Goal: Transaction & Acquisition: Subscribe to service/newsletter

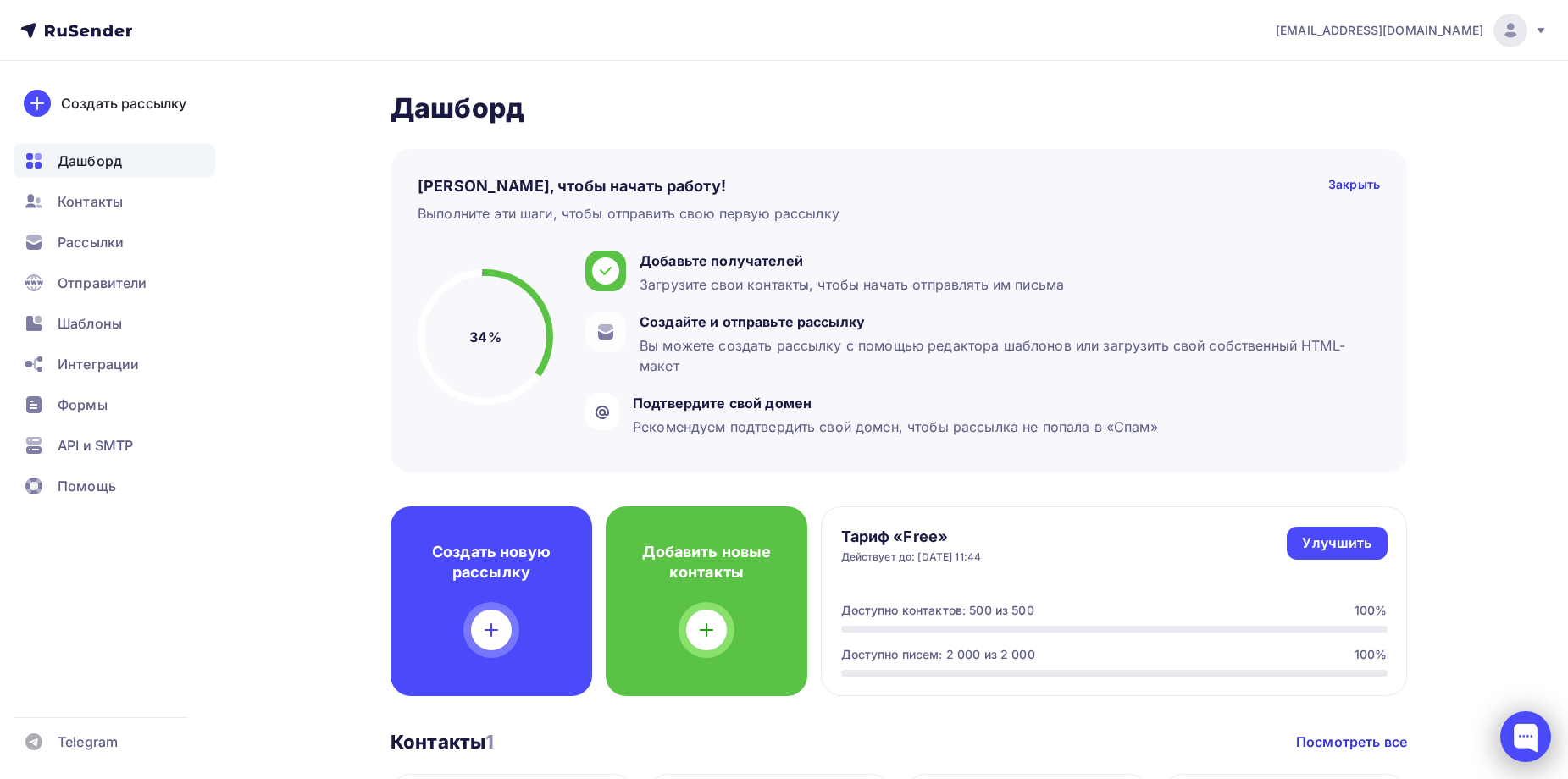
click at [1515, 736] on div at bounding box center [1526, 736] width 51 height 51
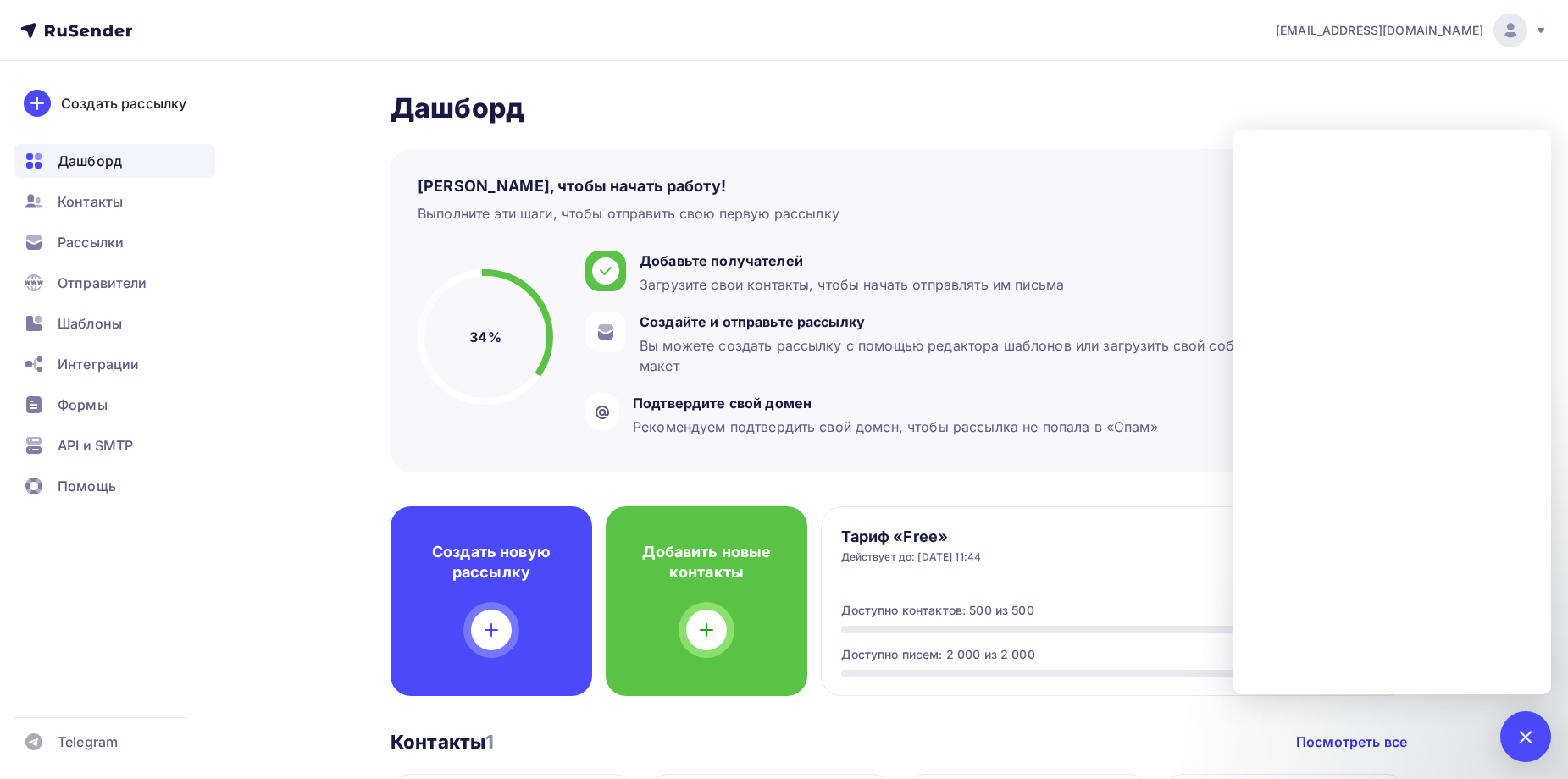
drag, startPoint x: 104, startPoint y: 651, endPoint x: 231, endPoint y: 189, distance: 479.1
click at [105, 648] on div "Создать рассылку Дашборд Контакты Рассылки Отправители Шаблоны Интеграции Формы…" at bounding box center [115, 421] width 229 height 719
click at [128, 334] on div "Шаблоны" at bounding box center [115, 323] width 202 height 34
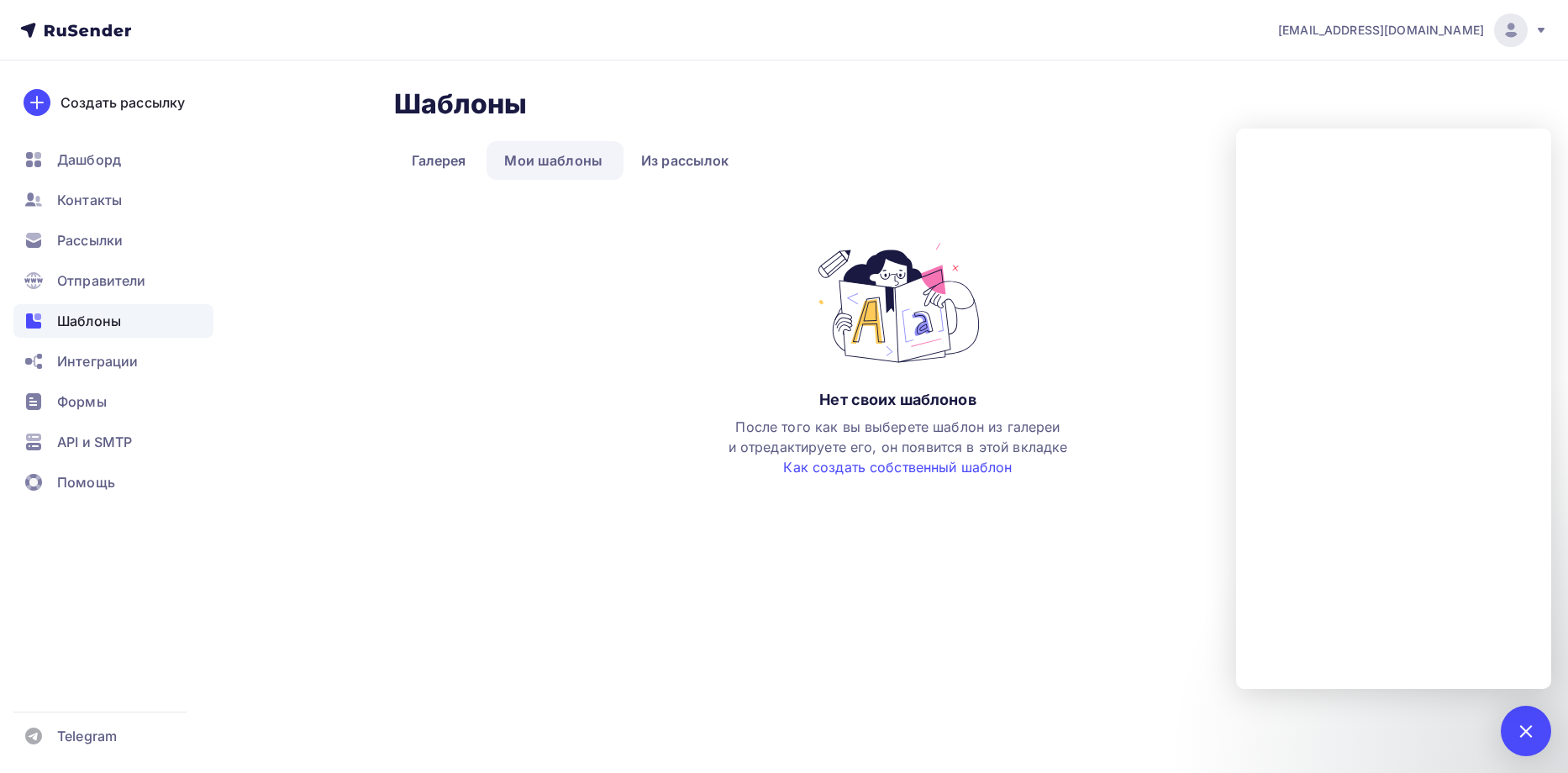
click at [713, 385] on div "Нет своих шаблонов После того как вы выберете шаблон из галереи и отредактирует…" at bounding box center [898, 358] width 416 height 237
click at [822, 470] on link "Как создать собственный шаблон" at bounding box center [898, 467] width 229 height 17
click at [549, 438] on div "Шаблоны Шаблоны Галерея Мои шаблоны Из рассылок Нет своих шаблонов После того к…" at bounding box center [899, 283] width 1008 height 390
click at [88, 109] on div "Создать рассылку" at bounding box center [123, 103] width 125 height 20
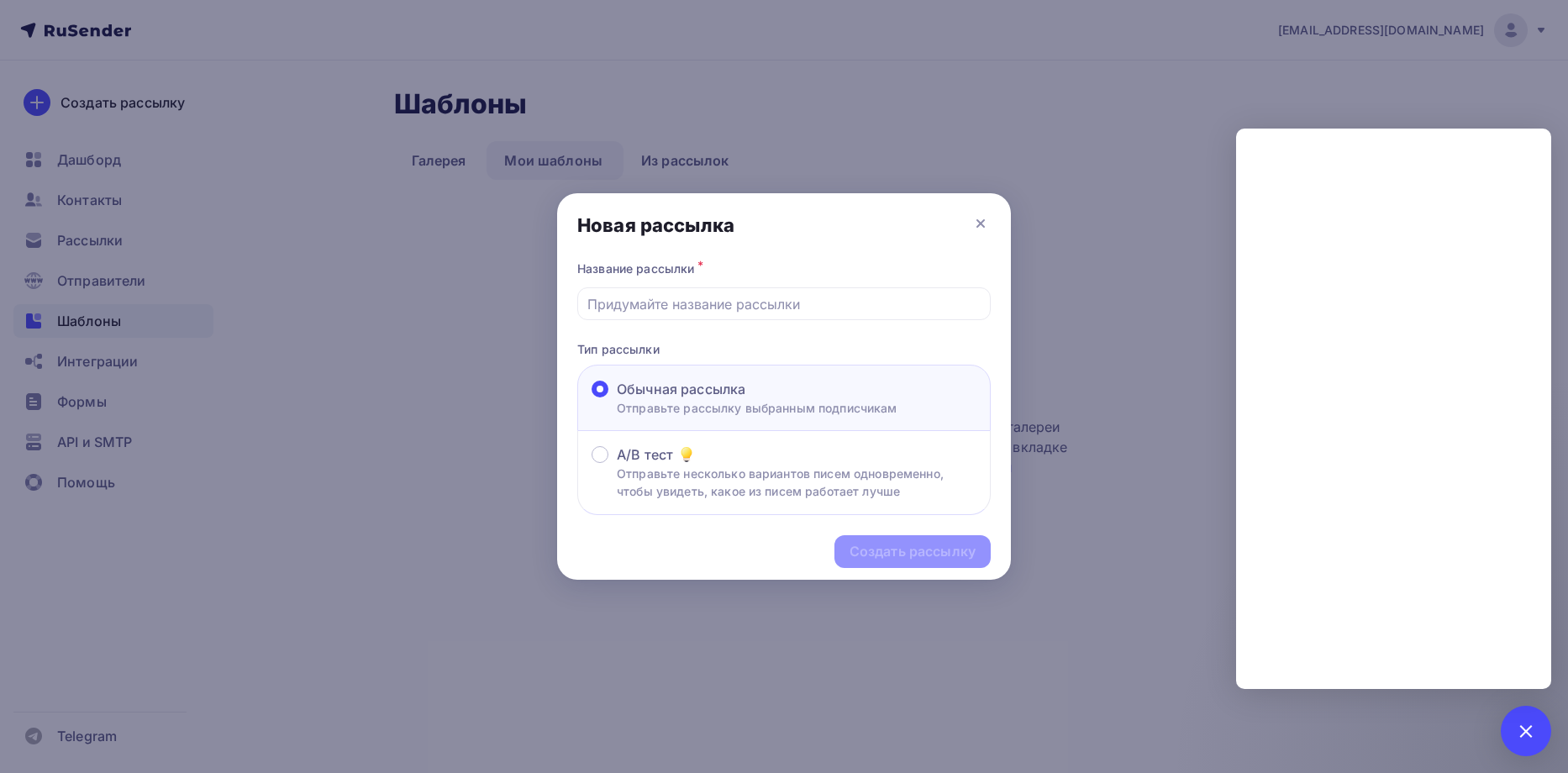
click at [283, 385] on div at bounding box center [784, 386] width 1568 height 773
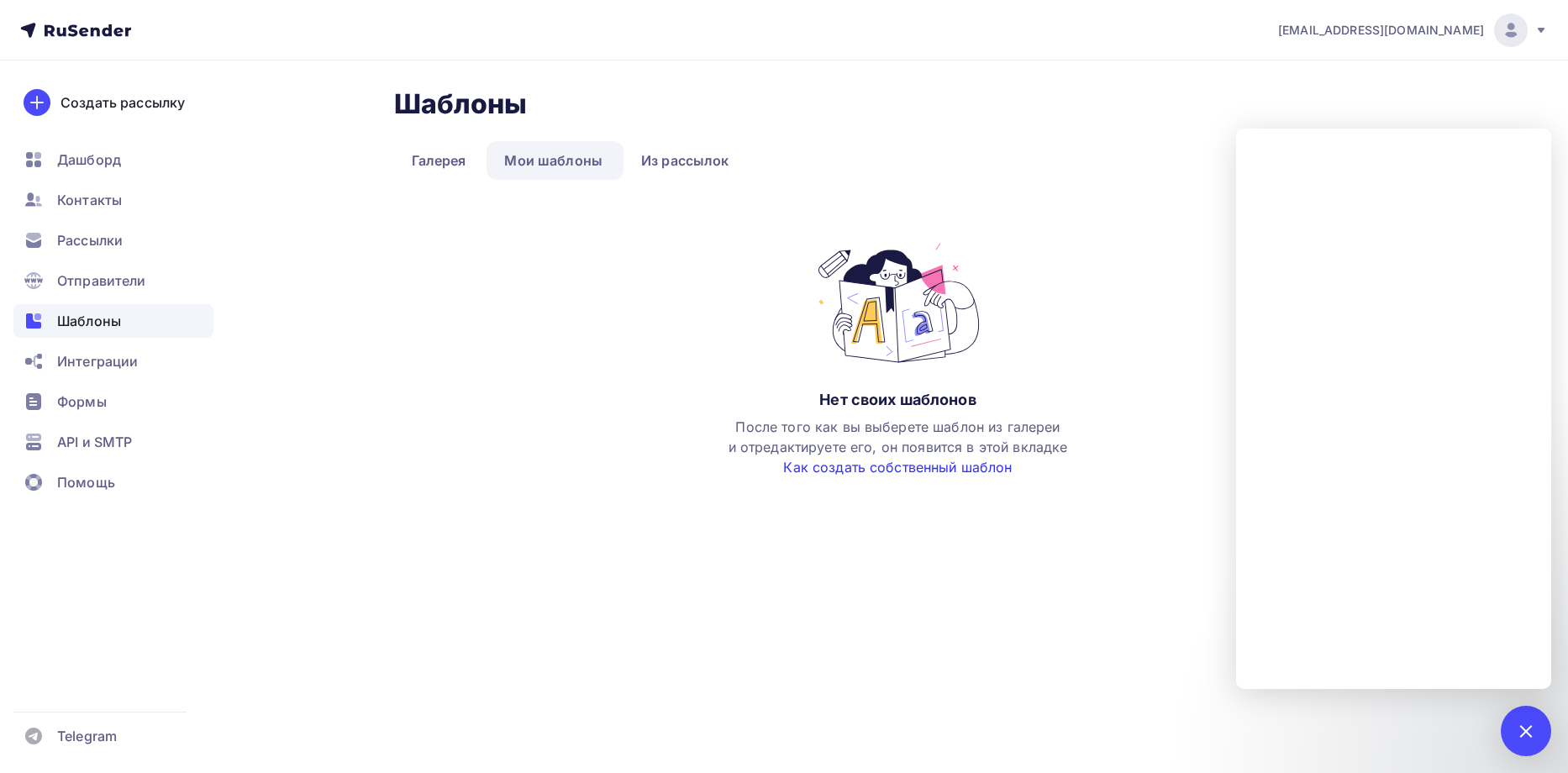
click at [880, 468] on link "Как создать собственный шаблон" at bounding box center [898, 467] width 229 height 17
click at [448, 162] on link "Галерея" at bounding box center [439, 161] width 90 height 39
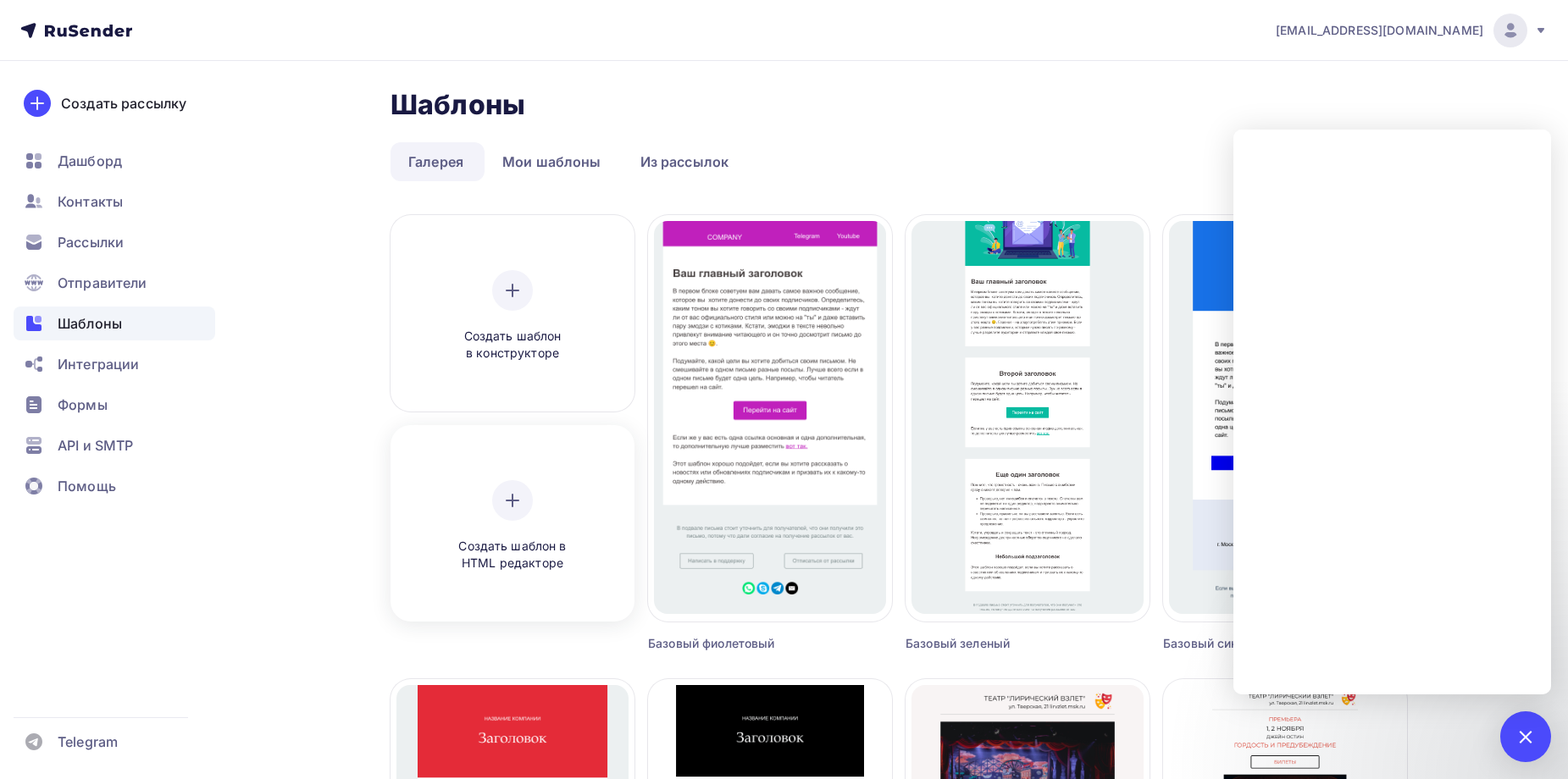
click at [499, 484] on div "Создать шаблон в HTML редакторе" at bounding box center [512, 526] width 161 height 92
click at [513, 284] on icon at bounding box center [513, 290] width 20 height 20
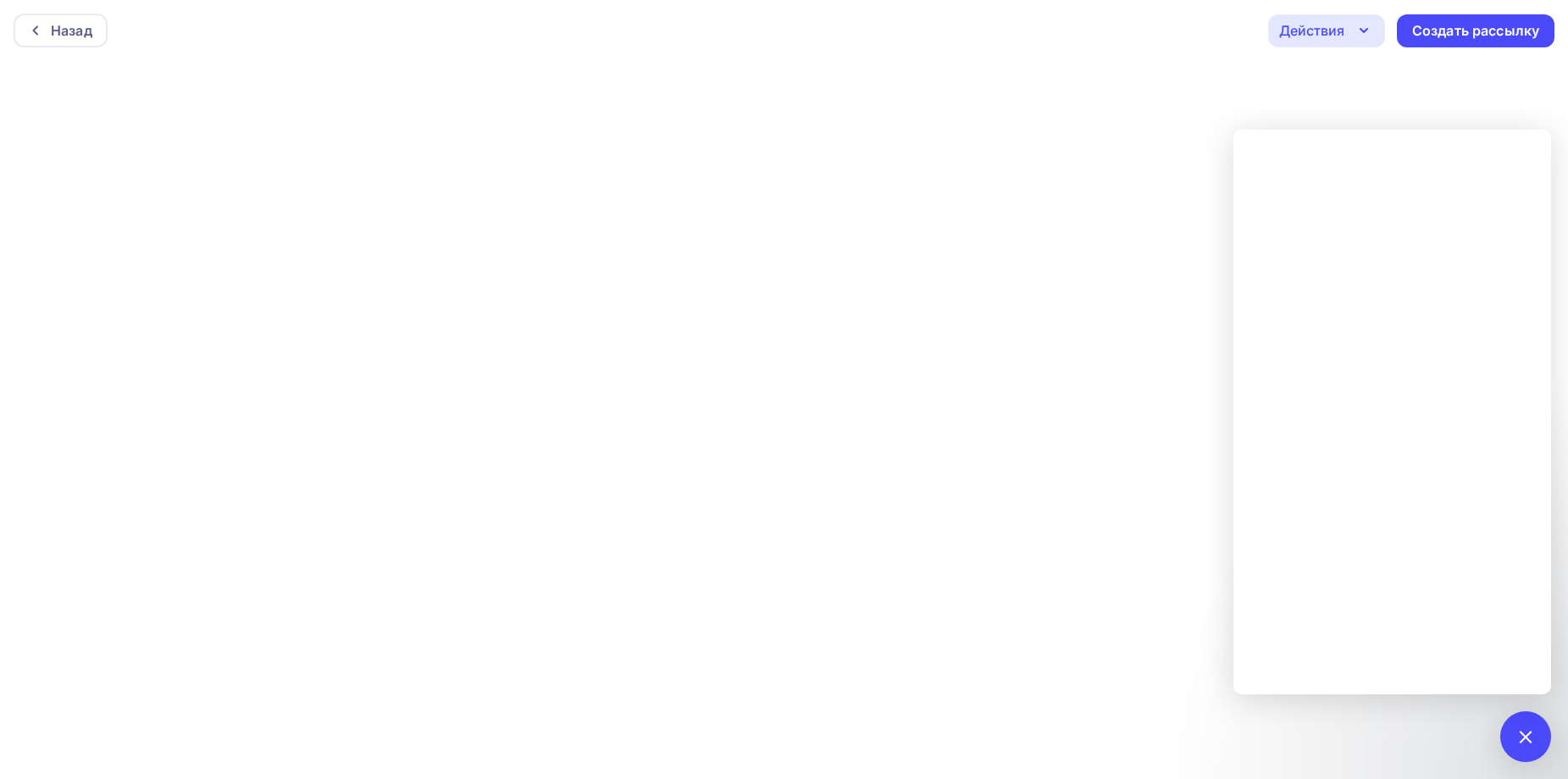
click at [1202, 38] on div "Назад Действия Отправить тестовое письмо Предпросмотр Сохранить в Мои шаблоны В…" at bounding box center [784, 31] width 1568 height 61
click at [1329, 25] on div "Действия" at bounding box center [1312, 31] width 65 height 20
click at [1517, 748] on div at bounding box center [1526, 736] width 51 height 51
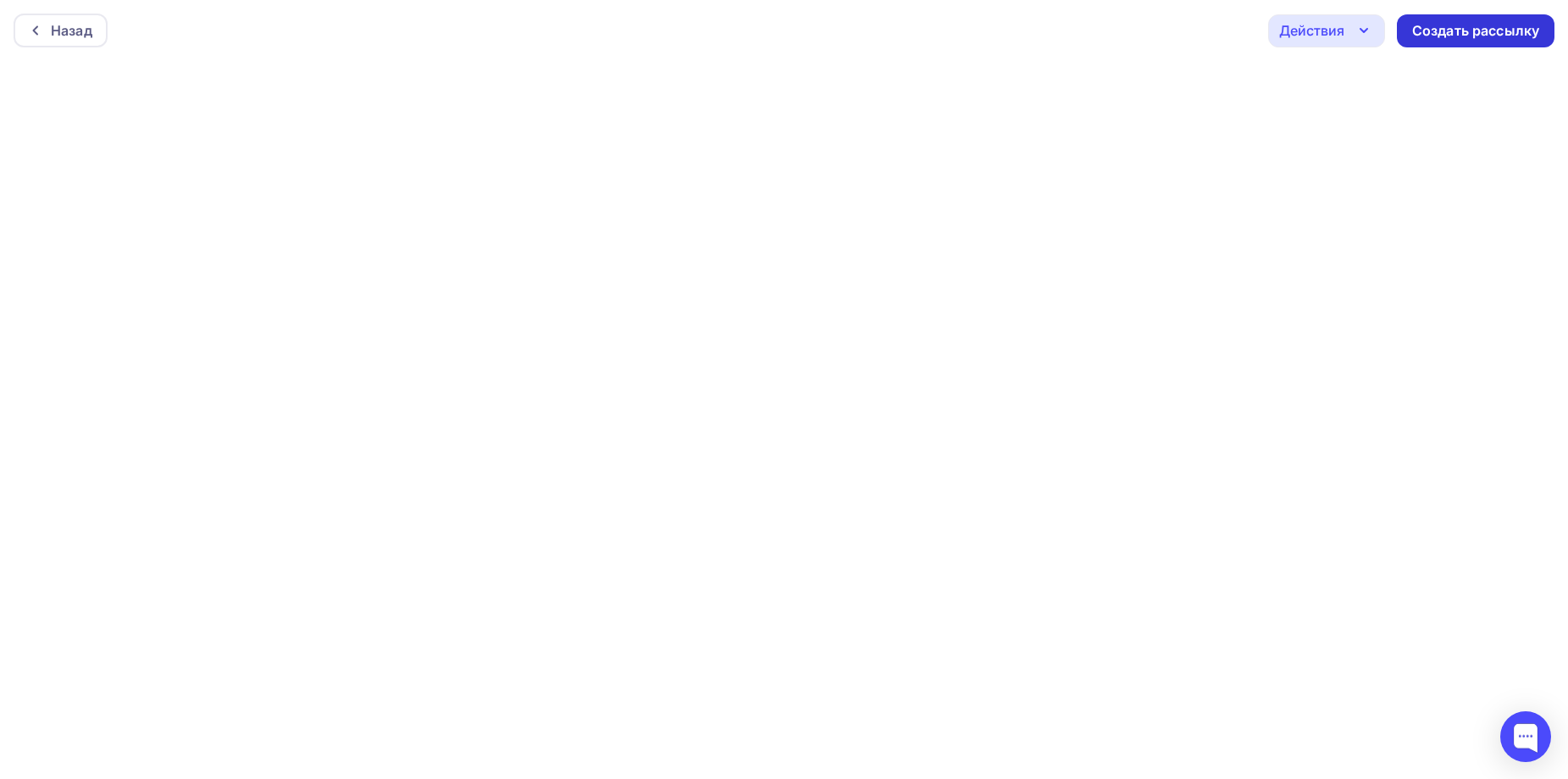
click at [1512, 36] on div "Создать рассылку" at bounding box center [1476, 31] width 127 height 20
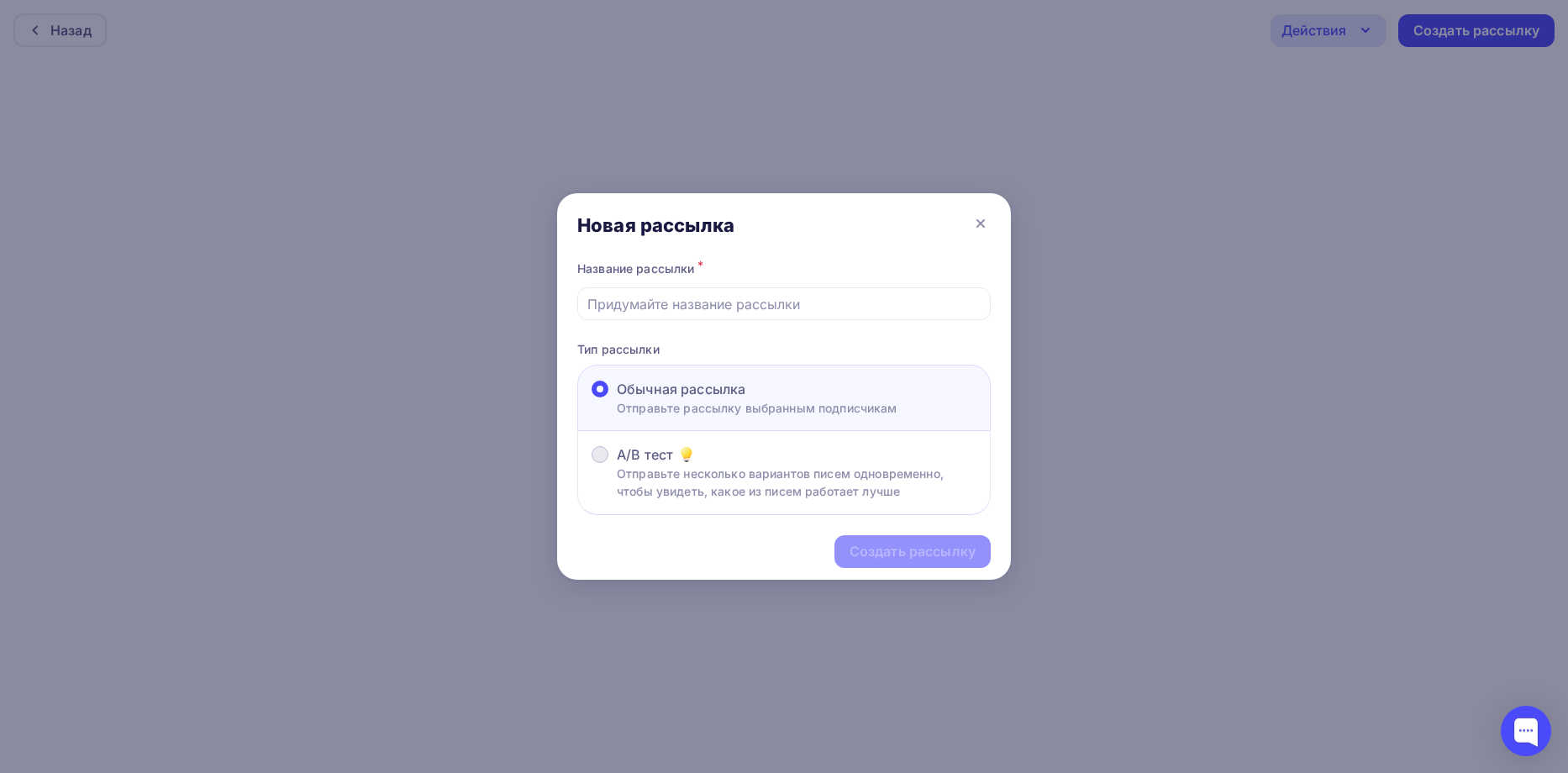
click at [752, 464] on div "A/B тест" at bounding box center [796, 454] width 359 height 20
click at [617, 465] on input "A/B тест Отправьте несколько вариантов писем одновременно, чтобы увидеть, какое…" at bounding box center [617, 465] width 0 height 0
click at [742, 410] on p "Отправьте рассылку выбранным подписчикам" at bounding box center [757, 407] width 281 height 18
click at [617, 399] on input "Обычная рассылка Отправьте рассылку выбранным подписчикам" at bounding box center [617, 399] width 0 height 0
click at [776, 307] on input "text" at bounding box center [784, 304] width 394 height 20
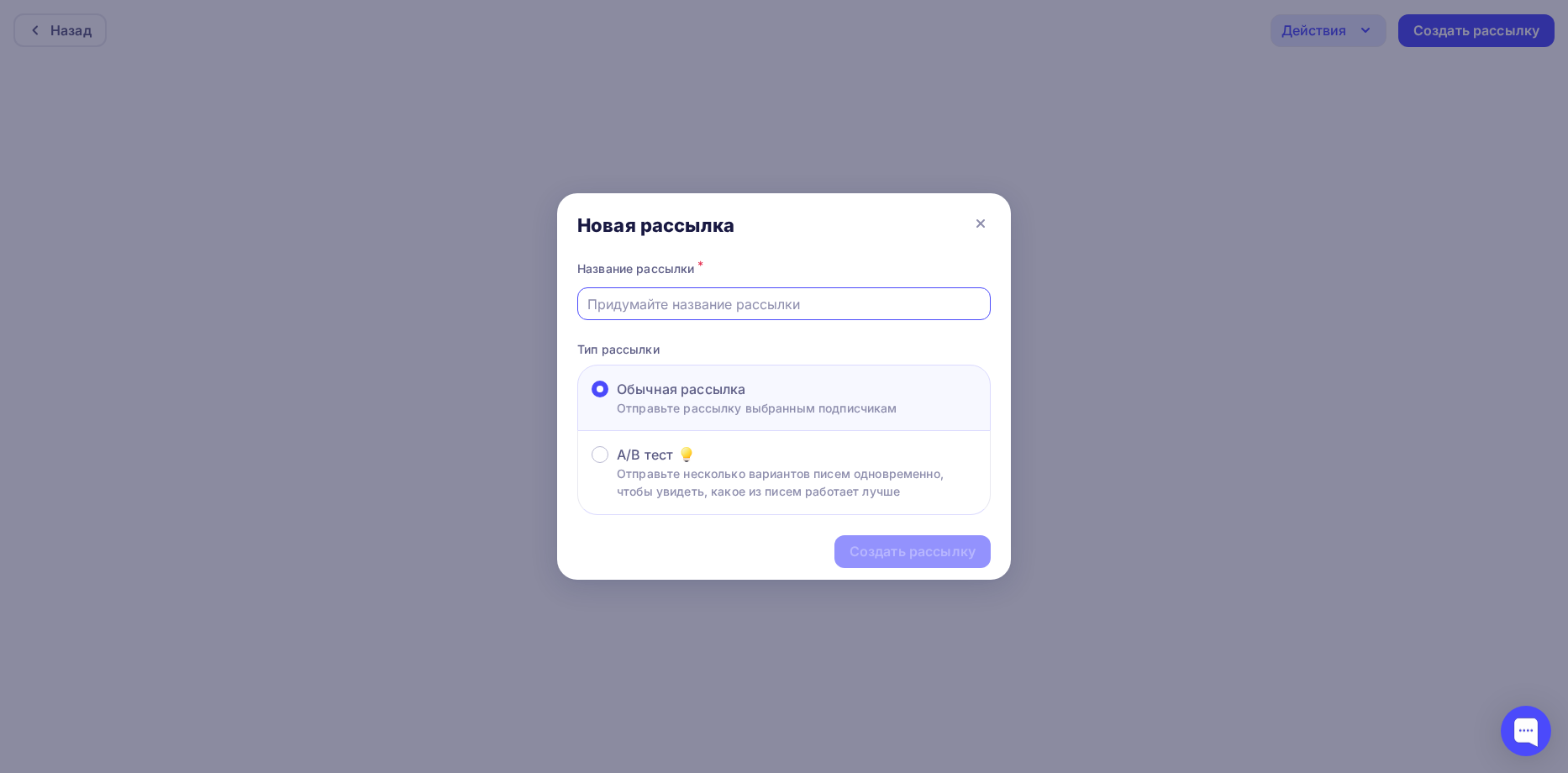
click at [761, 297] on input "text" at bounding box center [784, 304] width 394 height 20
type input "тест3"
click at [911, 554] on div "Создать рассылку" at bounding box center [912, 551] width 126 height 19
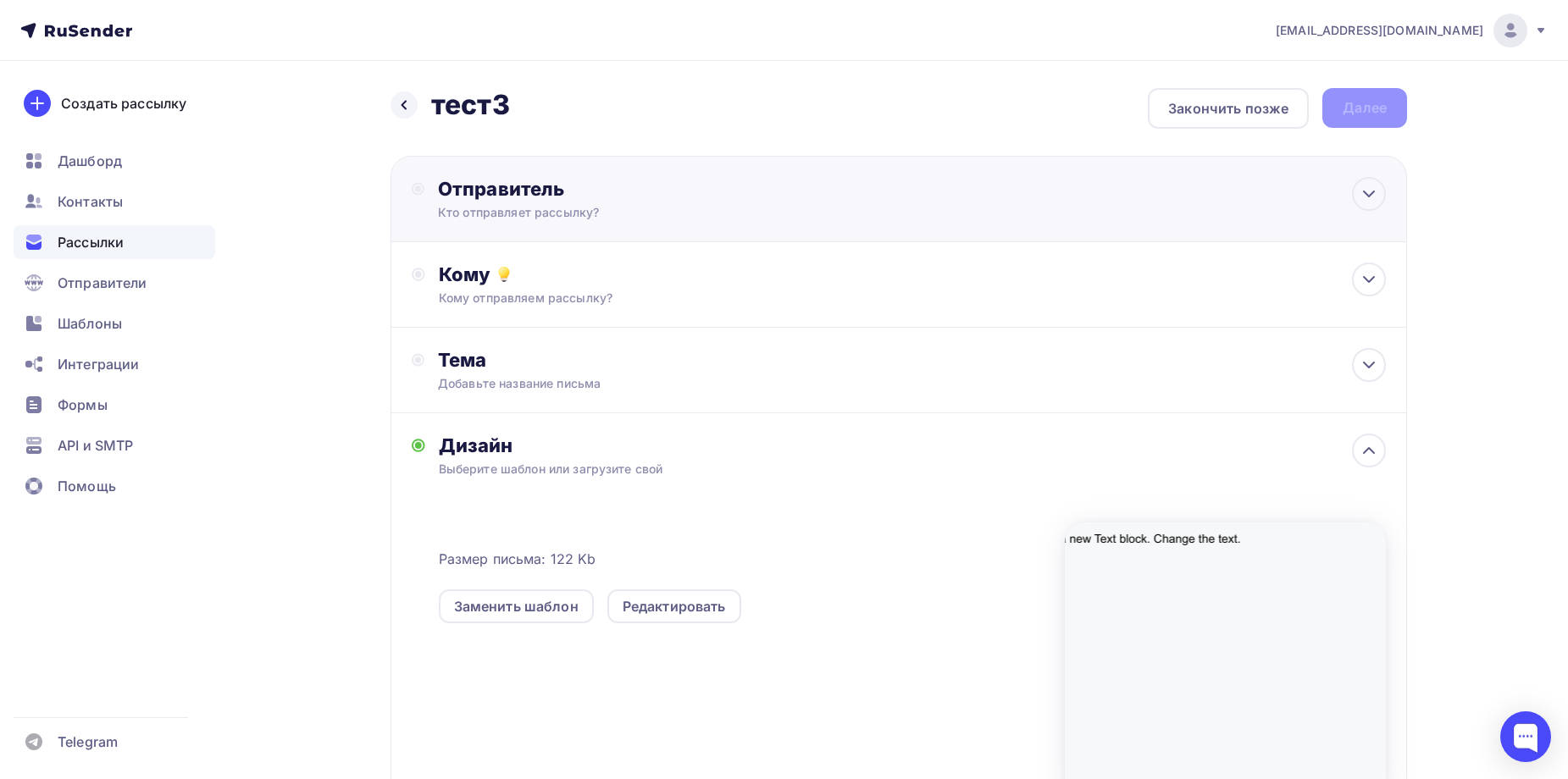
click at [817, 193] on div "Отправитель Кто отправляет рассылку? Email * reklama@dtrafo.com reklama@dtrafo.…" at bounding box center [899, 198] width 1017 height 87
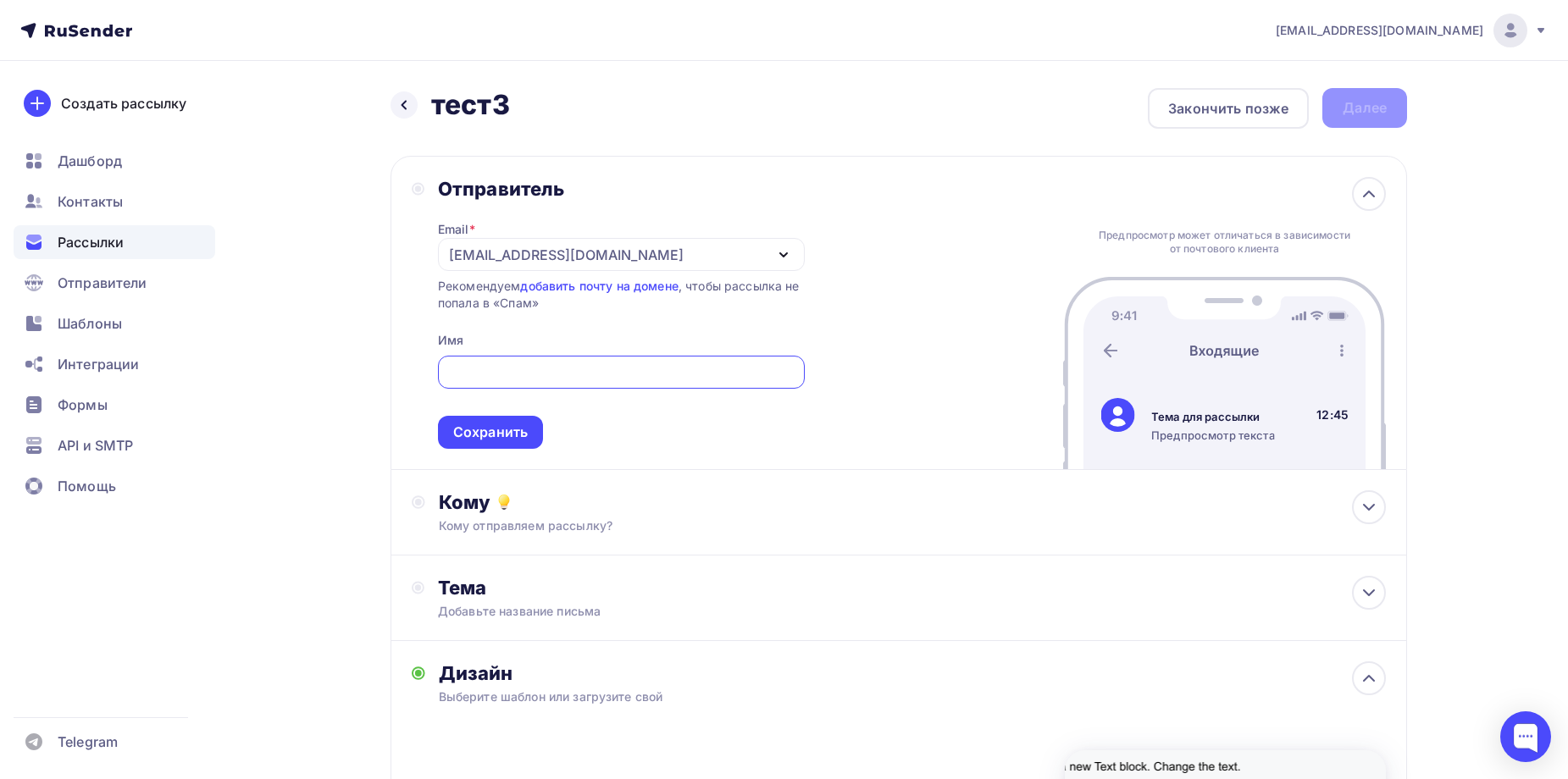
click at [515, 372] on input "text" at bounding box center [620, 372] width 347 height 20
click at [503, 448] on div "Сохранить" at bounding box center [490, 432] width 105 height 33
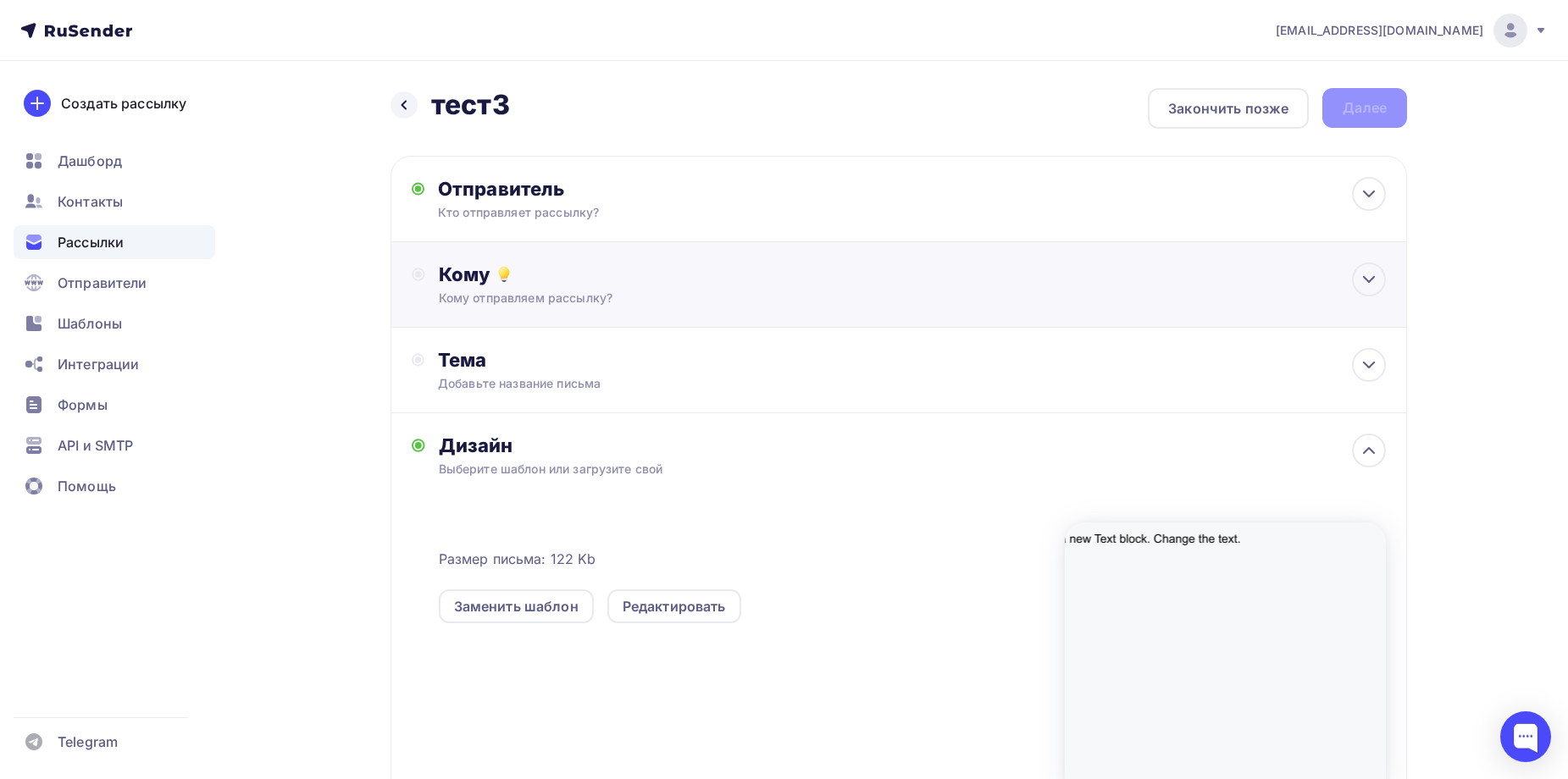
click at [564, 284] on div "Кому" at bounding box center [912, 274] width 947 height 23
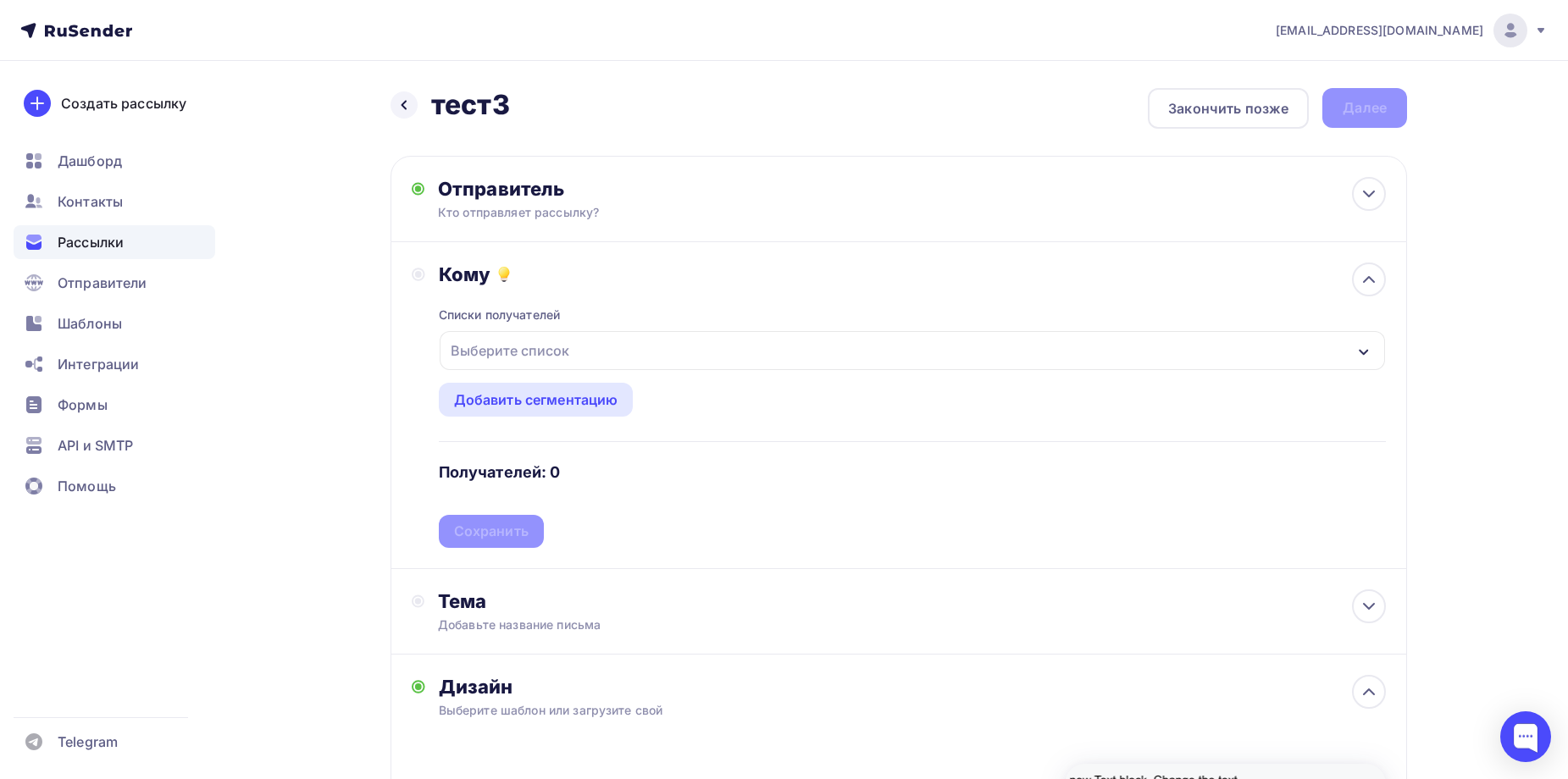
click at [543, 341] on div "Выберите список" at bounding box center [510, 350] width 132 height 31
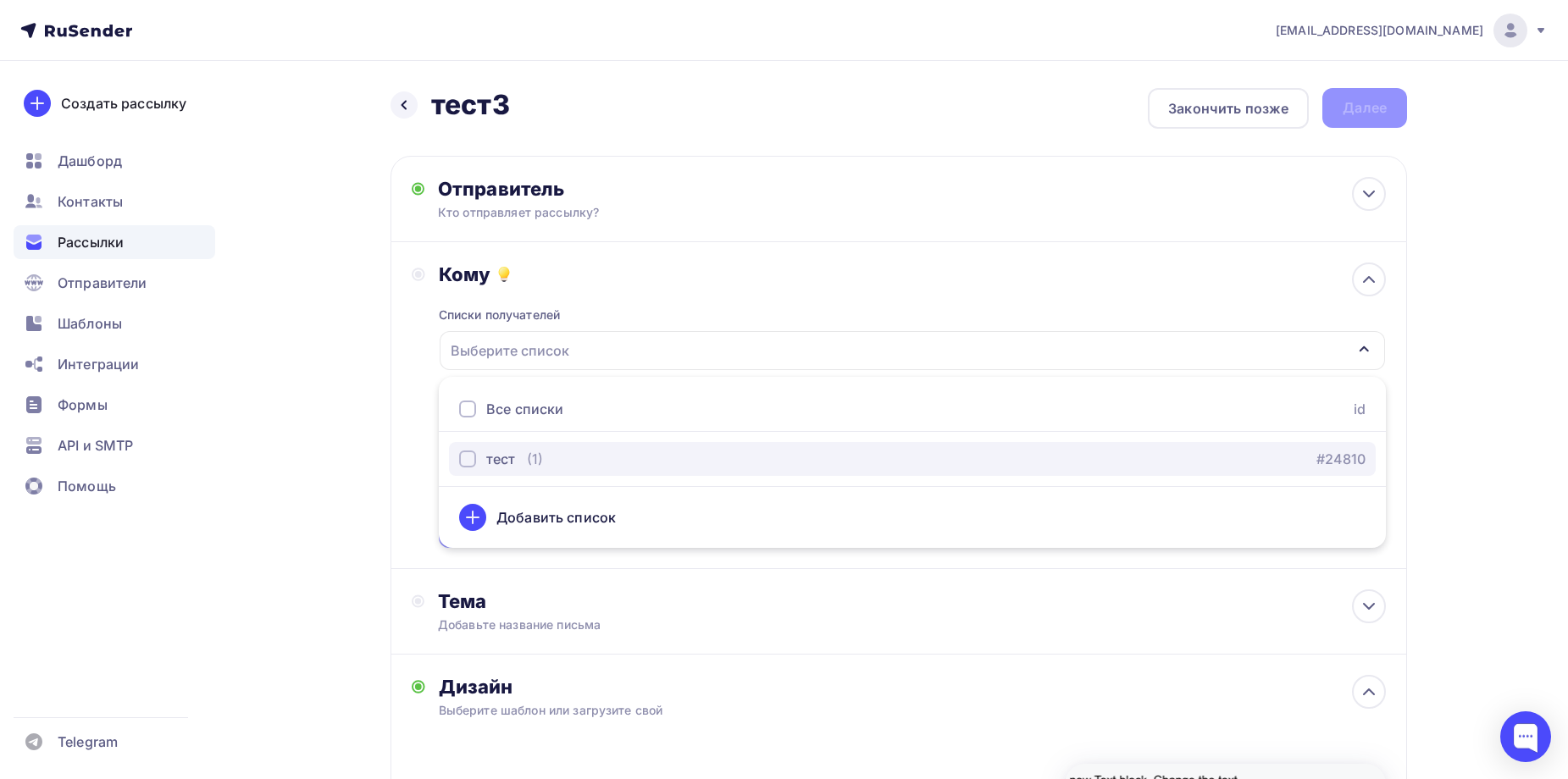
click at [537, 457] on div "(1)" at bounding box center [534, 459] width 16 height 20
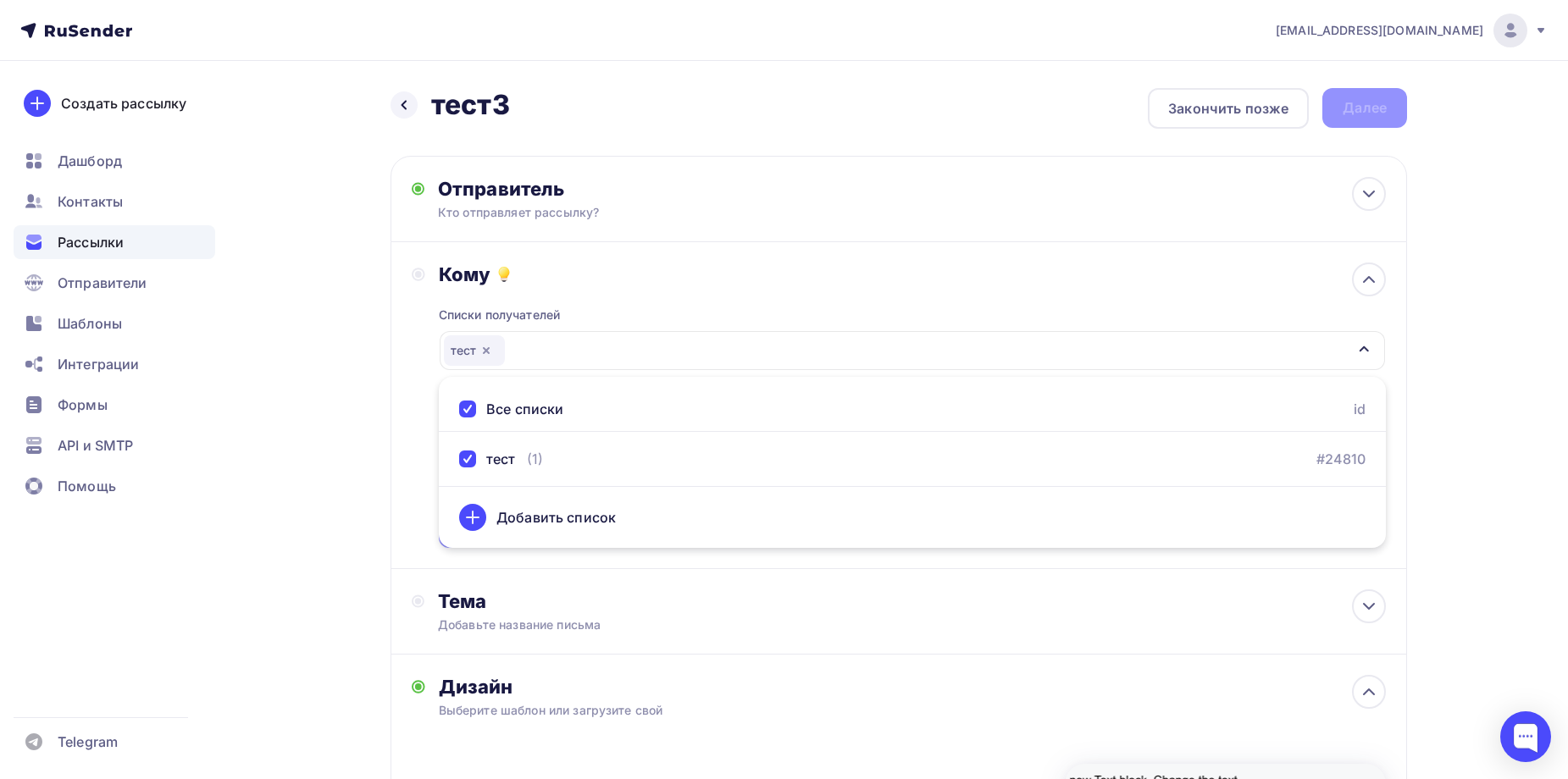
click at [671, 250] on div "Кому Списки получателей тест Все списки id тест (1) #24810 Добавить список Доба…" at bounding box center [899, 405] width 1017 height 327
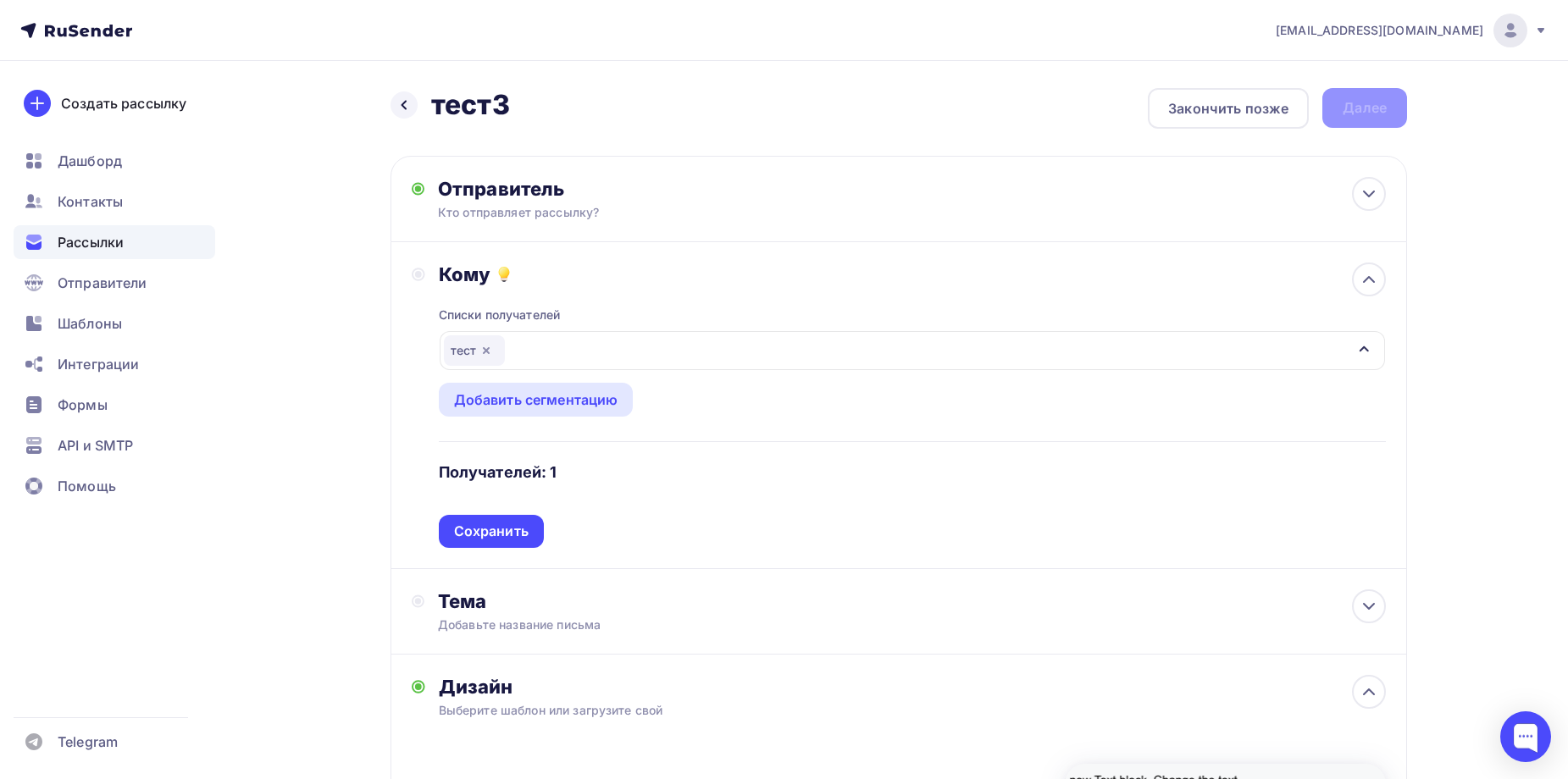
click at [493, 526] on div "Сохранить" at bounding box center [492, 531] width 74 height 20
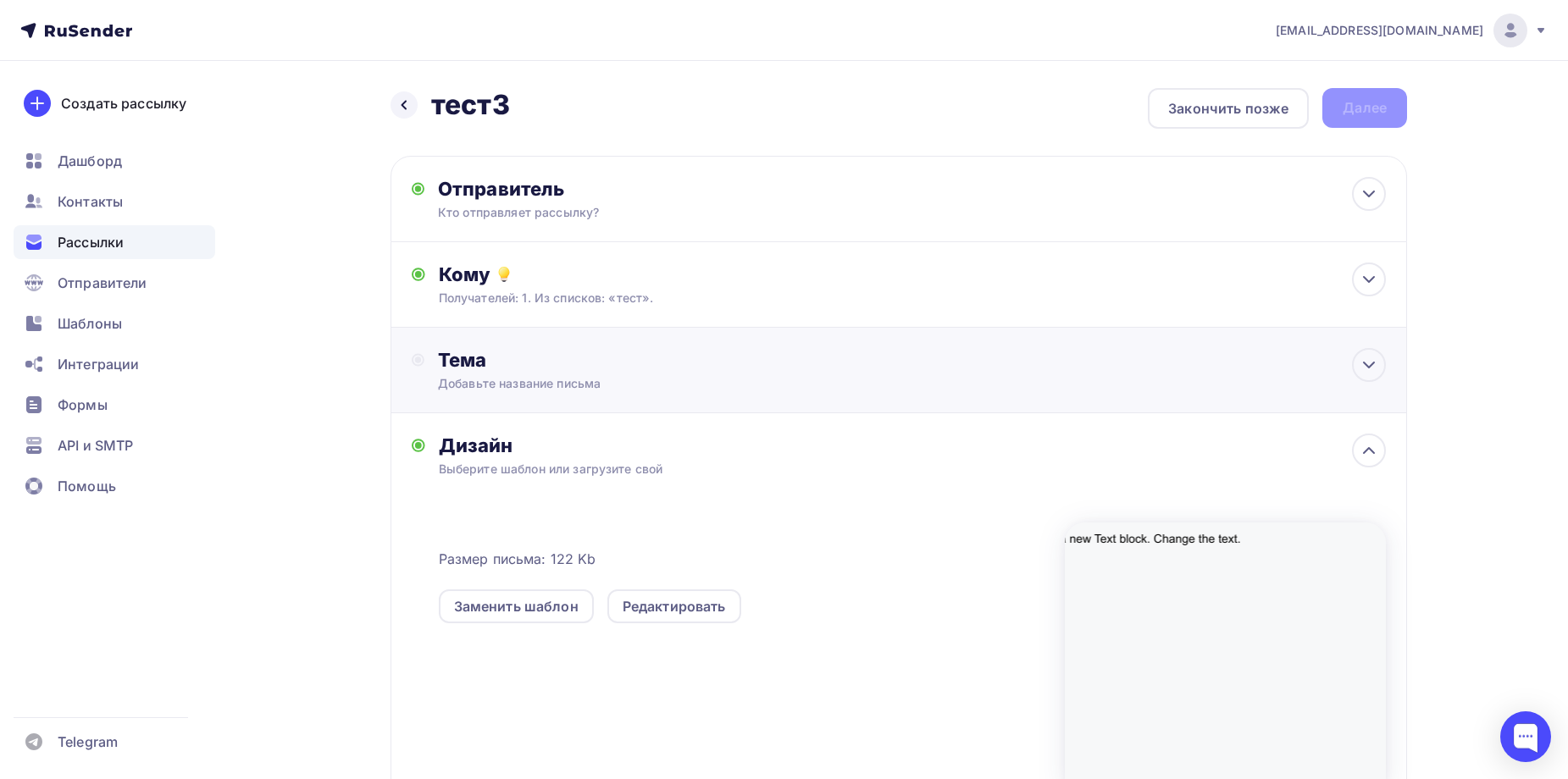
click at [547, 389] on div "Добавьте название письма" at bounding box center [588, 383] width 302 height 17
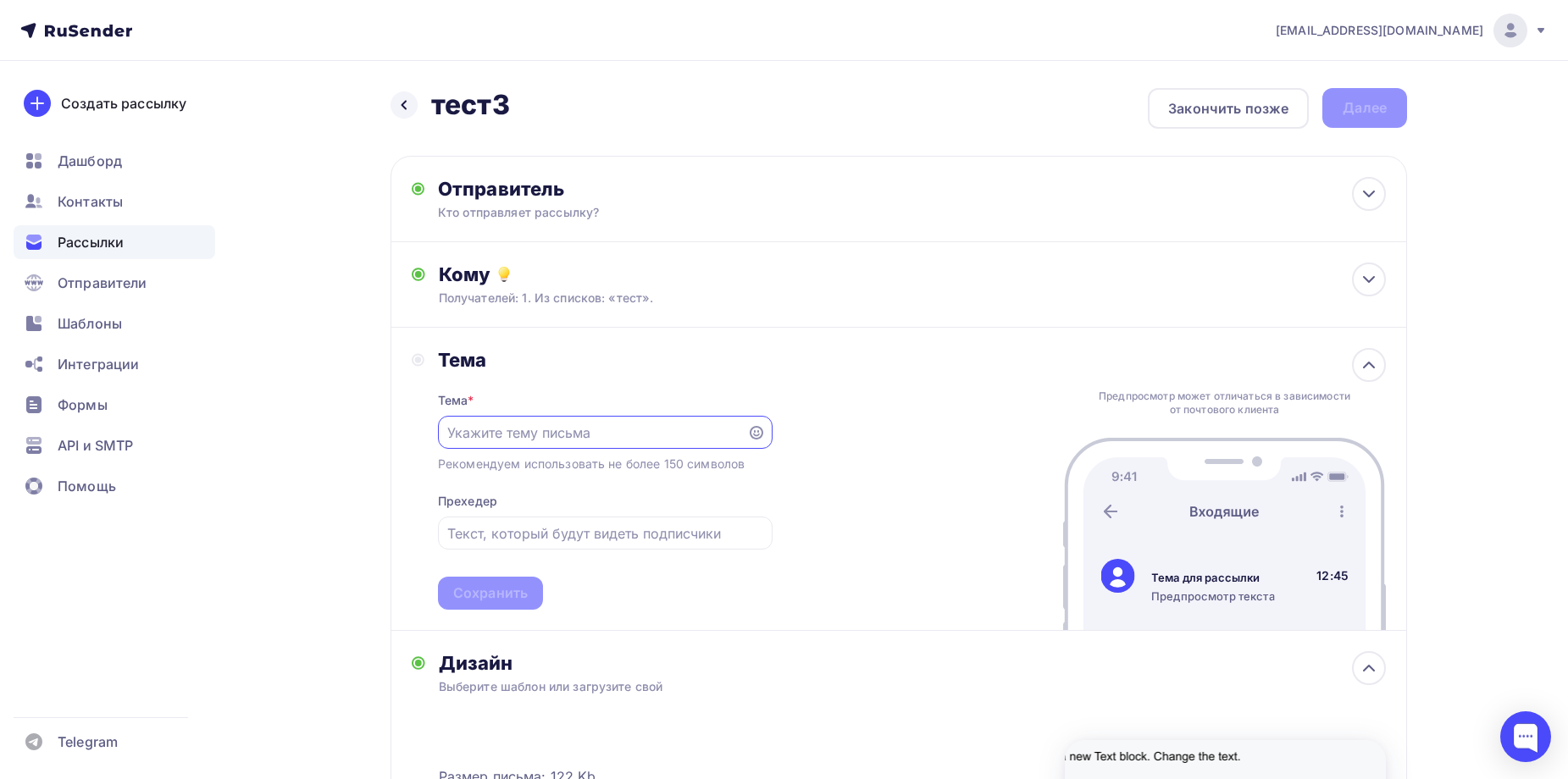
click at [550, 428] on input "text" at bounding box center [591, 433] width 290 height 20
type input "11"
click at [531, 542] on input "text" at bounding box center [604, 533] width 316 height 20
type input "11"
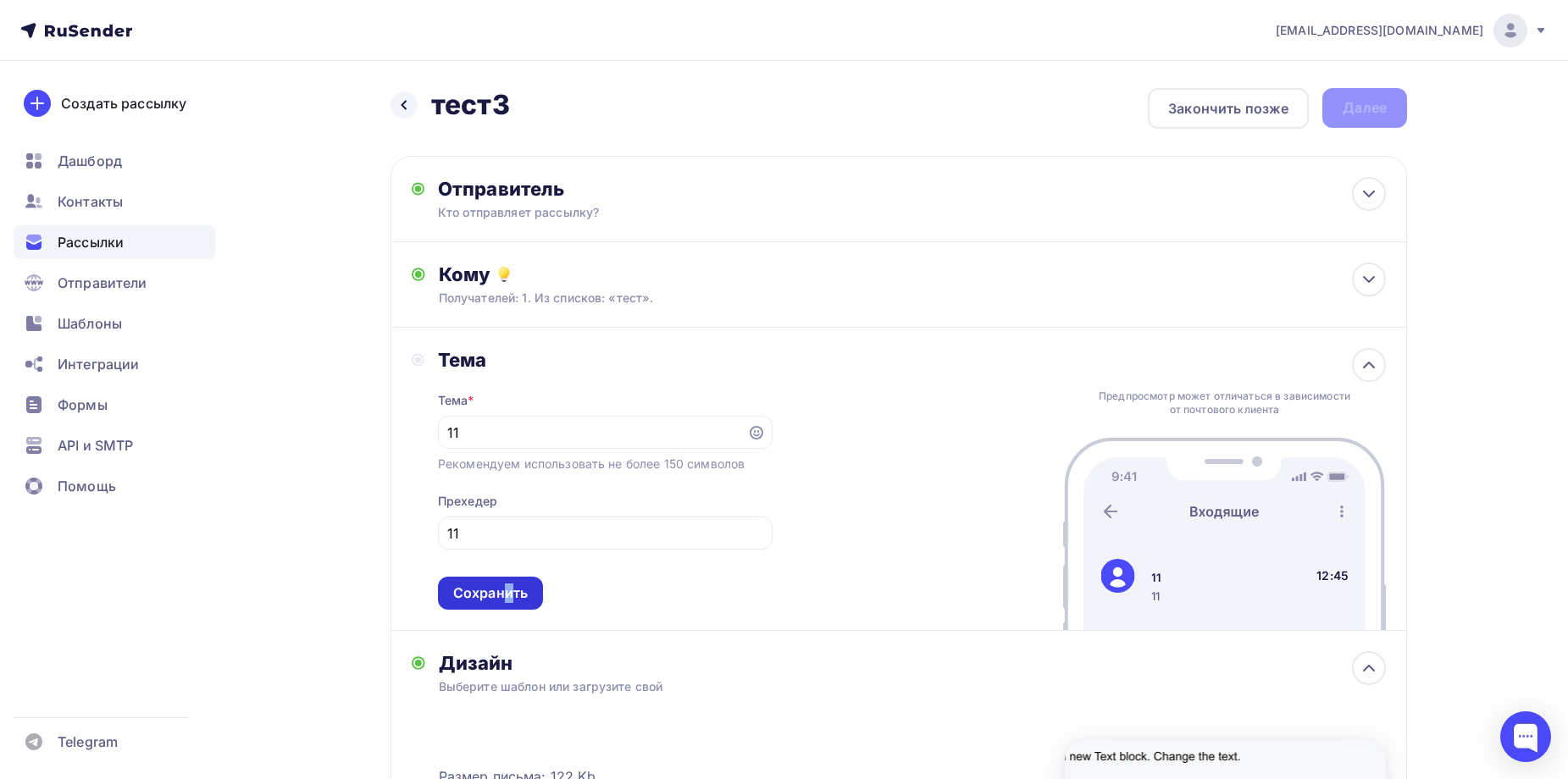
click at [504, 598] on div "Сохранить" at bounding box center [491, 593] width 74 height 20
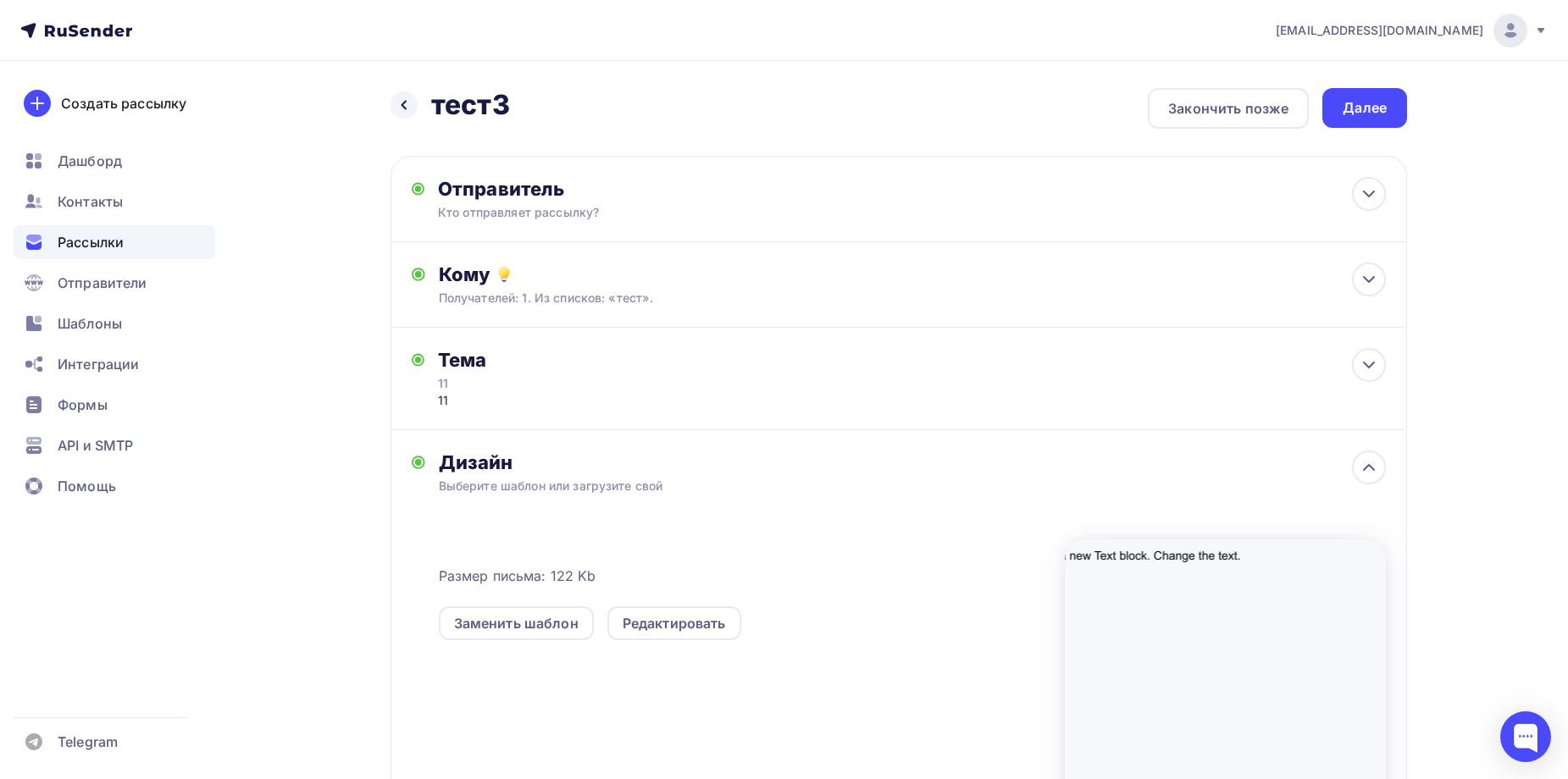
drag, startPoint x: 777, startPoint y: 748, endPoint x: 763, endPoint y: 675, distance: 74.3
click at [777, 748] on div "Размер письма: 122 Kb Заменить шаблон Редактировать" at bounding box center [912, 663] width 947 height 282
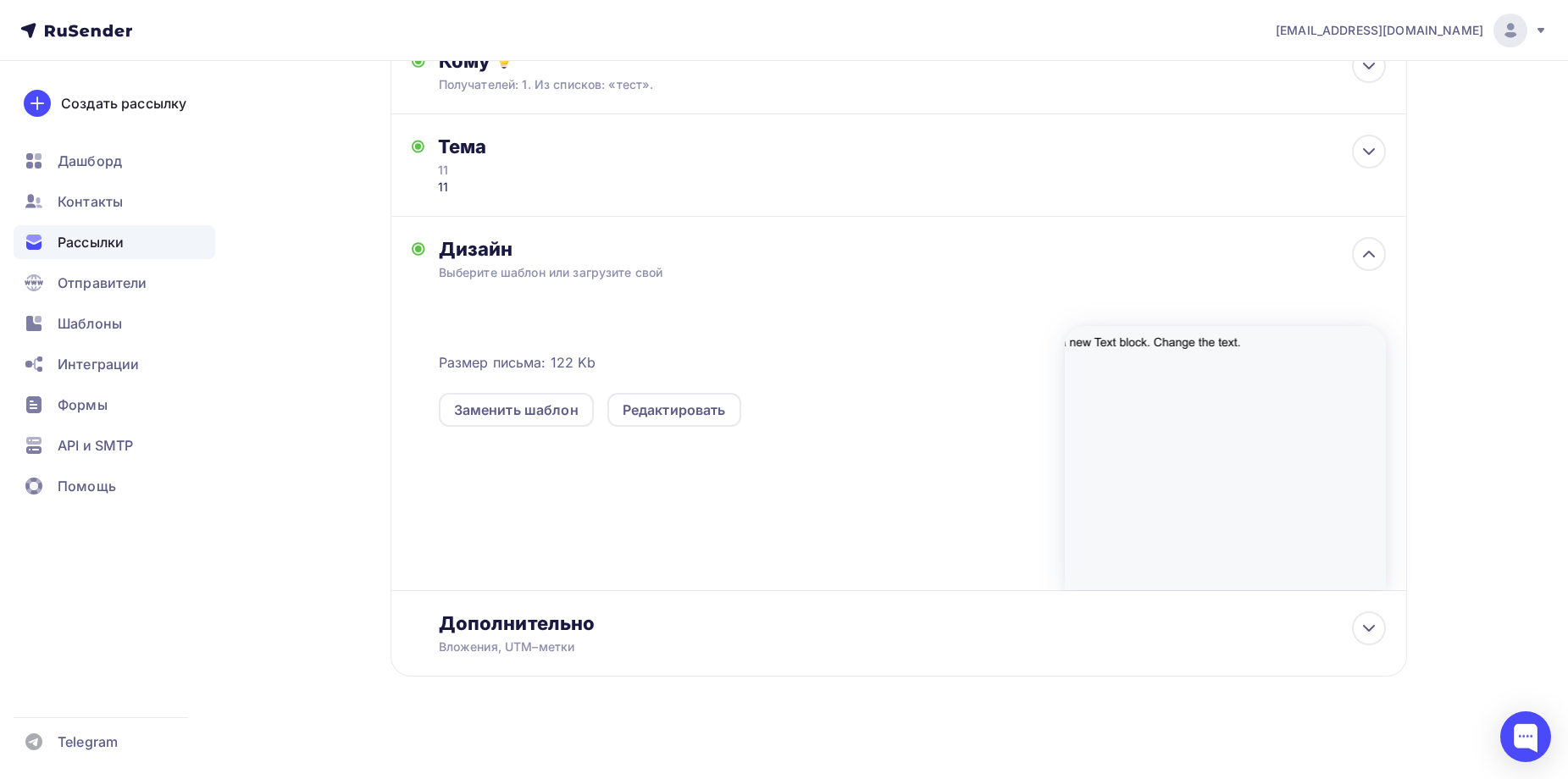
scroll to position [221, 0]
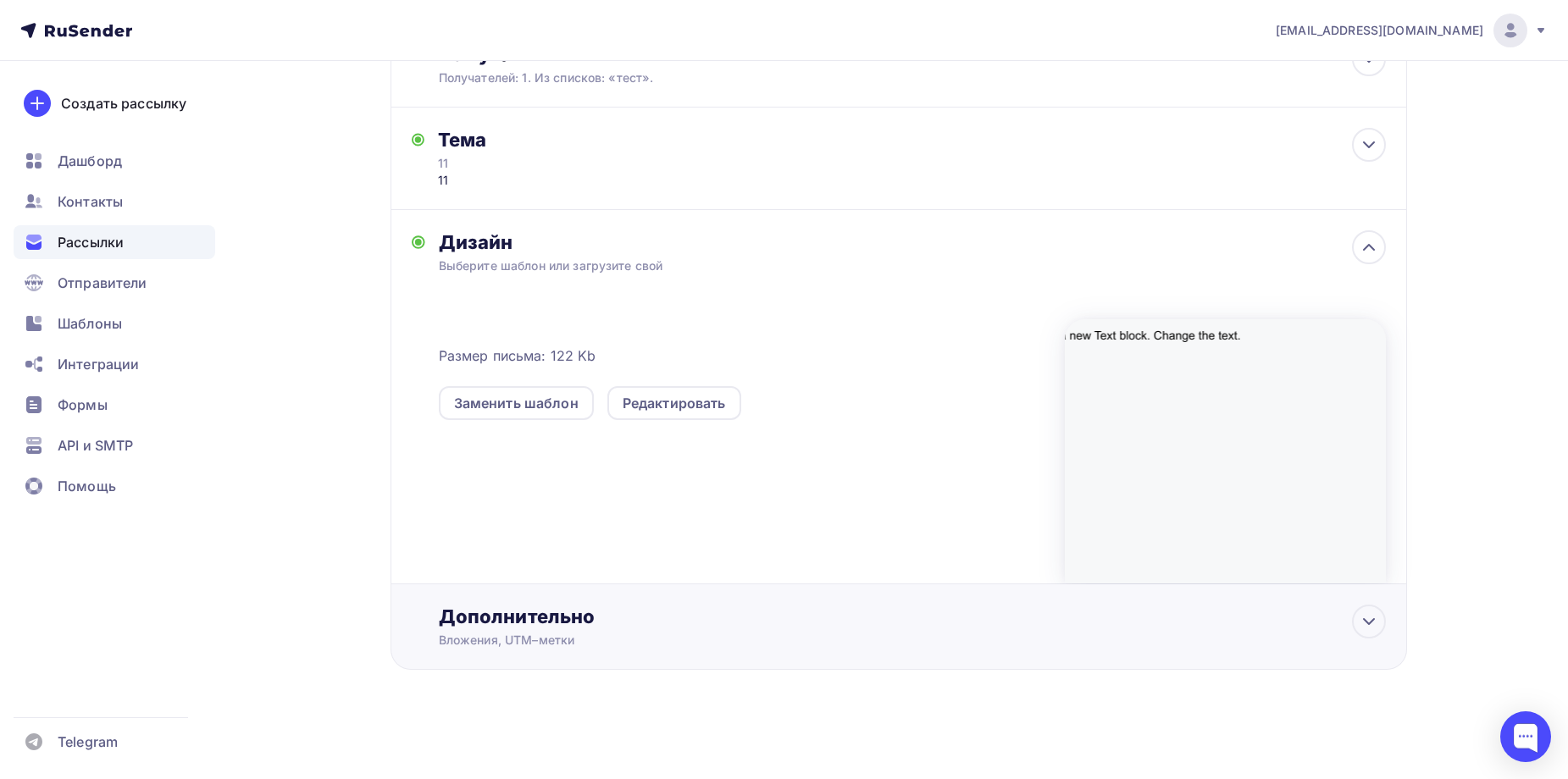
click at [633, 639] on div "Дополнительно Вложения, UTM–метки Вложения Добавить файл Максимальный суммарный…" at bounding box center [899, 627] width 1017 height 86
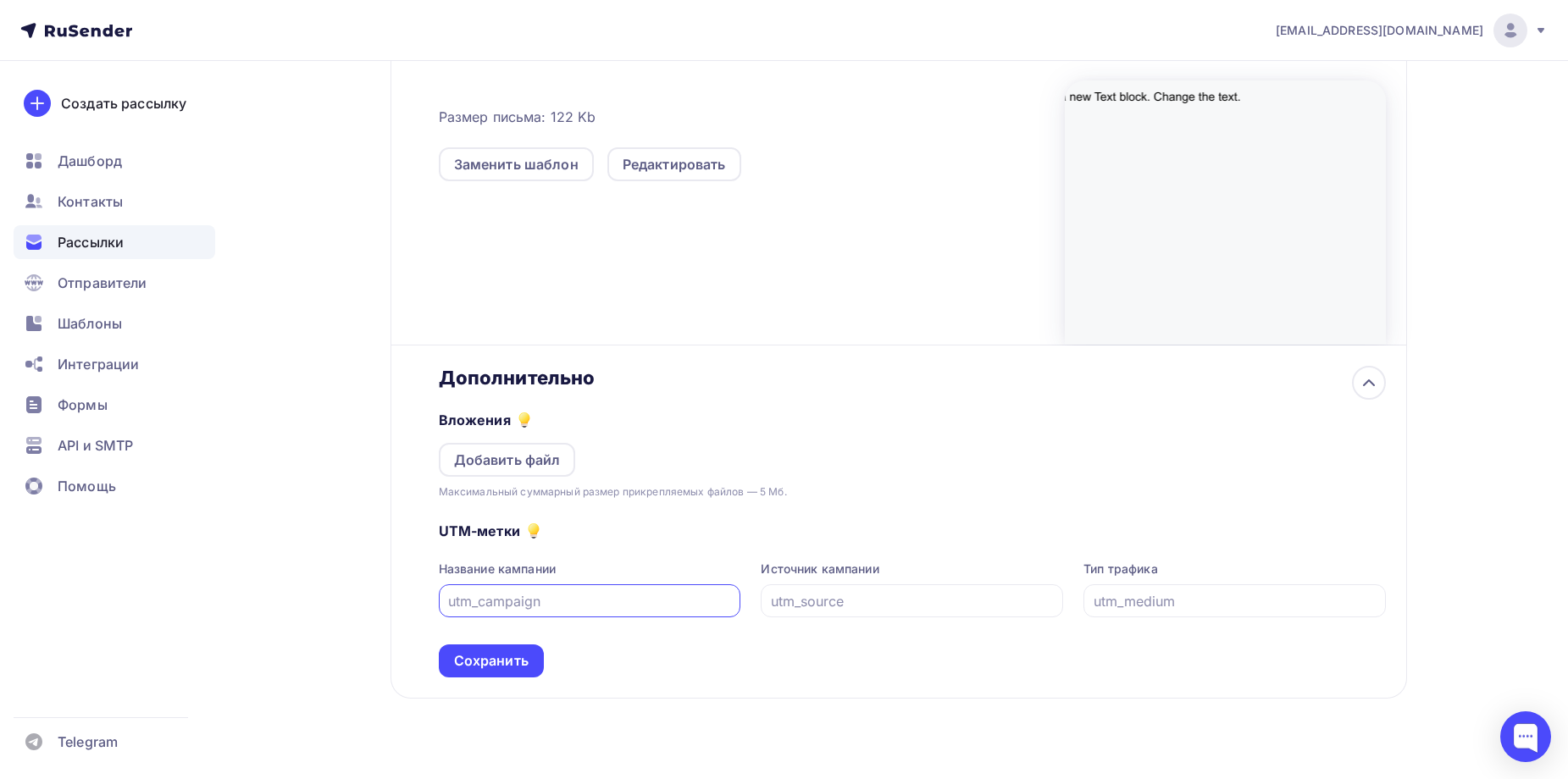
scroll to position [474, 0]
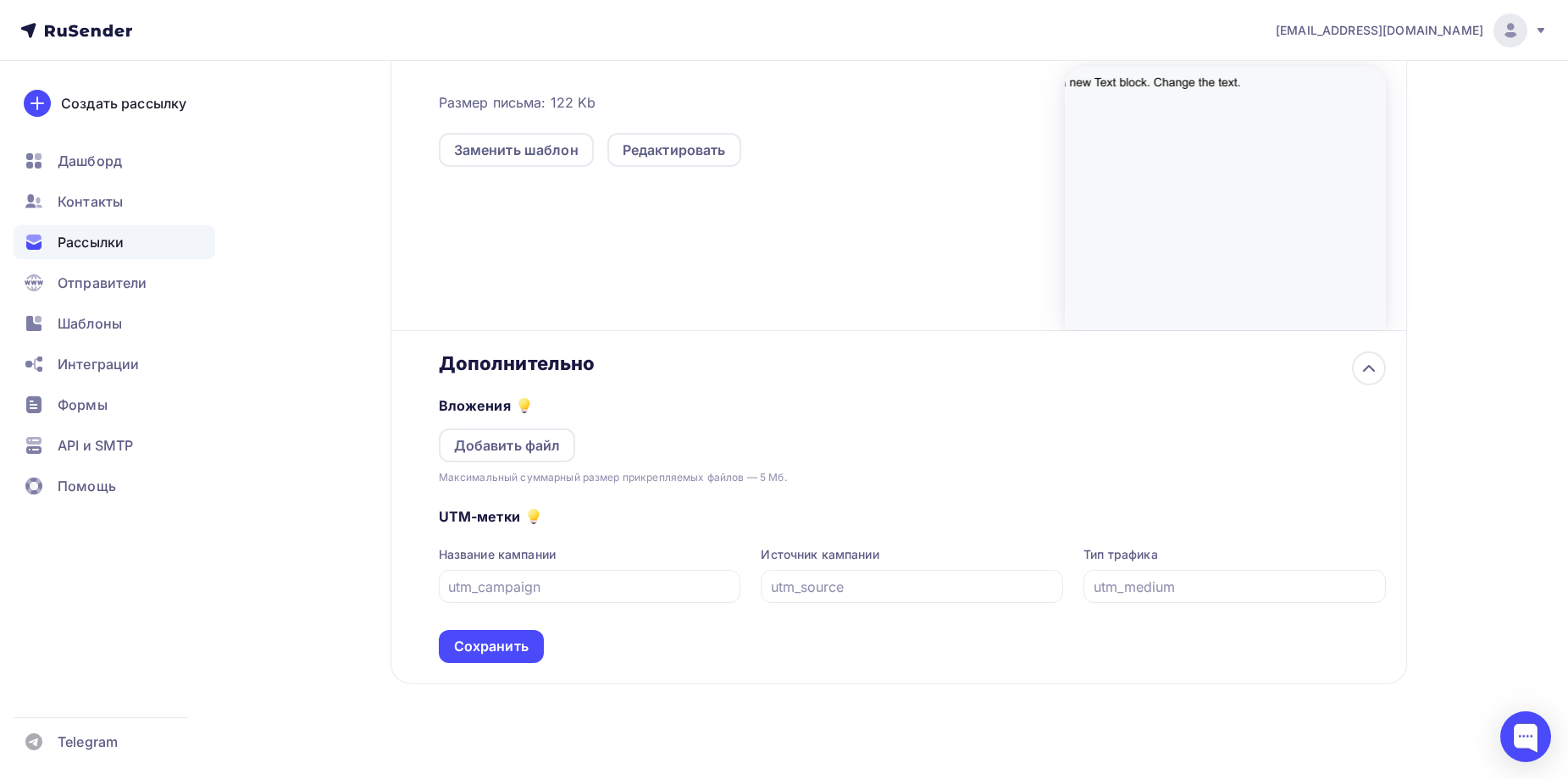
click at [648, 356] on div "Дополнительно" at bounding box center [912, 363] width 947 height 23
click at [1365, 374] on icon at bounding box center [1370, 369] width 20 height 20
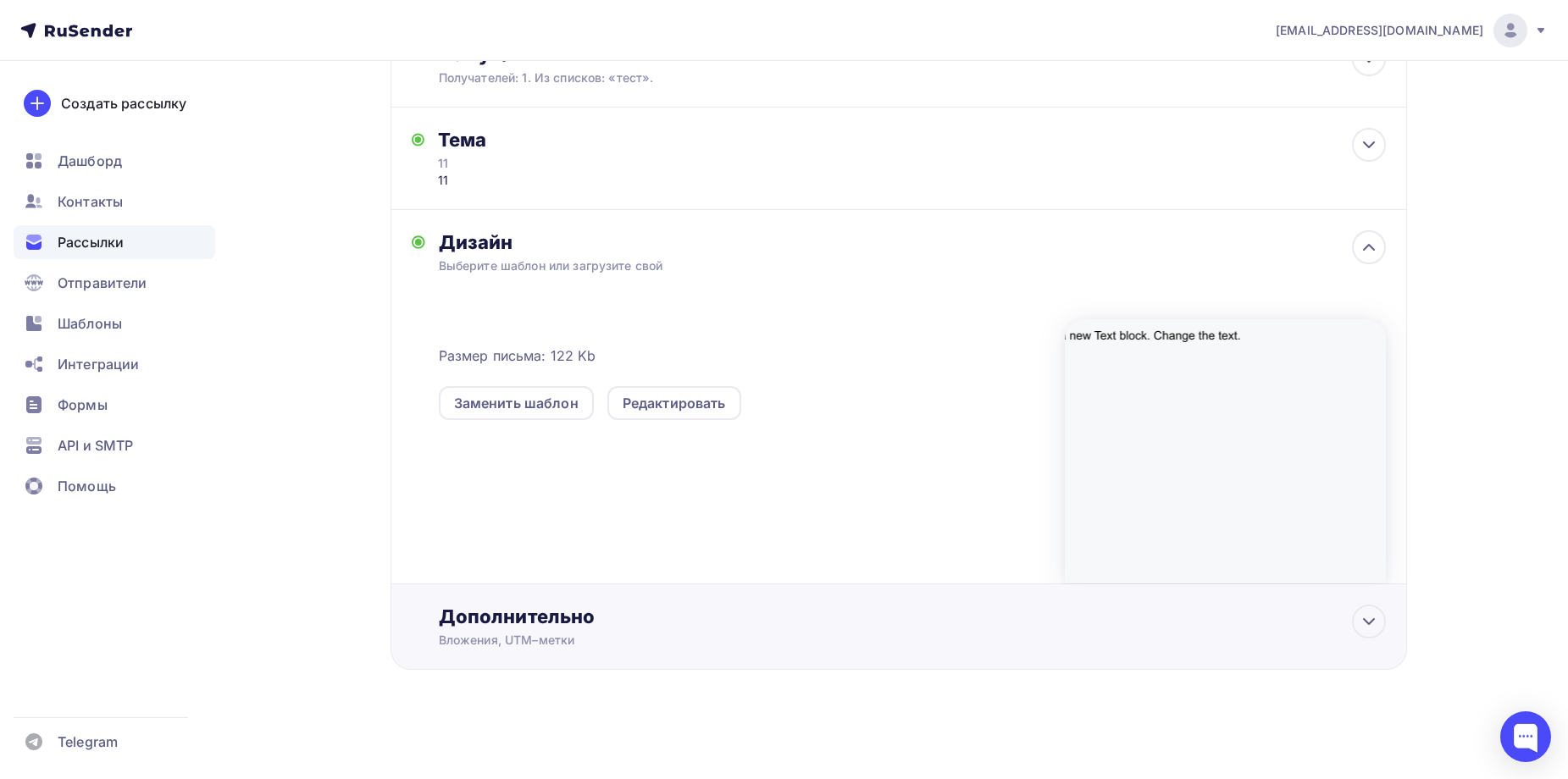
scroll to position [221, 0]
click at [1386, 636] on div "Дополнительно Вложения, UTM–метки Вложения Добавить файл Максимальный суммарный…" at bounding box center [899, 627] width 1017 height 86
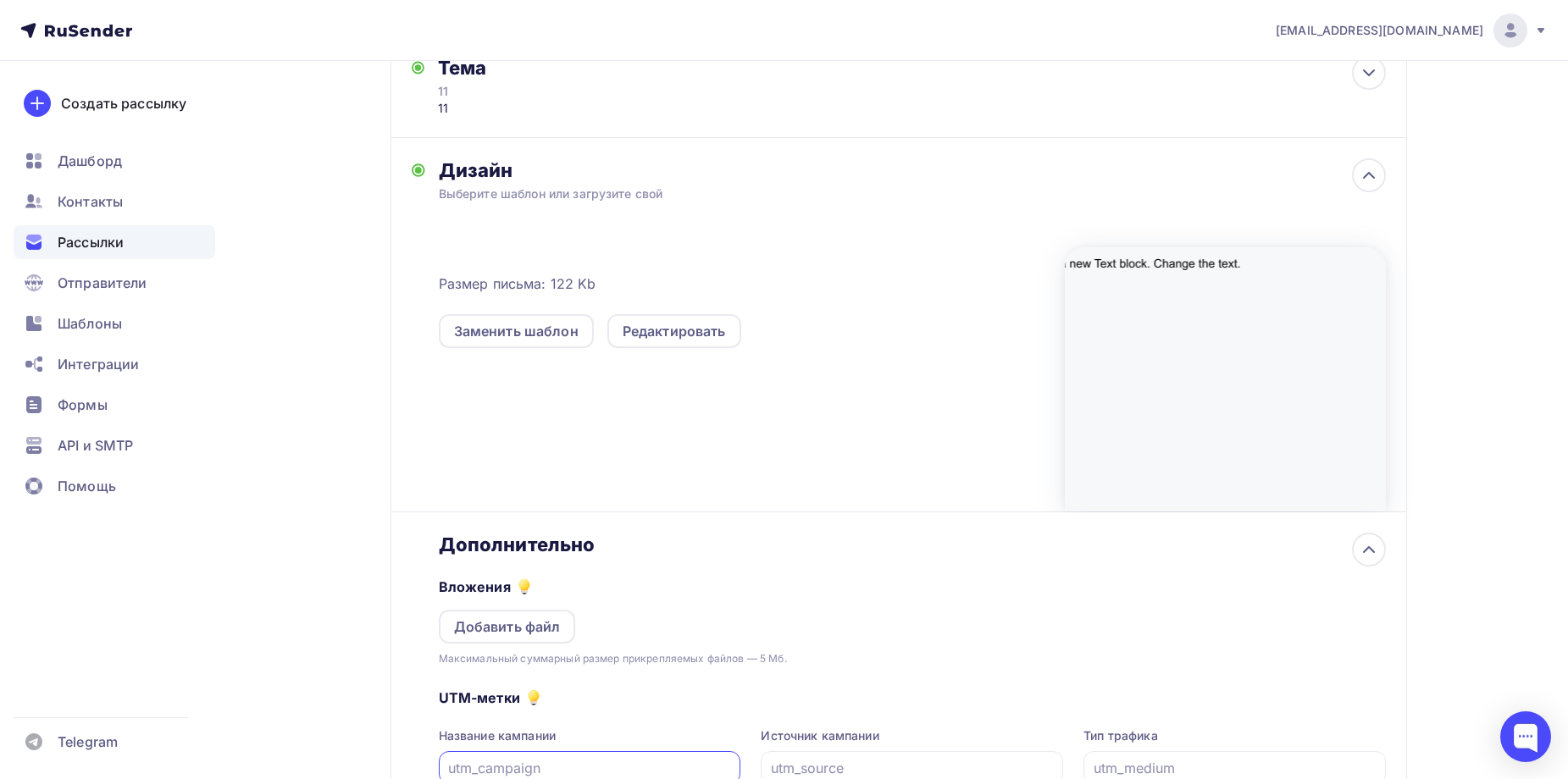
scroll to position [0, 0]
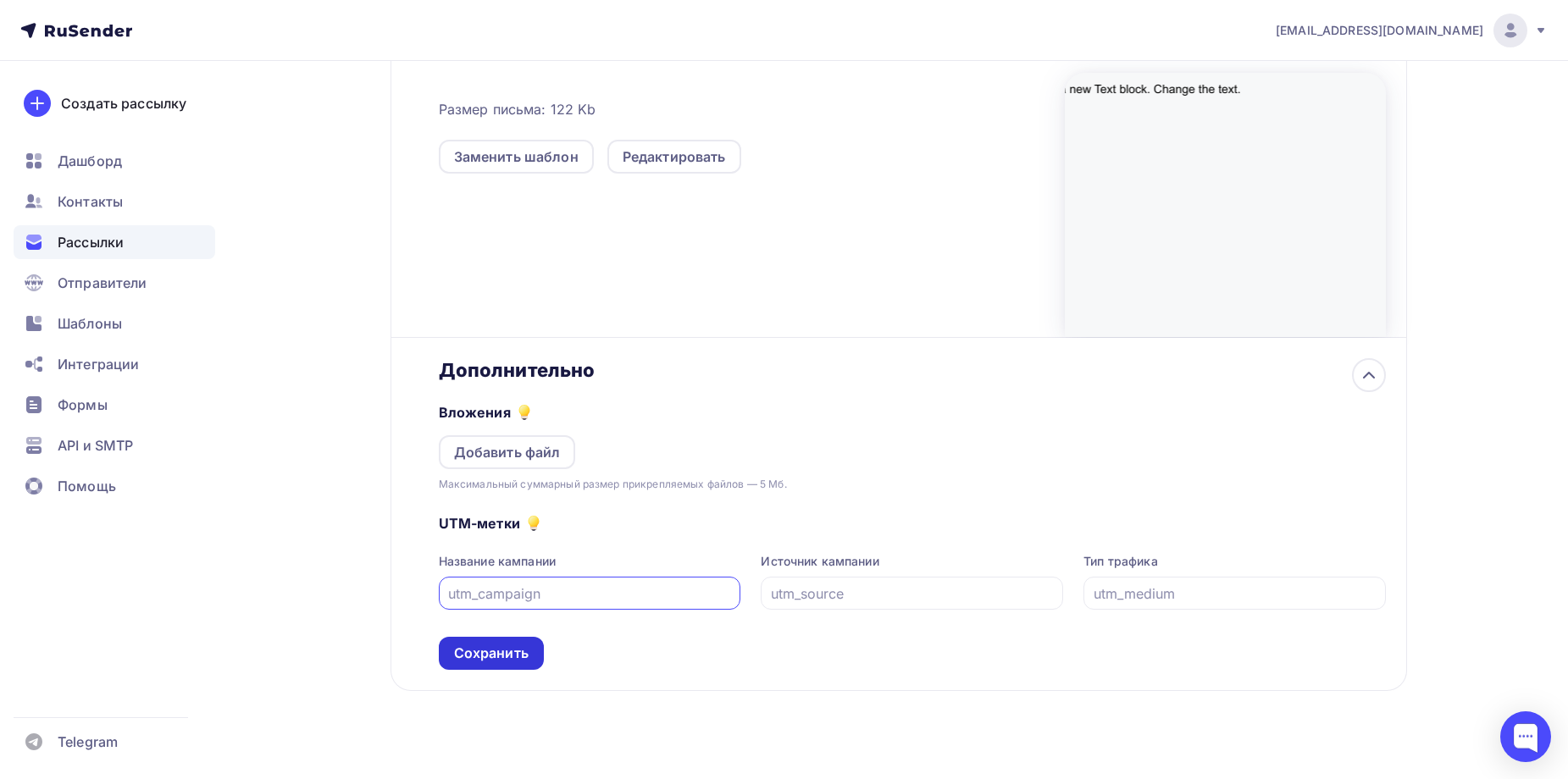
click at [500, 656] on div "Сохранить" at bounding box center [492, 653] width 74 height 20
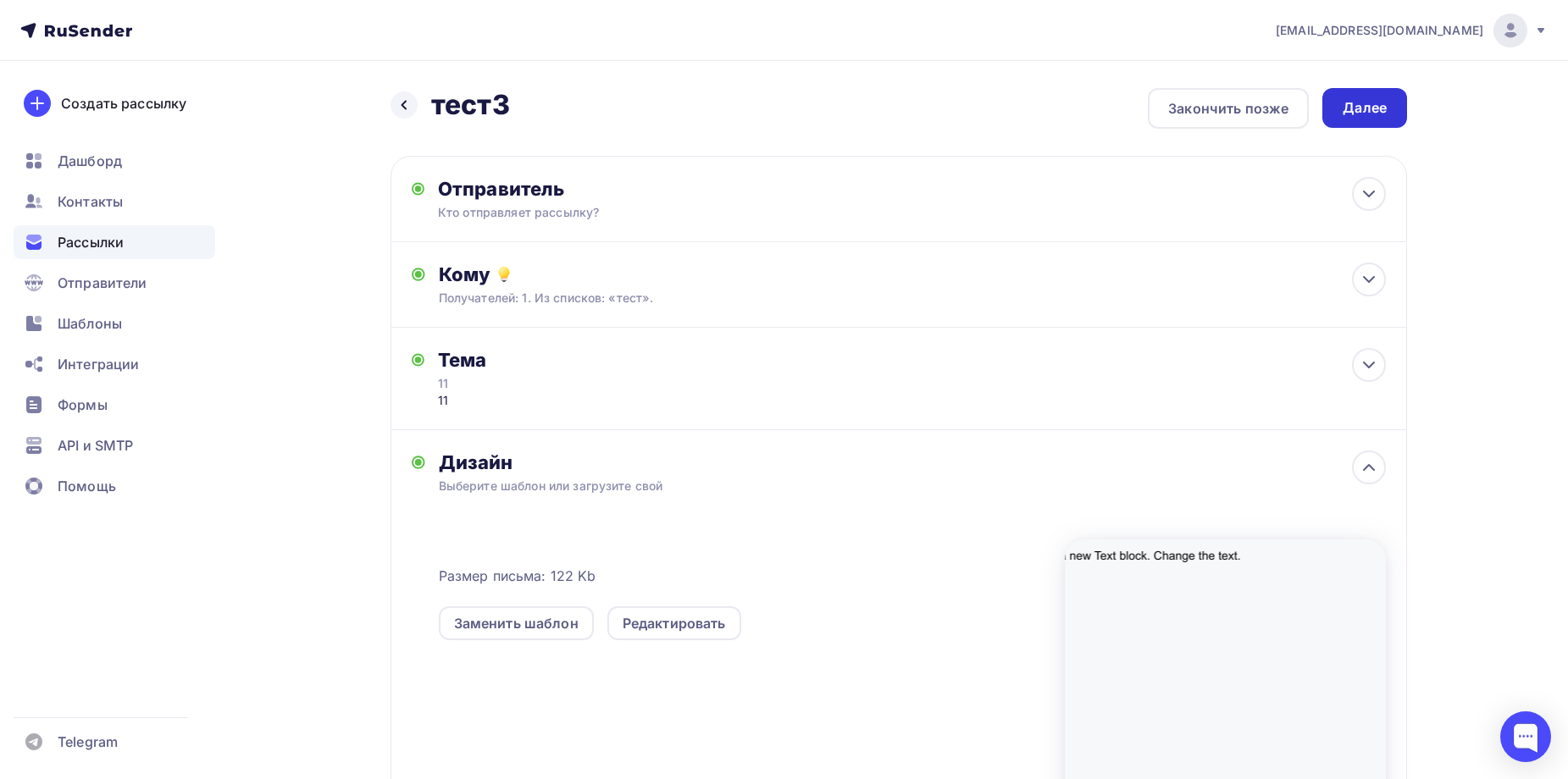
click at [1397, 112] on div "Далее" at bounding box center [1364, 108] width 85 height 40
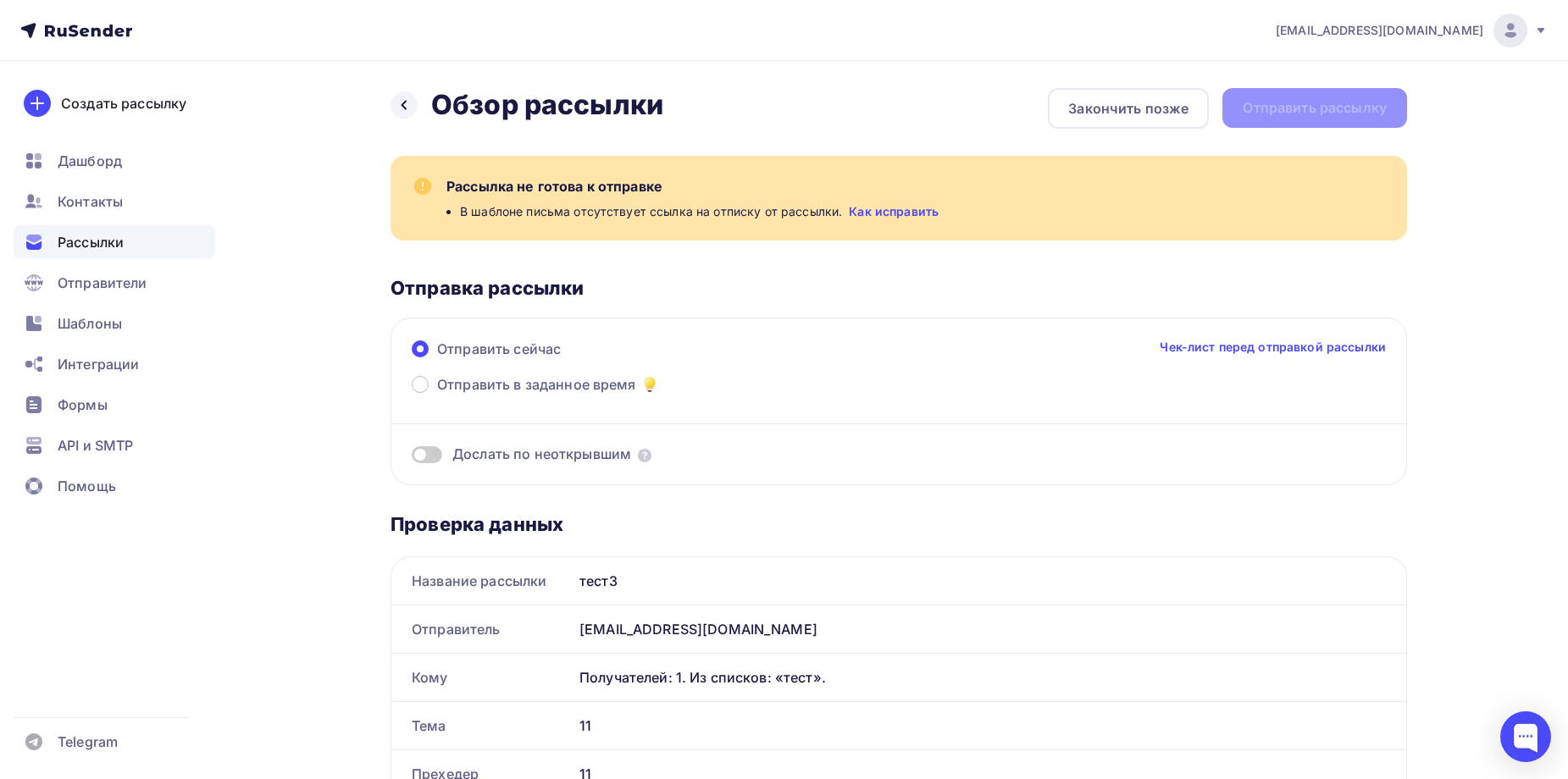
click at [606, 179] on div "Рассылка не готова к отправке" at bounding box center [917, 186] width 940 height 20
click at [890, 212] on link "Как исправить" at bounding box center [894, 211] width 89 height 17
click at [426, 98] on div "Назад Обзор рассылки Обзор рассылки" at bounding box center [527, 105] width 273 height 34
click at [412, 101] on div at bounding box center [404, 104] width 27 height 27
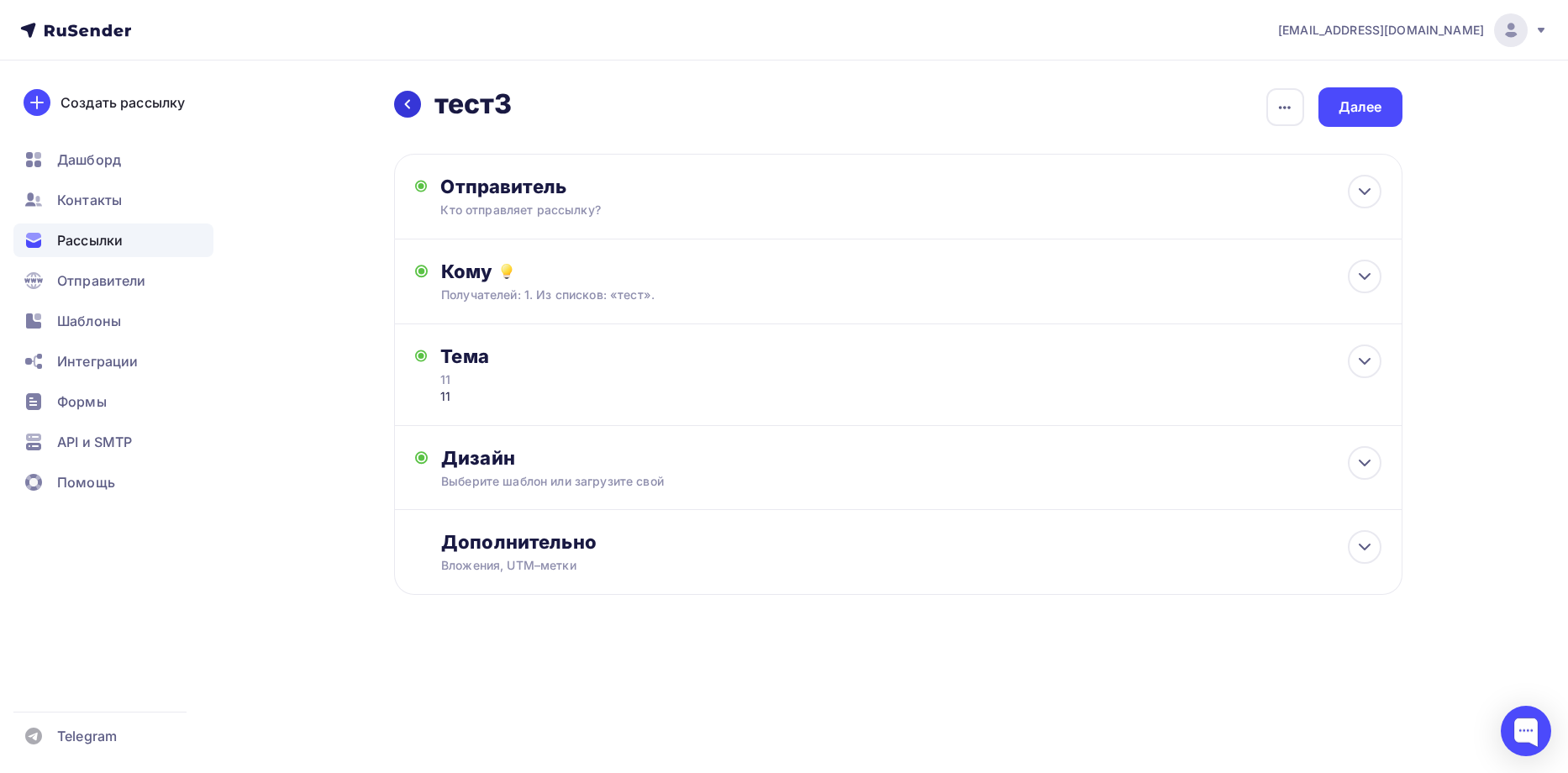
click at [401, 101] on icon at bounding box center [407, 104] width 14 height 14
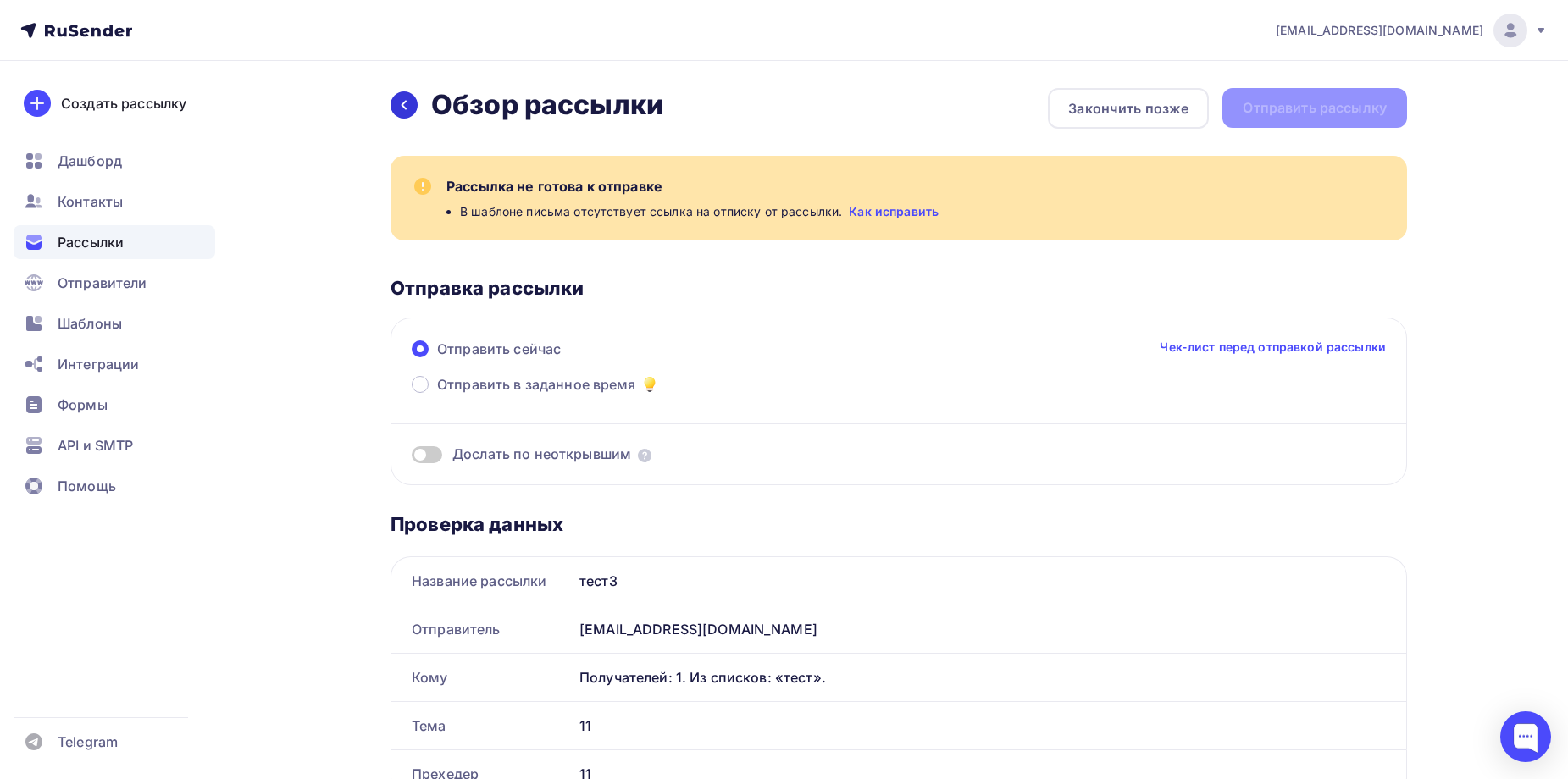
click at [410, 105] on icon at bounding box center [404, 105] width 14 height 14
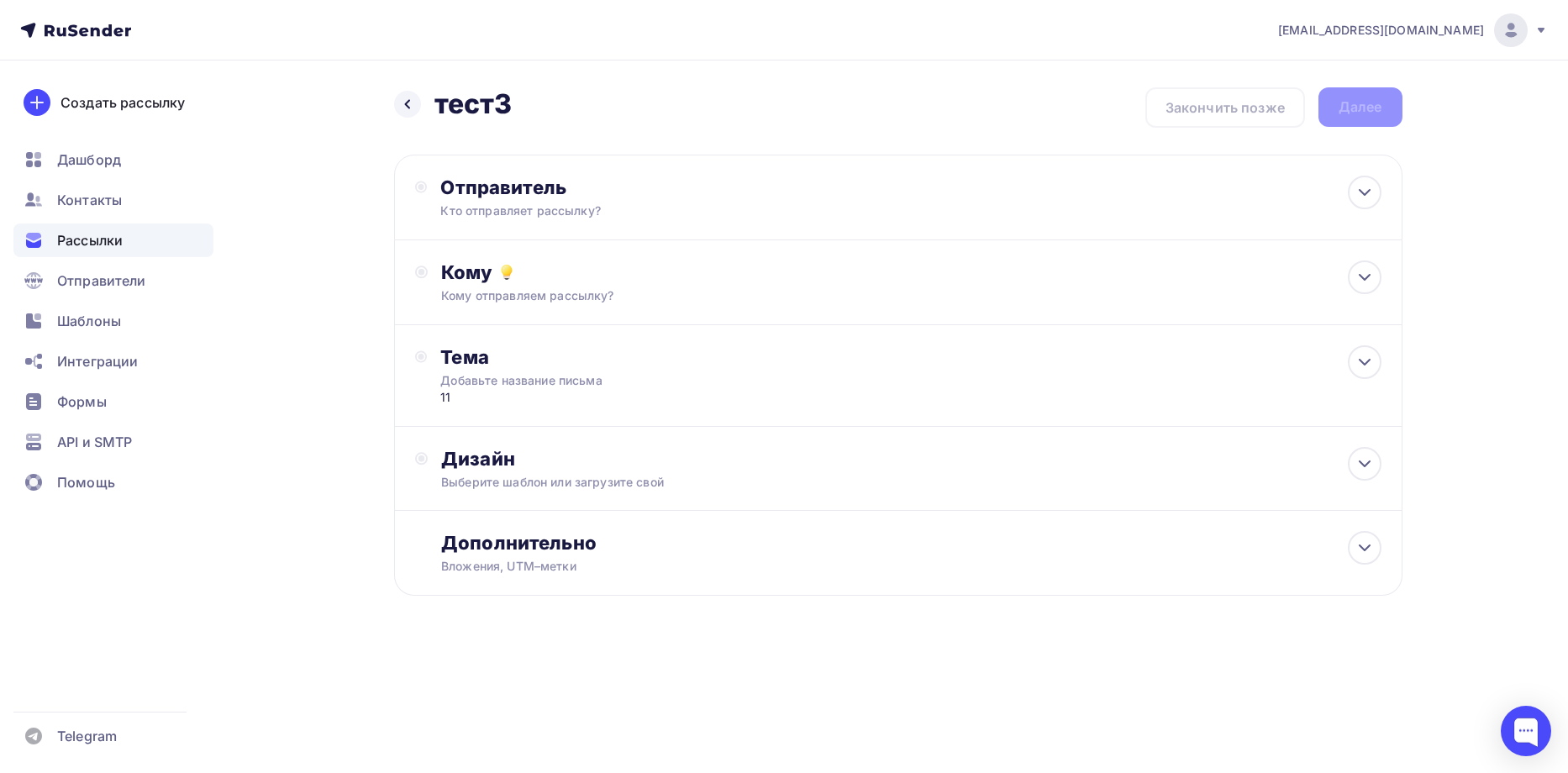
click at [394, 107] on div "Назад тест3 тест3" at bounding box center [453, 104] width 118 height 33
click at [404, 104] on icon at bounding box center [407, 104] width 14 height 14
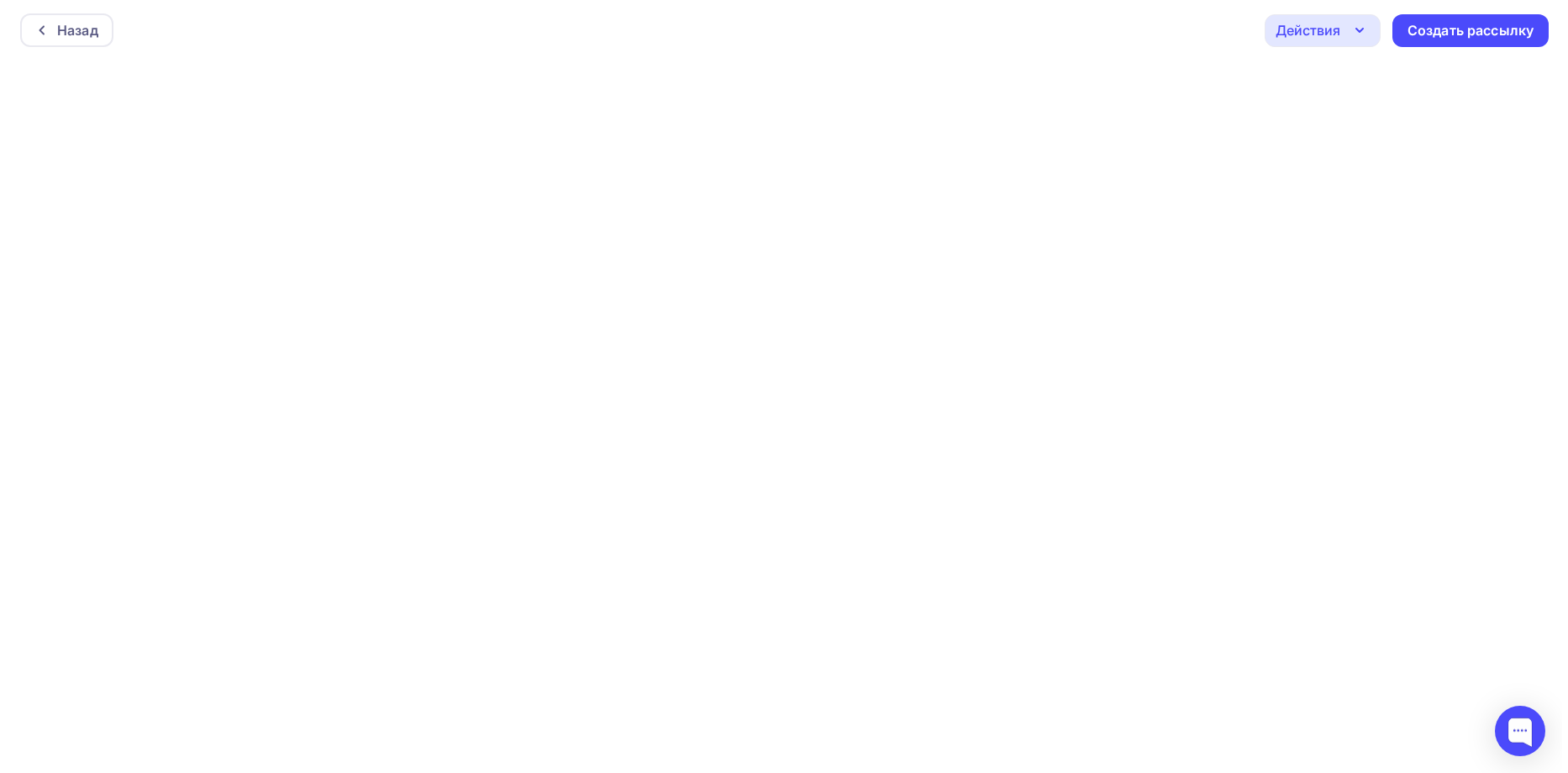
scroll to position [5, 0]
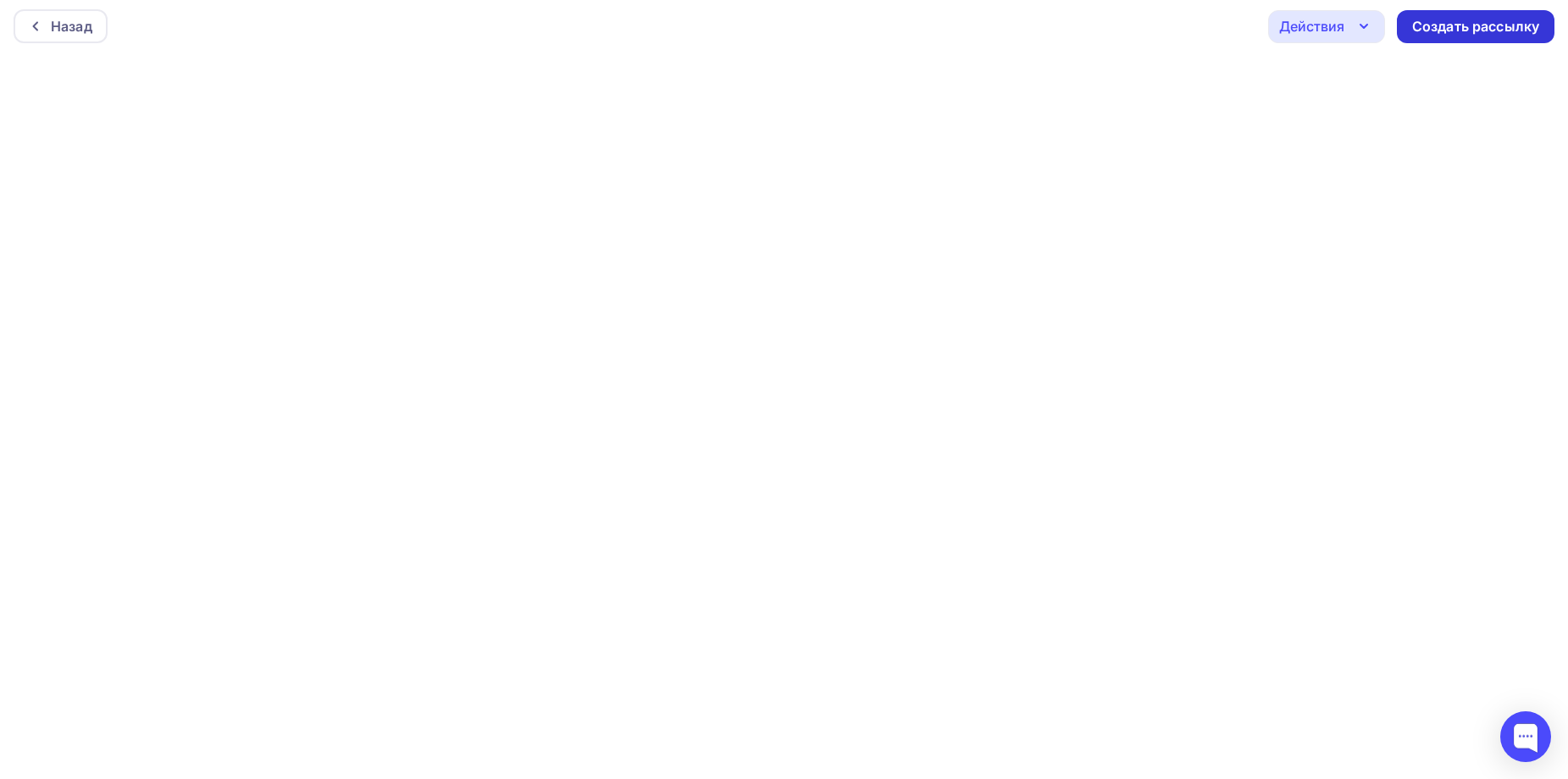
click at [1446, 21] on div "Создать рассылку" at bounding box center [1476, 26] width 127 height 20
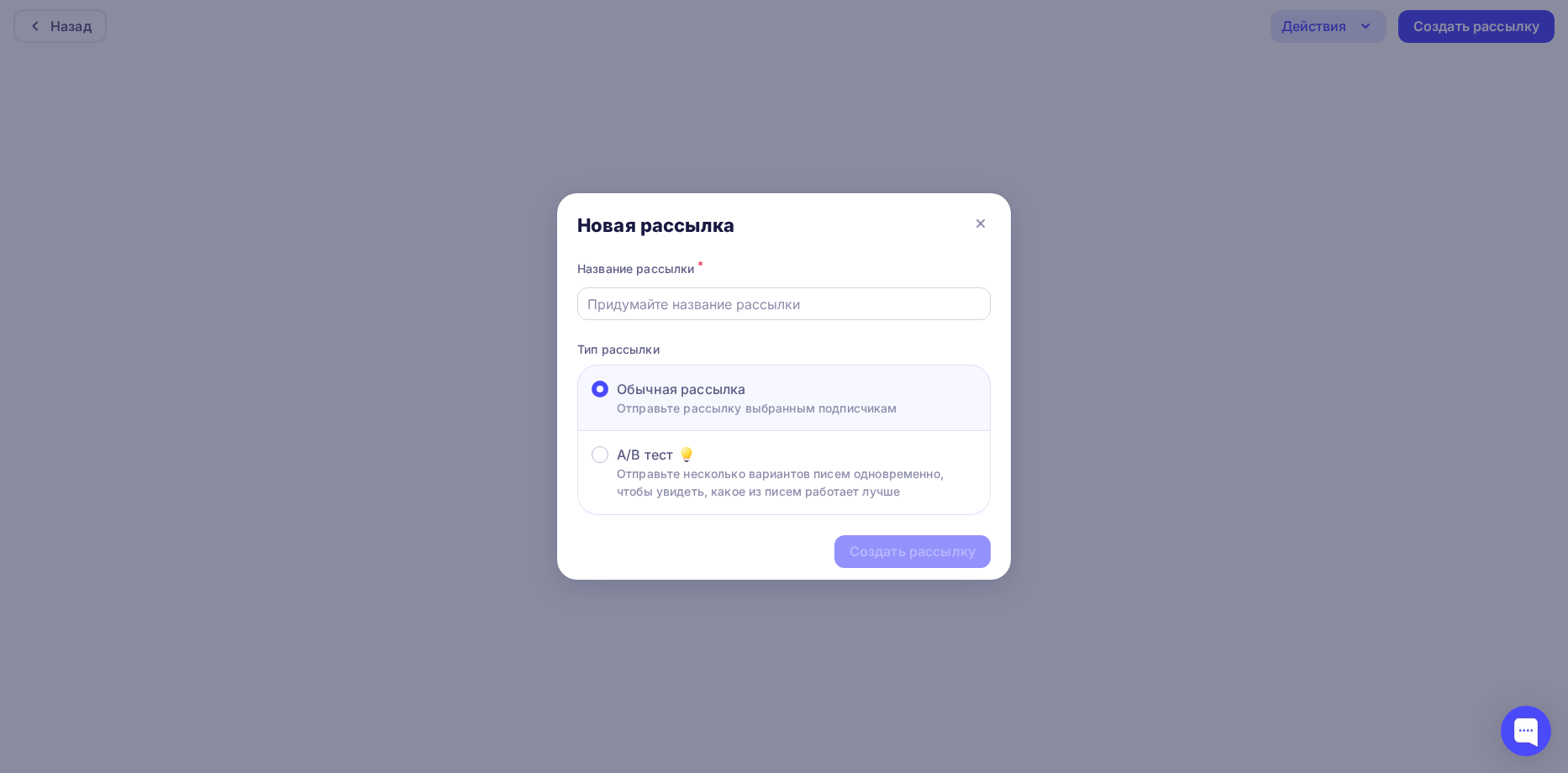
click at [759, 311] on input "text" at bounding box center [784, 304] width 394 height 20
type input "тест3"
click at [885, 550] on div "Создать рассылку" at bounding box center [912, 551] width 126 height 19
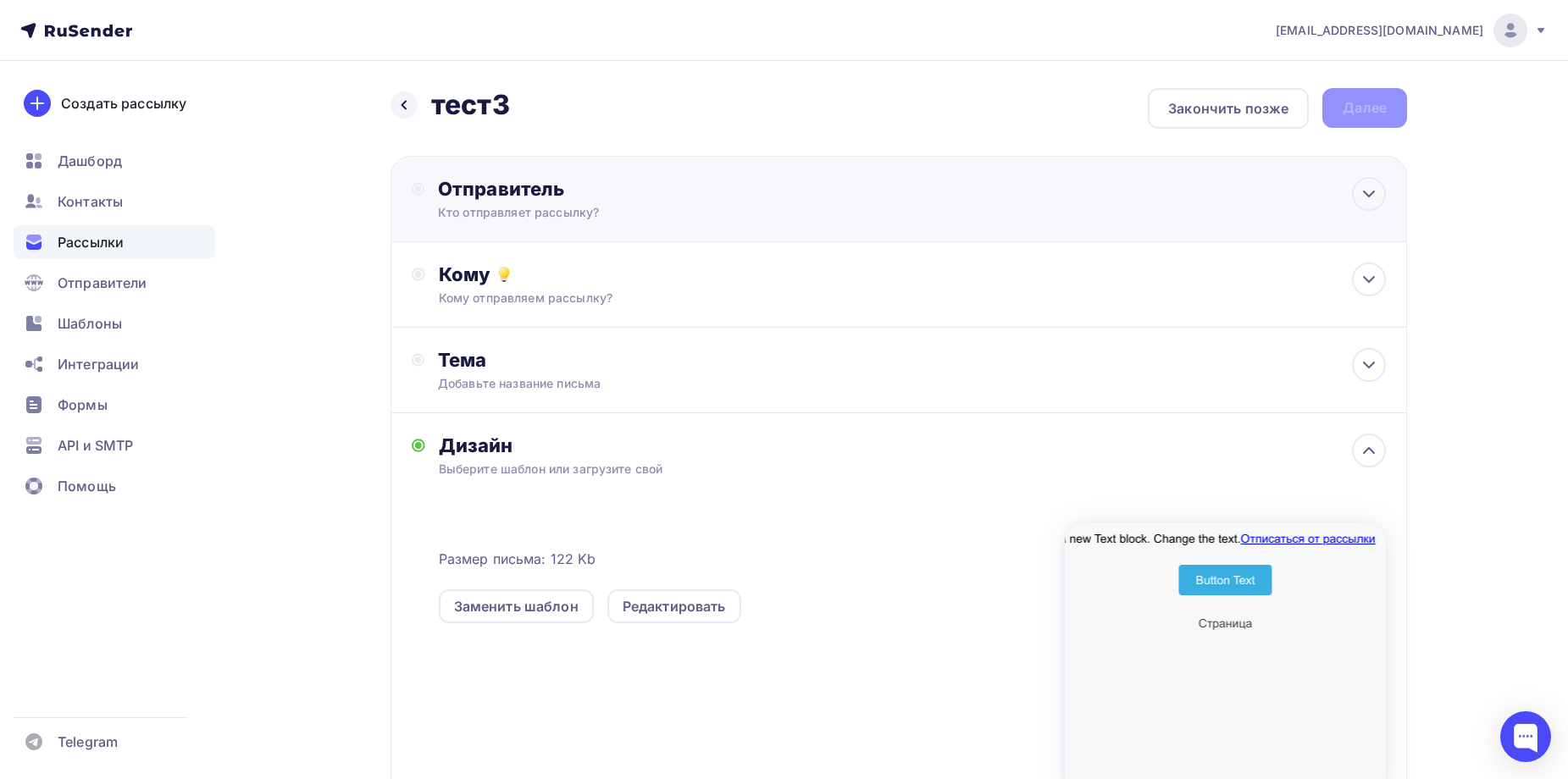
click at [488, 203] on div "Отправитель Кто отправляет рассылку? Email * reklama@dtrafo.com reklama@dtrafo.…" at bounding box center [621, 198] width 367 height 44
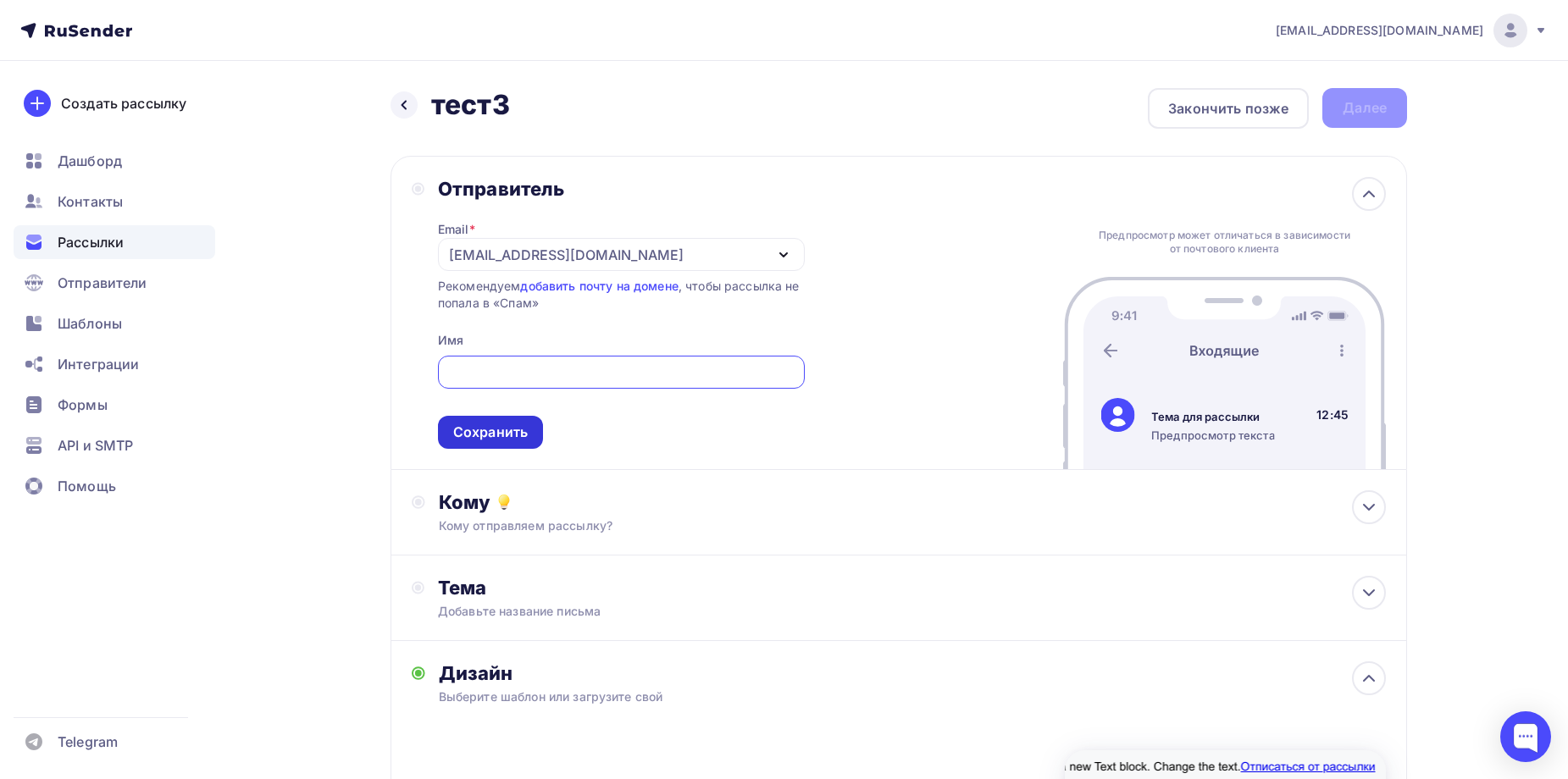
click at [492, 444] on div "Сохранить" at bounding box center [490, 432] width 105 height 33
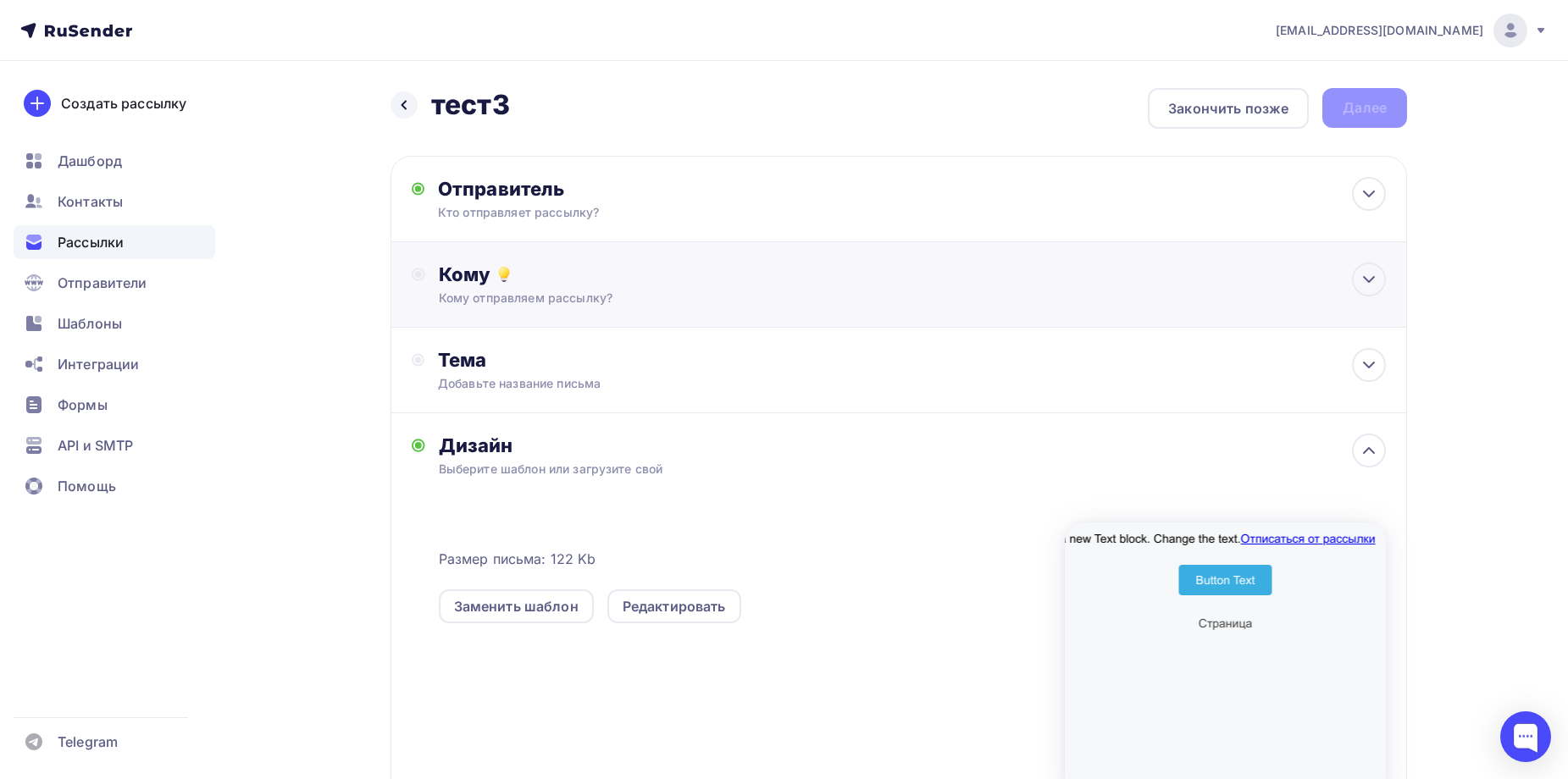
click at [559, 293] on div "Кому отправляем рассылку?" at bounding box center [865, 298] width 853 height 17
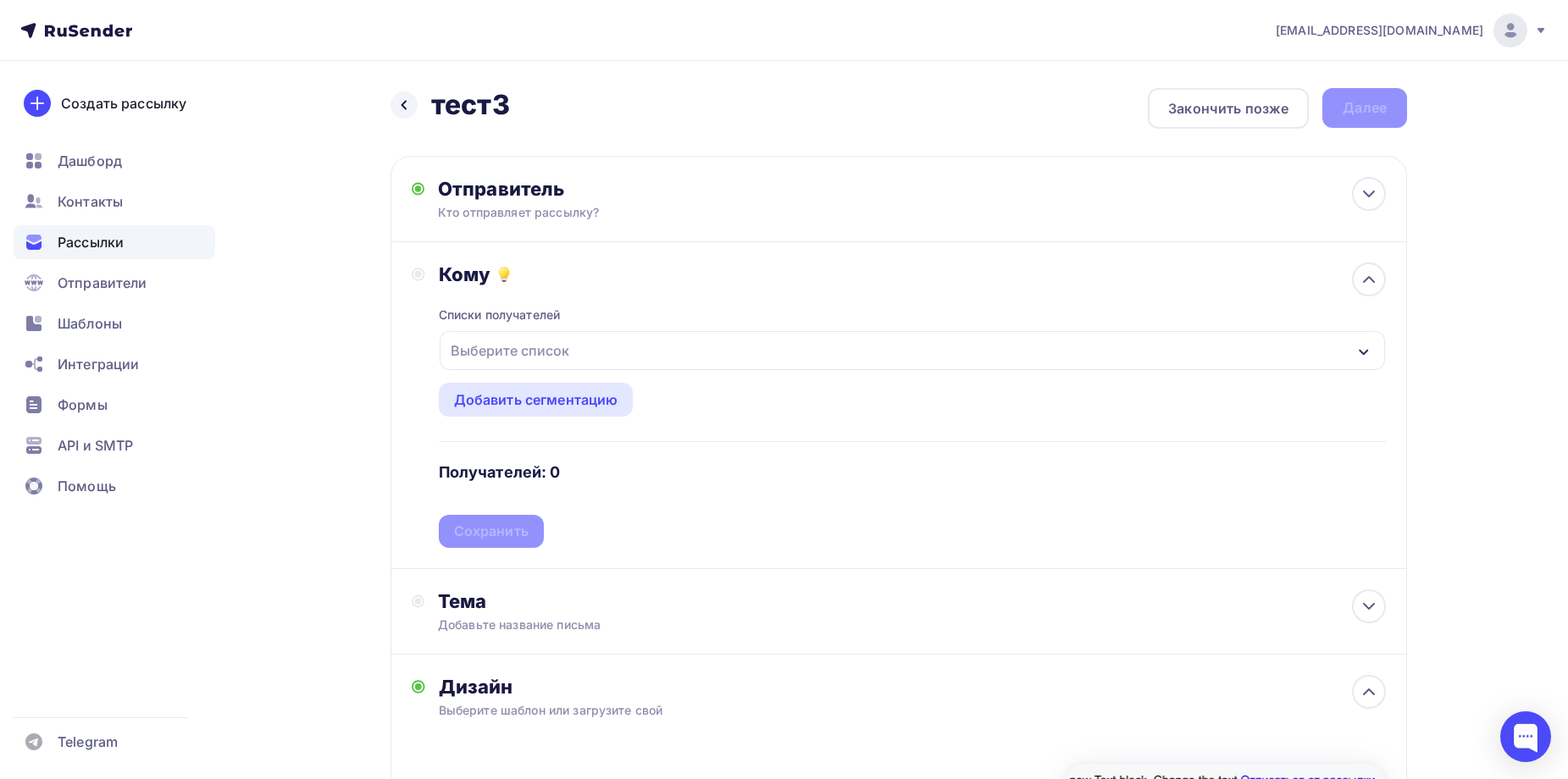
click at [516, 331] on div "Выберите список" at bounding box center [912, 351] width 946 height 39
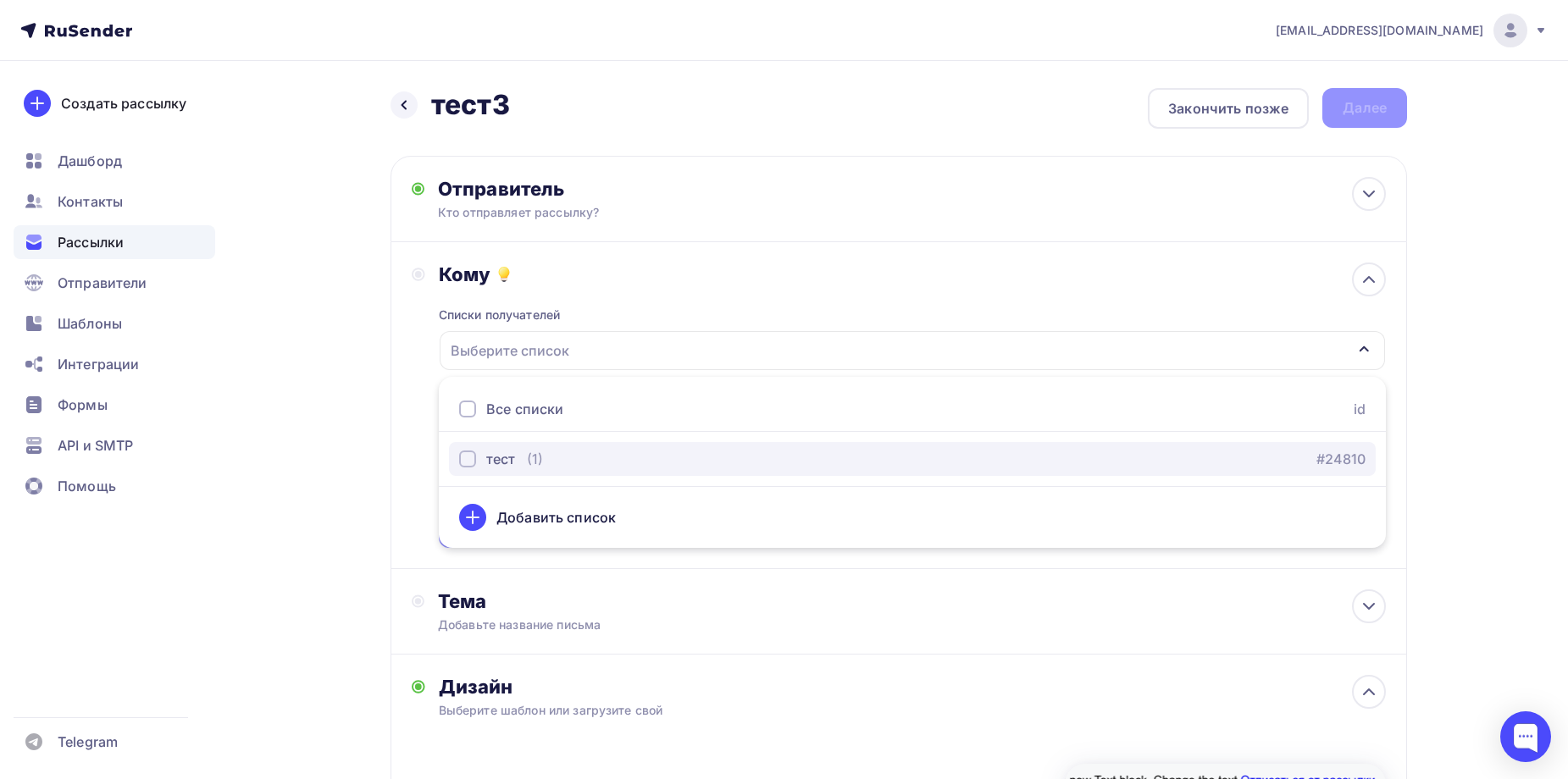
click at [509, 447] on button "тест (1) #24810" at bounding box center [912, 459] width 927 height 34
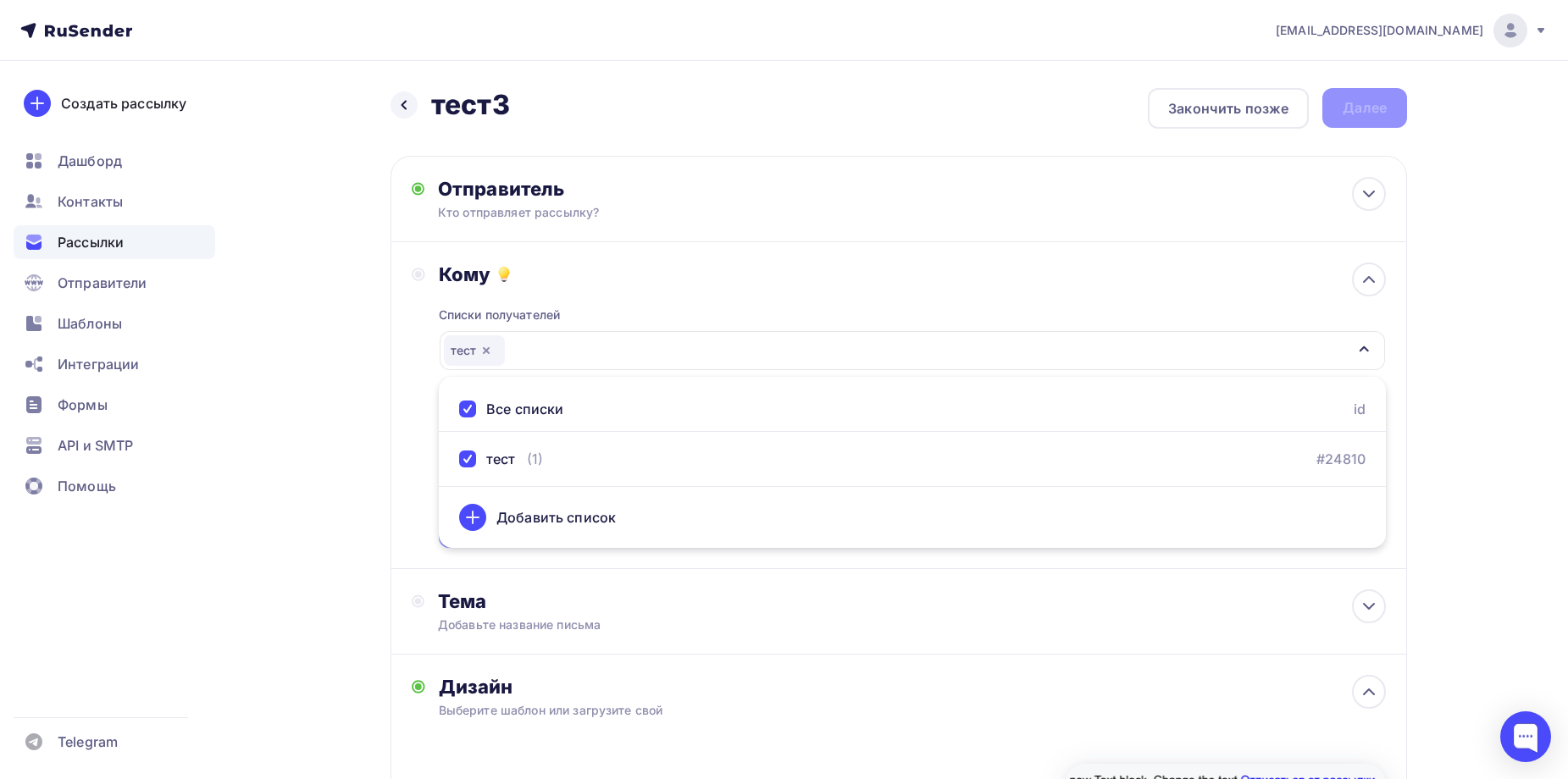
click at [644, 275] on div "Кому" at bounding box center [912, 274] width 947 height 23
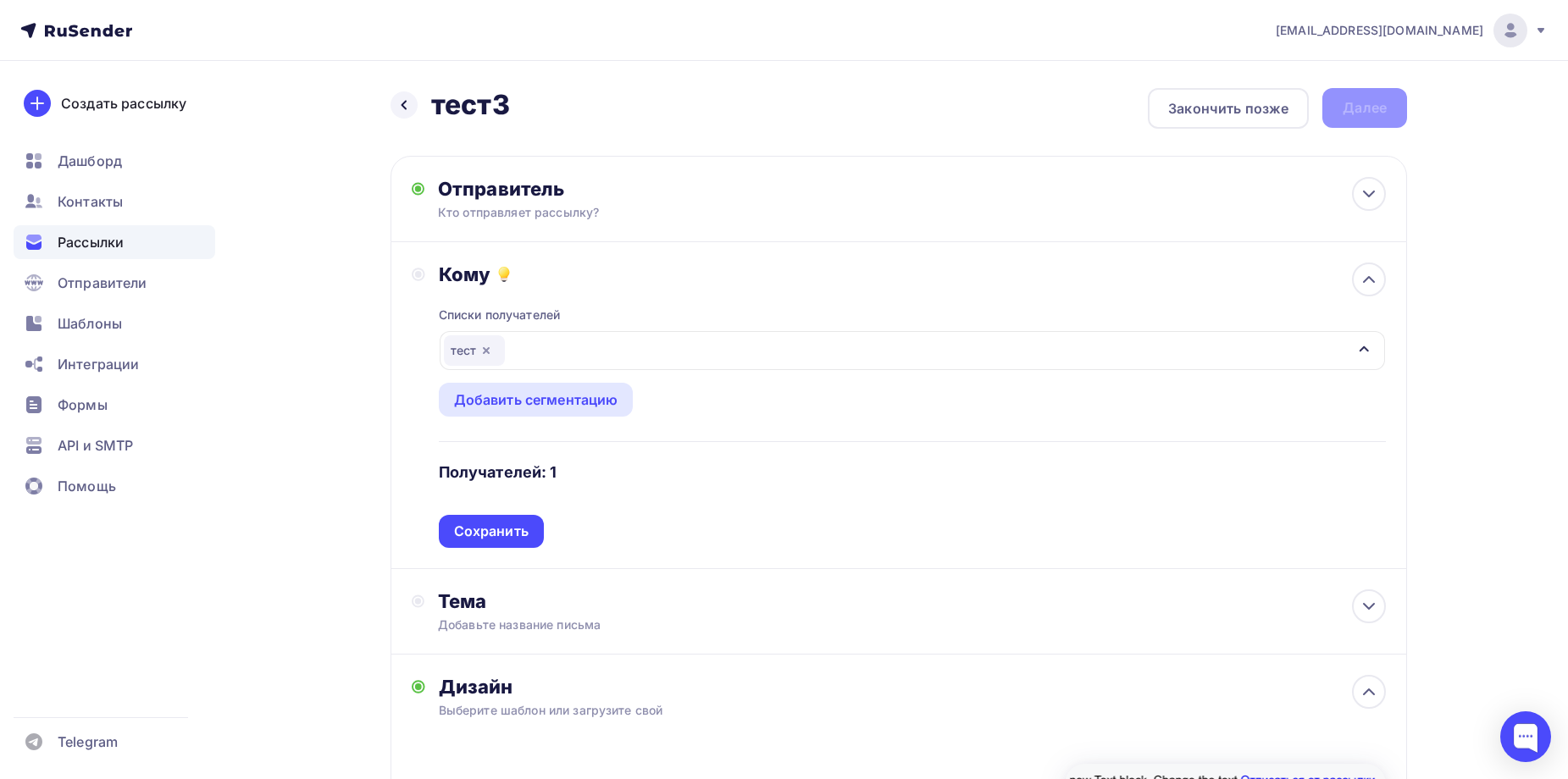
click at [494, 531] on div "Сохранить" at bounding box center [492, 531] width 74 height 20
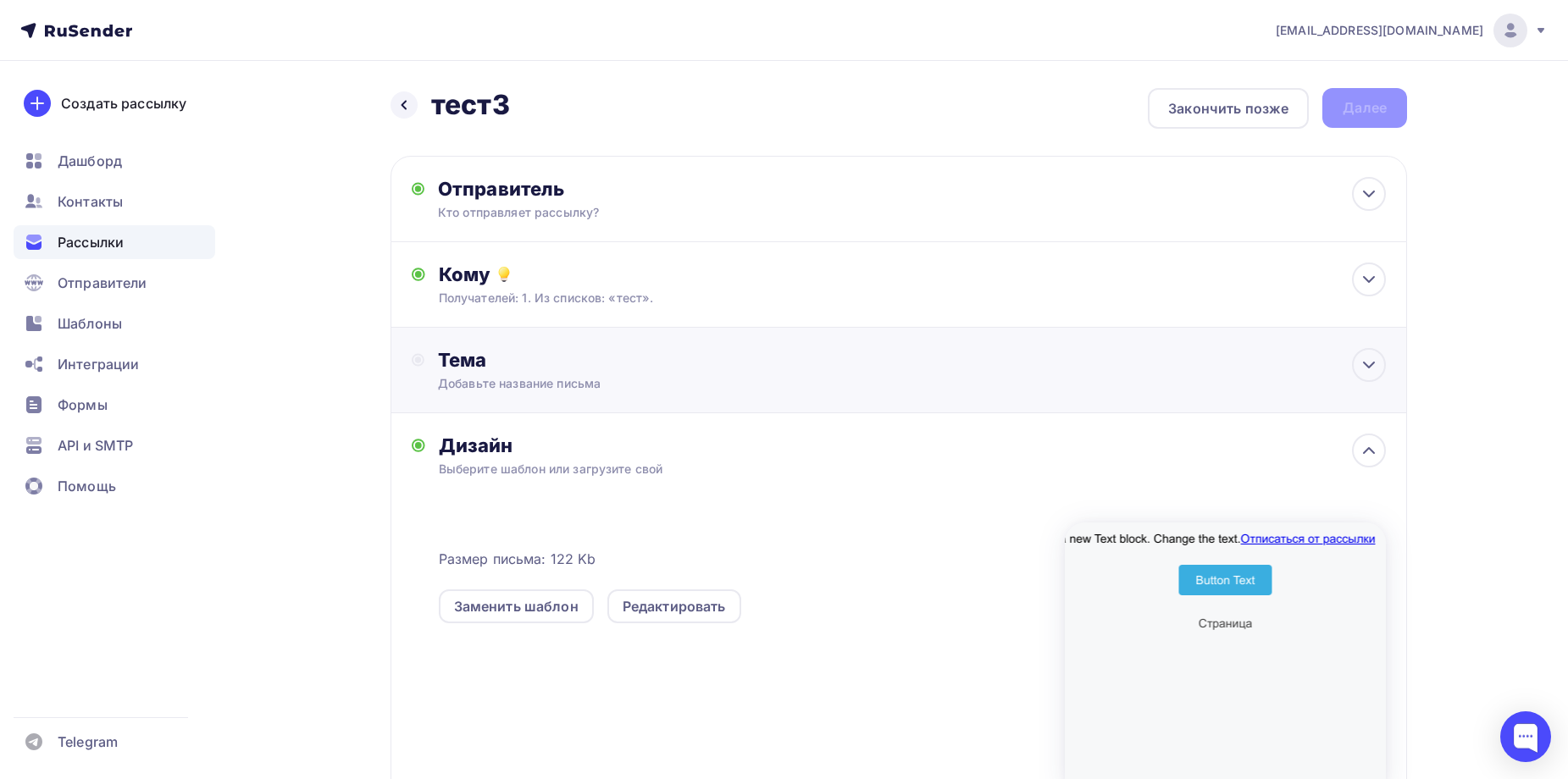
click at [530, 380] on div "Добавьте название письма" at bounding box center [588, 383] width 302 height 17
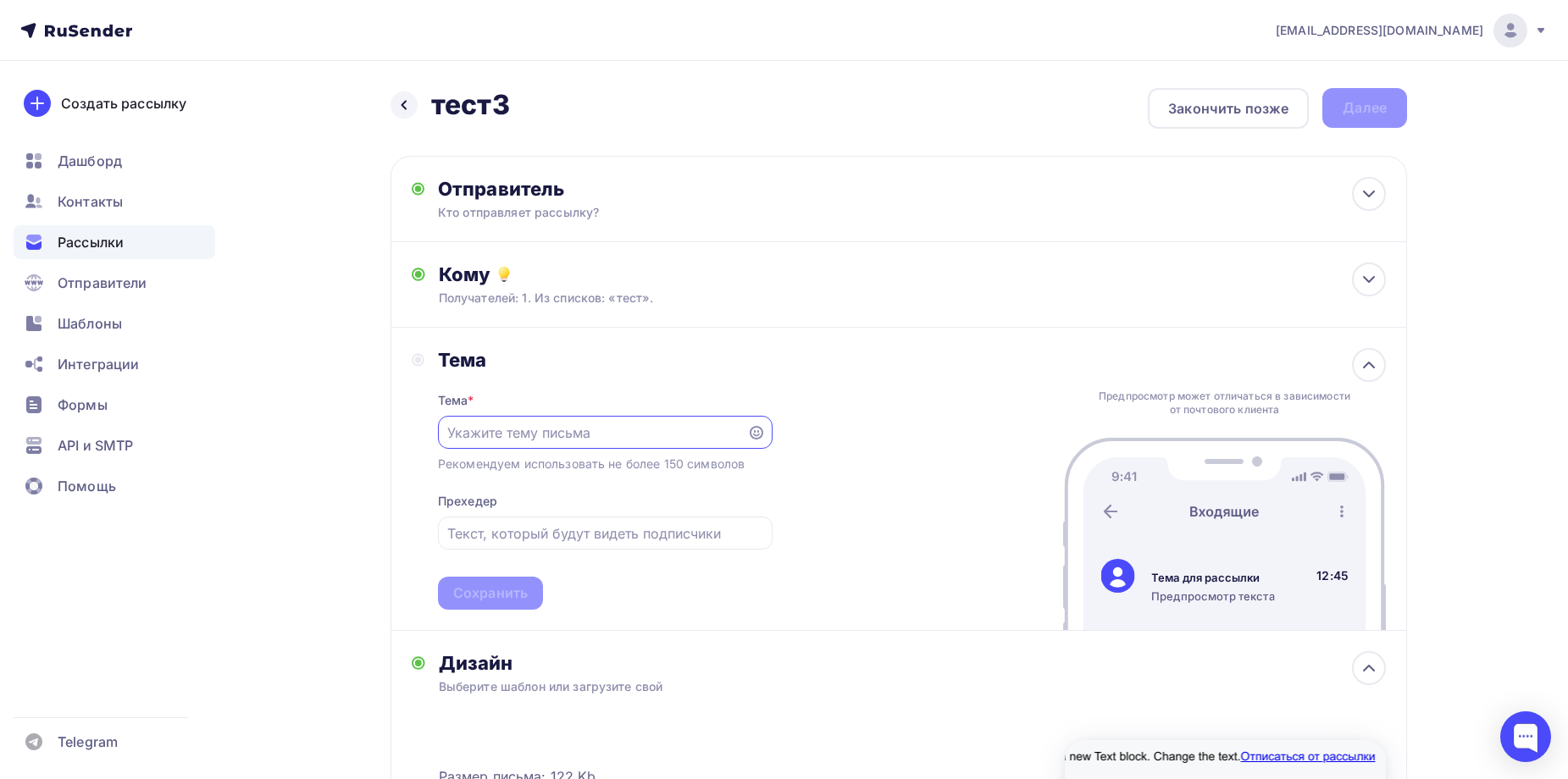
click at [507, 429] on input "text" at bounding box center [591, 433] width 290 height 20
type input "11"
click at [489, 587] on div "Сохранить" at bounding box center [491, 593] width 74 height 20
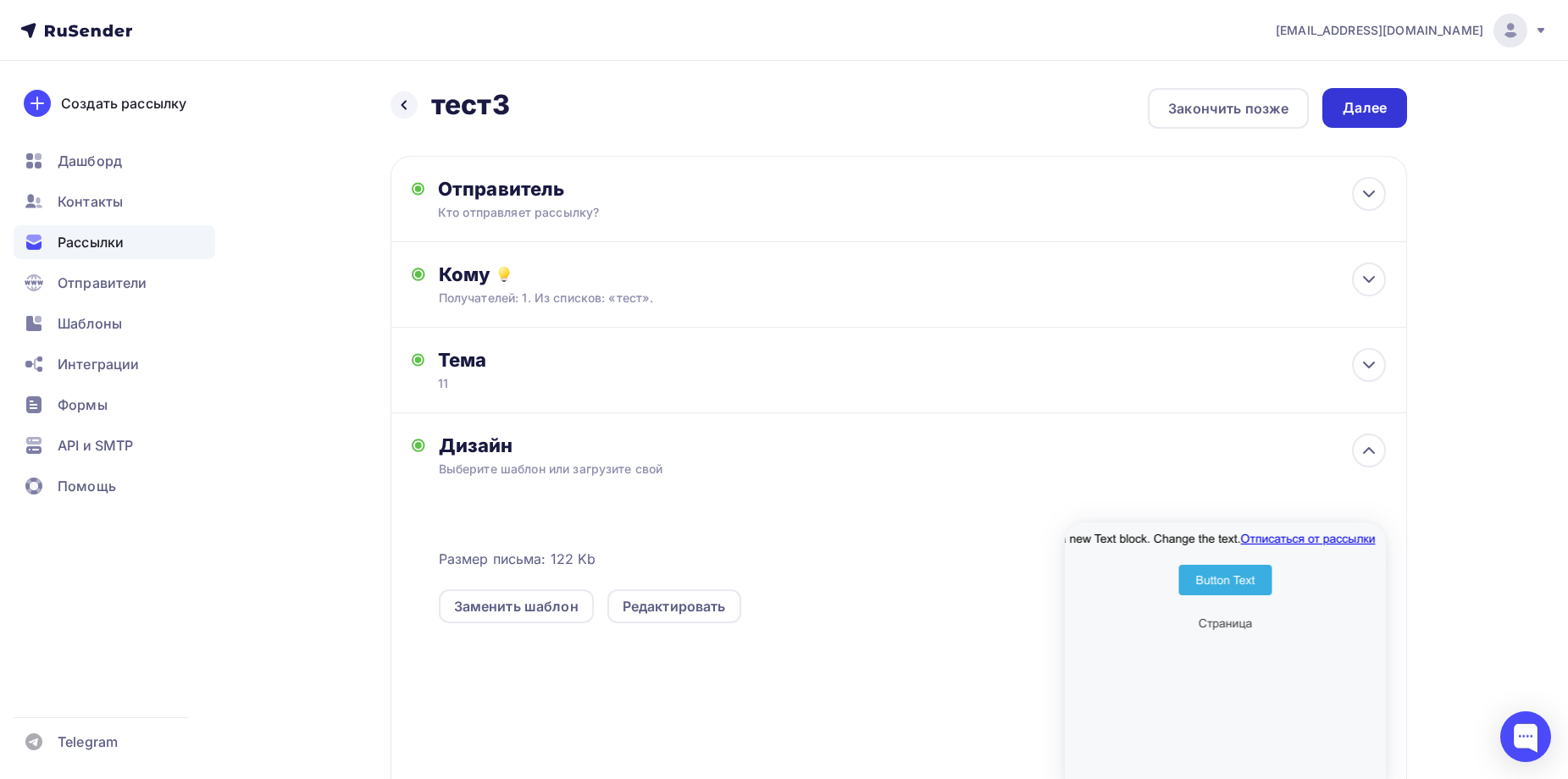
click at [1398, 114] on div "Далее" at bounding box center [1364, 108] width 85 height 40
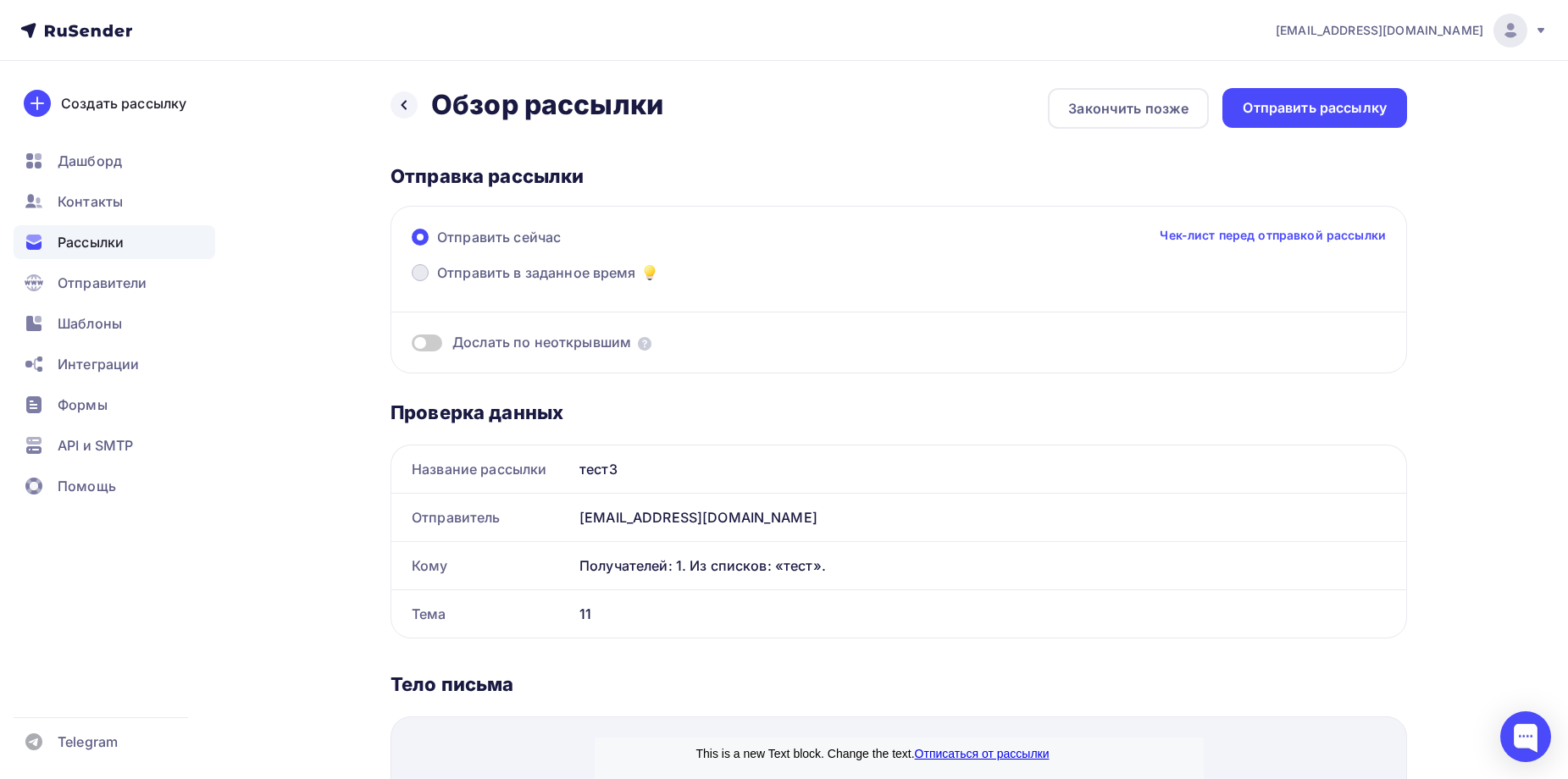
click at [567, 272] on span "Отправить в заданное время" at bounding box center [537, 273] width 199 height 20
click at [438, 283] on input "Отправить в заданное время" at bounding box center [438, 283] width 0 height 0
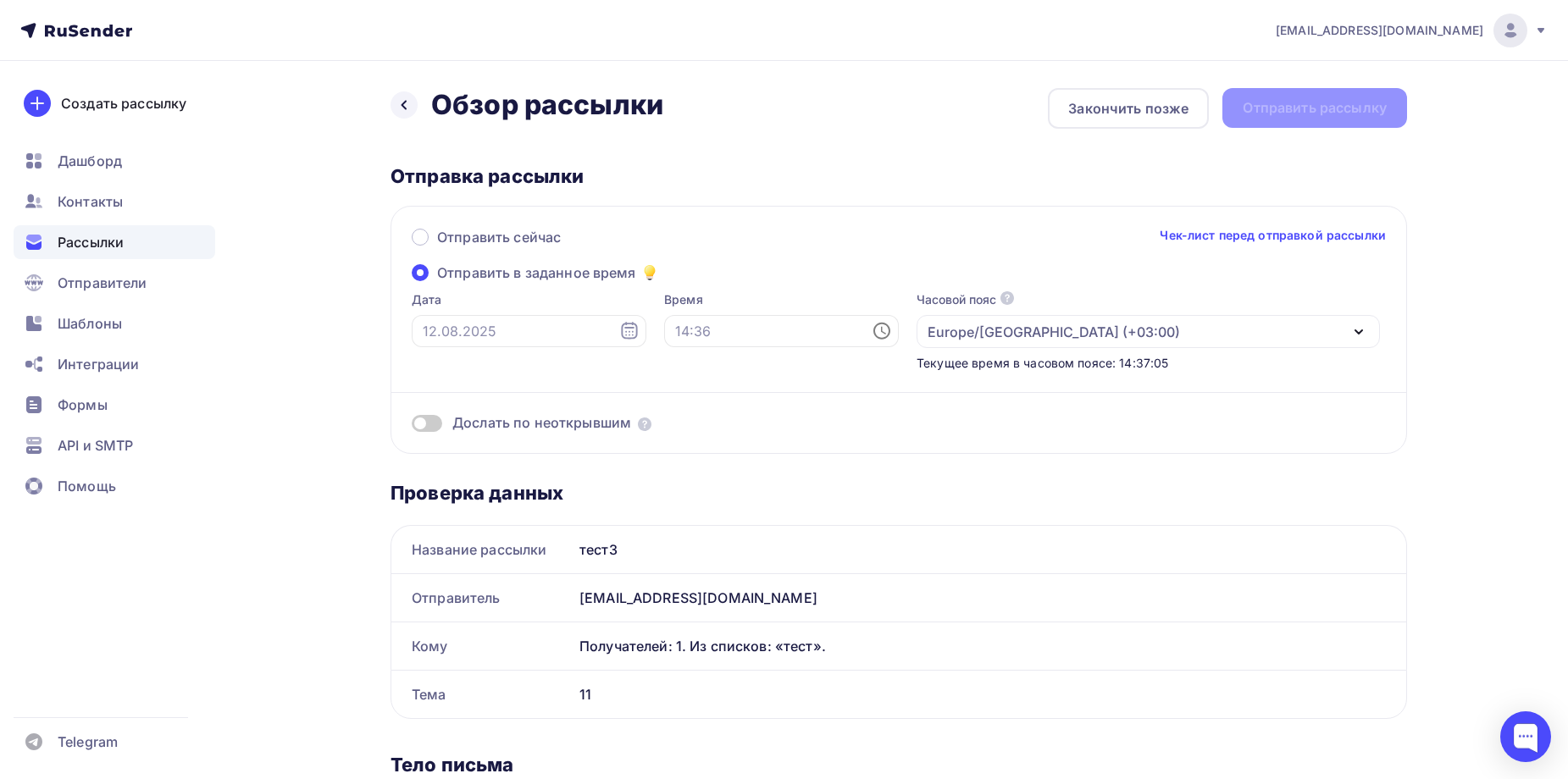
click at [683, 654] on div "Получателей: 1. Из списков: «тест»." at bounding box center [982, 646] width 806 height 20
click at [989, 333] on div "Europe/Moscow (+03:00)" at bounding box center [1053, 332] width 252 height 20
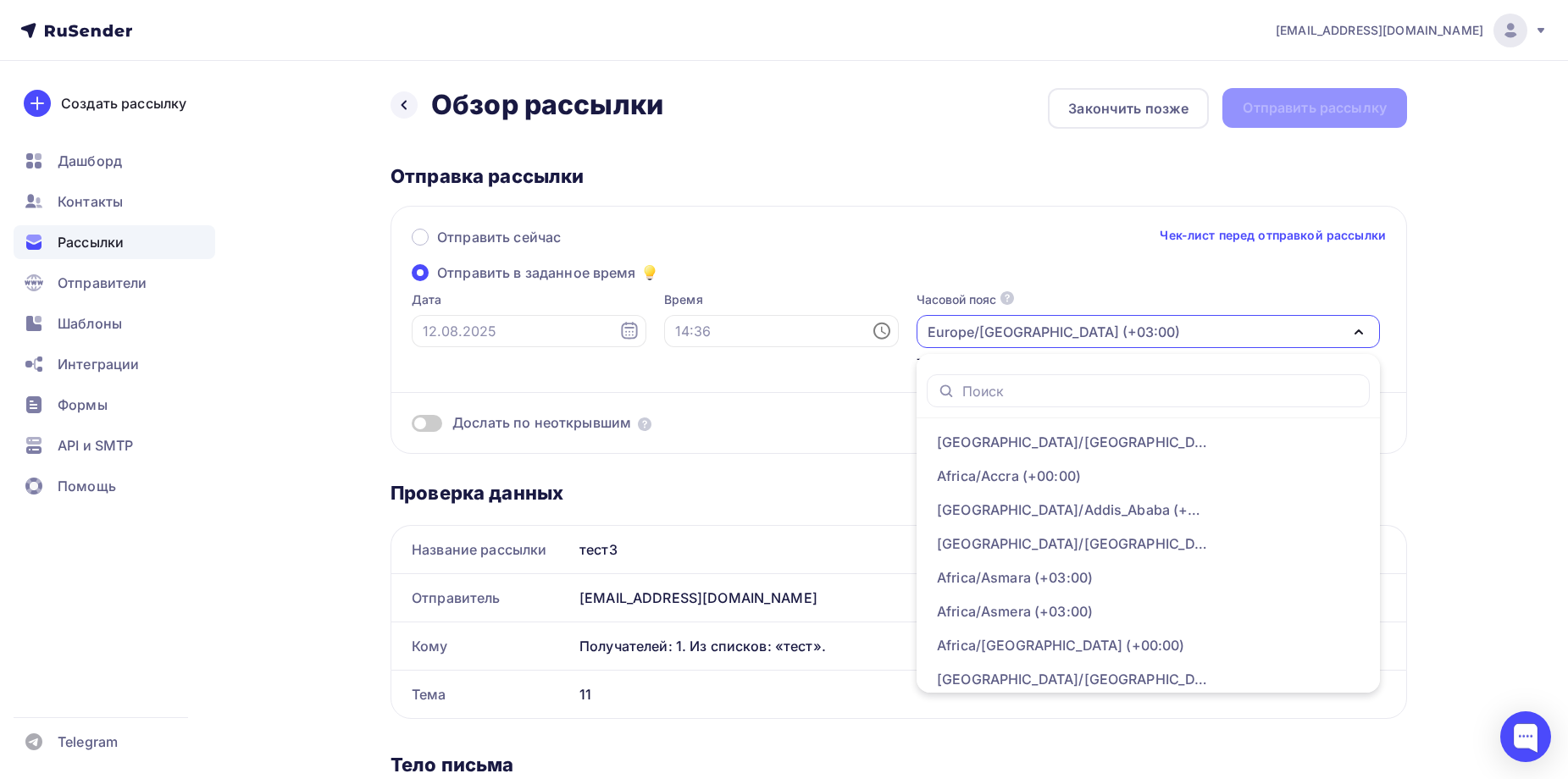
click at [989, 333] on div "Europe/Moscow (+03:00)" at bounding box center [1053, 332] width 252 height 20
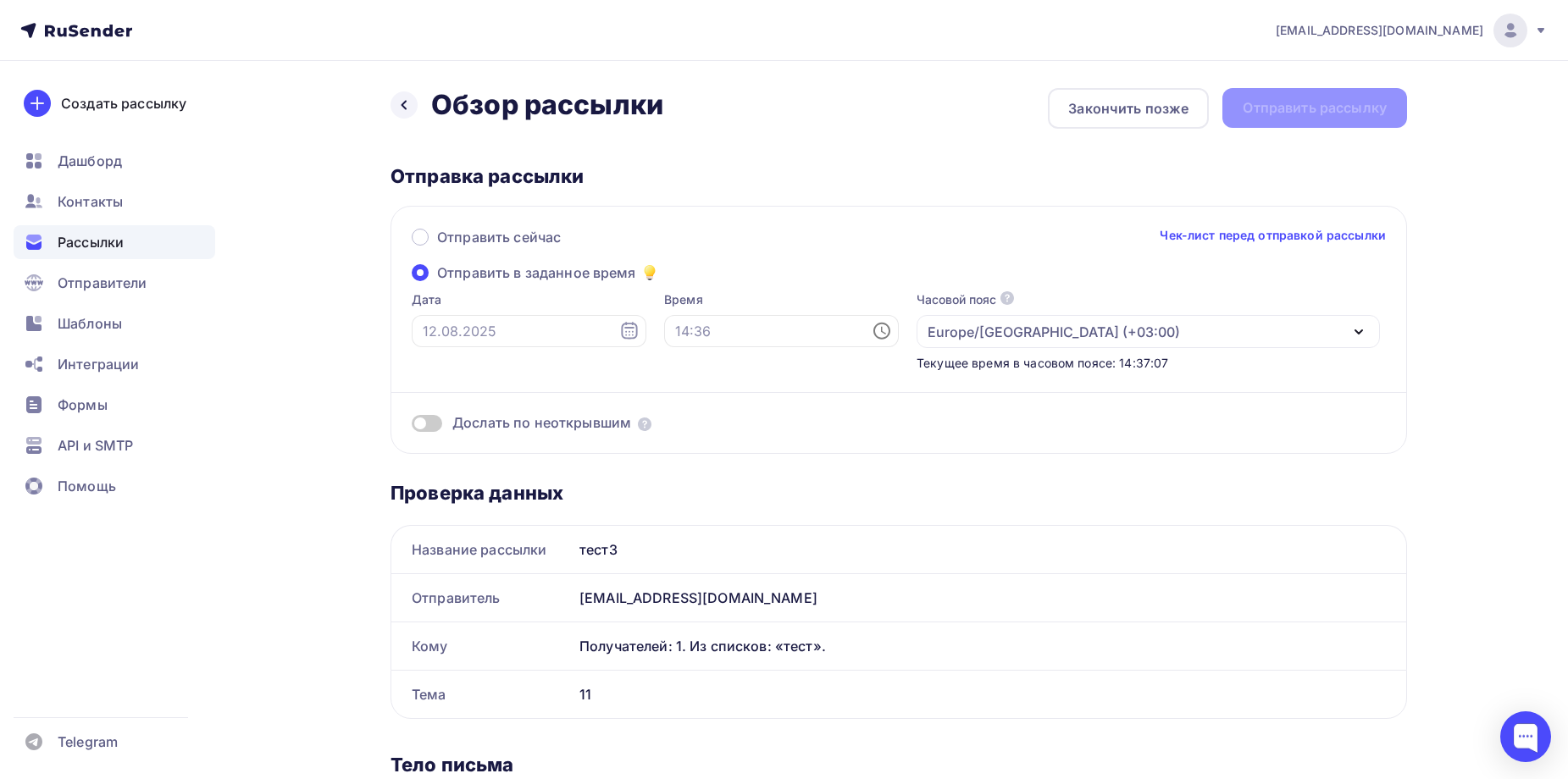
click at [946, 246] on div "Отправить сейчас Чек-лист перед отправкой рассылки" at bounding box center [899, 245] width 974 height 35
click at [423, 107] on div "Назад Обзор рассылки Обзор рассылки" at bounding box center [527, 105] width 273 height 34
click at [404, 107] on icon at bounding box center [403, 105] width 5 height 9
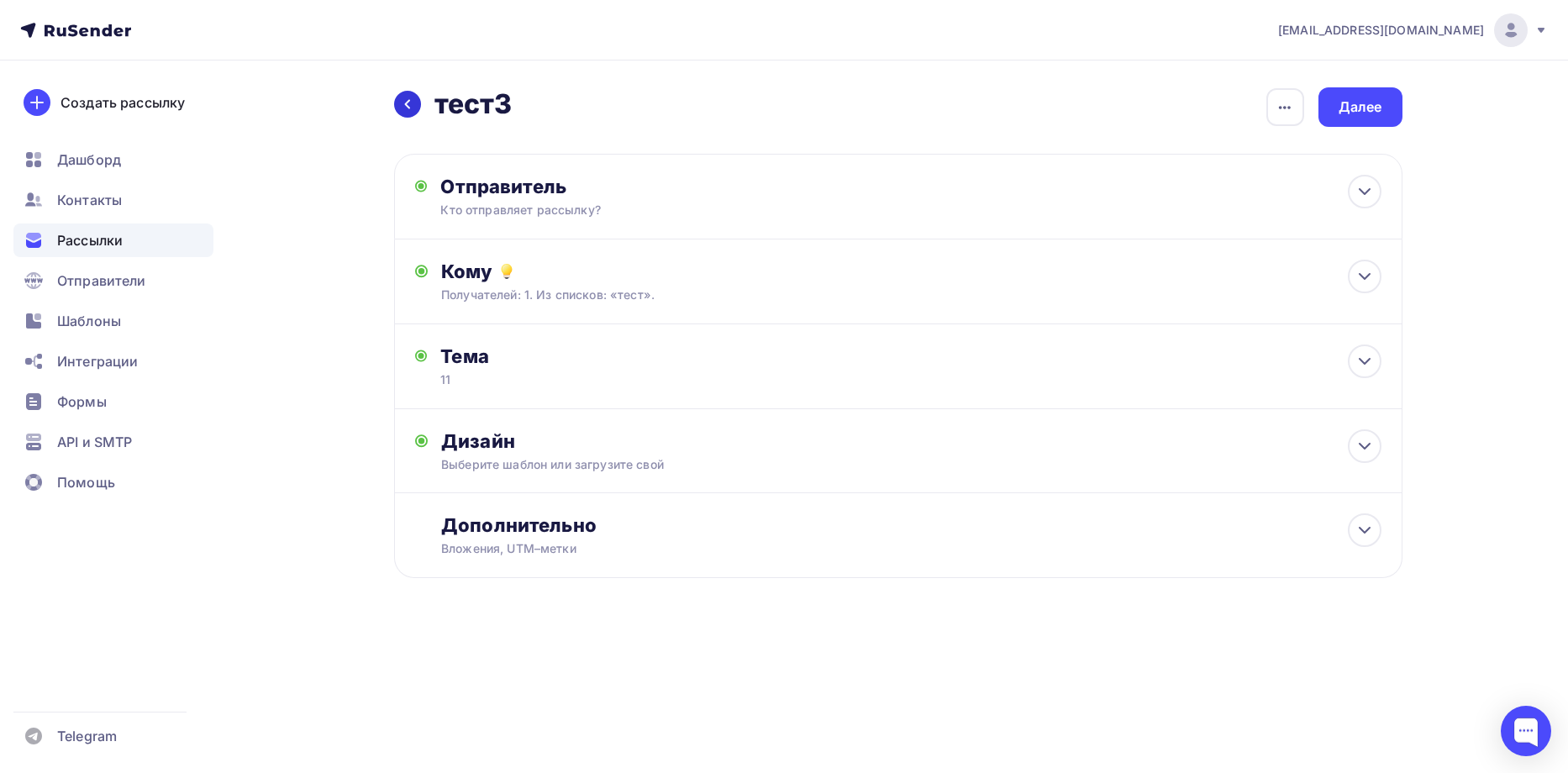
click at [402, 112] on div at bounding box center [407, 103] width 27 height 27
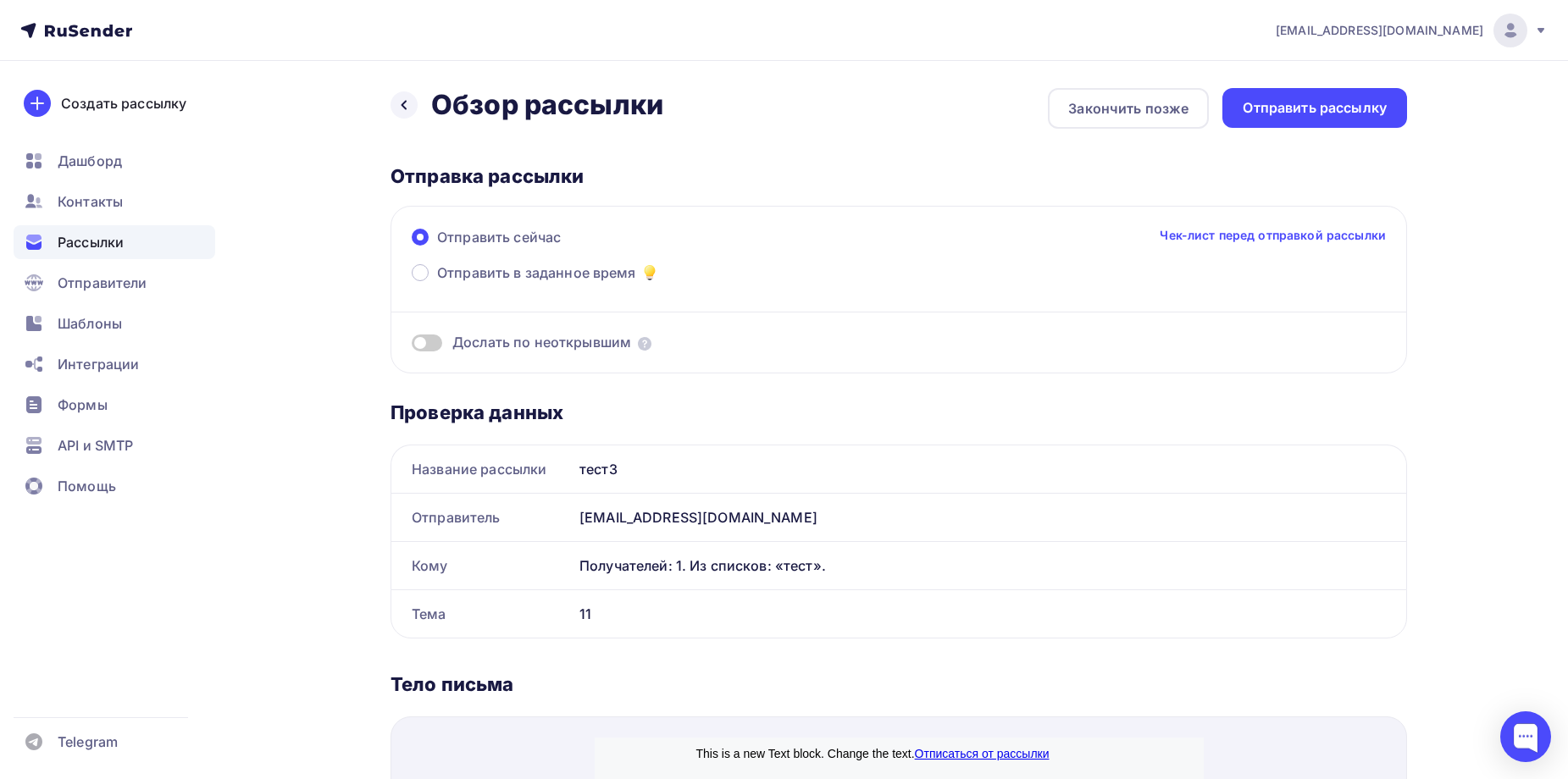
click at [405, 113] on div at bounding box center [404, 104] width 27 height 27
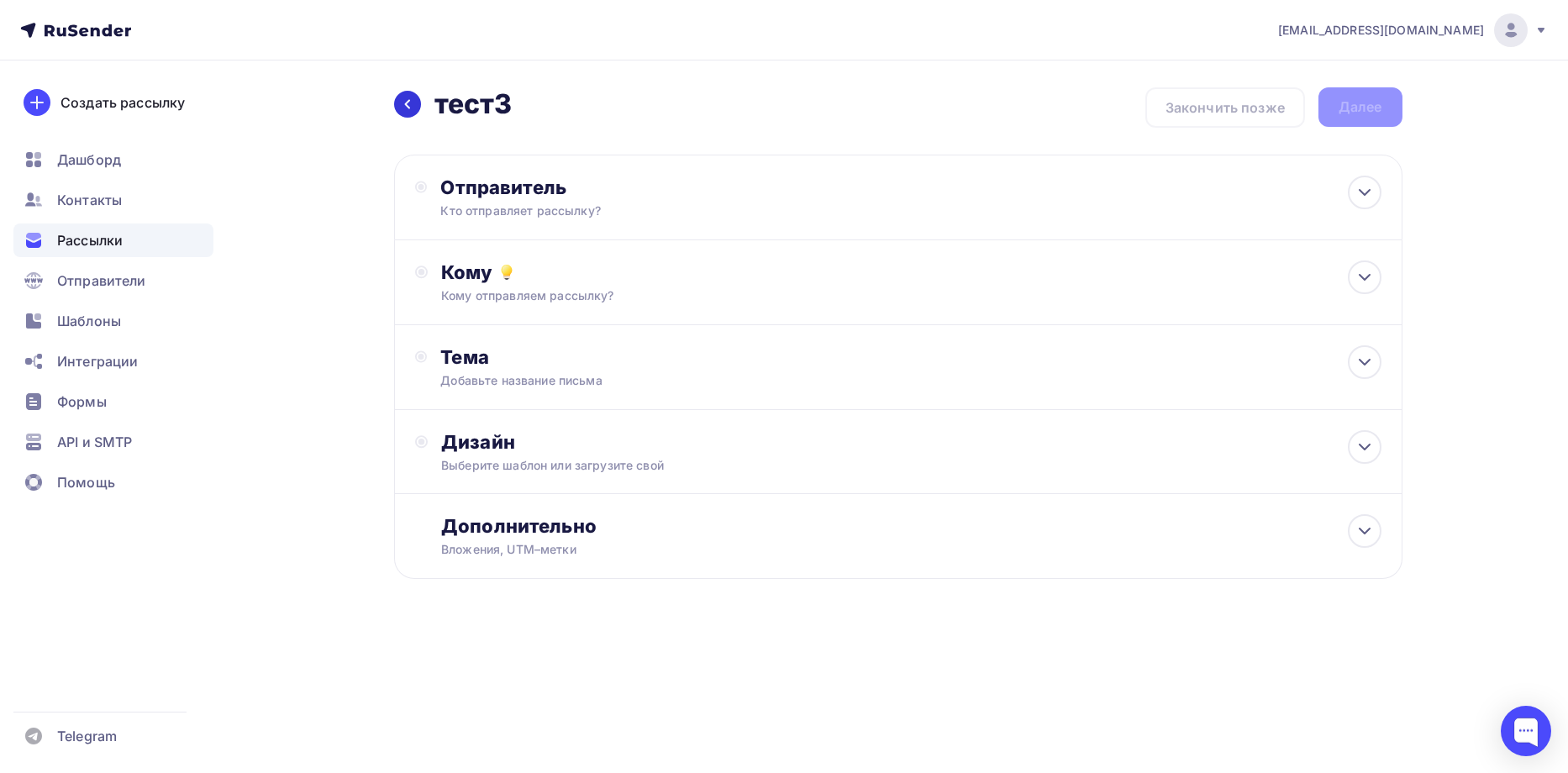
click at [407, 104] on icon at bounding box center [407, 104] width 14 height 14
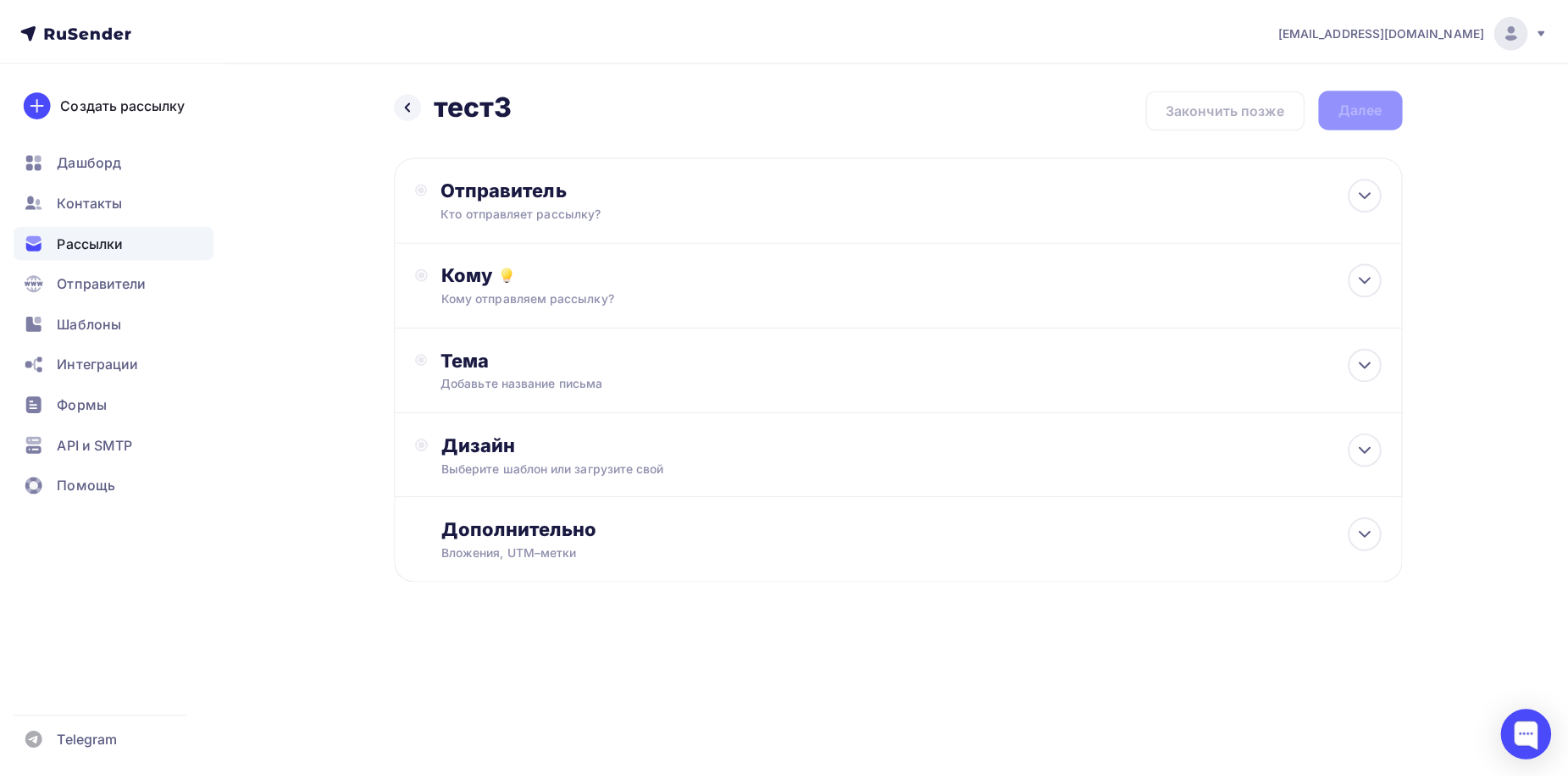
scroll to position [5, 0]
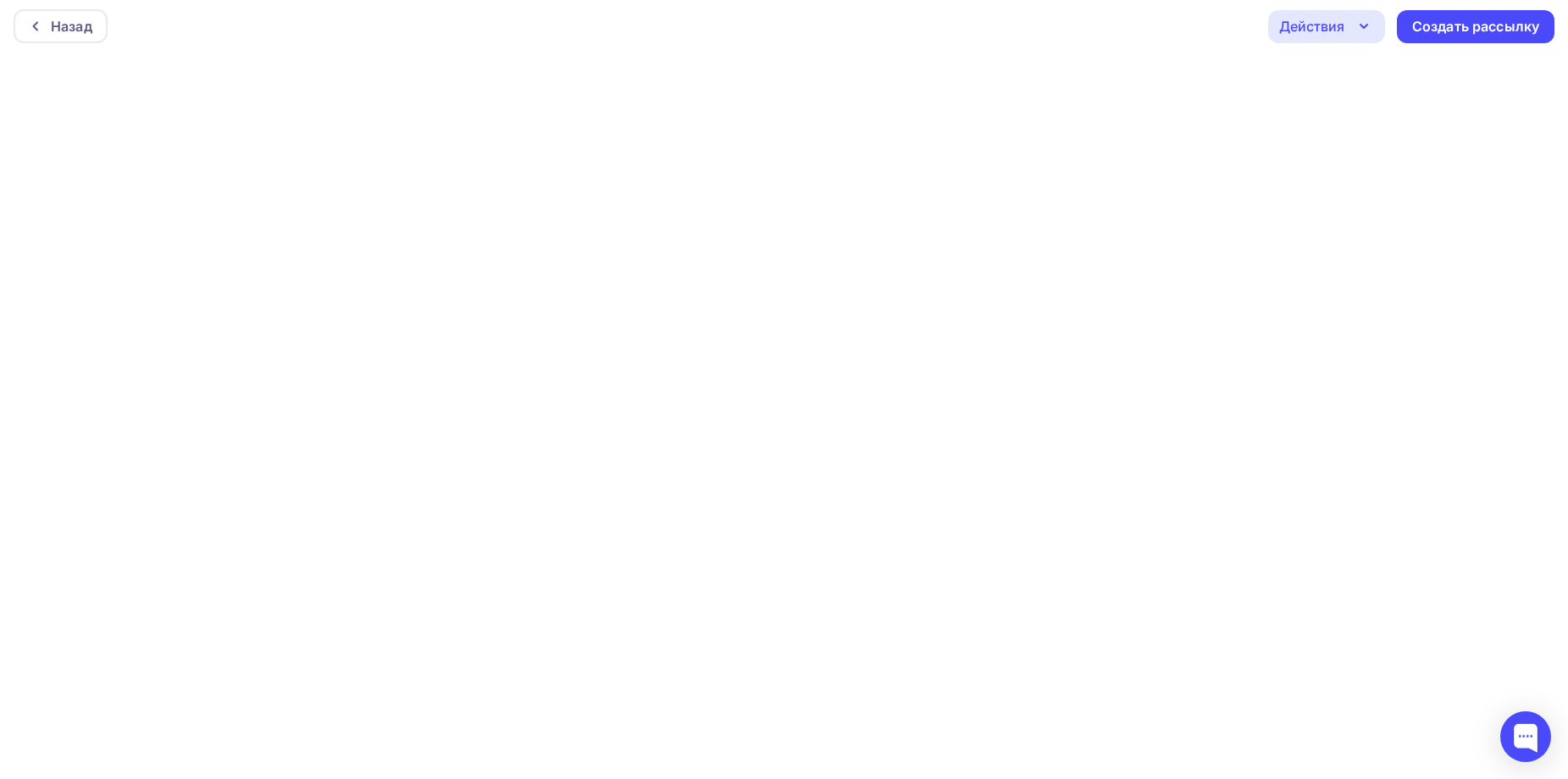
click at [1361, 16] on icon "button" at bounding box center [1364, 26] width 20 height 20
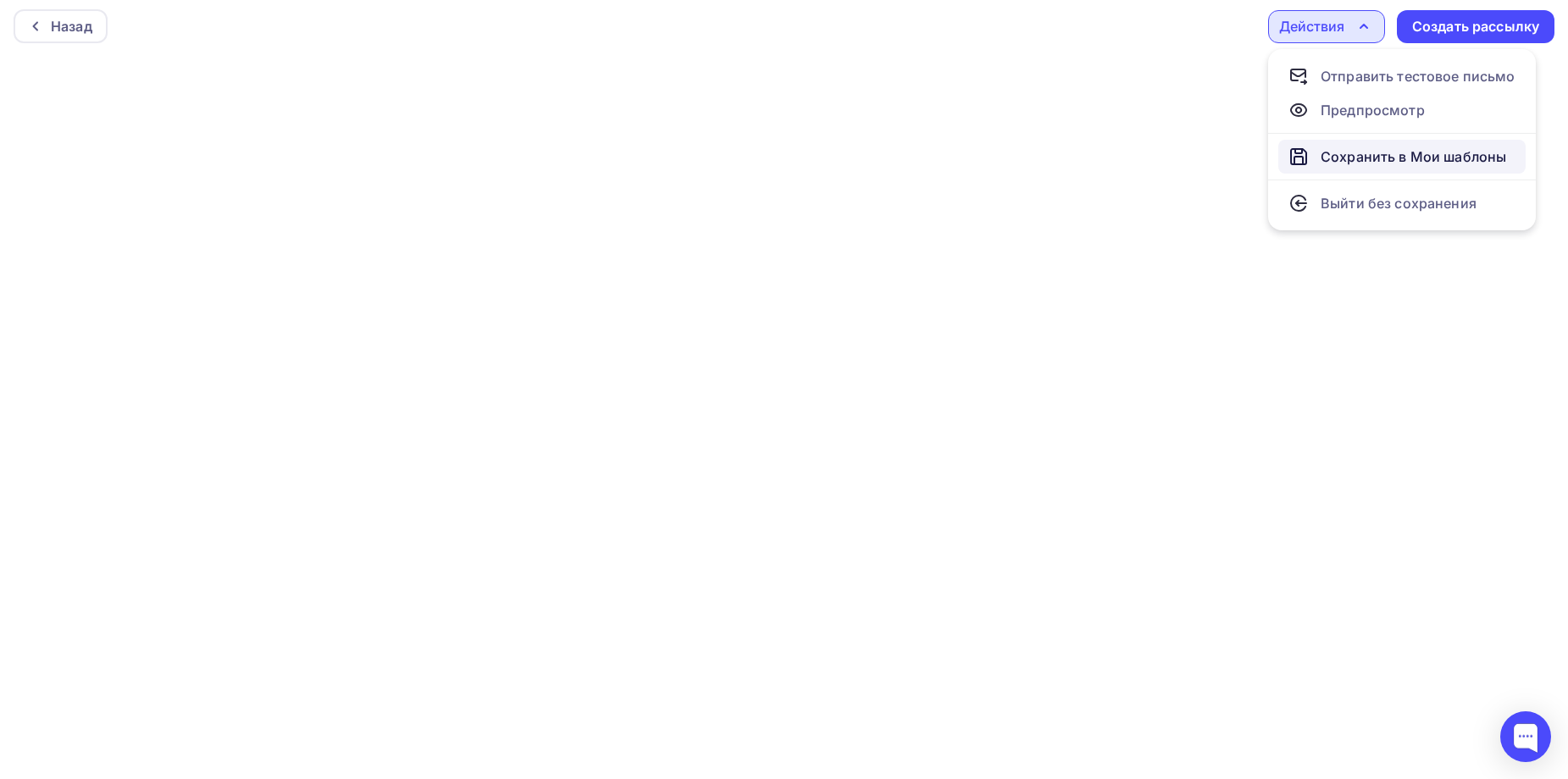
click at [1396, 155] on div "Сохранить в Мои шаблоны" at bounding box center [1413, 156] width 185 height 20
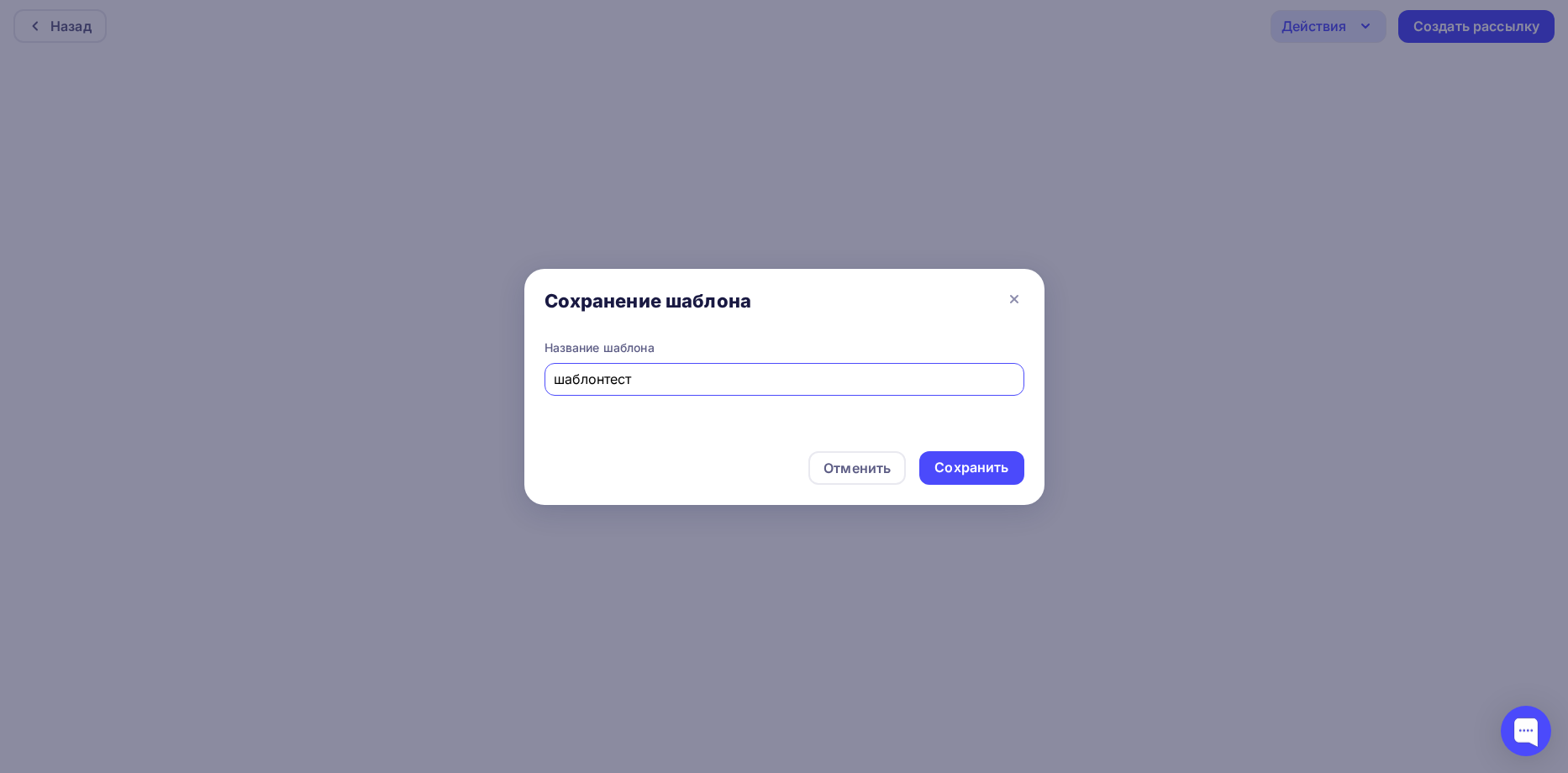
type input "шаблонтест"
drag, startPoint x: 970, startPoint y: 440, endPoint x: 967, endPoint y: 452, distance: 12.4
click at [970, 441] on div "Отменить Сохранить" at bounding box center [784, 471] width 520 height 67
click at [967, 453] on div "Сохранить" at bounding box center [971, 468] width 104 height 33
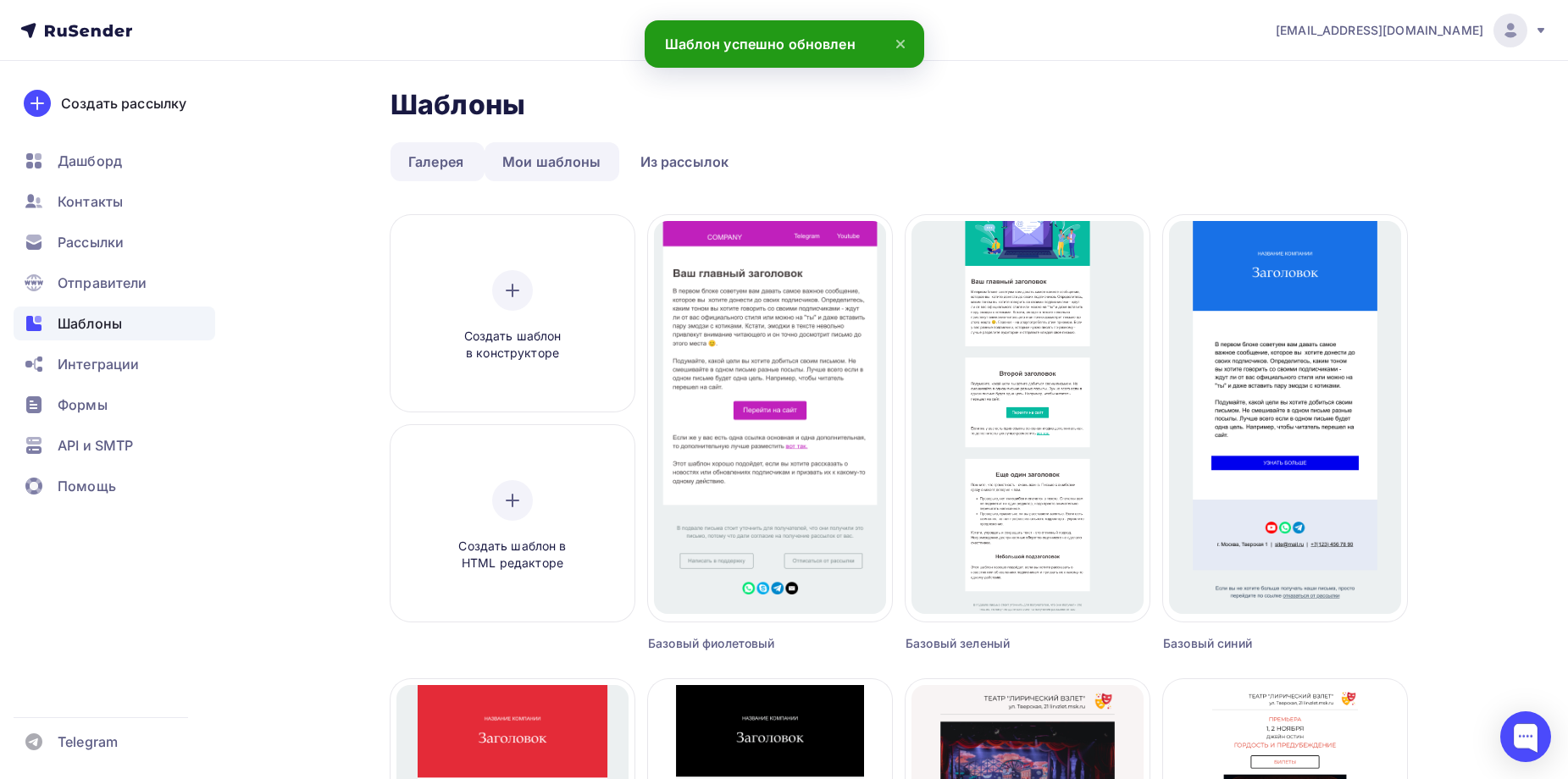
click at [538, 156] on link "Мои шаблоны" at bounding box center [552, 162] width 135 height 39
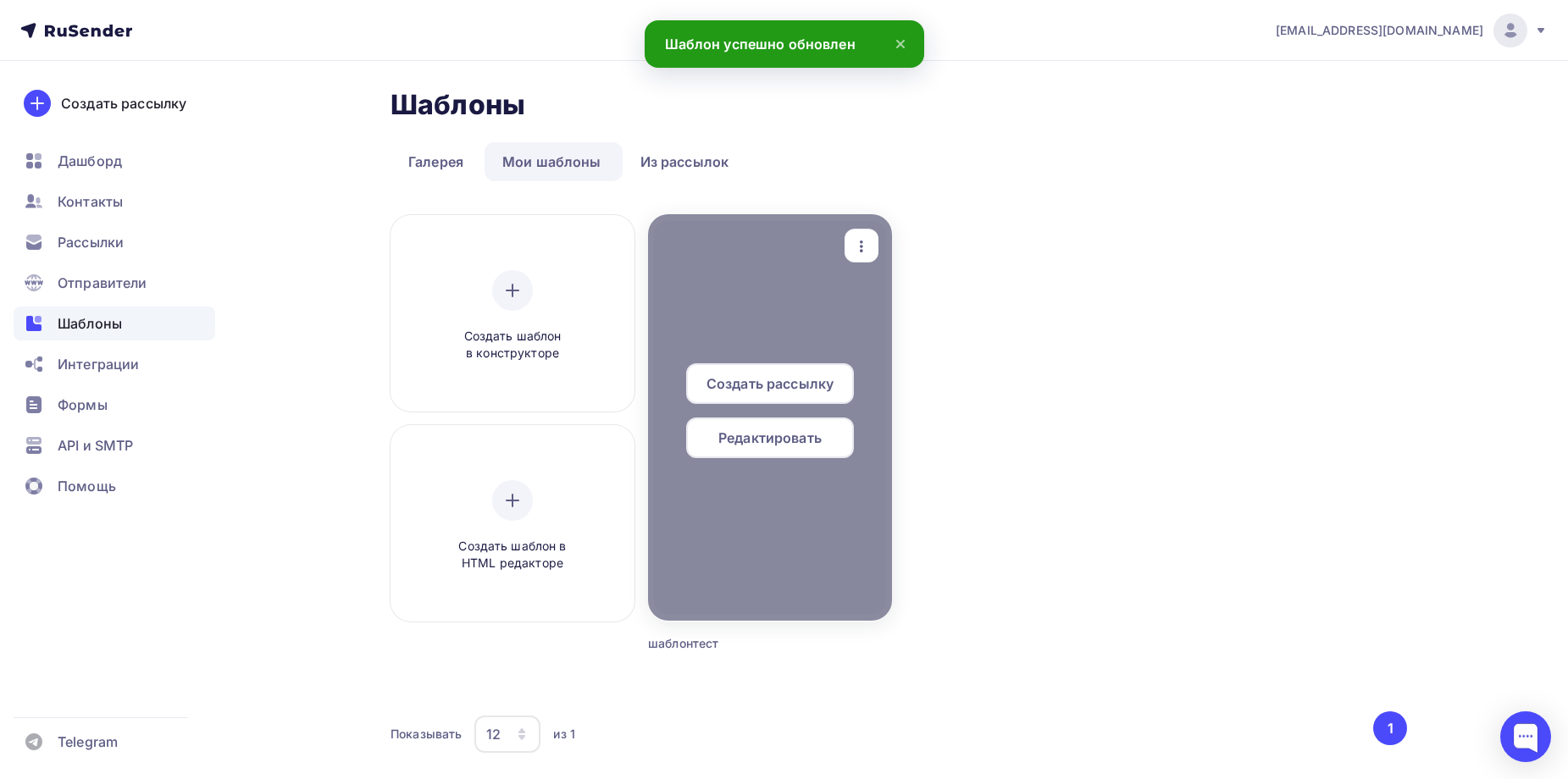
click at [858, 243] on icon "button" at bounding box center [862, 247] width 20 height 20
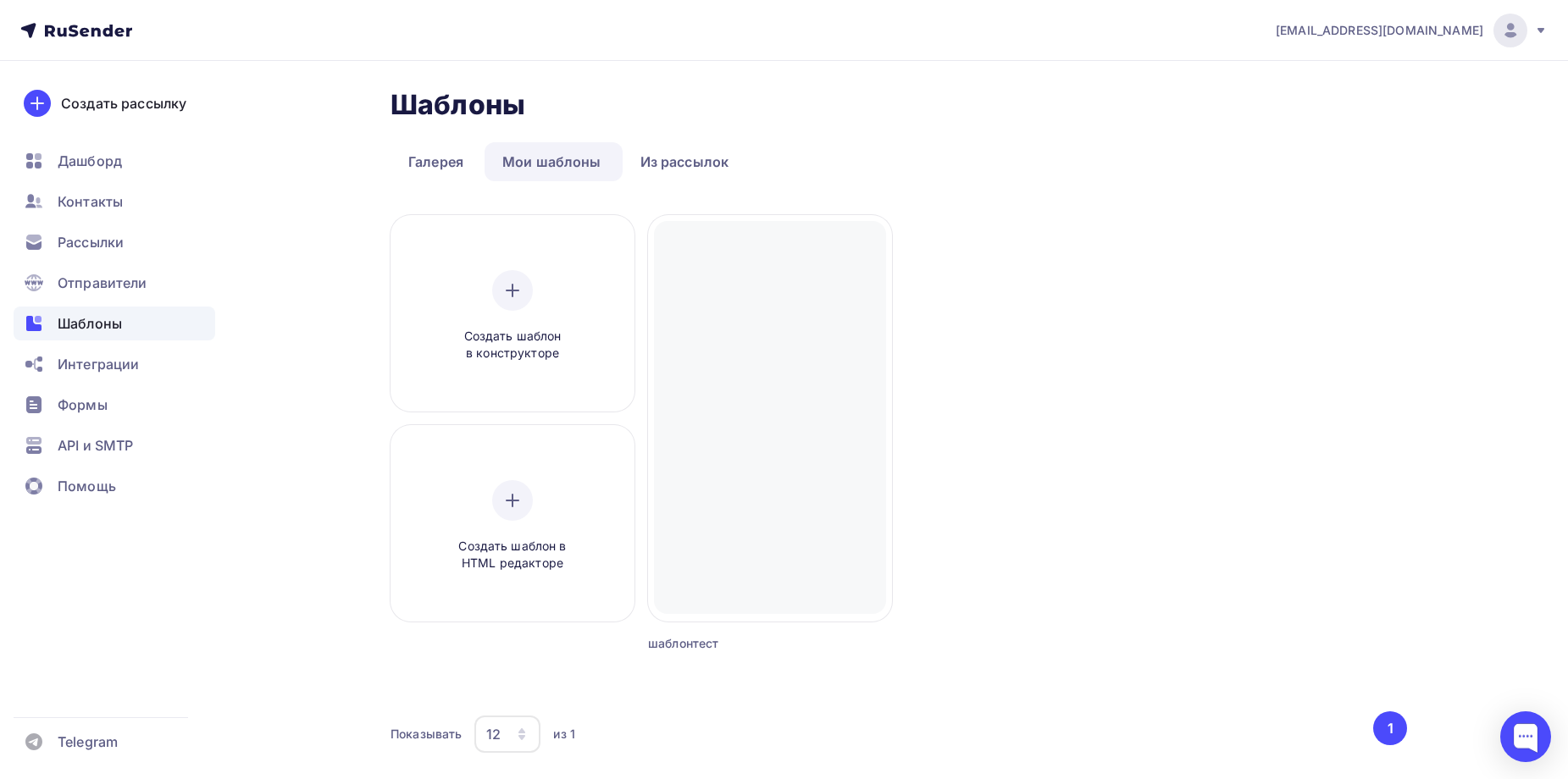
click at [1112, 394] on div "Создать шаблон в конструкторе Создать шаблон в HTML редакторе Создать рассылку …" at bounding box center [899, 454] width 1017 height 478
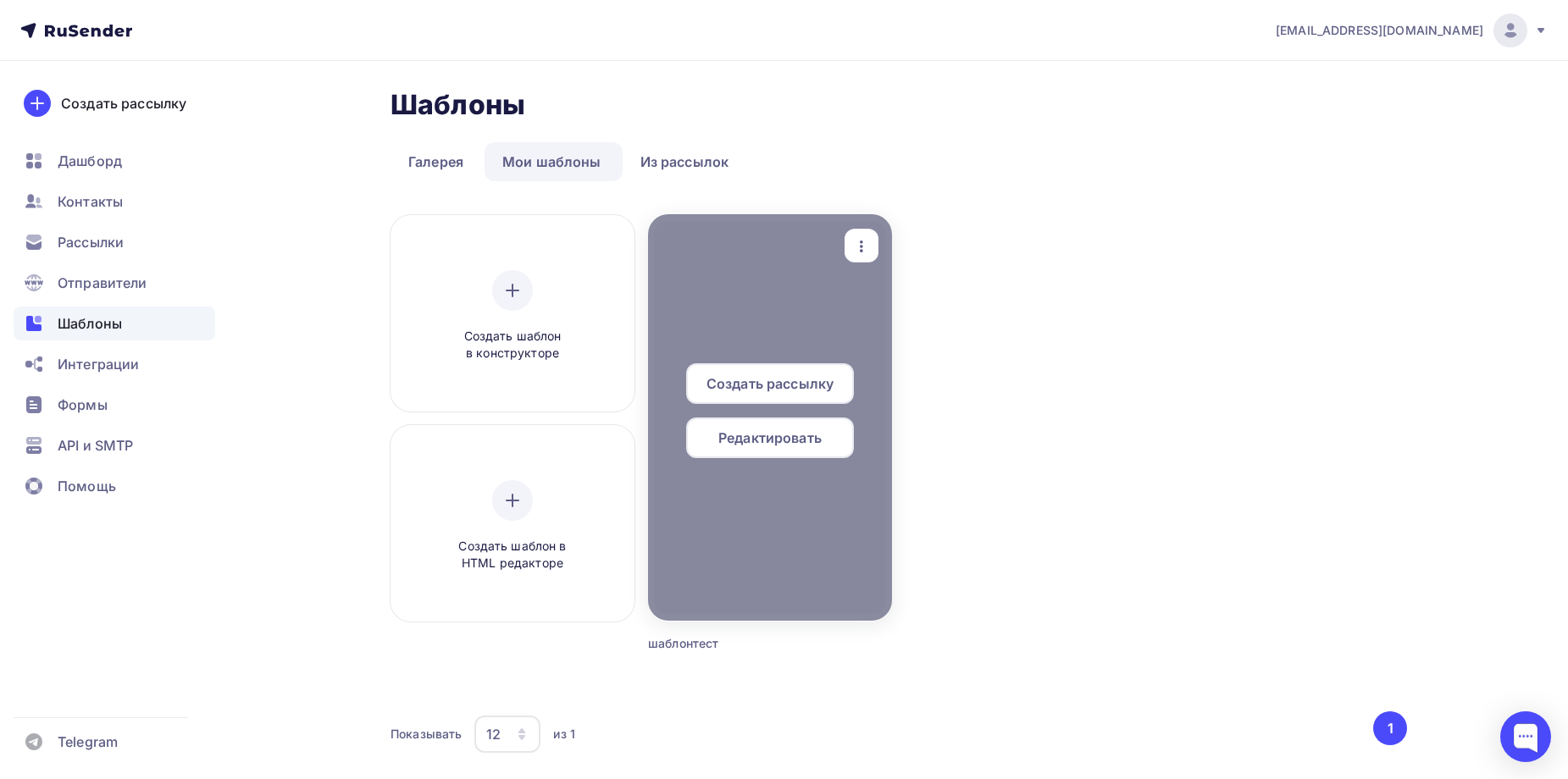
click at [866, 234] on div "button" at bounding box center [861, 246] width 34 height 33
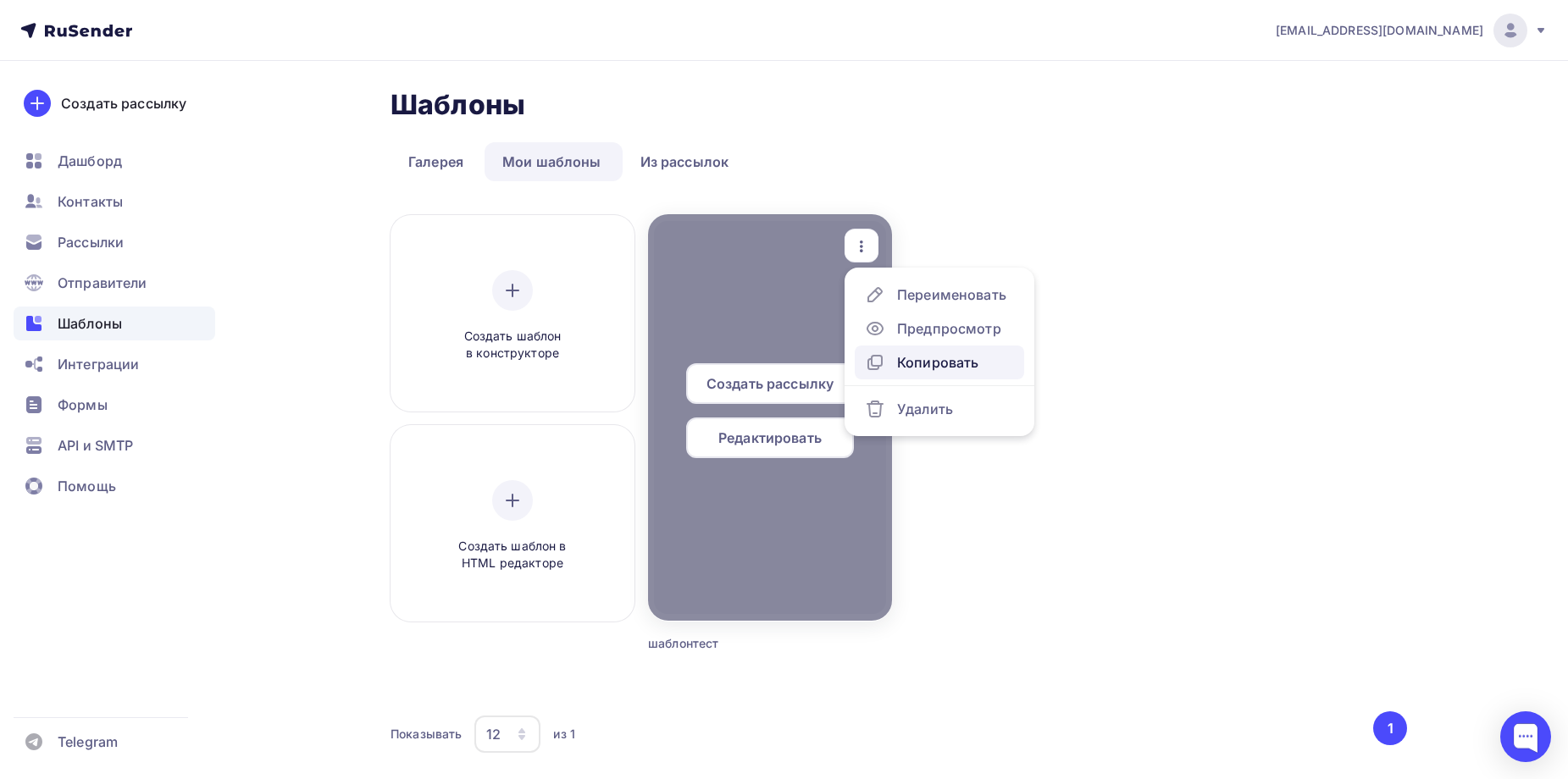
click at [985, 365] on div "Копировать" at bounding box center [939, 363] width 149 height 20
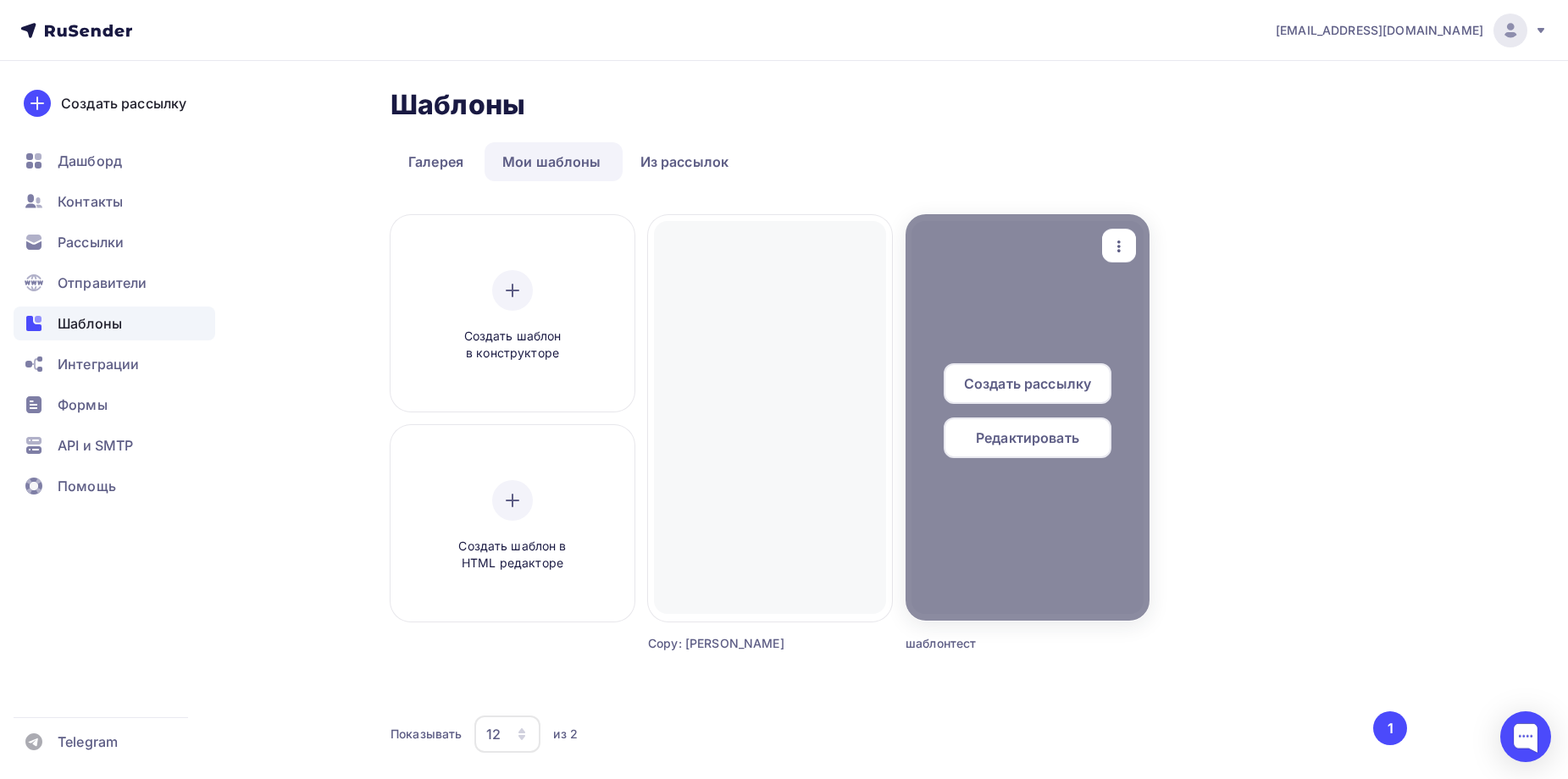
click at [1134, 246] on div "button" at bounding box center [1119, 246] width 34 height 33
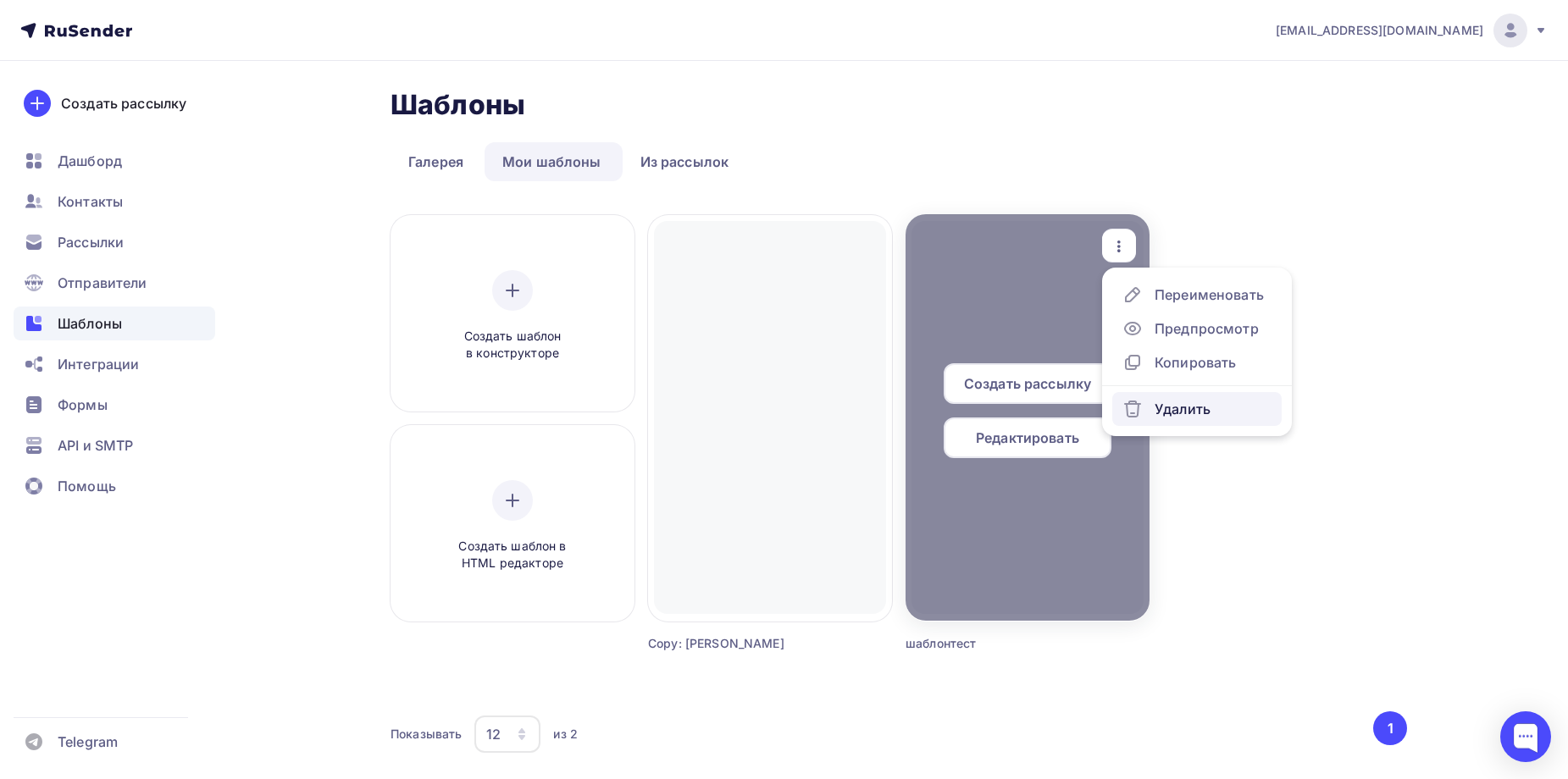
click at [1161, 410] on div "Удалить" at bounding box center [1183, 410] width 56 height 20
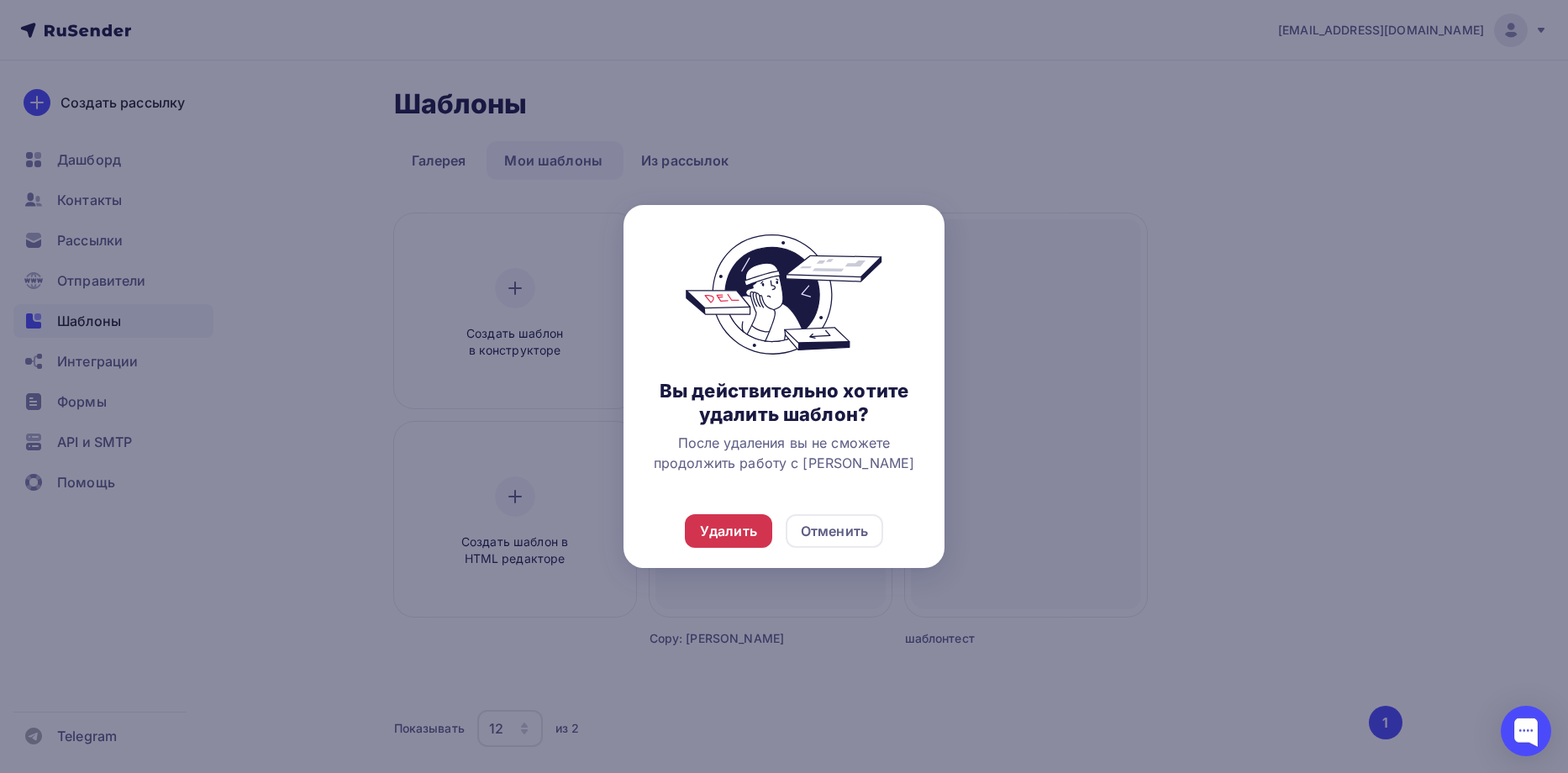
click at [742, 536] on div "Удалить" at bounding box center [729, 531] width 57 height 20
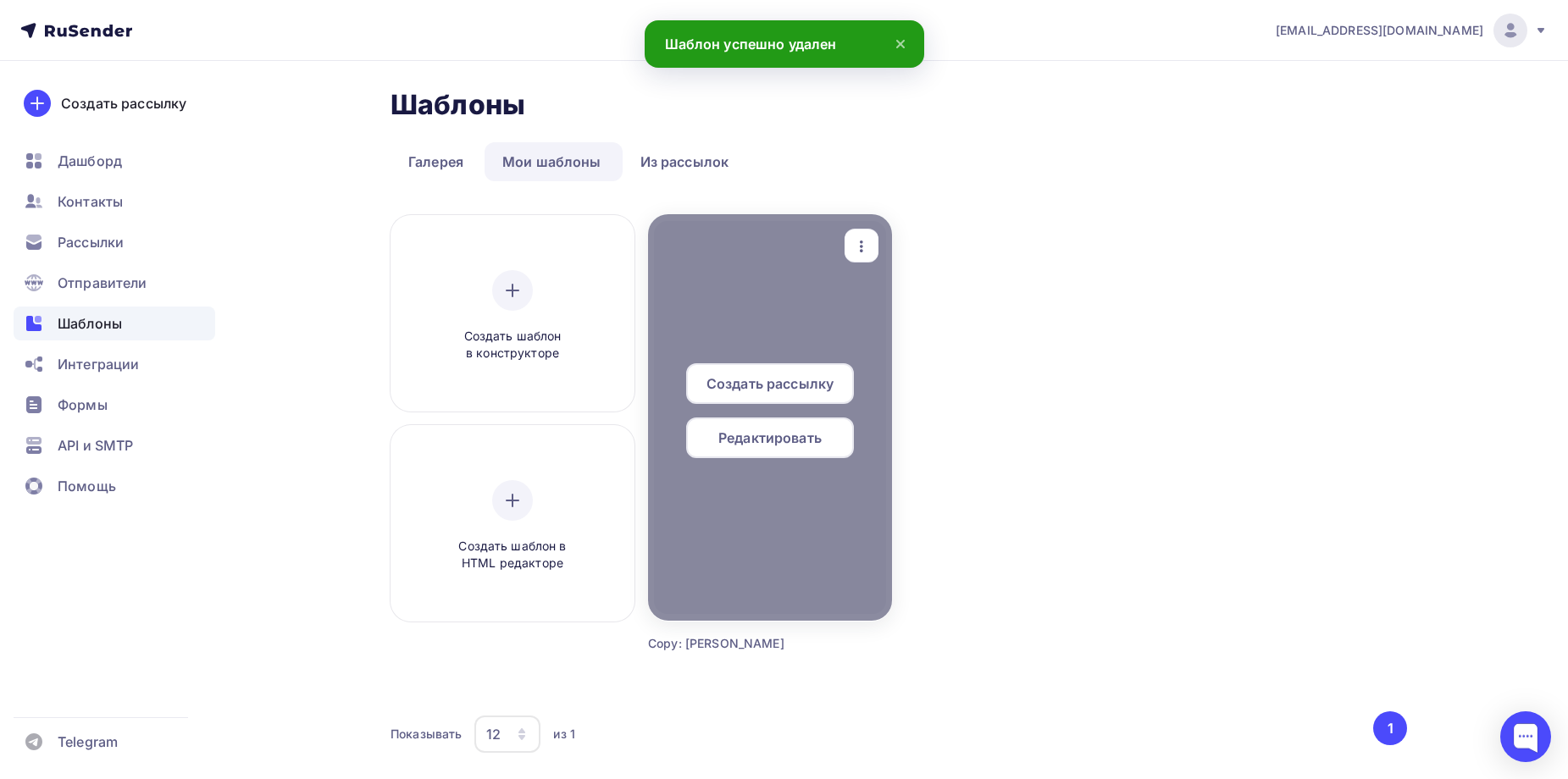
click at [866, 241] on icon "button" at bounding box center [862, 247] width 20 height 20
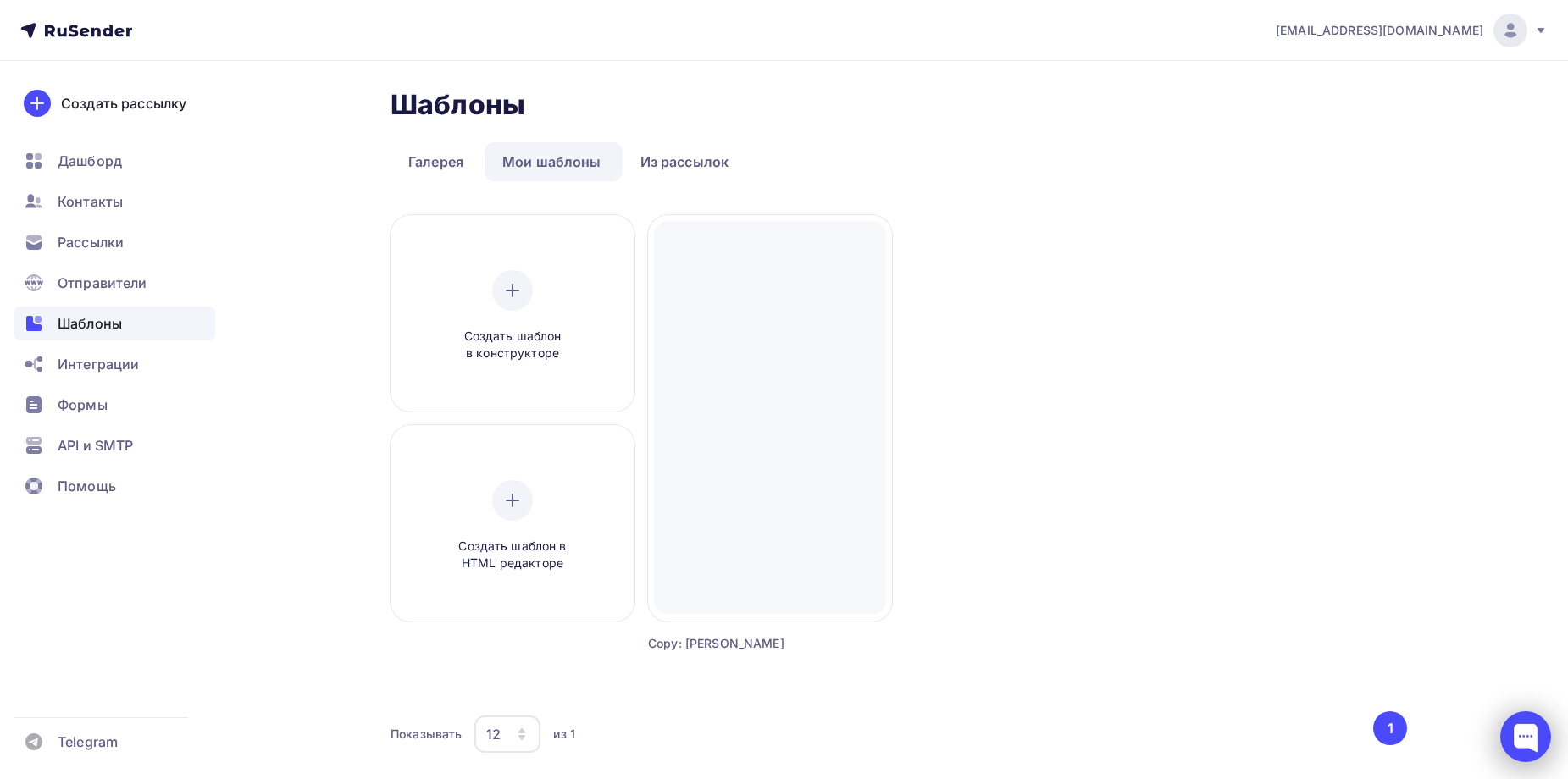
click at [1540, 738] on div at bounding box center [1526, 736] width 51 height 51
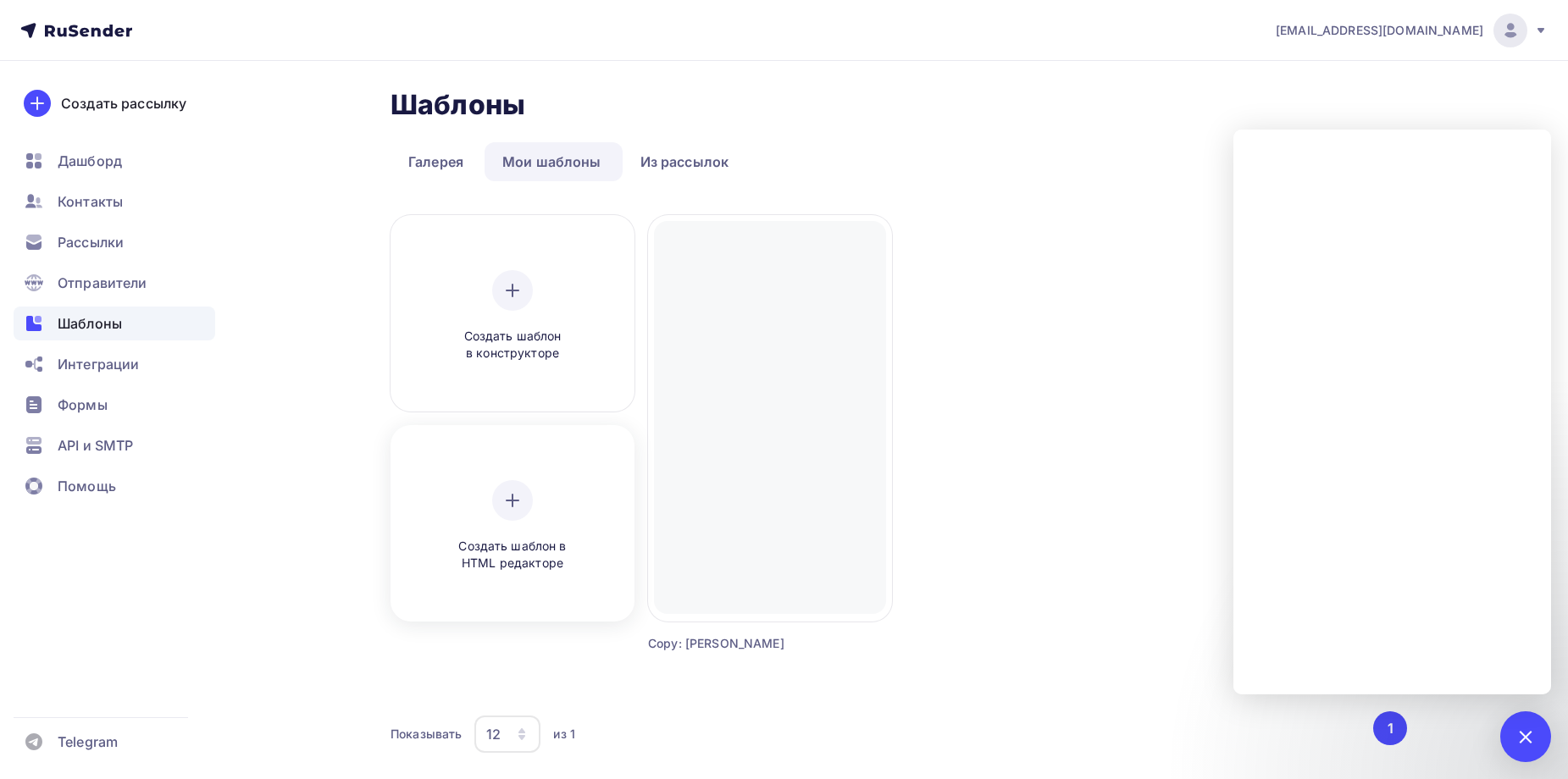
click at [502, 508] on div at bounding box center [513, 501] width 41 height 41
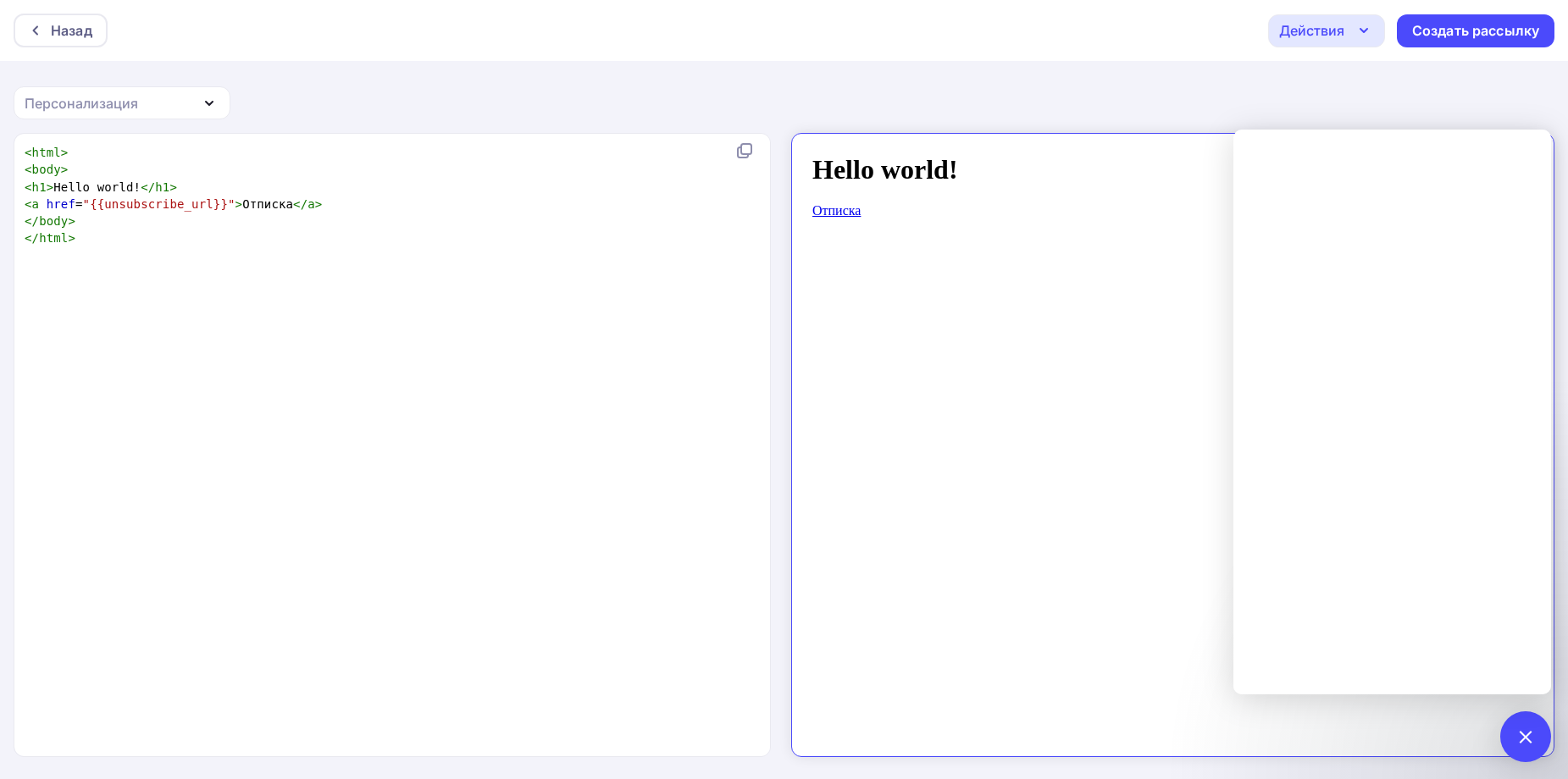
click at [761, 452] on div "xxxxxxxxxx < html > < body > < h1 > Hello world! </ h1 > < a href = "{{unsubscr…" at bounding box center [410, 466] width 777 height 651
click at [250, 161] on div "< html > < body > < h1 > Hello world! </ h1 > < a href = "{{unsubscribe_url}}" …" at bounding box center [389, 195] width 736 height 103
click at [1047, 273] on body "Hello world! Отписка" at bounding box center [1157, 437] width 722 height 596
click at [100, 111] on div "Персонализация" at bounding box center [81, 103] width 114 height 20
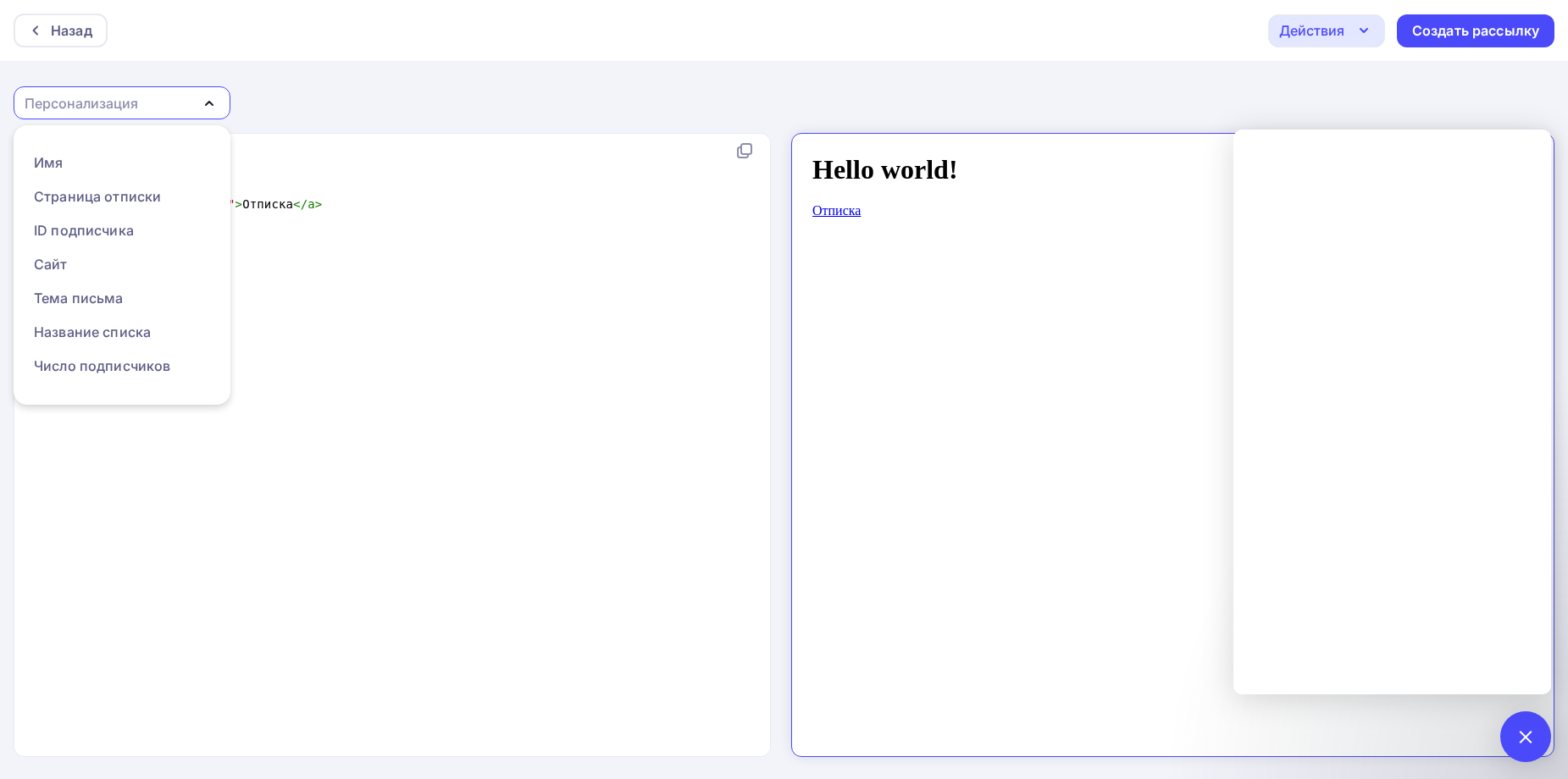
scroll to position [85, 0]
click at [322, 342] on div "xxxxxxxxxx < html > < body > < h1 > Hello world! </ h1 > < a href = "{{unsubscr…" at bounding box center [410, 466] width 777 height 651
type textarea ">"
click at [139, 255] on div "xxxxxxxxxx < html > < body > < h1 > Hello world! </ h1 > < a href = "{{unsubscr…" at bounding box center [410, 466] width 777 height 651
click at [937, 363] on body "Hello world! Отписка" at bounding box center [1157, 437] width 722 height 596
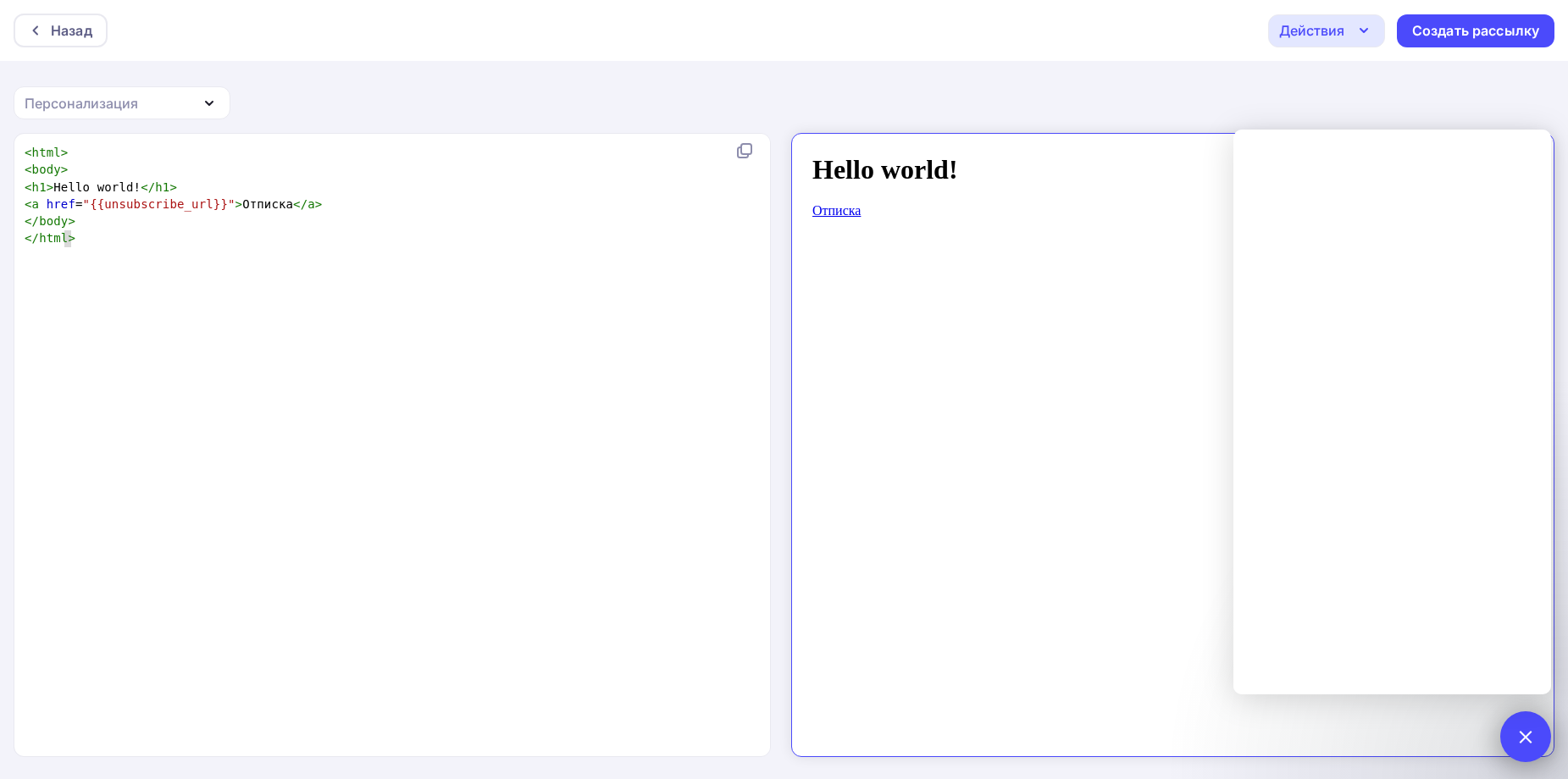
click at [1546, 747] on div at bounding box center [1526, 736] width 51 height 51
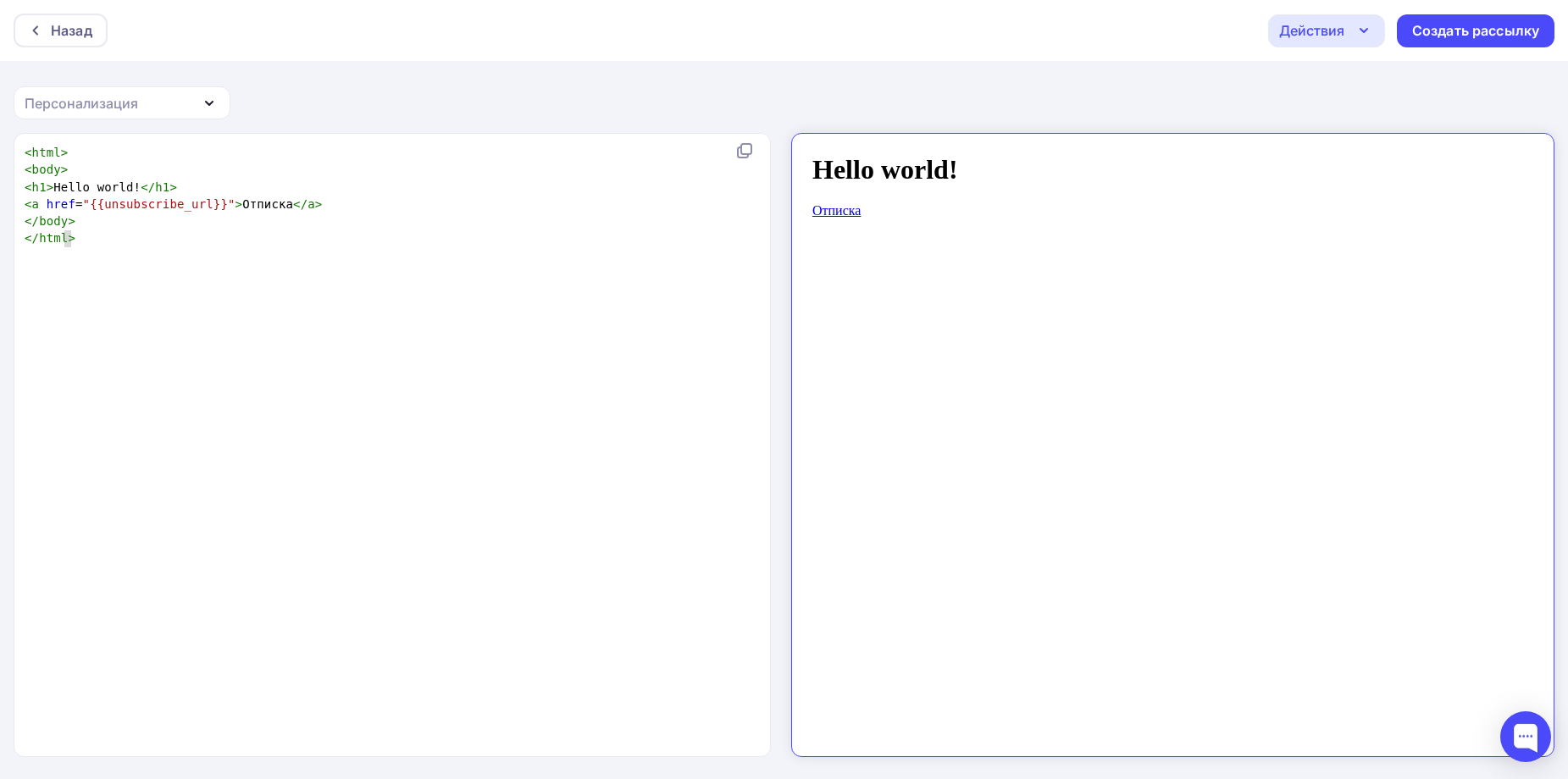
click at [1003, 227] on body "Hello world! Отписка" at bounding box center [1157, 437] width 722 height 596
click at [1323, 33] on div "Действия" at bounding box center [1312, 31] width 65 height 20
click at [1199, 322] on body "Hello world! Отписка" at bounding box center [1157, 437] width 722 height 596
click at [137, 111] on div "Персонализация" at bounding box center [81, 103] width 114 height 20
click at [446, 312] on div "x < html > < body > < h1 > Hello world! </ h1 > < a href = "{{unsubscribe_url}}…" at bounding box center [410, 466] width 777 height 651
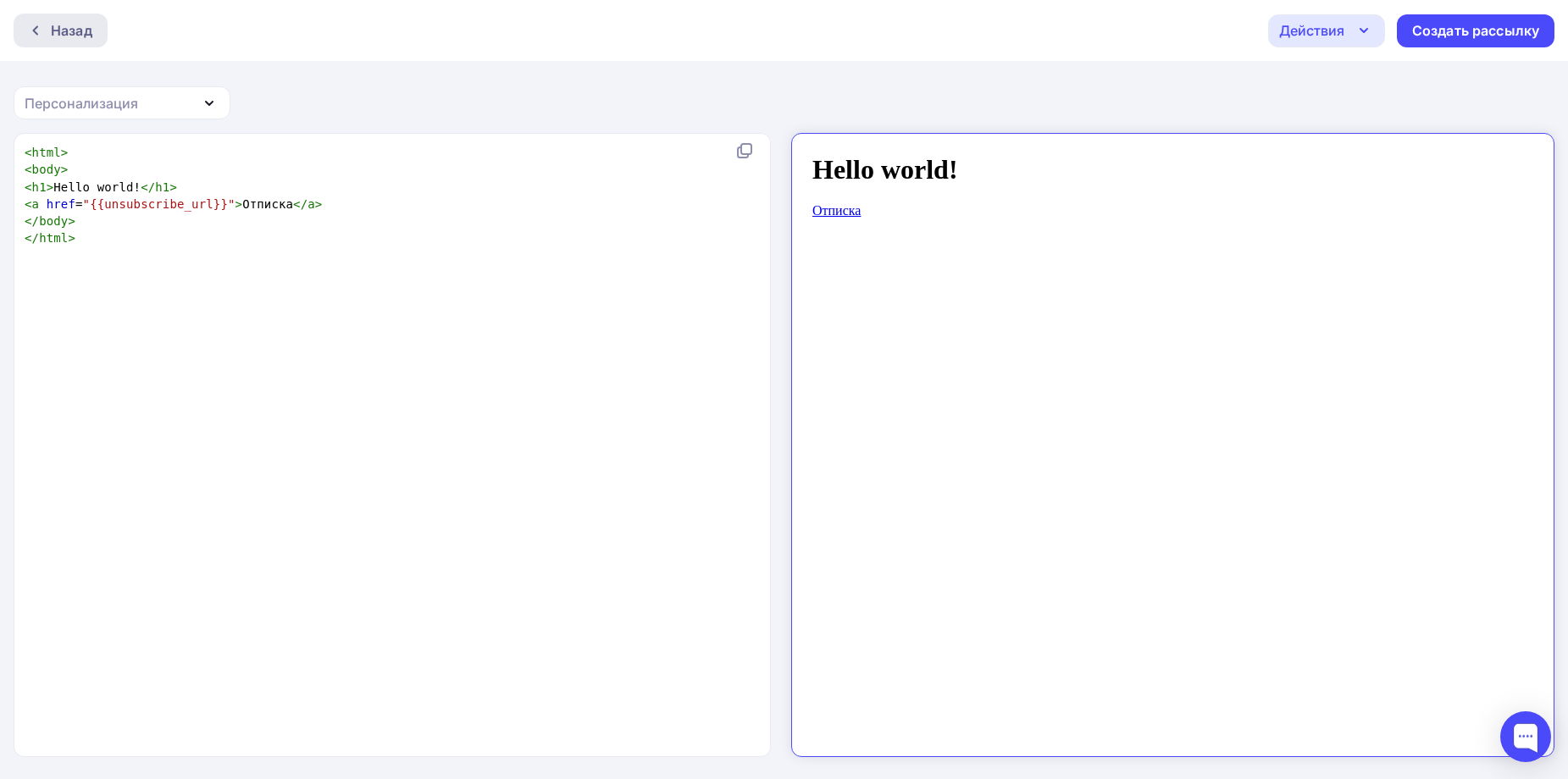
click at [53, 33] on div "Назад" at bounding box center [72, 31] width 42 height 20
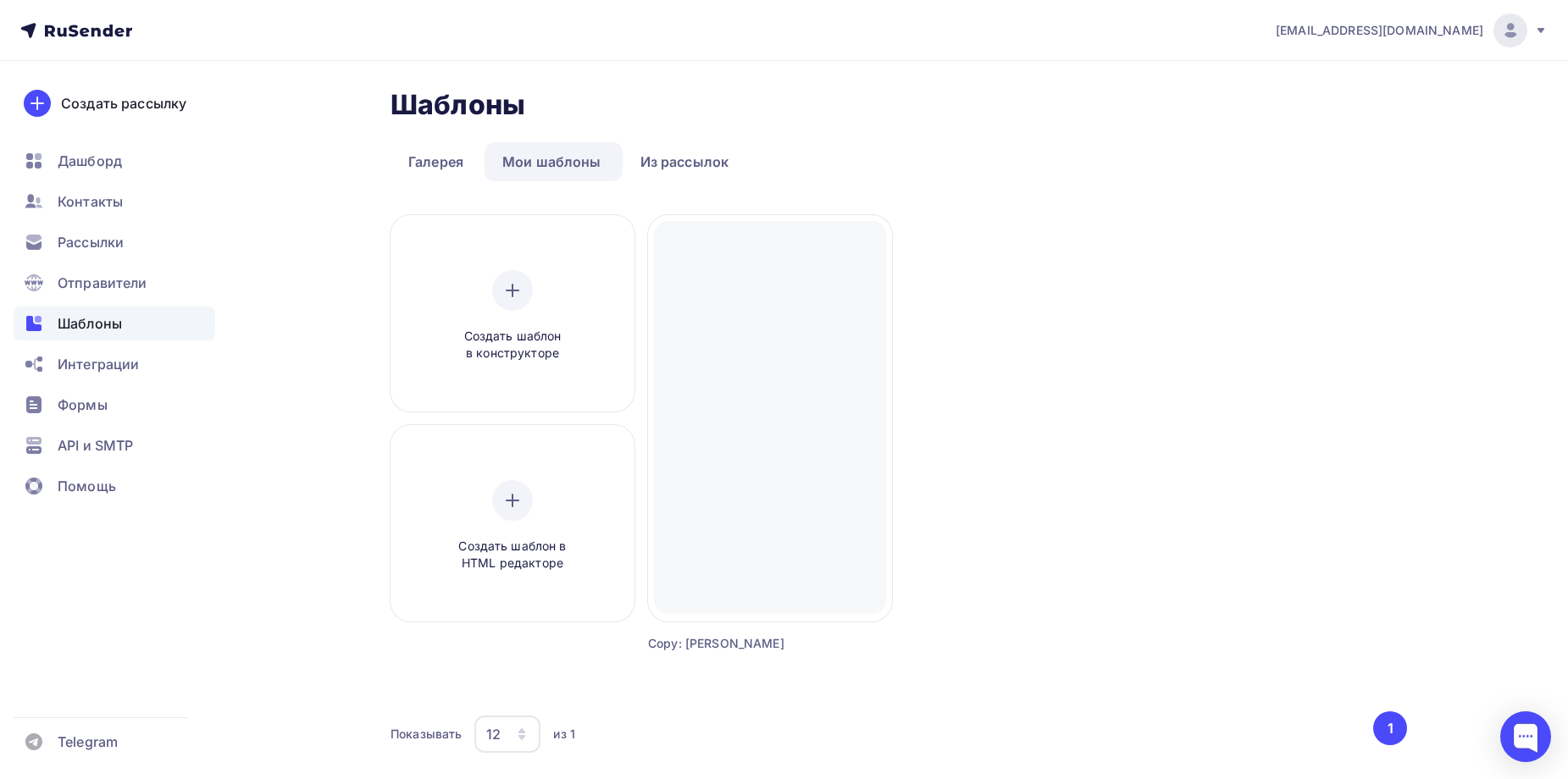
click at [937, 243] on div "Создать шаблон в конструкторе Создать шаблон в HTML редакторе Создать рассылку …" at bounding box center [899, 454] width 1017 height 478
click at [1533, 717] on div at bounding box center [1526, 736] width 51 height 51
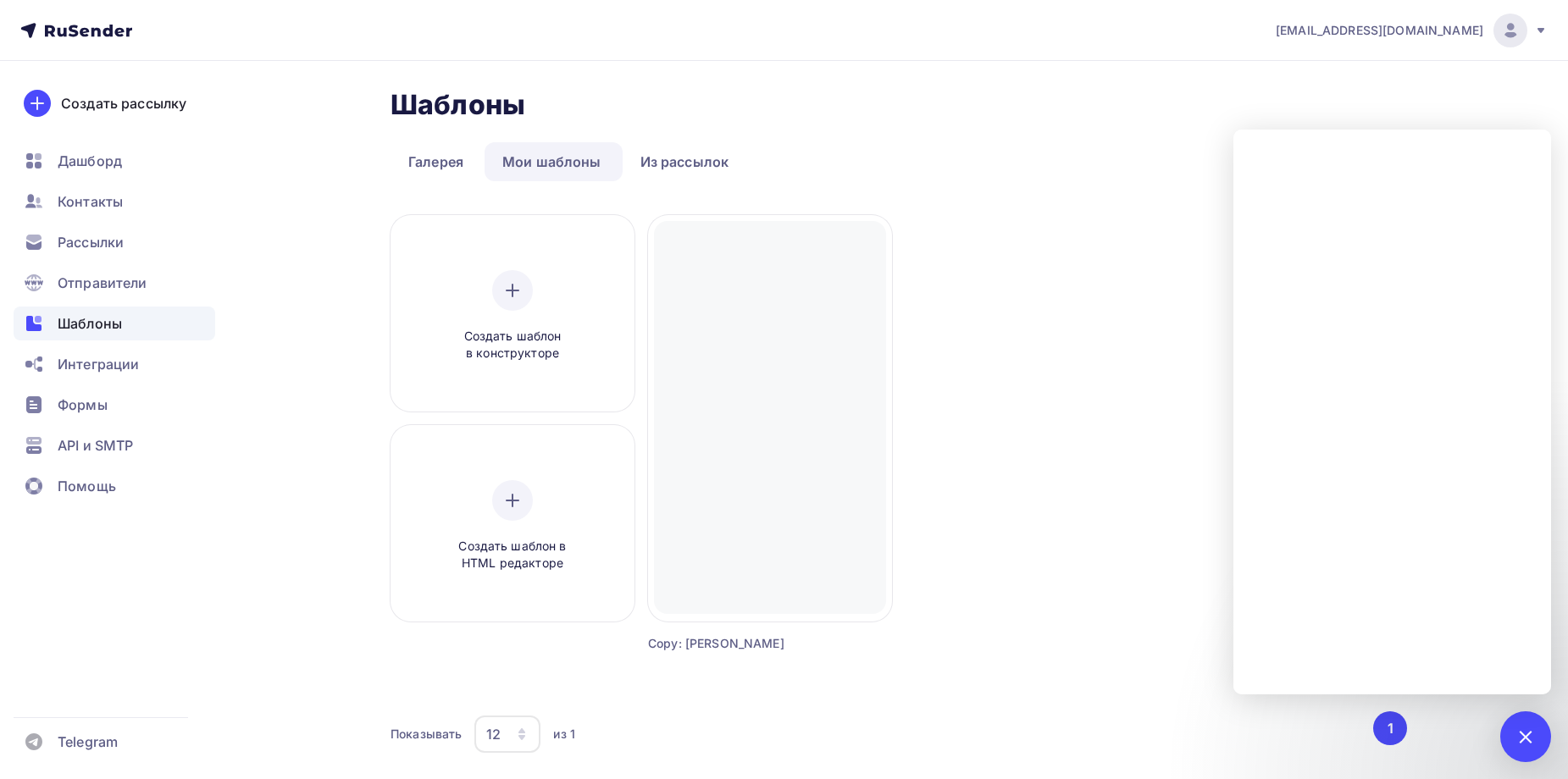
click at [981, 466] on div "Создать шаблон в конструкторе Создать шаблон в HTML редакторе Создать рассылку …" at bounding box center [899, 454] width 1017 height 478
click at [1517, 739] on div at bounding box center [1525, 736] width 23 height 23
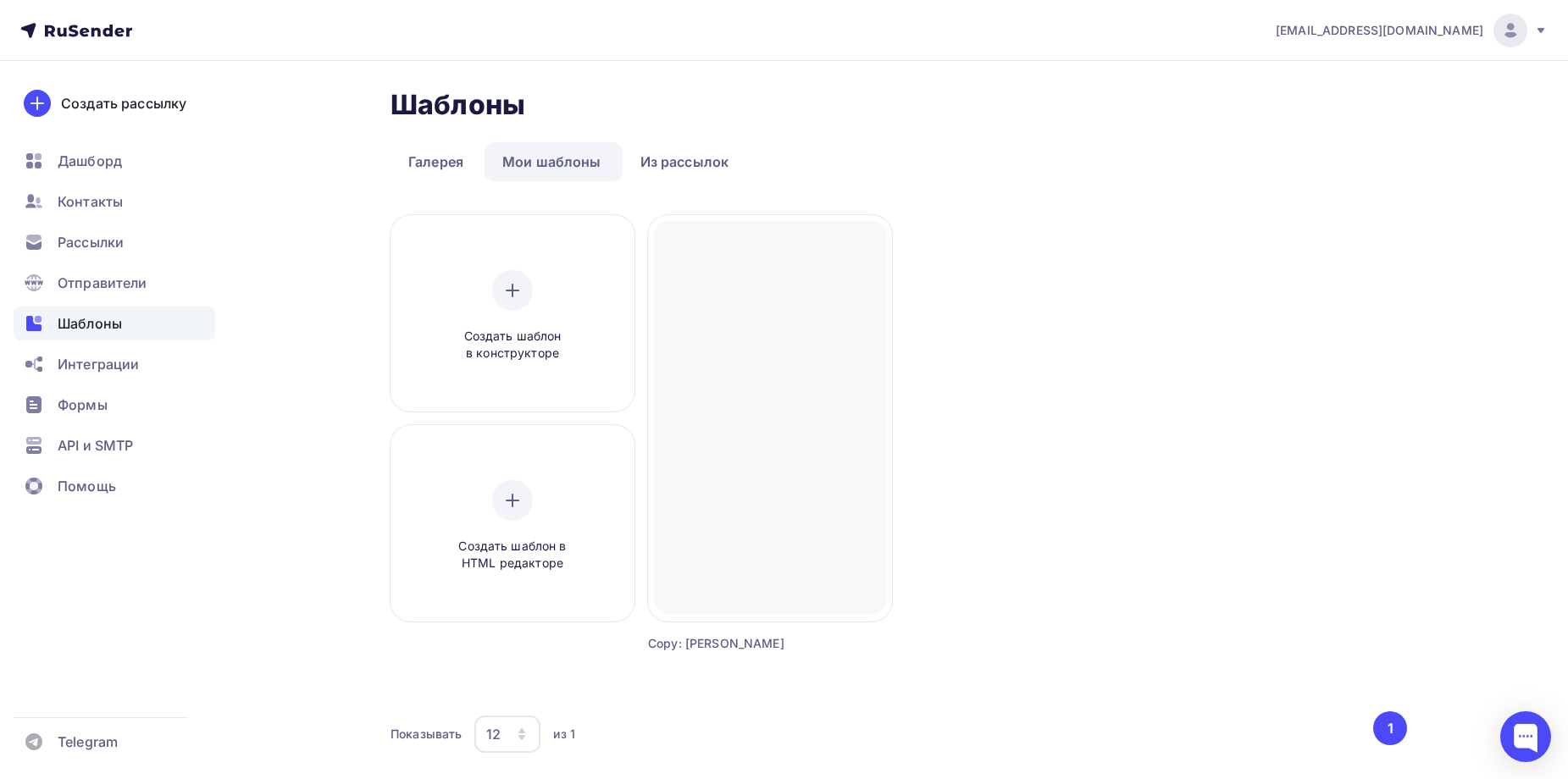
click at [1127, 316] on div "Создать шаблон в конструкторе Создать шаблон в HTML редакторе Создать рассылку …" at bounding box center [899, 454] width 1017 height 478
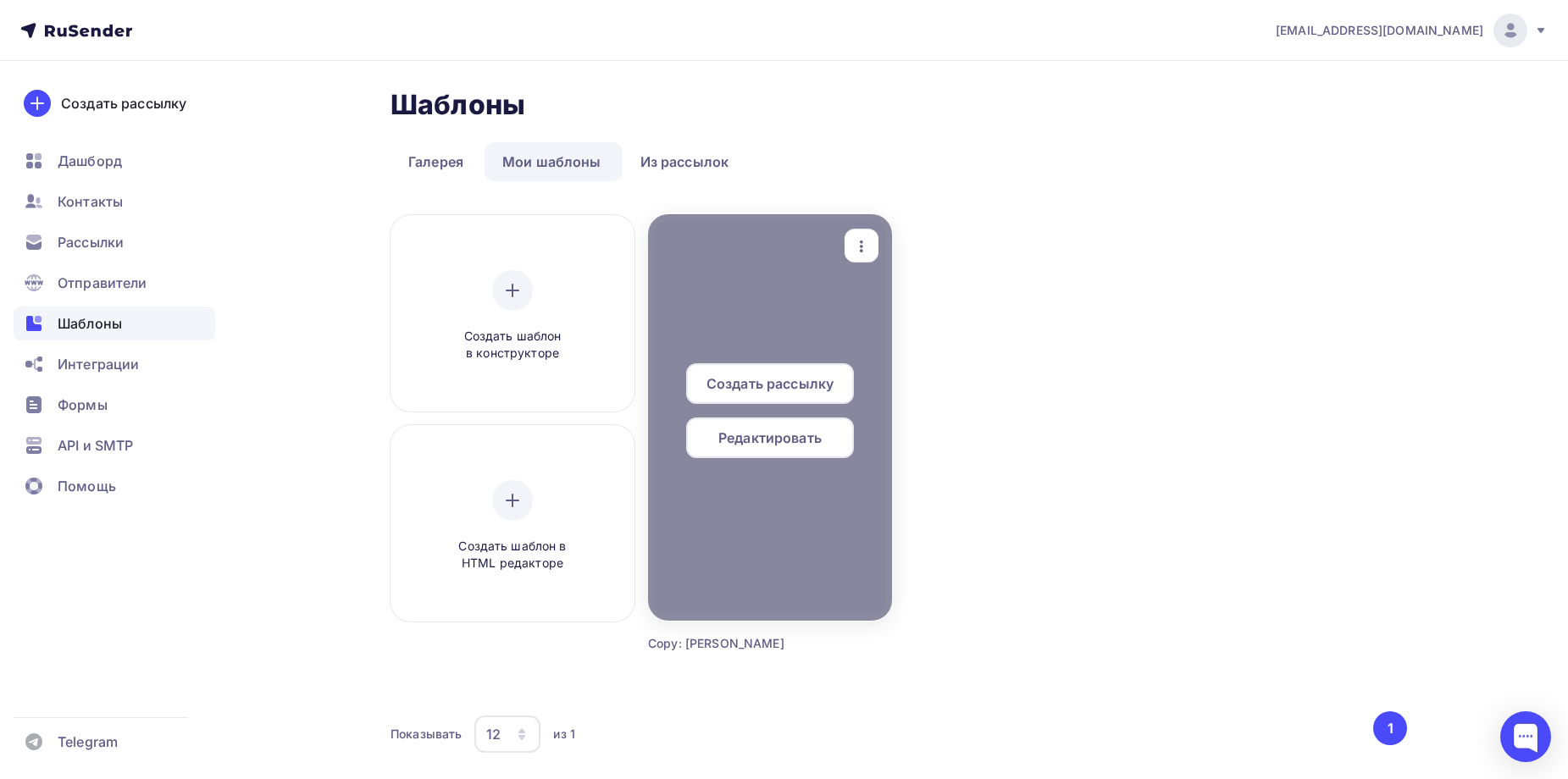
click at [772, 275] on div at bounding box center [770, 417] width 244 height 407
click at [805, 293] on div at bounding box center [770, 417] width 244 height 407
click at [793, 316] on div at bounding box center [770, 417] width 244 height 407
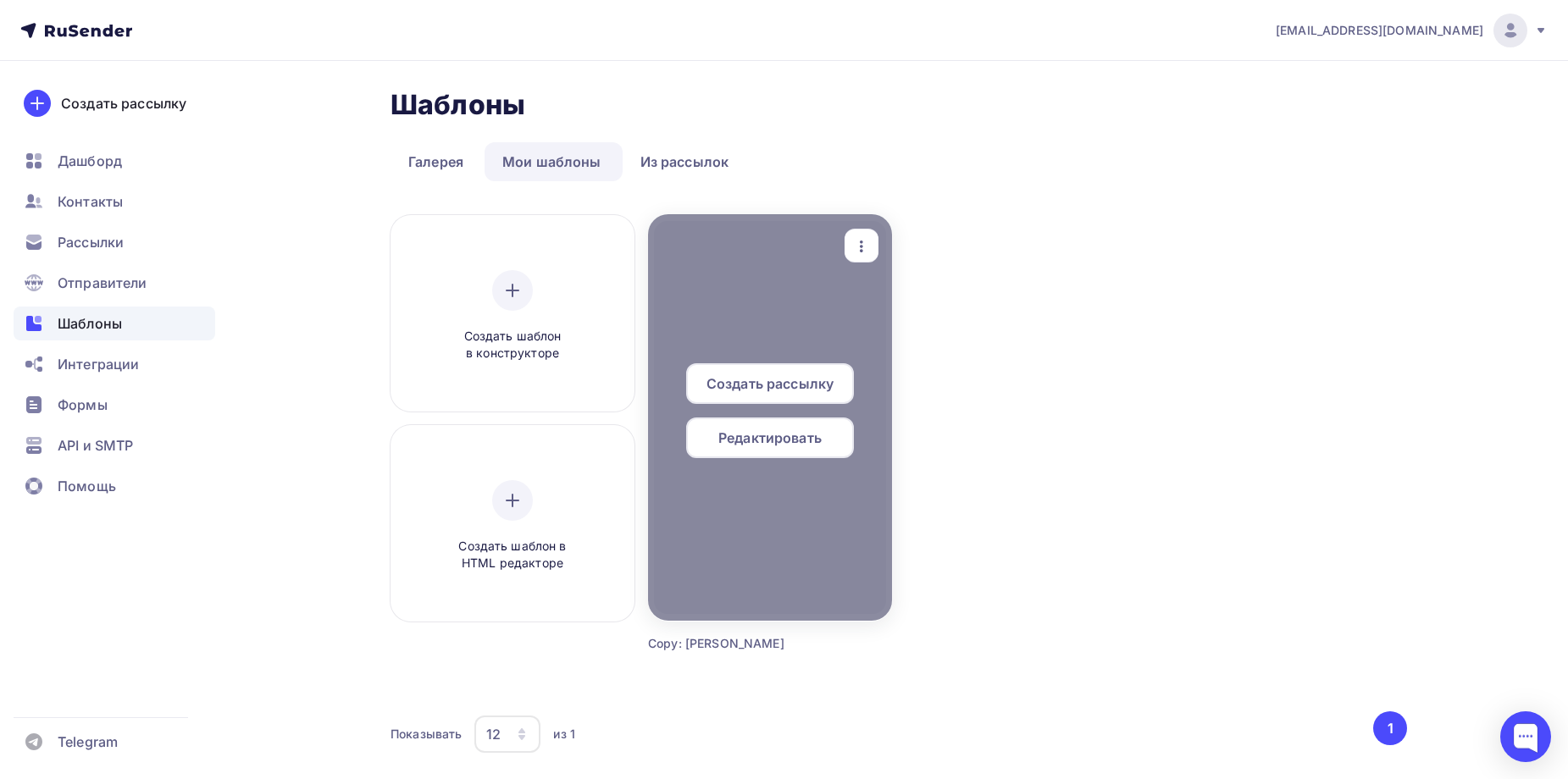
click at [791, 572] on div at bounding box center [770, 417] width 244 height 407
click at [789, 573] on div at bounding box center [770, 417] width 244 height 407
click at [808, 557] on div at bounding box center [770, 417] width 244 height 407
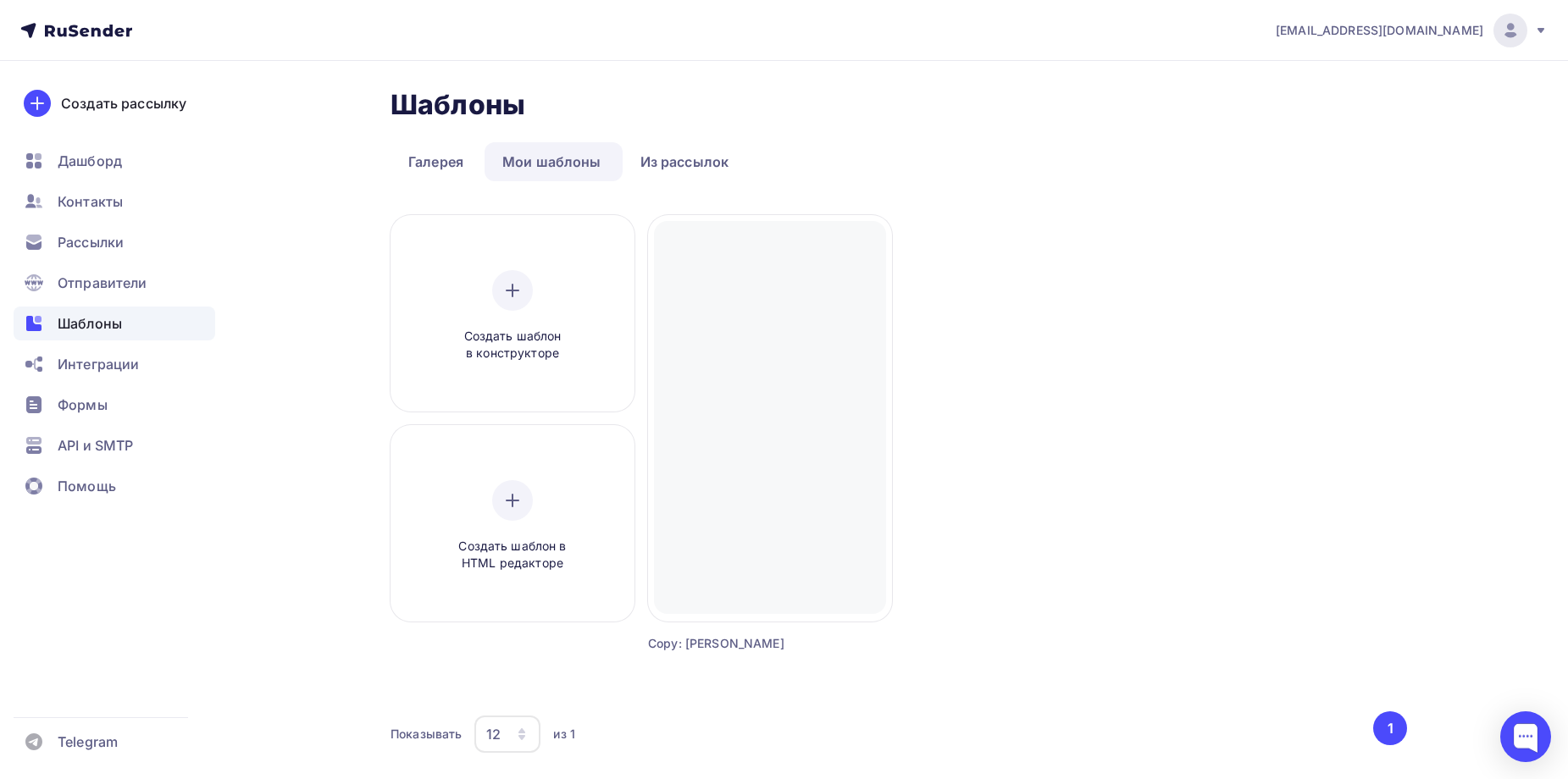
click at [999, 509] on div "Создать шаблон в конструкторе Создать шаблон в HTML редакторе Создать рассылку …" at bounding box center [899, 454] width 1017 height 478
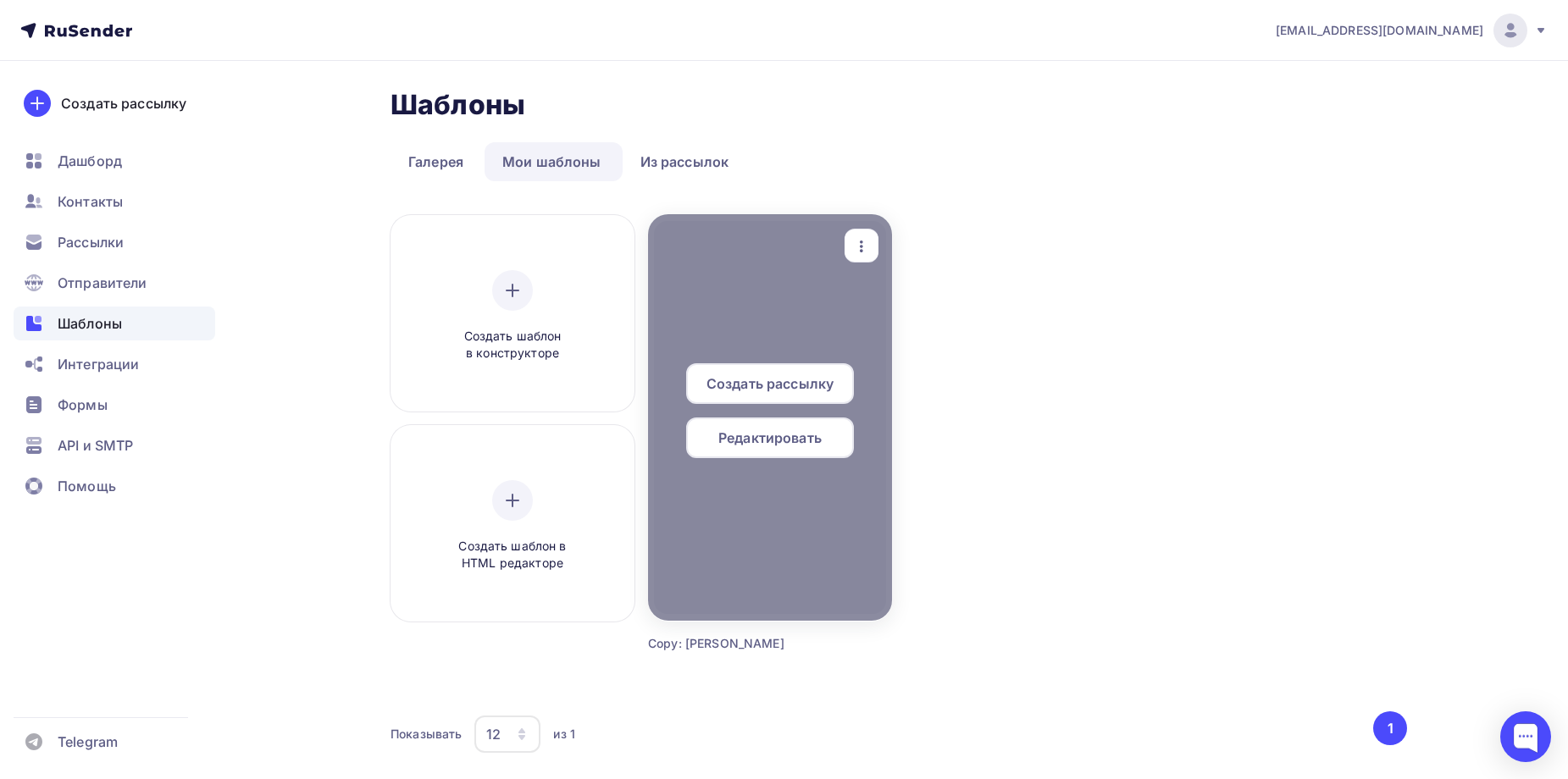
click at [794, 505] on div at bounding box center [770, 417] width 244 height 407
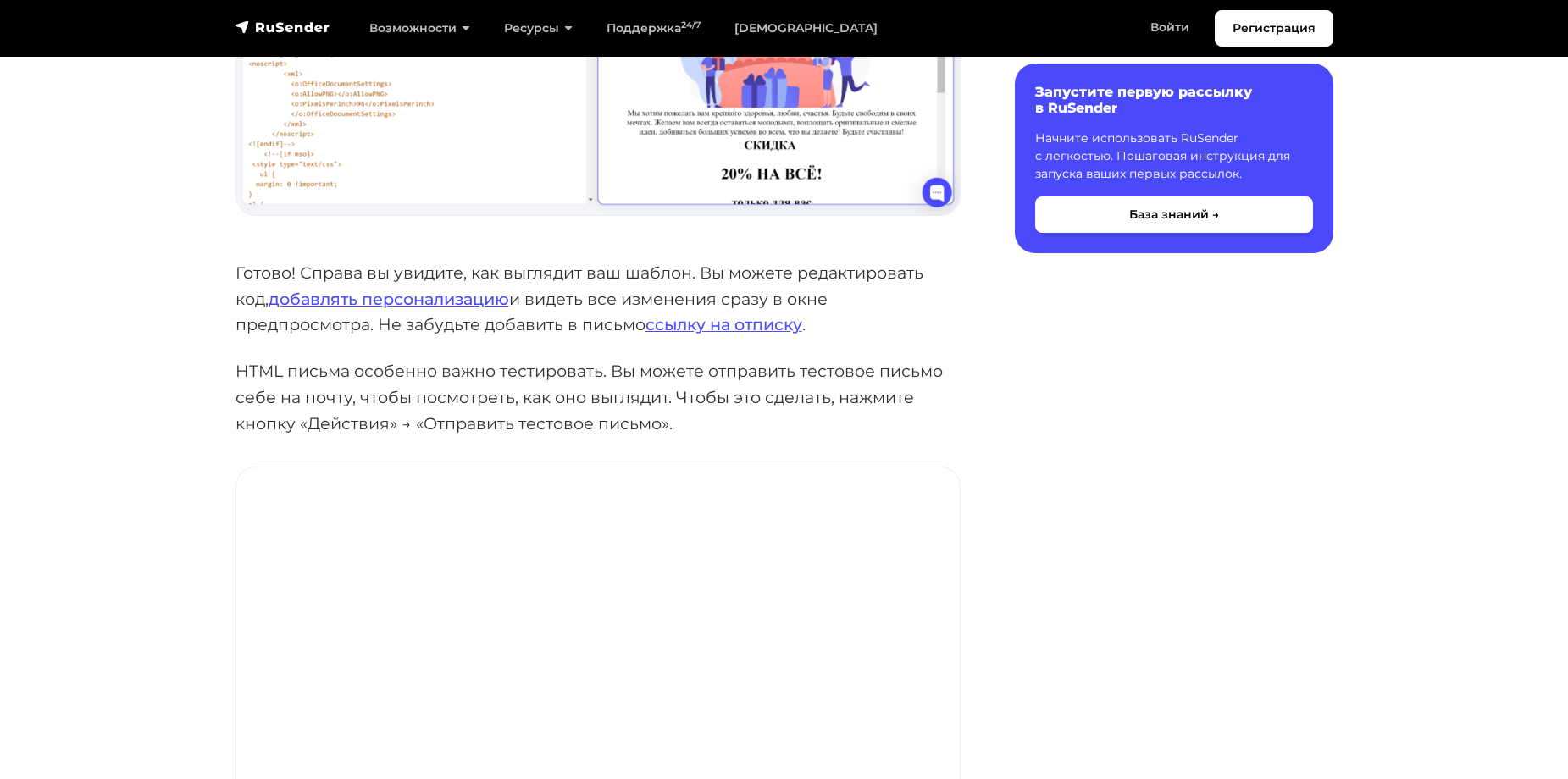
scroll to position [1186, 0]
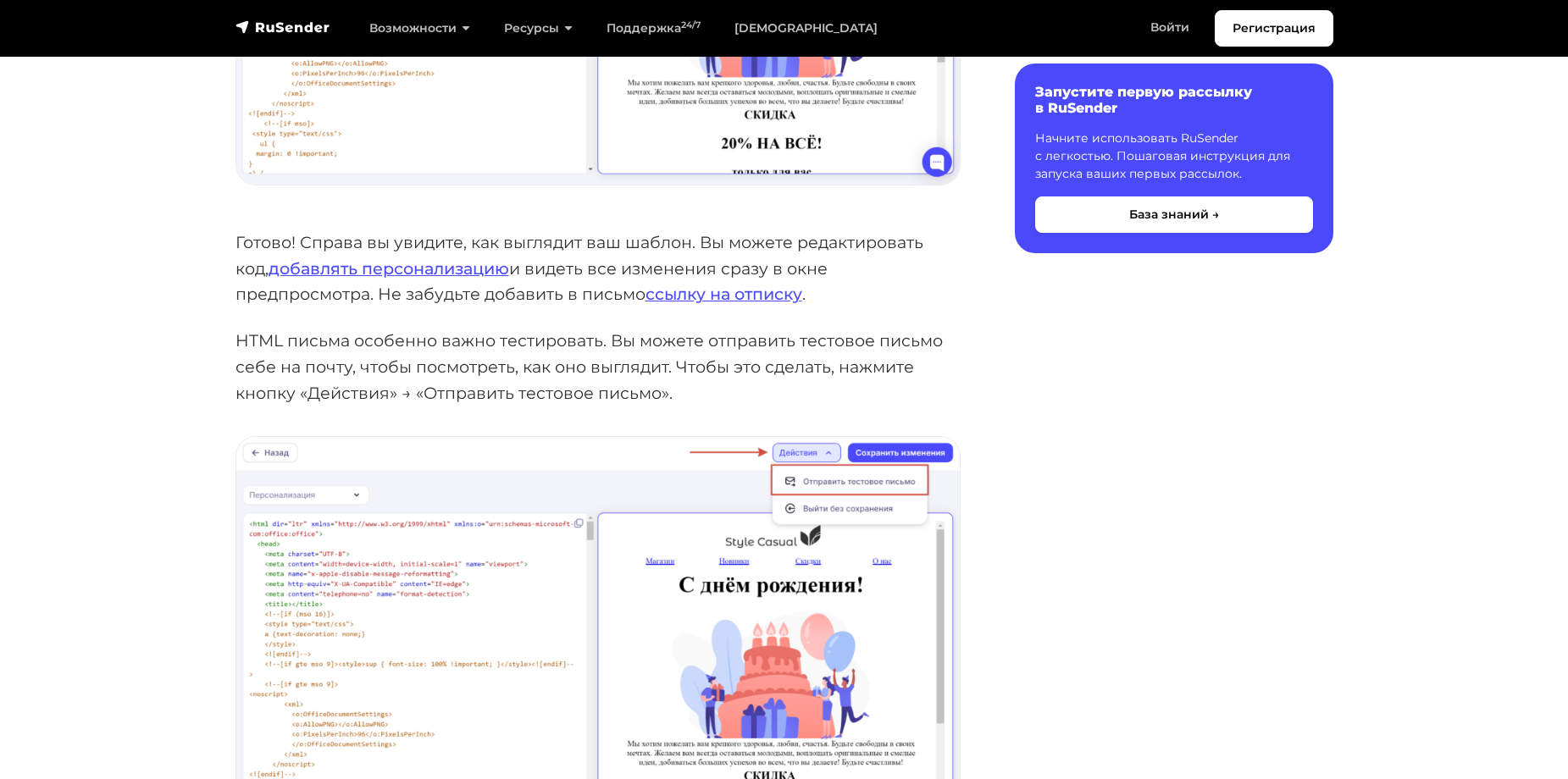
click at [467, 360] on p "HTML письма особенно важно тестировать. Вы можете отправить тестовое письмо себ…" at bounding box center [598, 367] width 725 height 78
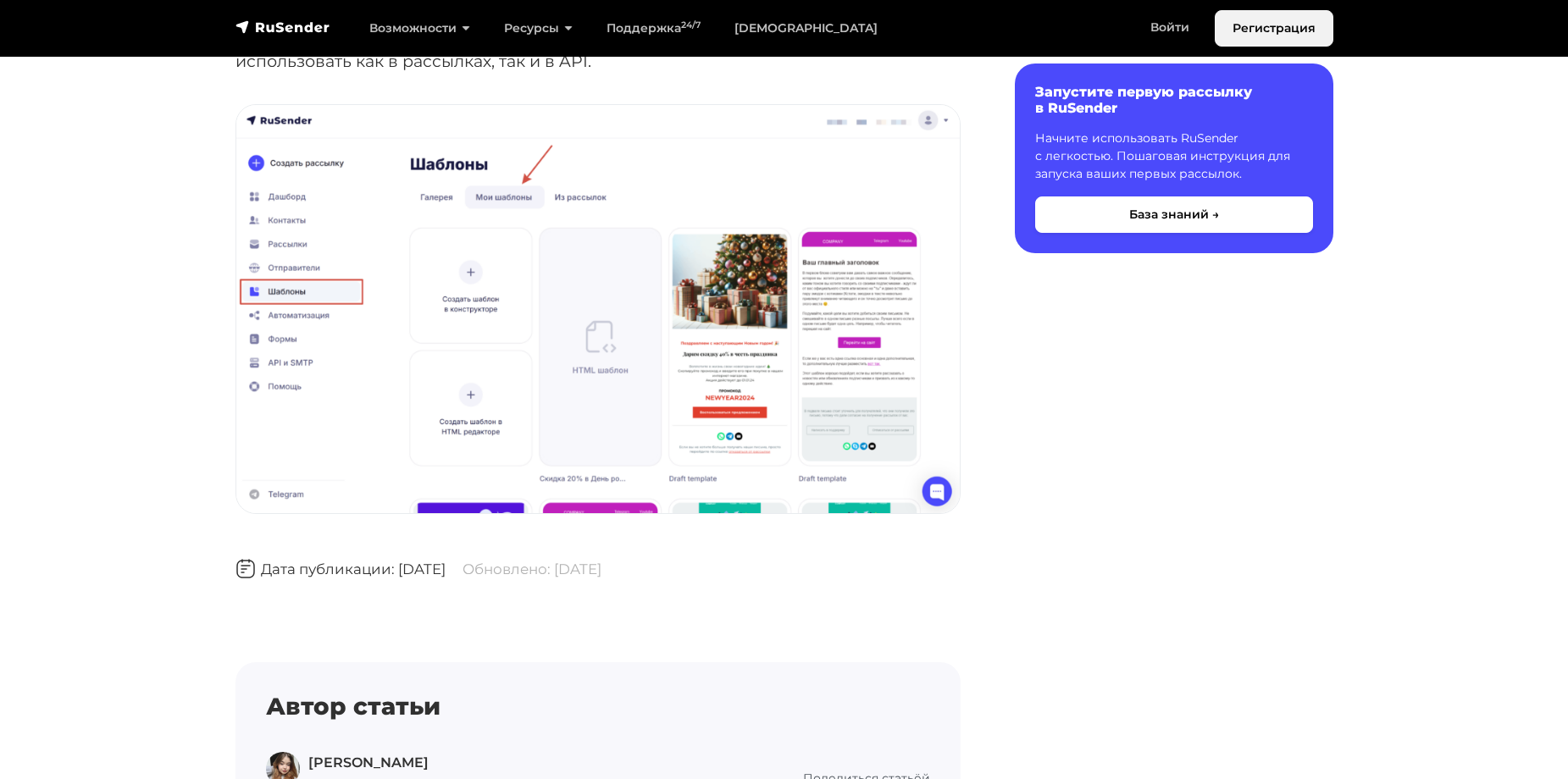
scroll to position [3218, 0]
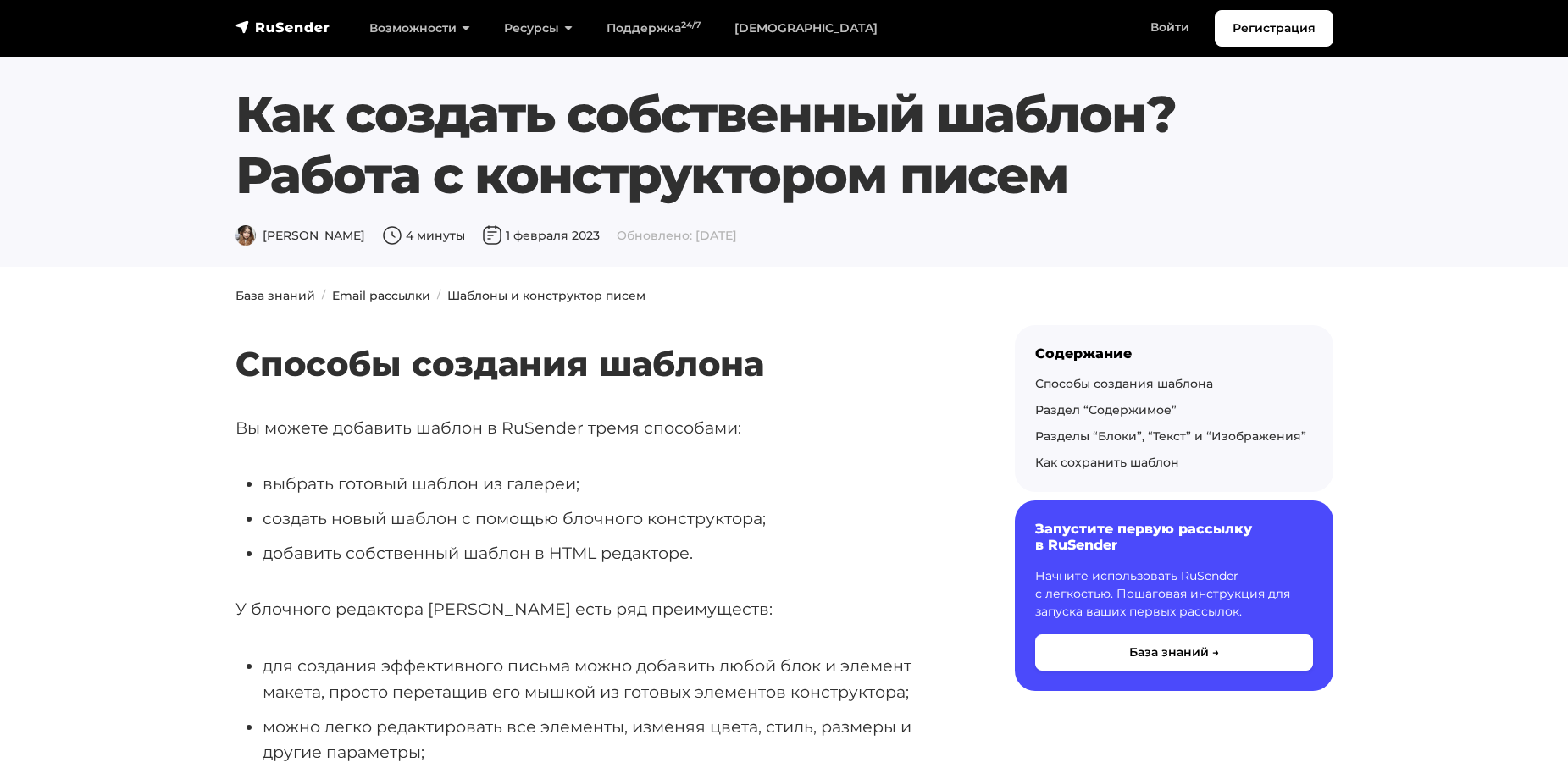
click at [570, 479] on li "выбрать готовый шаблон из галереи;" at bounding box center [612, 484] width 698 height 26
drag, startPoint x: 1122, startPoint y: 617, endPoint x: 1148, endPoint y: 473, distance: 146.3
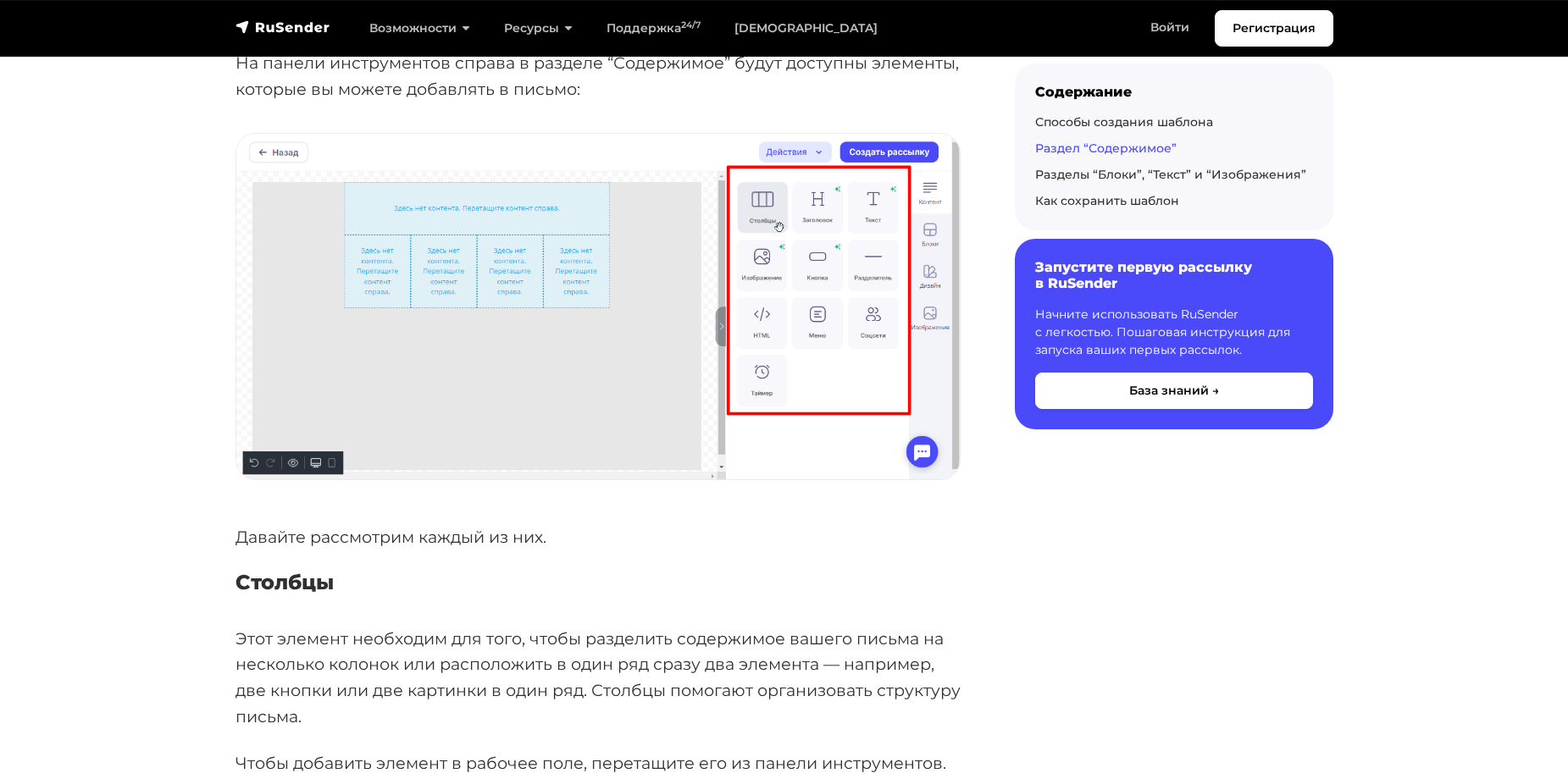
scroll to position [2117, 0]
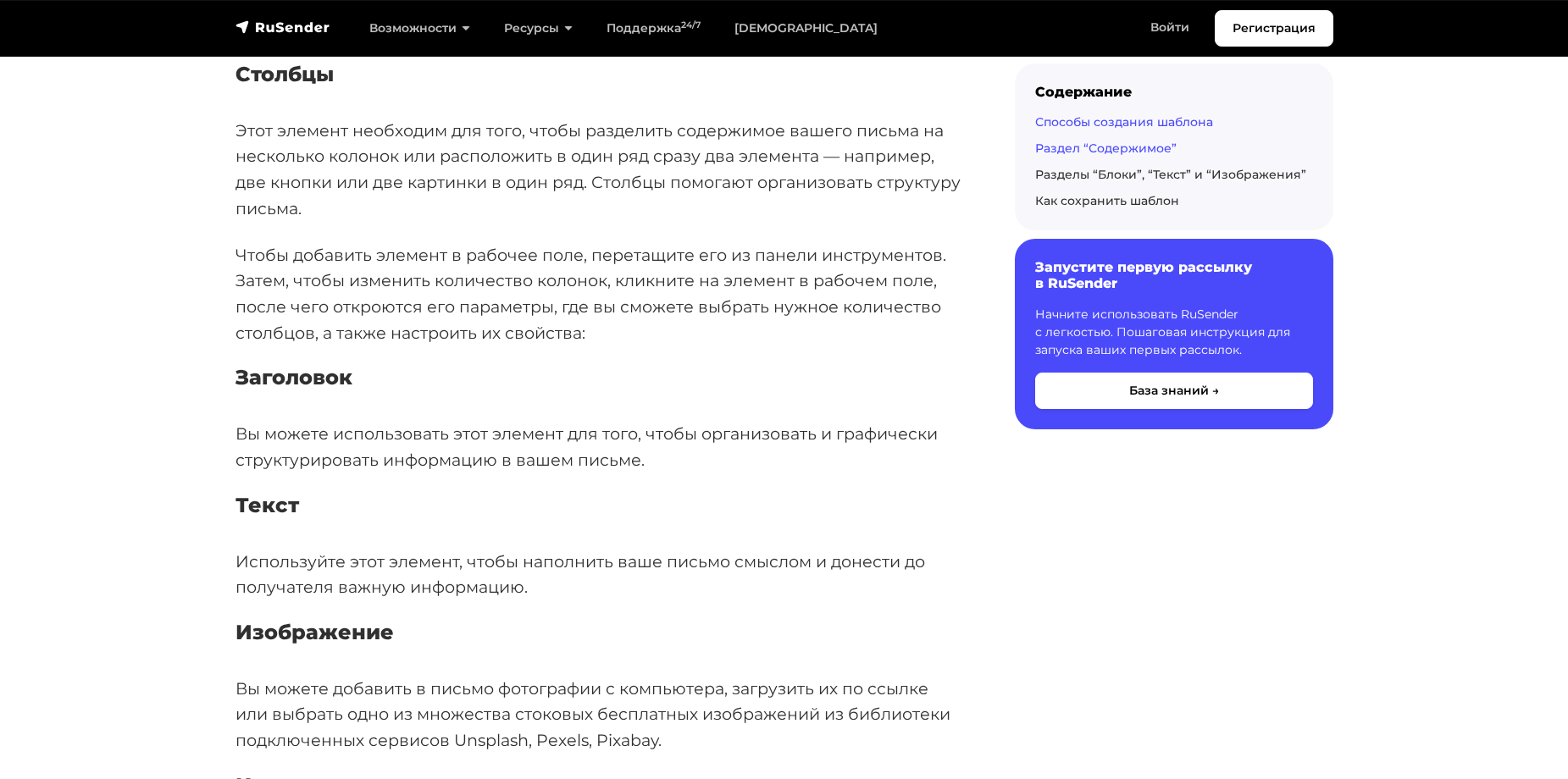
click at [1074, 129] on div "Способы создания шаблона" at bounding box center [1174, 122] width 277 height 18
click at [1080, 124] on link "Способы создания шаблона" at bounding box center [1124, 122] width 178 height 15
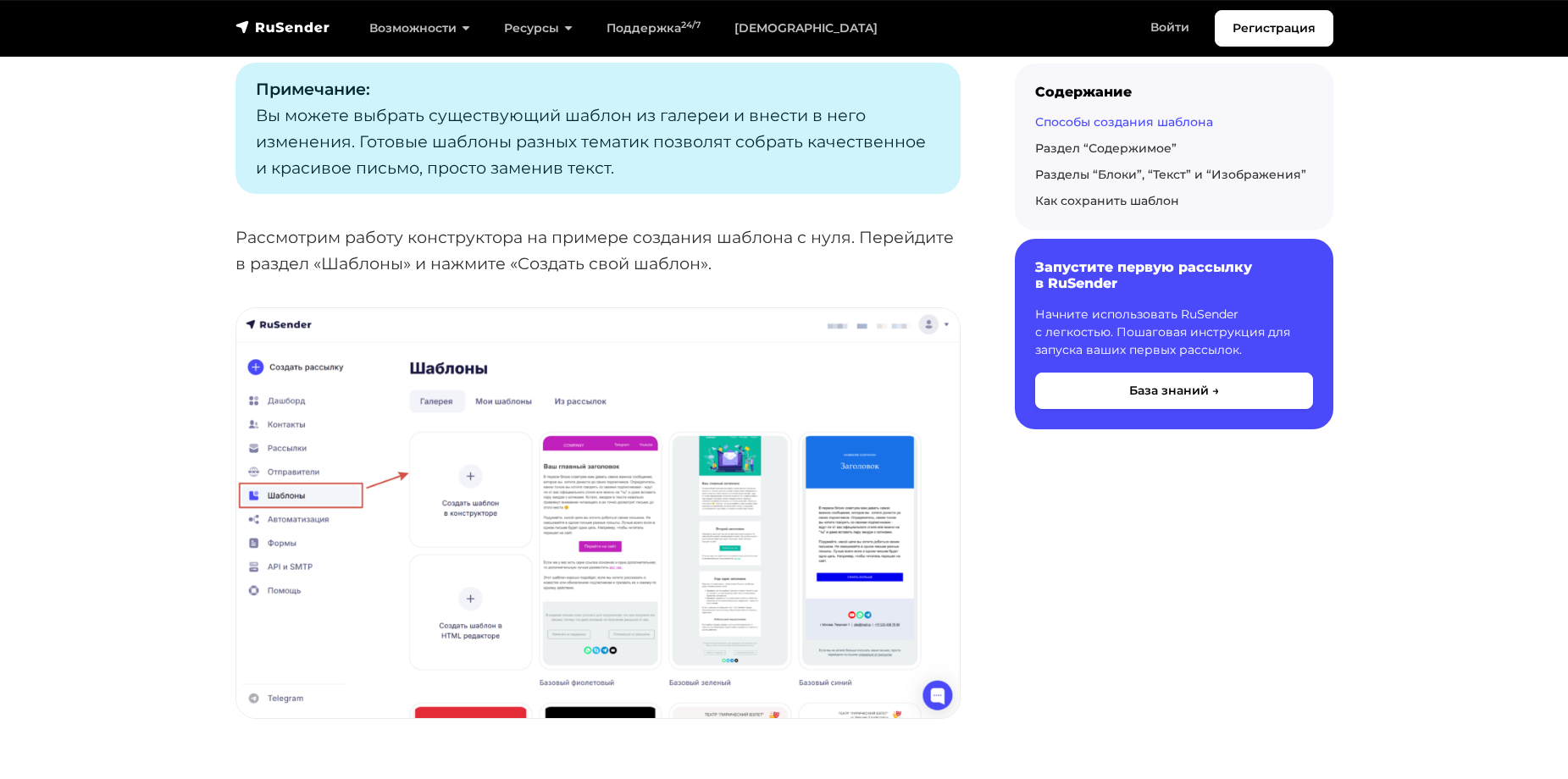
scroll to position [1412, 0]
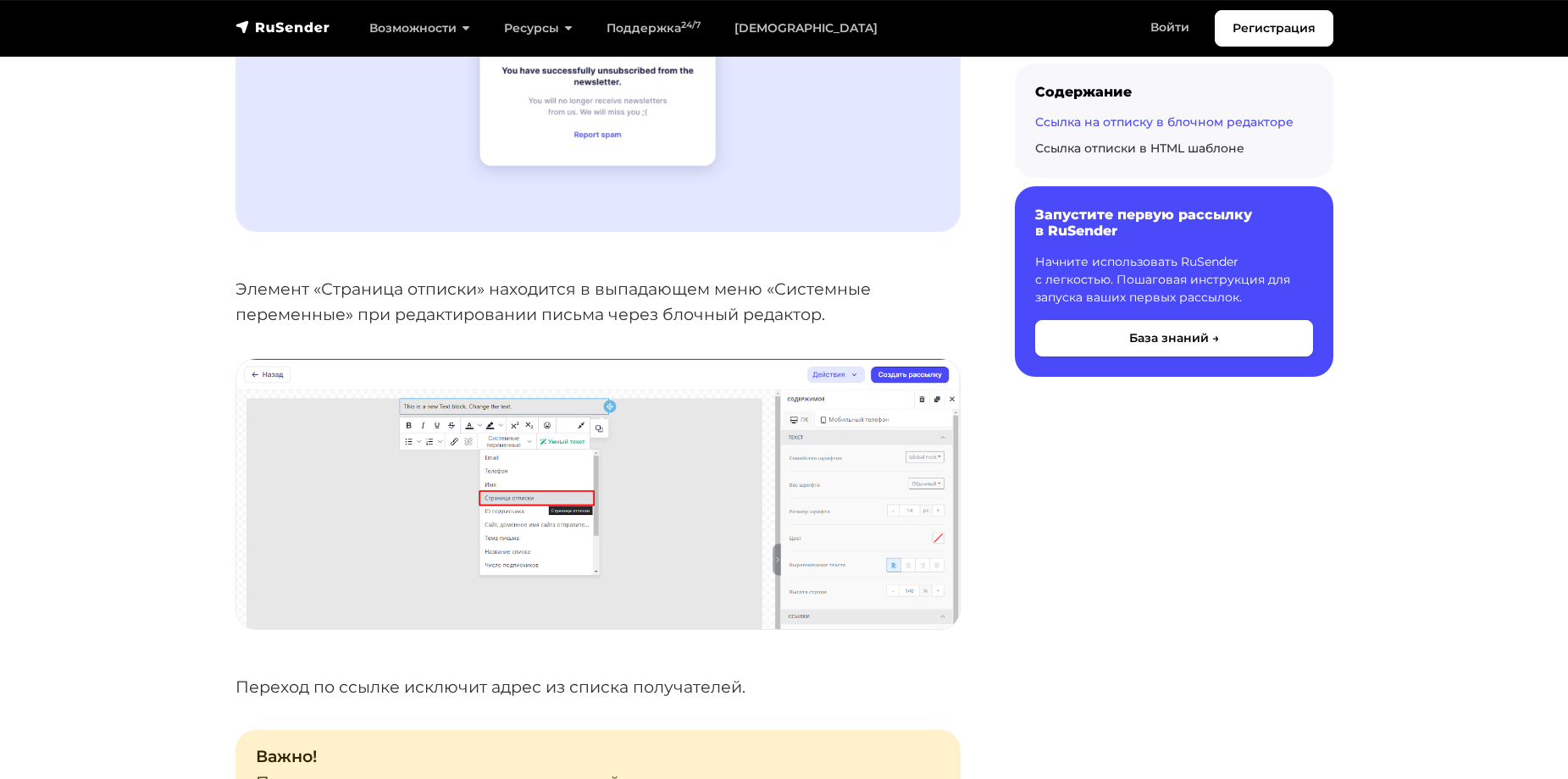
scroll to position [1440, 0]
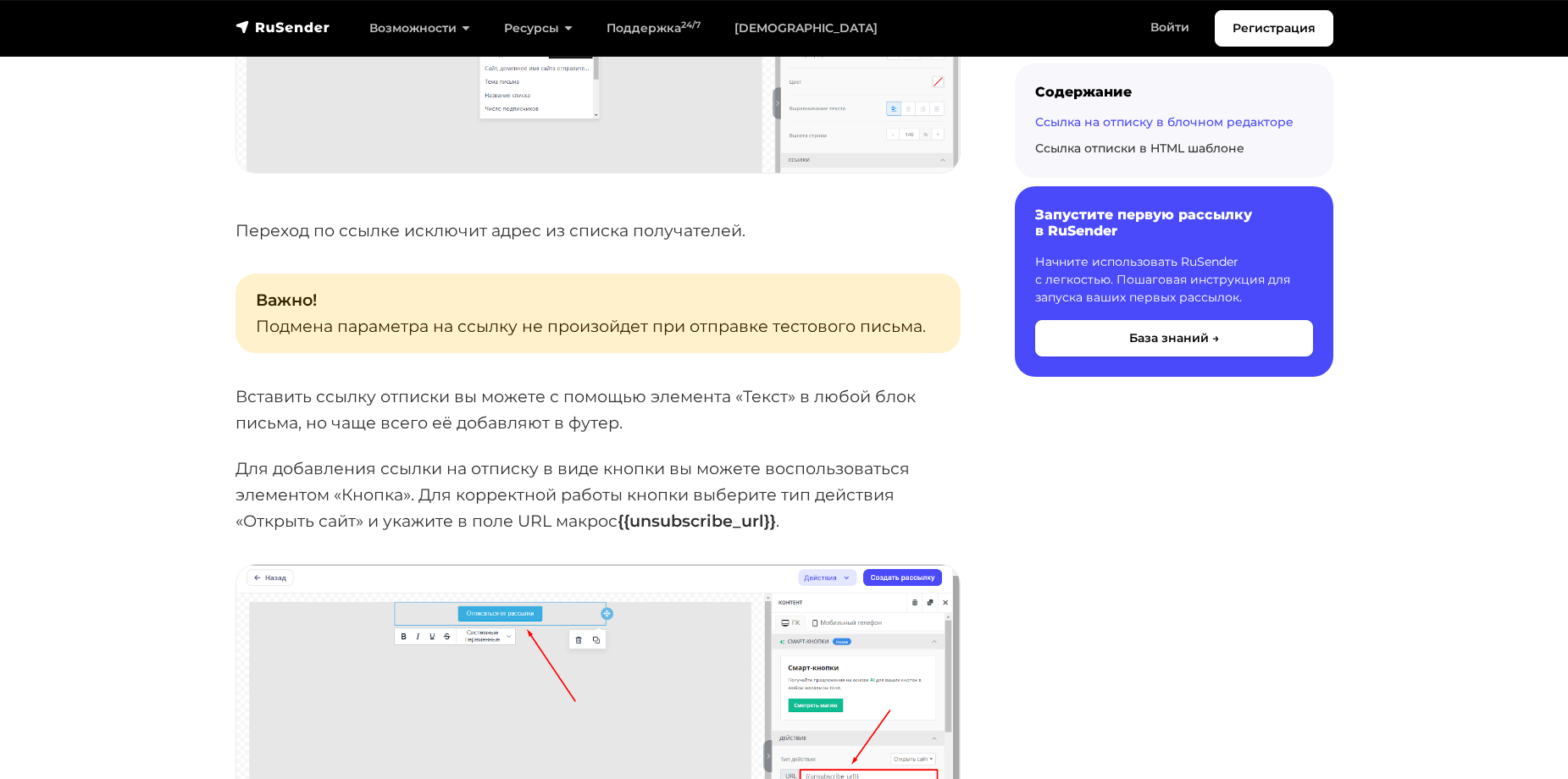
scroll to position [1779, 0]
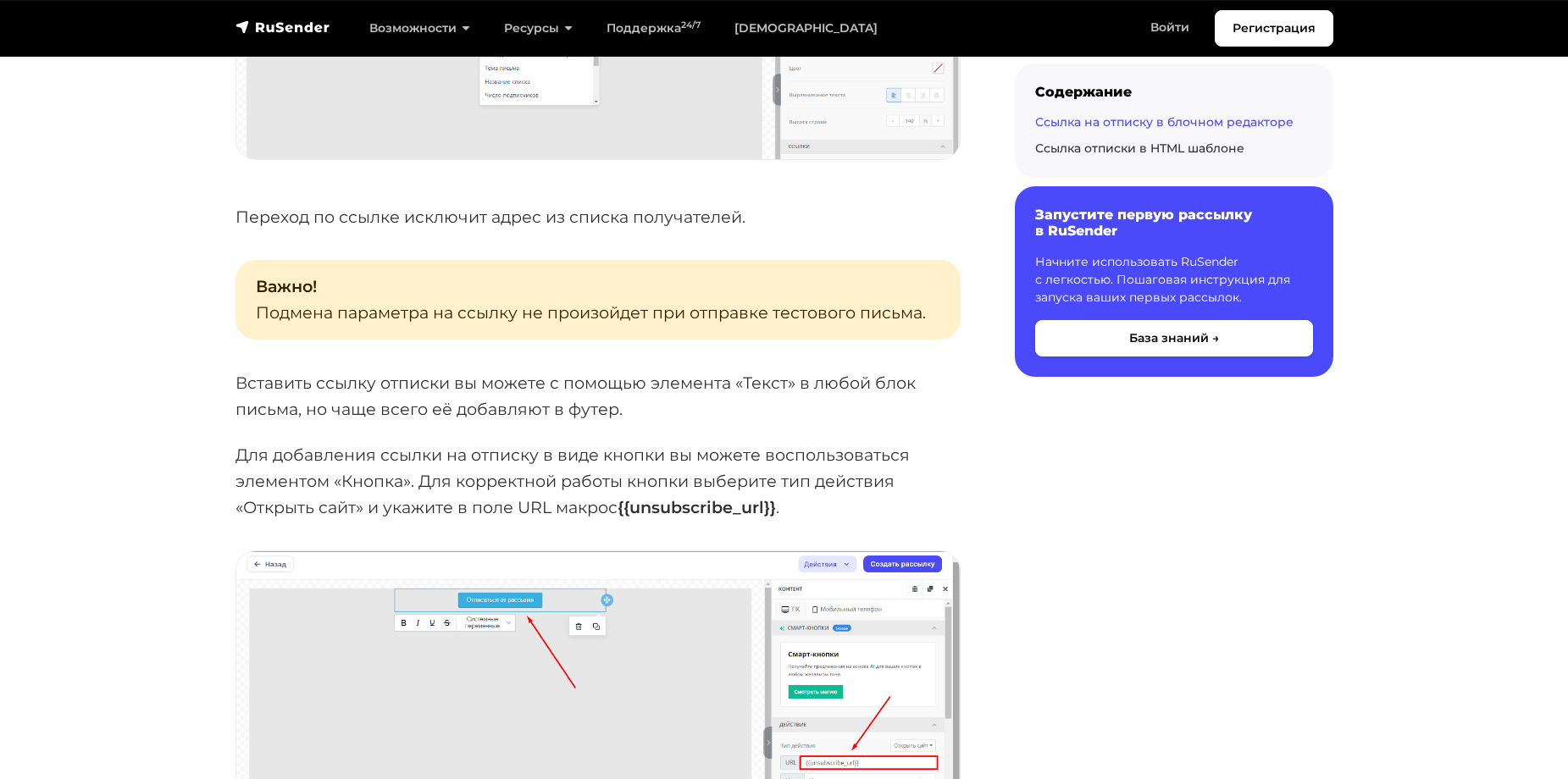
click at [701, 365] on div "Ссылка на отписку в блочном редакторе При редактировании или создании шаблона п…" at bounding box center [598, 695] width 725 height 4359
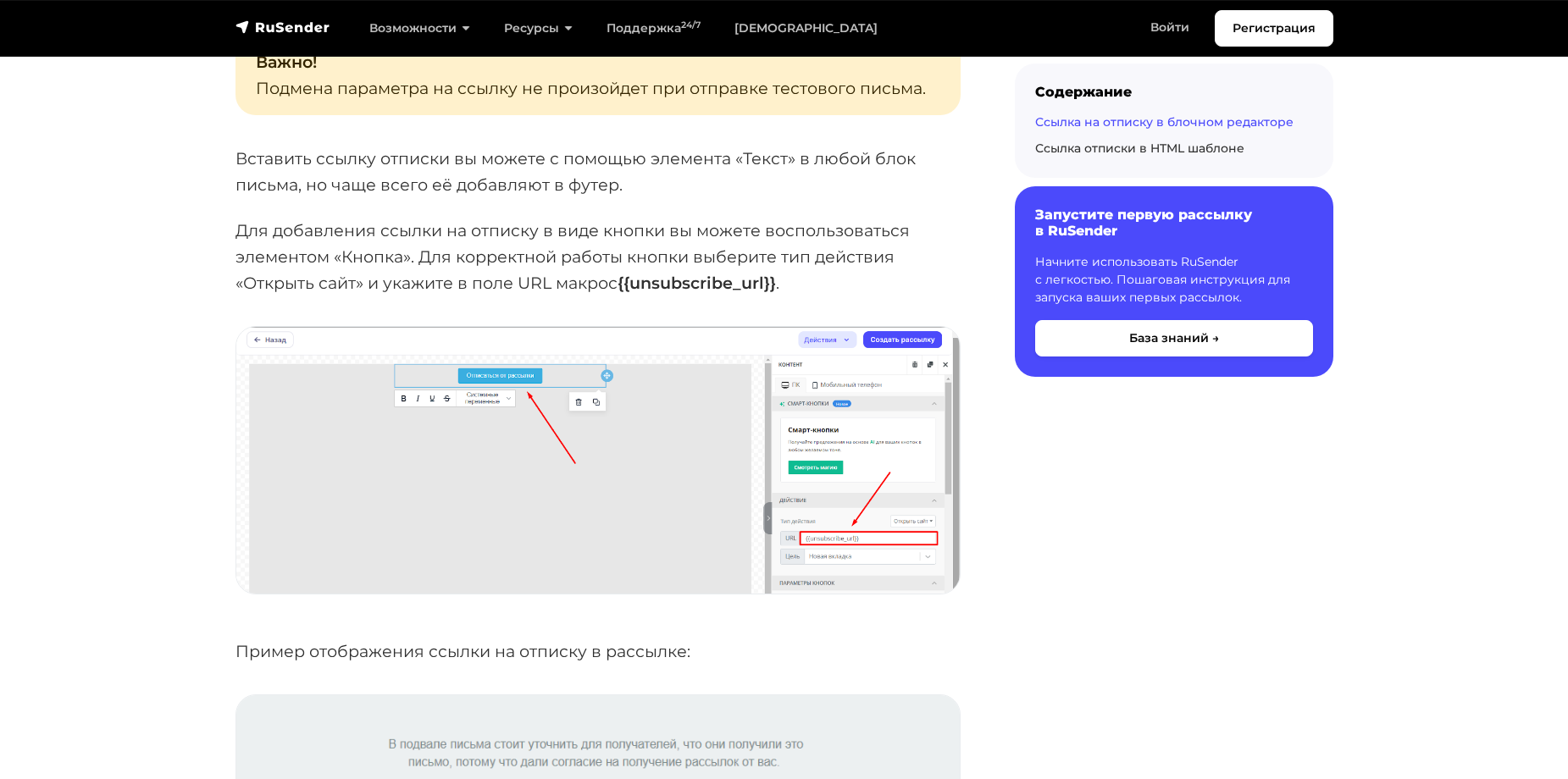
scroll to position [2033, 0]
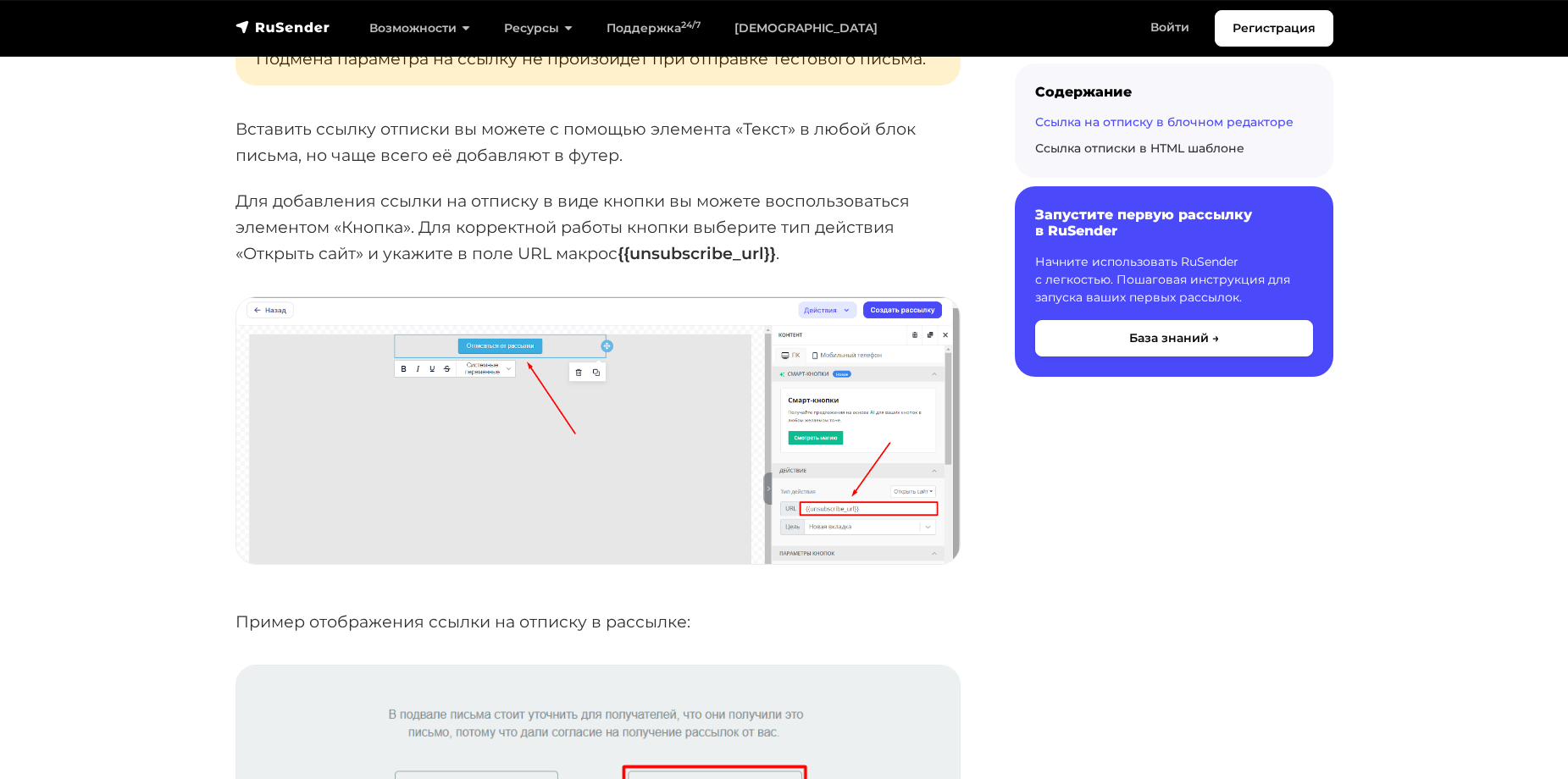
click at [476, 194] on p "Для добавления ссылки на отписку в виде кнопки вы можете воспользоваться элемен…" at bounding box center [598, 227] width 725 height 78
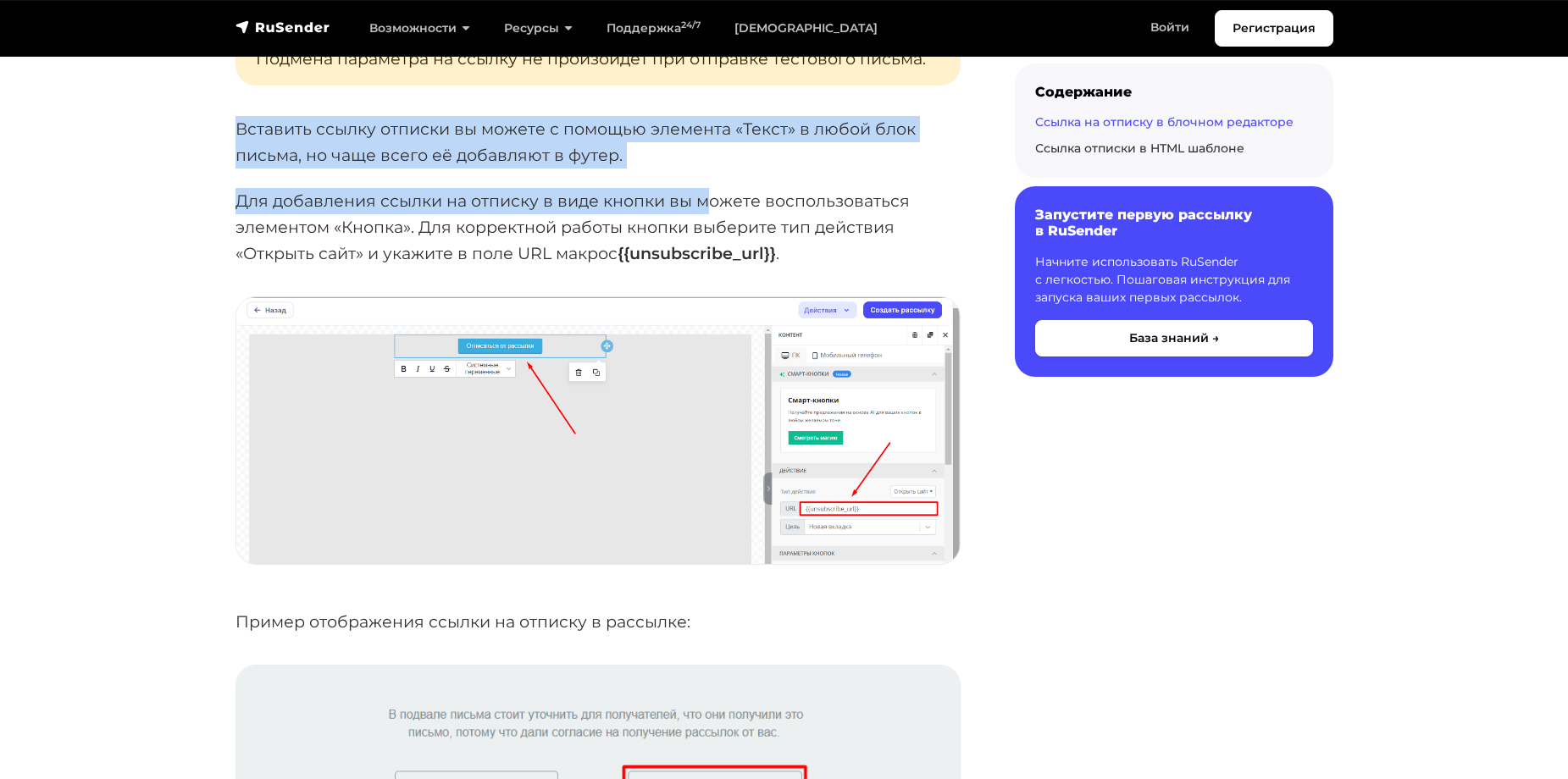
drag, startPoint x: 210, startPoint y: 141, endPoint x: 711, endPoint y: 202, distance: 504.7
click at [711, 202] on section "База знаний Email рассылки Шаблоны и конструктор писем Ссылка на отписку в блоч…" at bounding box center [784, 489] width 1568 height 4467
click at [709, 189] on p "Для добавления ссылки на отписку в виде кнопки вы можете воспользоваться элемен…" at bounding box center [598, 227] width 725 height 78
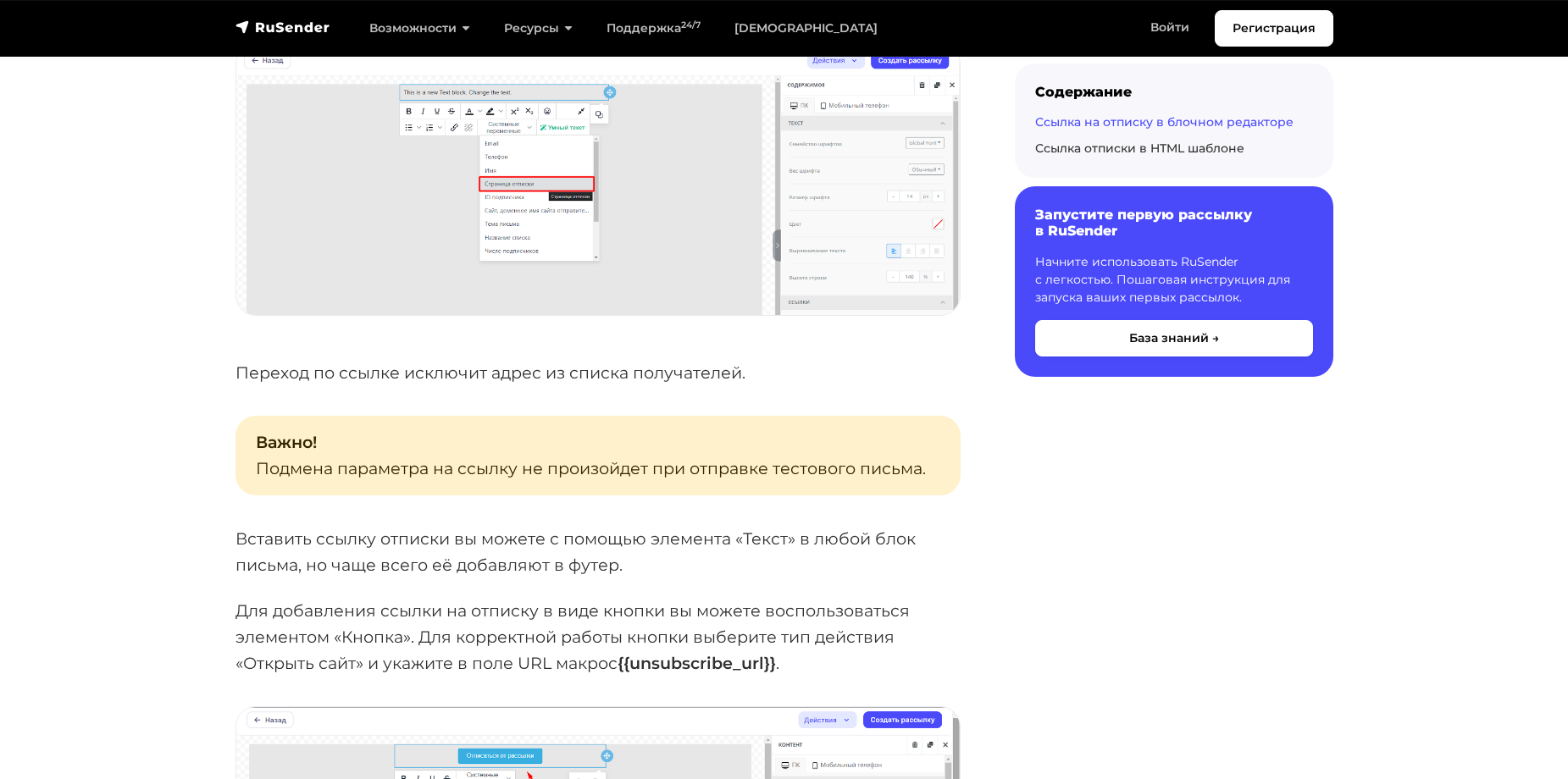
scroll to position [1609, 0]
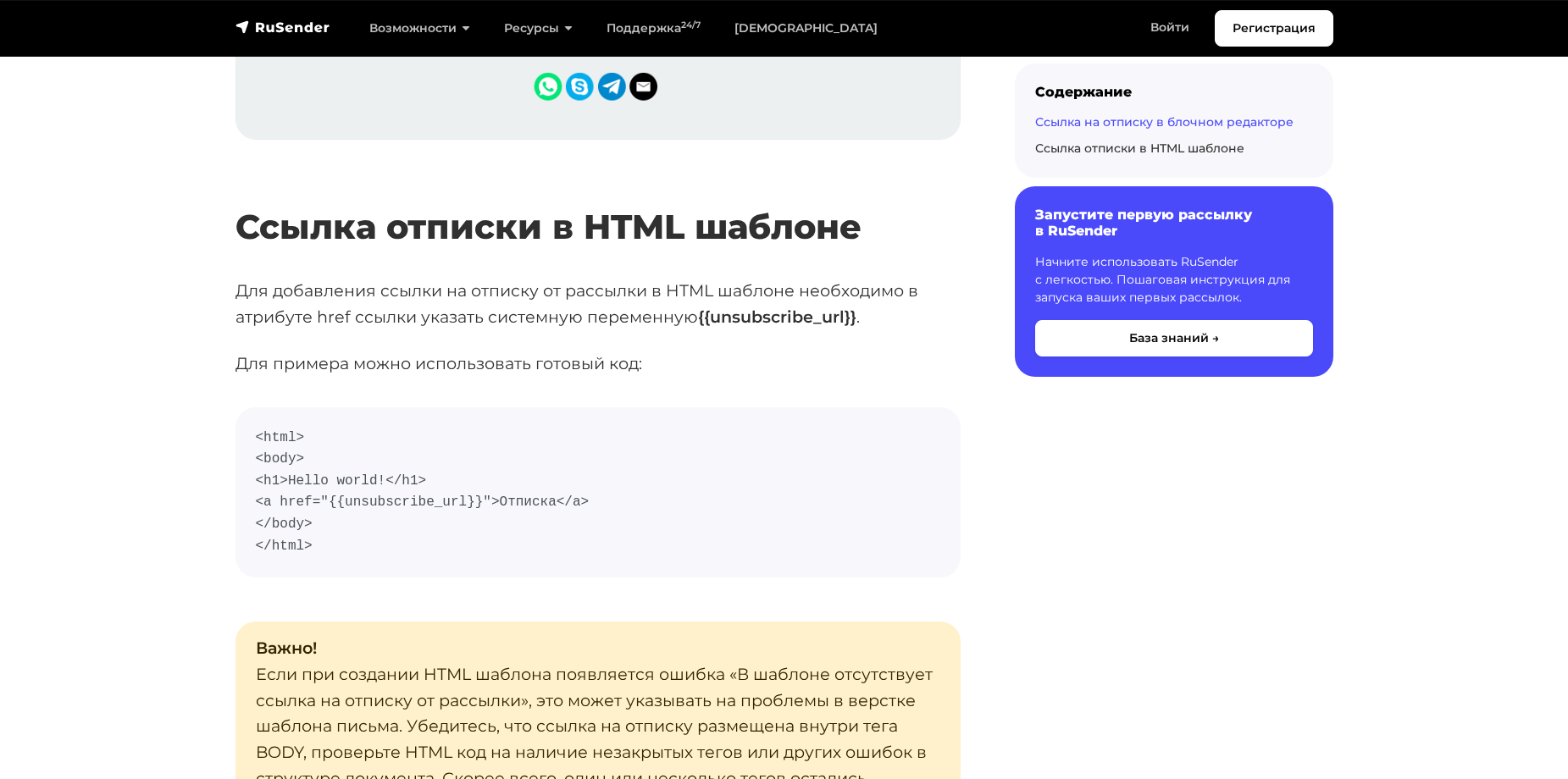
scroll to position [2880, 0]
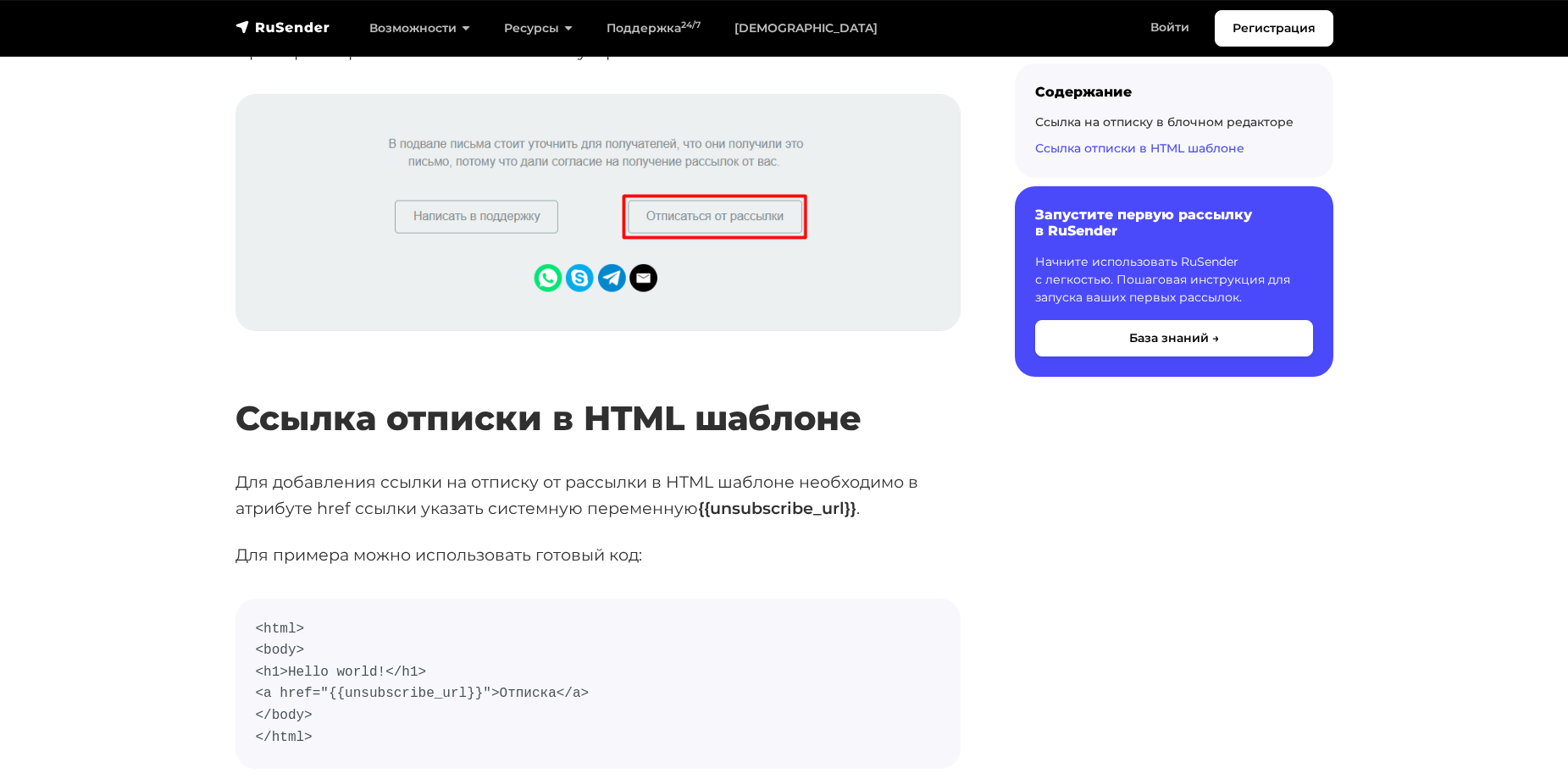
drag, startPoint x: 1402, startPoint y: 308, endPoint x: 1221, endPoint y: -99, distance: 445.4
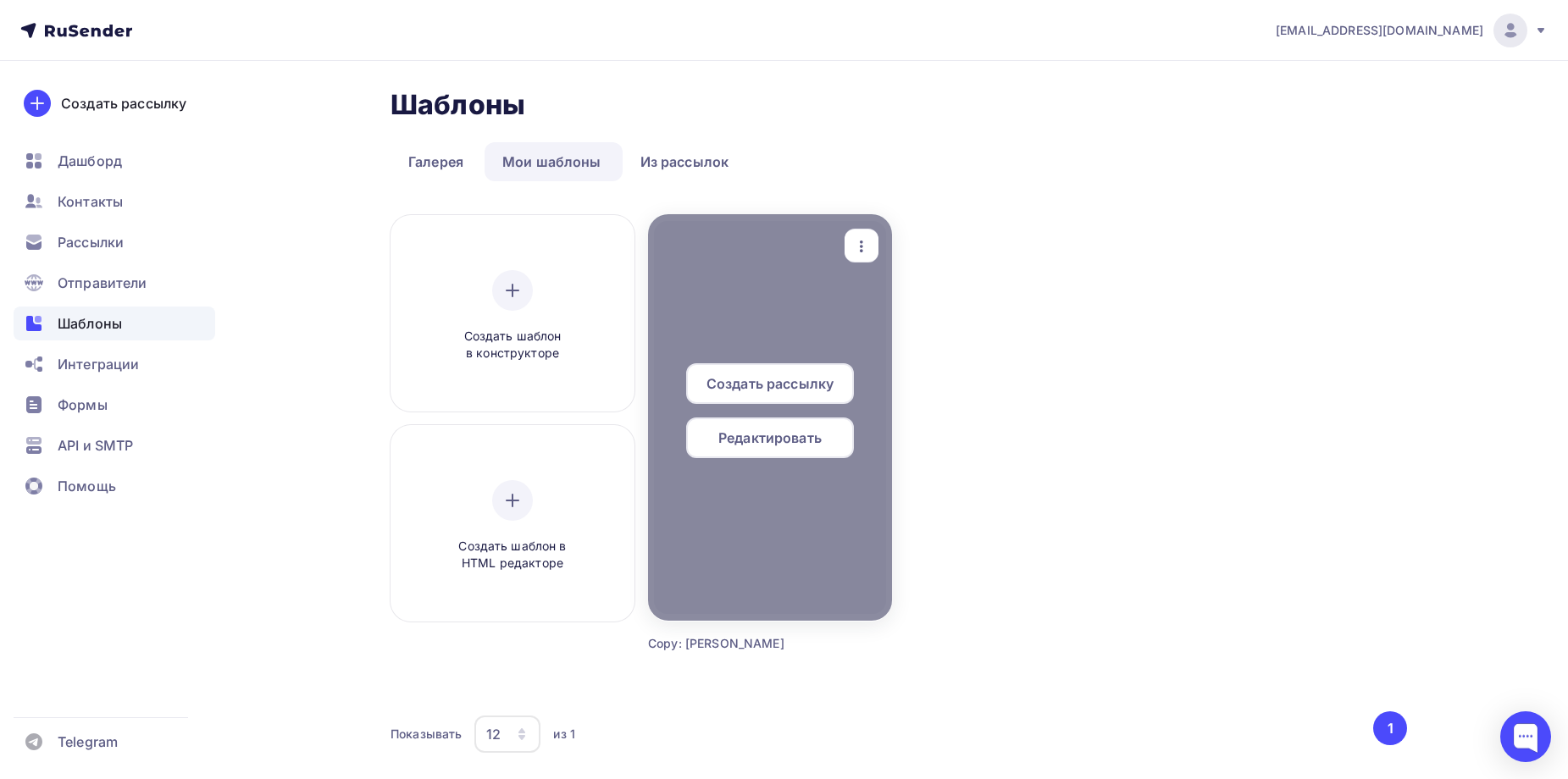
click at [792, 526] on div at bounding box center [770, 417] width 244 height 407
click at [848, 247] on div "button" at bounding box center [861, 246] width 34 height 33
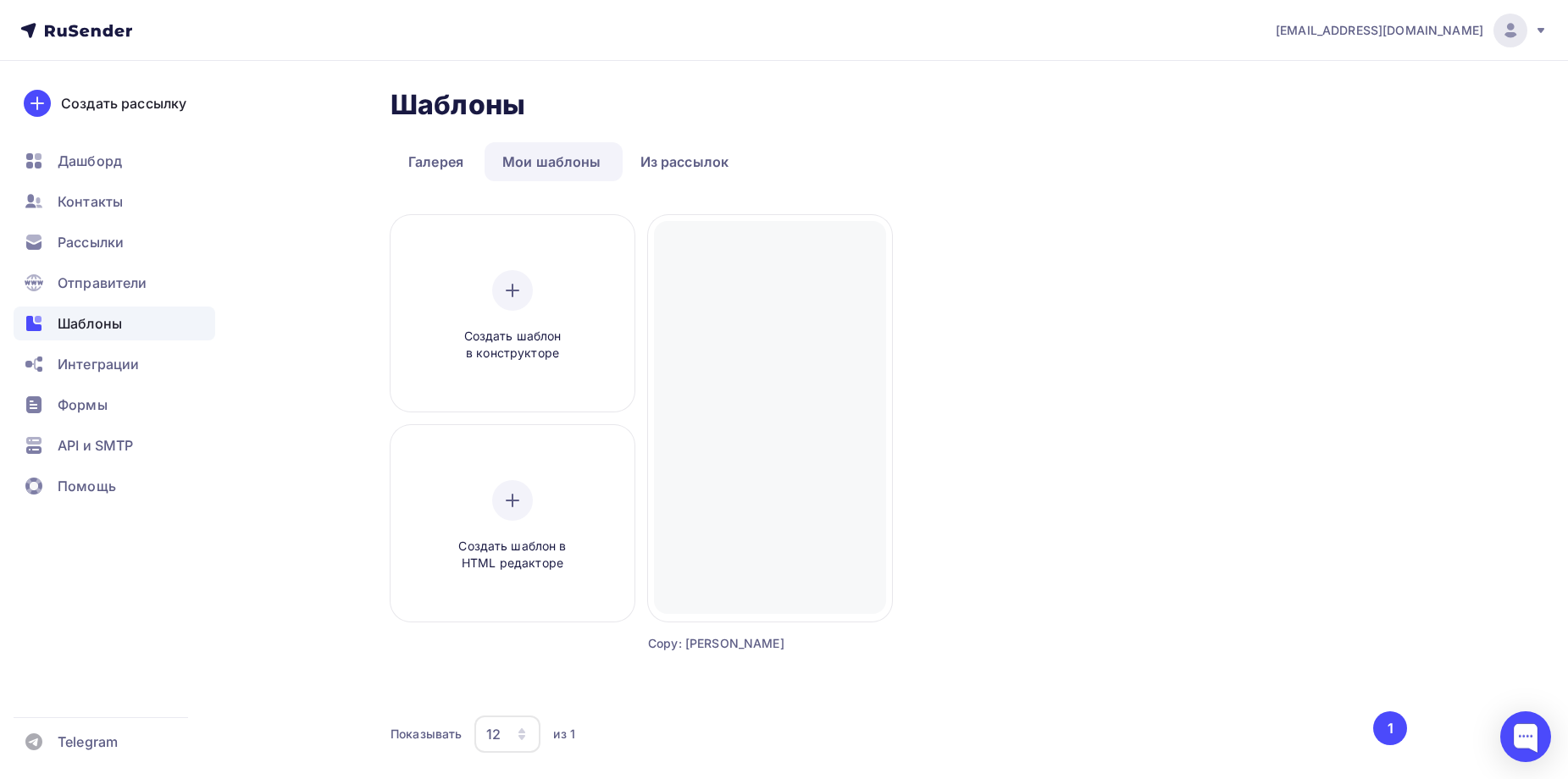
drag, startPoint x: 1281, startPoint y: 331, endPoint x: 1255, endPoint y: 331, distance: 26.0
click at [1281, 331] on div "Создать шаблон в конструкторе Создать шаблон в HTML редакторе Создать рассылку …" at bounding box center [899, 454] width 1017 height 478
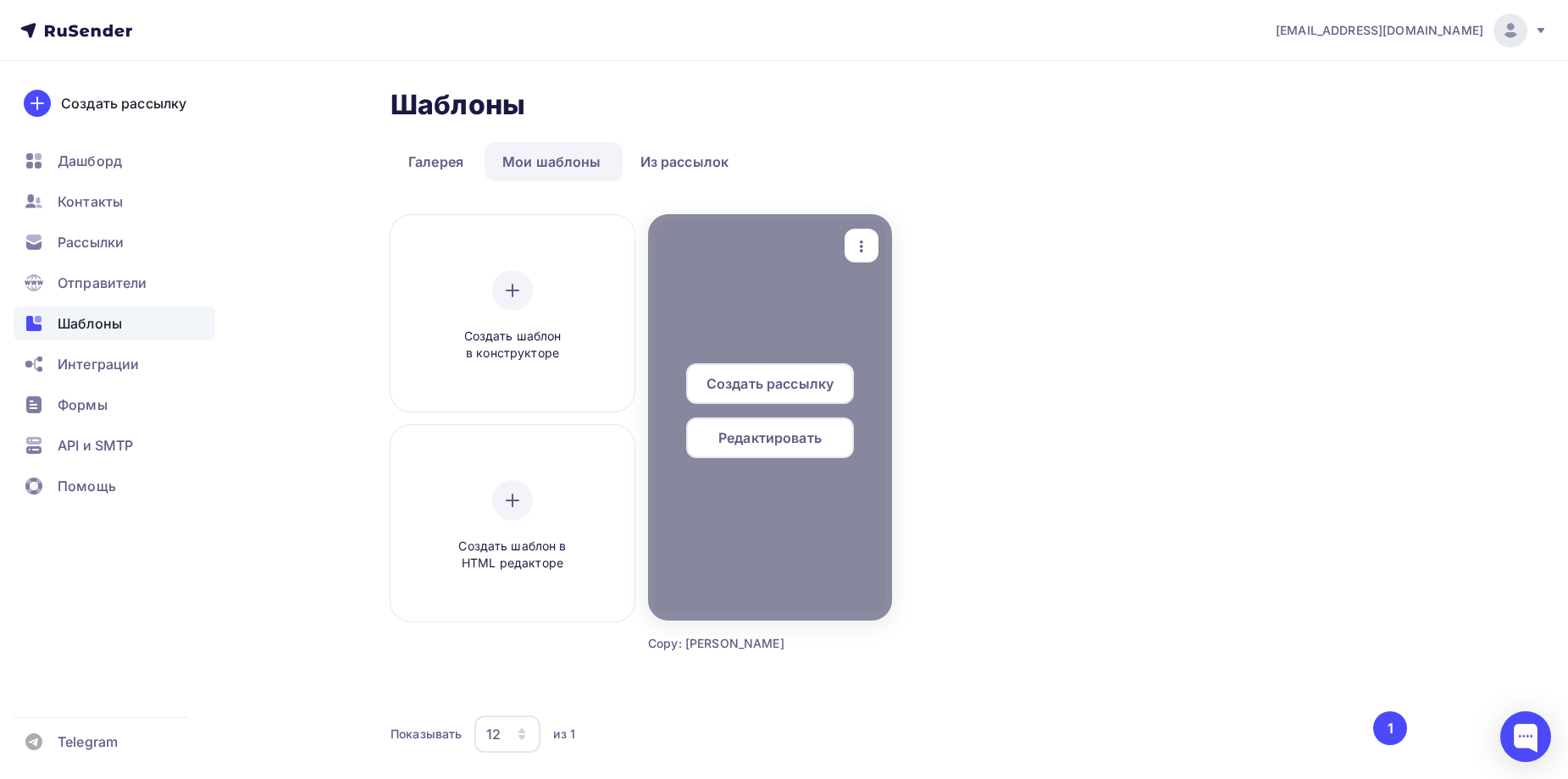
click at [828, 273] on div at bounding box center [770, 417] width 244 height 407
click at [861, 248] on icon "button" at bounding box center [862, 247] width 20 height 20
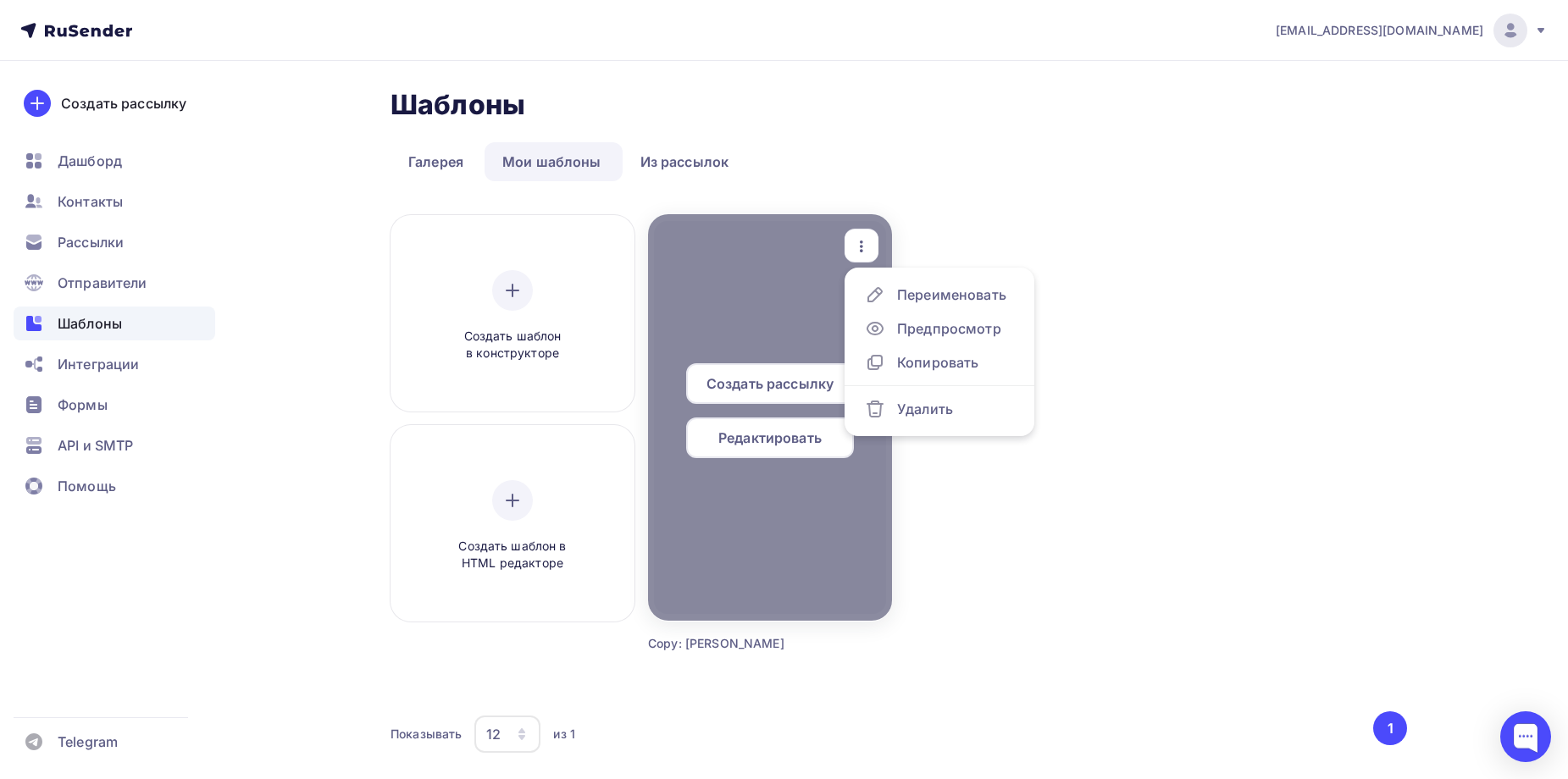
click at [751, 360] on div at bounding box center [770, 417] width 244 height 407
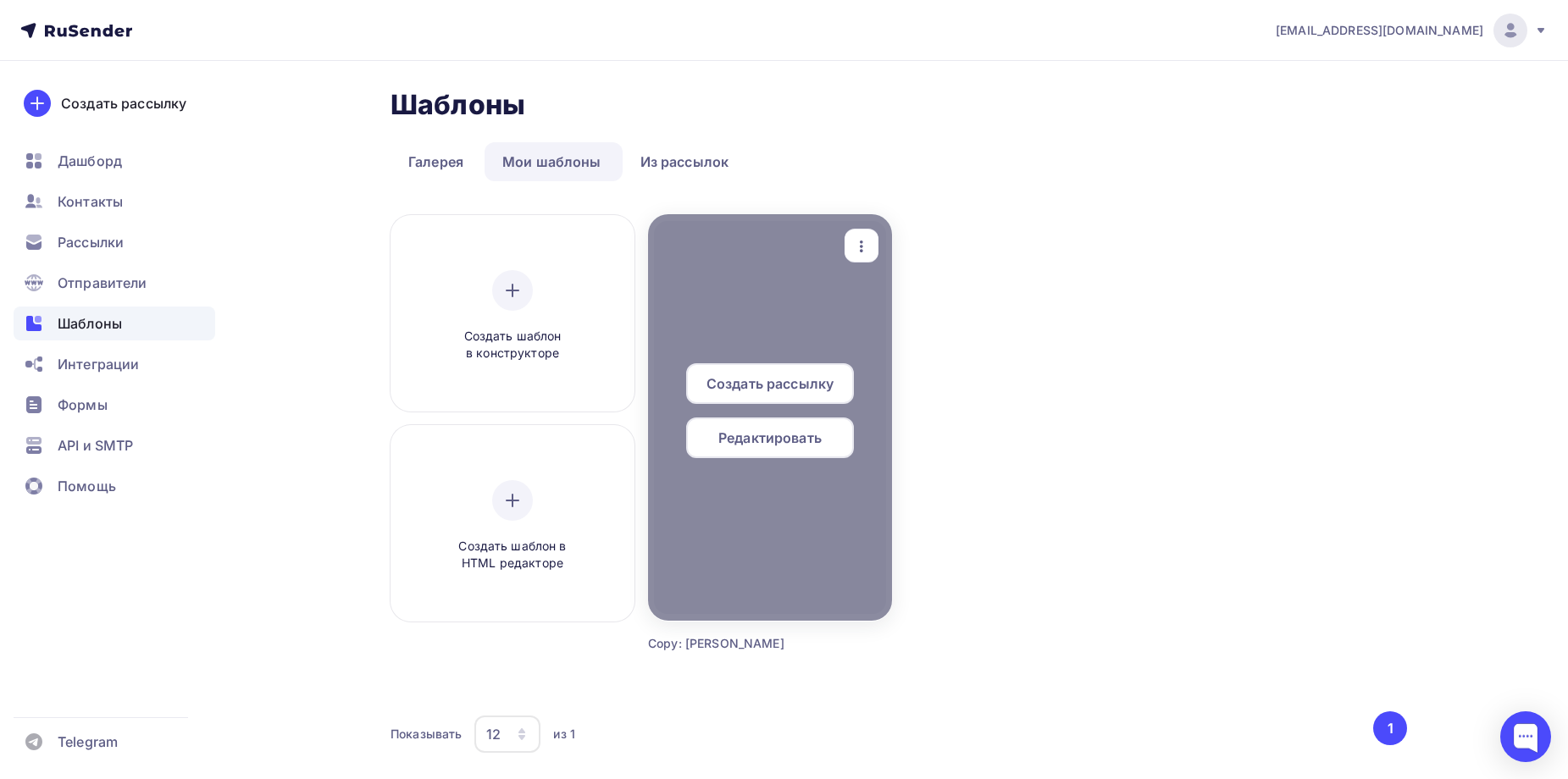
click at [746, 381] on span "Создать рассылку" at bounding box center [770, 383] width 127 height 20
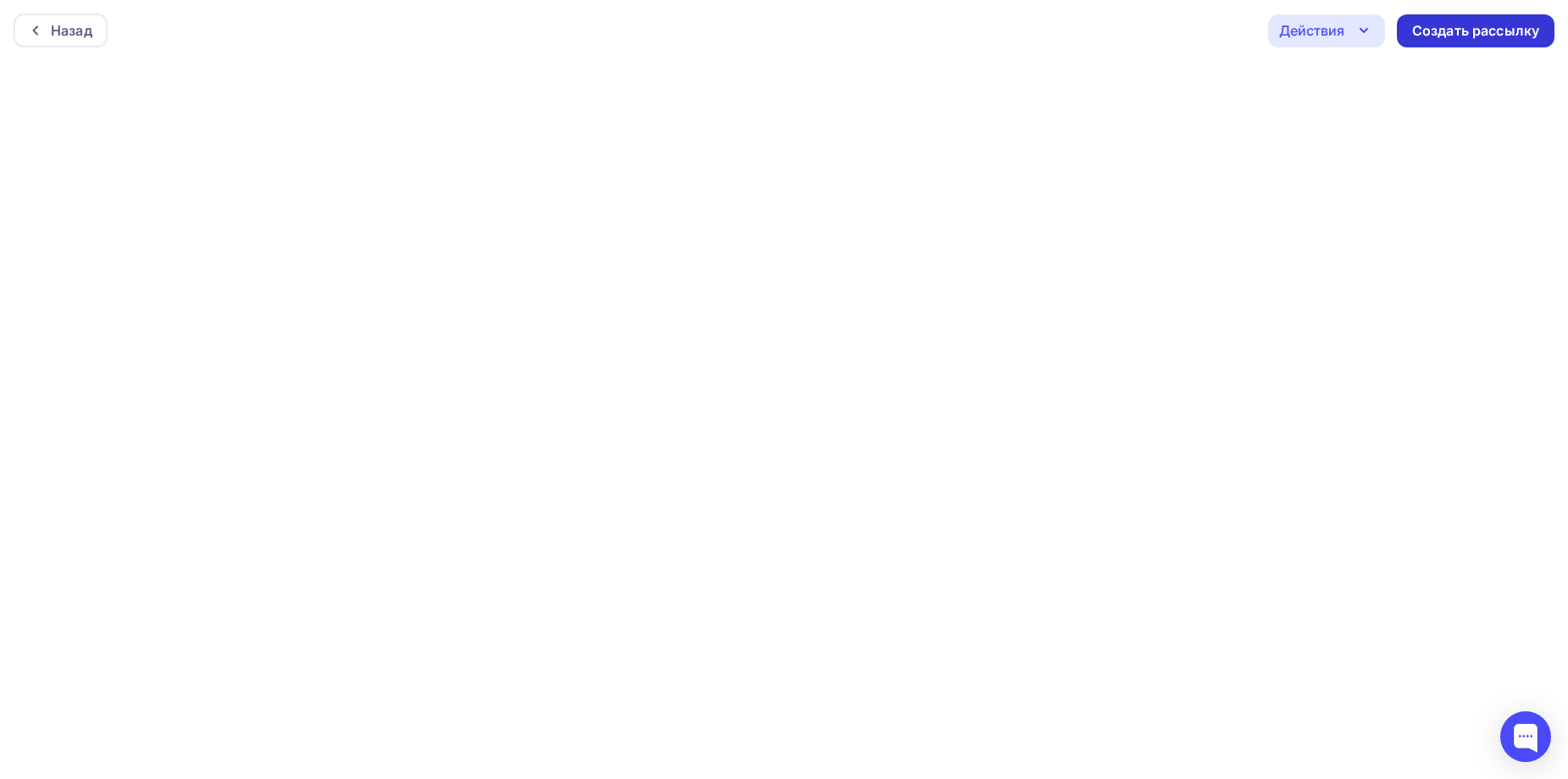
click at [1485, 25] on div "Создать рассылку" at bounding box center [1476, 31] width 127 height 20
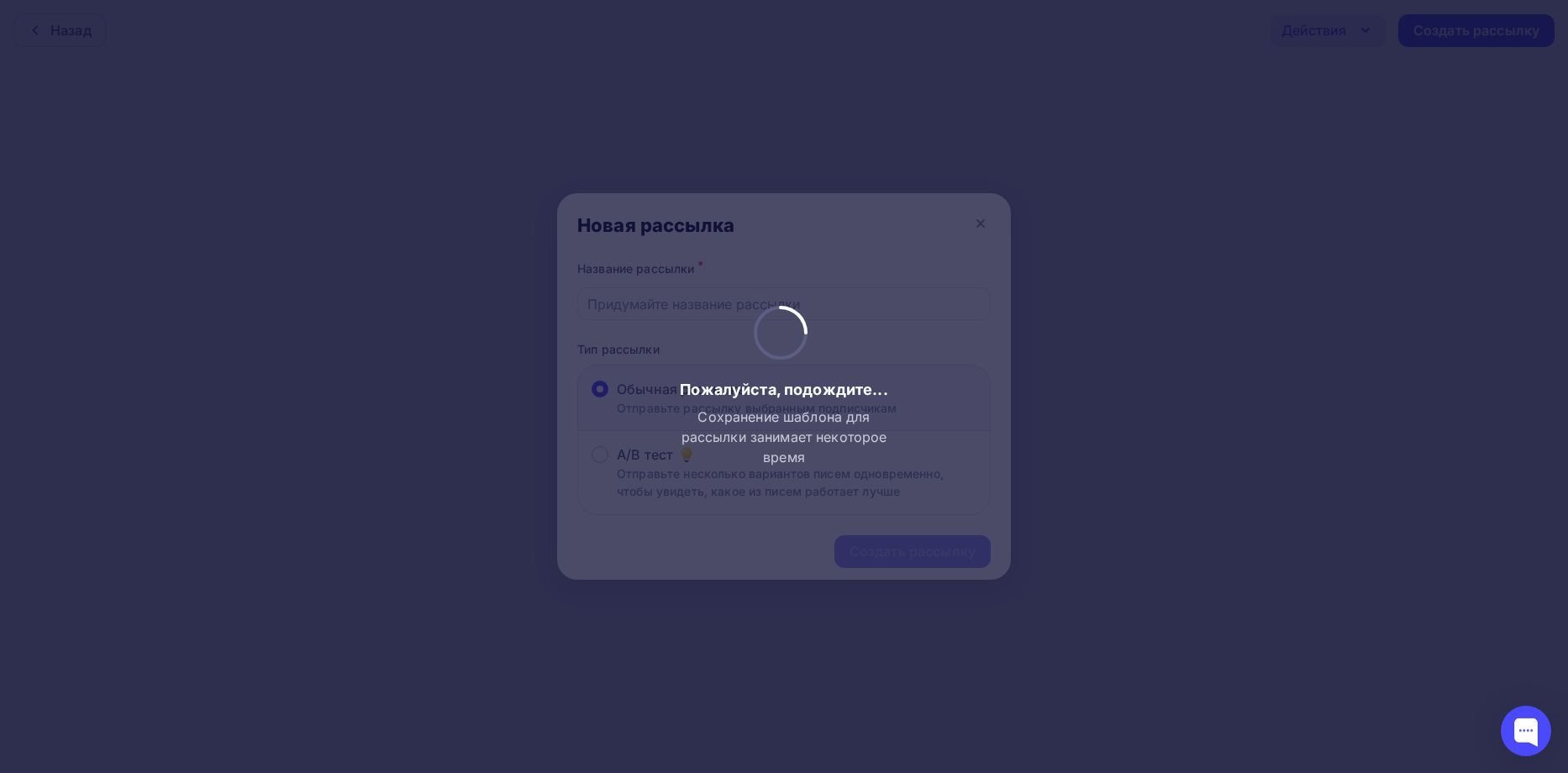
click at [683, 308] on div "Пожалуйста, подождите... Сохранение шаблона для рассылки занимает некоторое вре…" at bounding box center [784, 386] width 222 height 162
click at [671, 302] on div at bounding box center [784, 386] width 1568 height 773
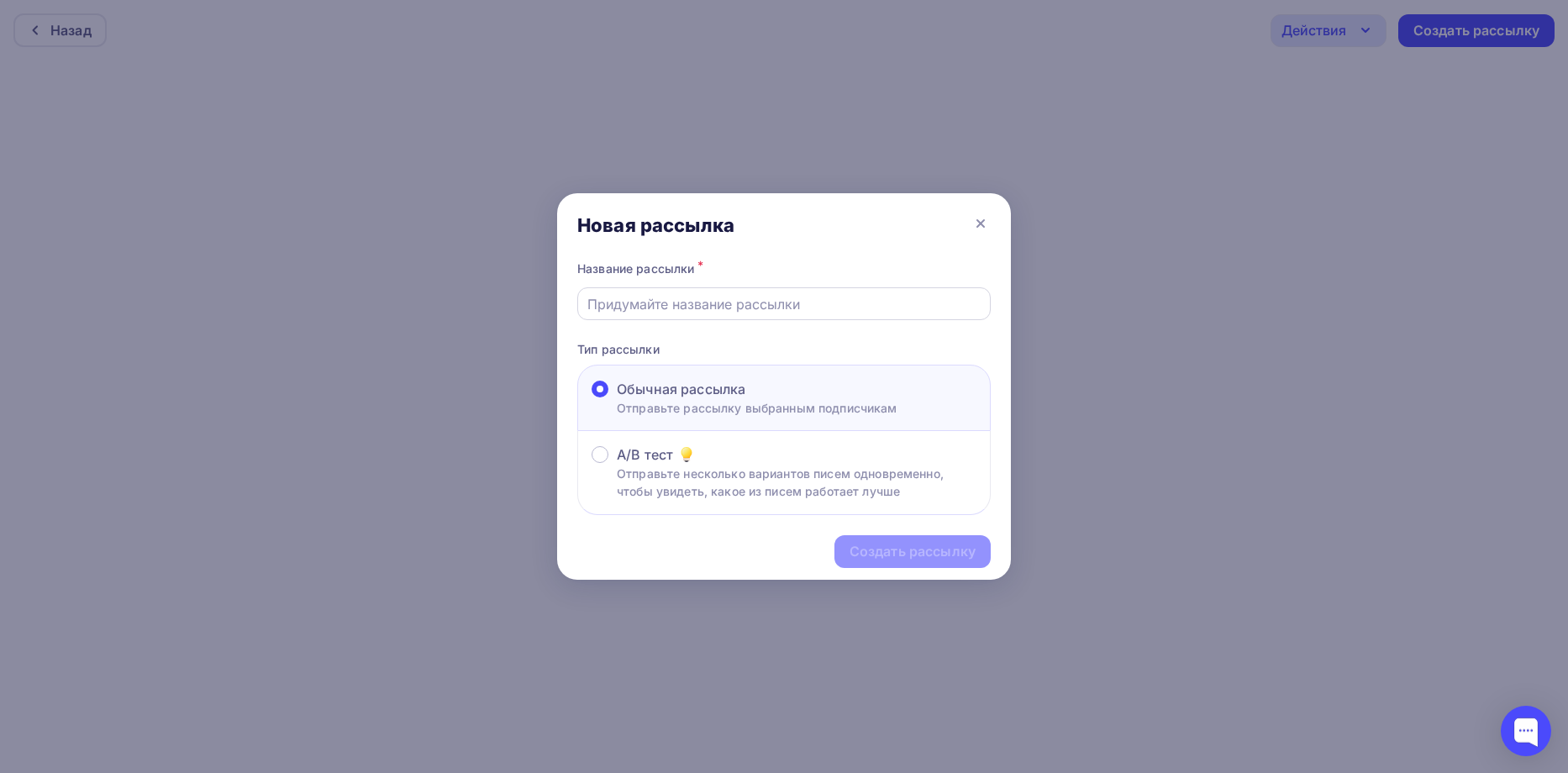
click at [646, 305] on input "text" at bounding box center [784, 304] width 394 height 20
type input "тест3"
click at [743, 329] on div "Название рассылки * тест3 Тип рассылки Обычная рассылка Отправьте рассылку выбр…" at bounding box center [783, 385] width 453 height 258
click at [735, 353] on p "Тип рассылки" at bounding box center [784, 349] width 414 height 18
click at [736, 470] on p "Отправьте несколько вариантов писем одновременно, чтобы увидеть, какое из писем…" at bounding box center [796, 482] width 359 height 35
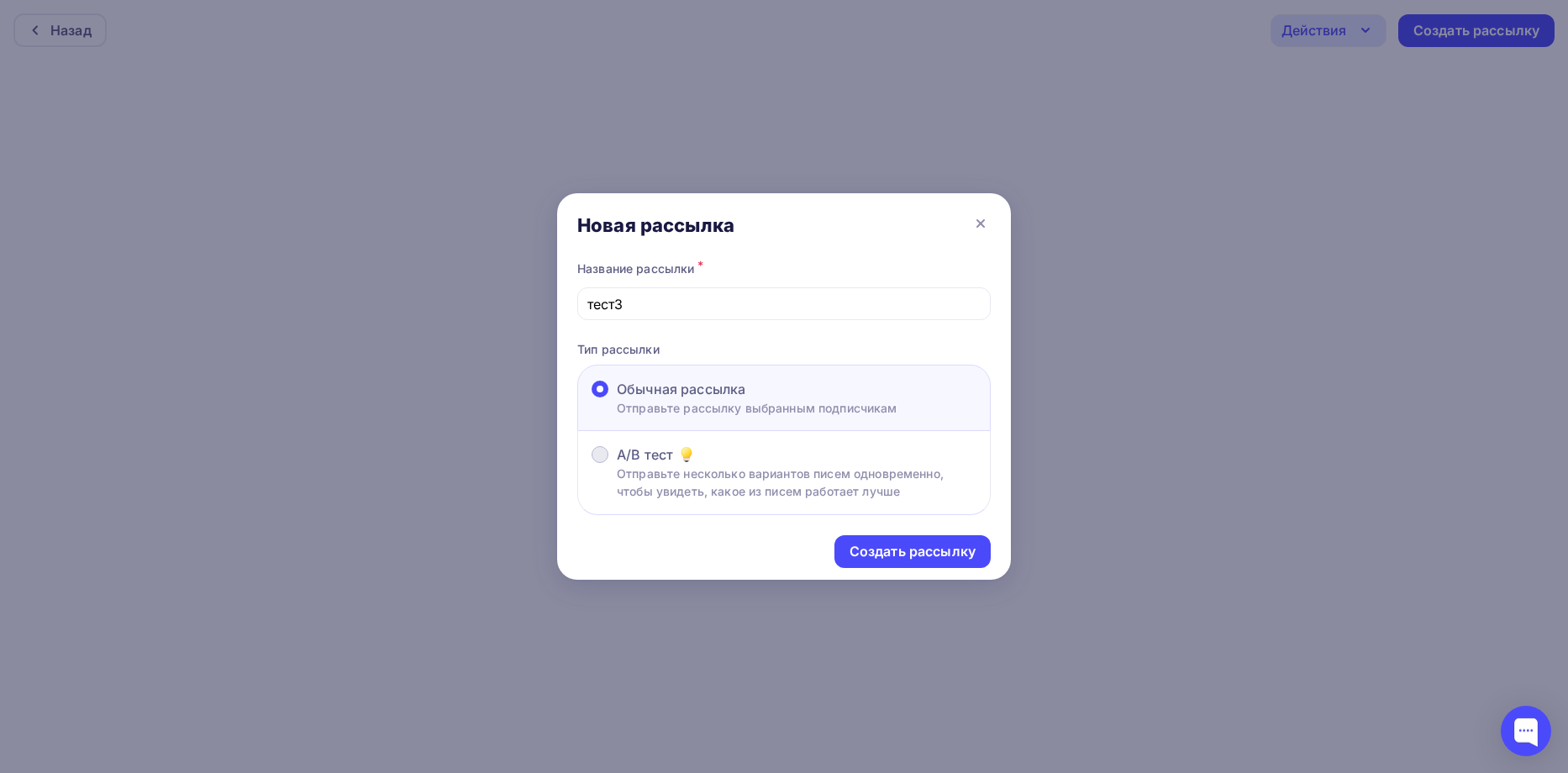
click at [617, 465] on input "A/B тест Отправьте несколько вариантов писем одновременно, чтобы увидеть, какое…" at bounding box center [617, 465] width 0 height 0
click at [760, 406] on p "Отправьте рассылку выбранным подписчикам" at bounding box center [757, 407] width 281 height 18
click at [617, 399] on input "Обычная рассылка Отправьте рассылку выбранным подписчикам" at bounding box center [617, 399] width 0 height 0
click at [935, 555] on div "Создать рассылку" at bounding box center [912, 551] width 126 height 19
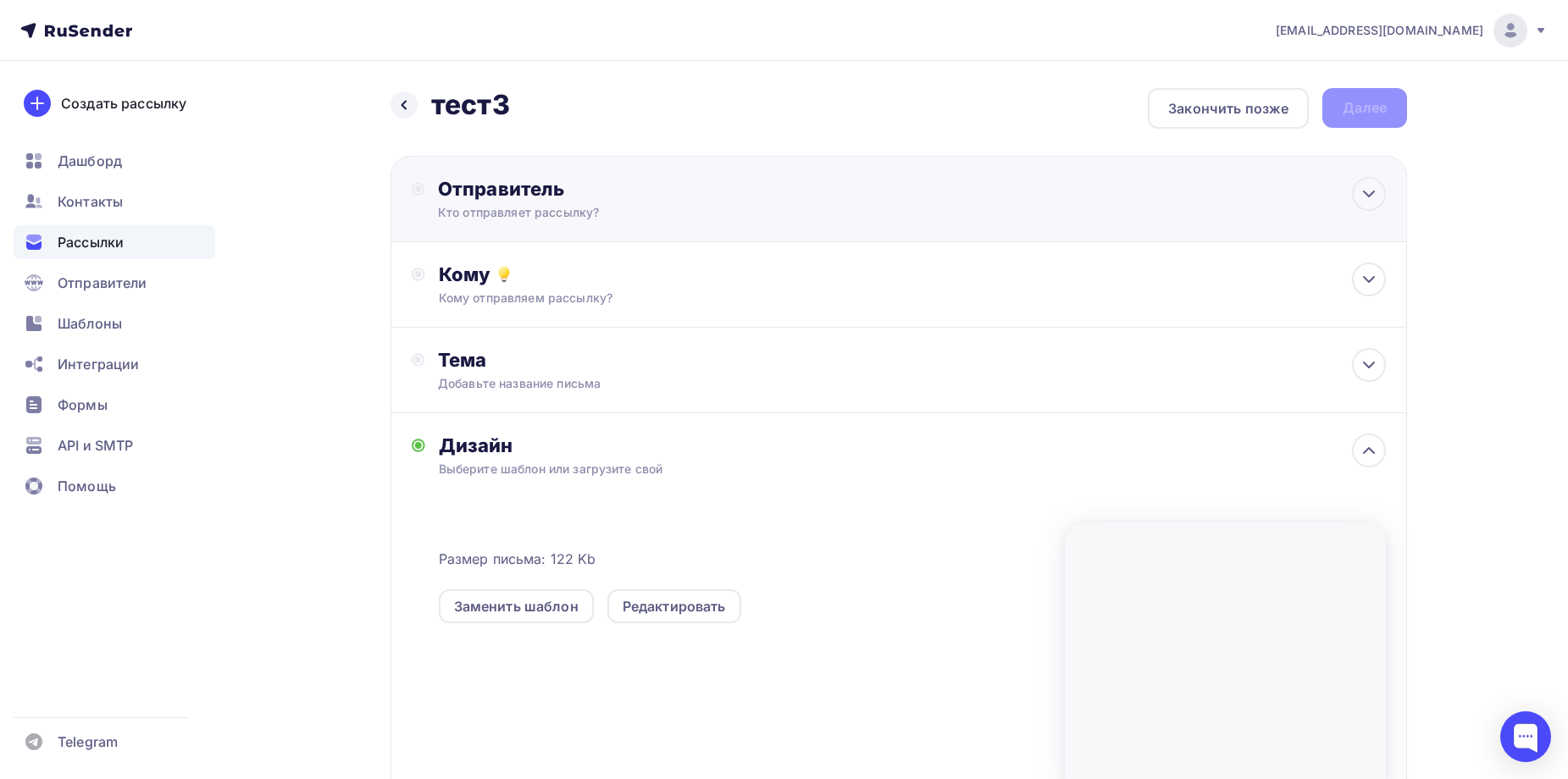
click at [593, 218] on div "Кто отправляет рассылку?" at bounding box center [602, 212] width 331 height 17
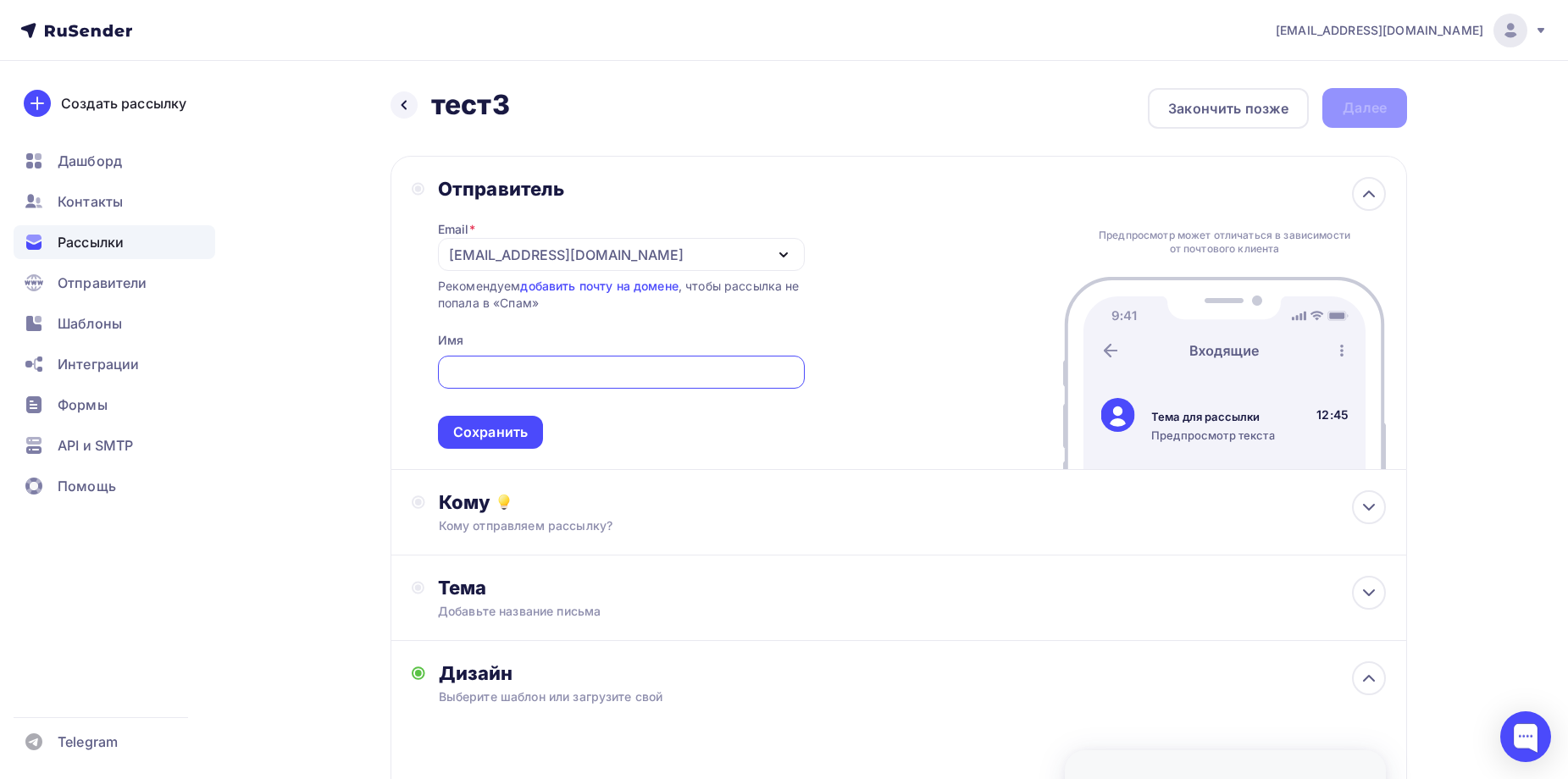
click at [478, 361] on div at bounding box center [621, 371] width 367 height 33
click at [469, 439] on div "Сохранить" at bounding box center [491, 432] width 74 height 20
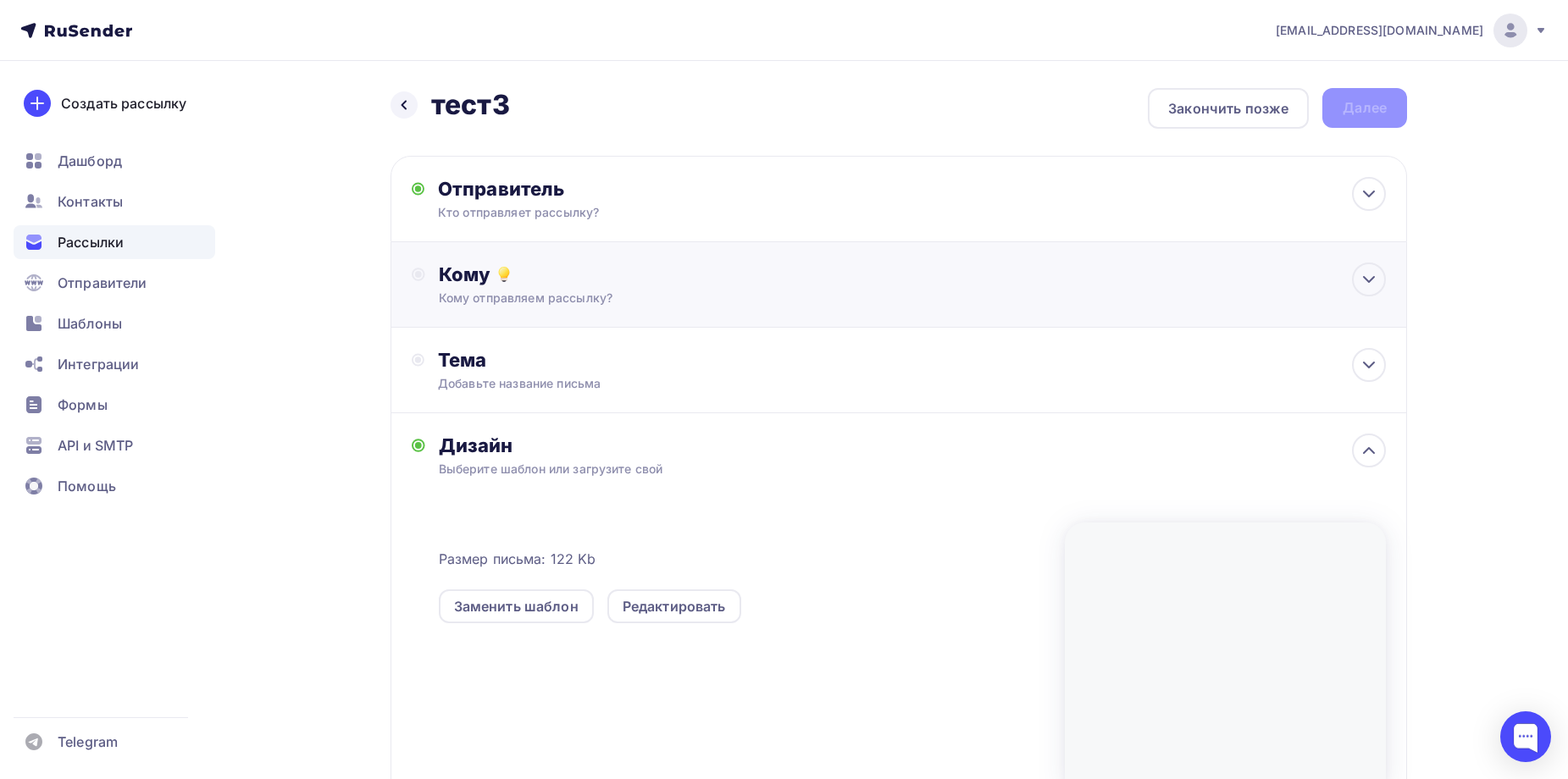
click at [564, 301] on div "Кому отправляем рассылку?" at bounding box center [865, 298] width 853 height 17
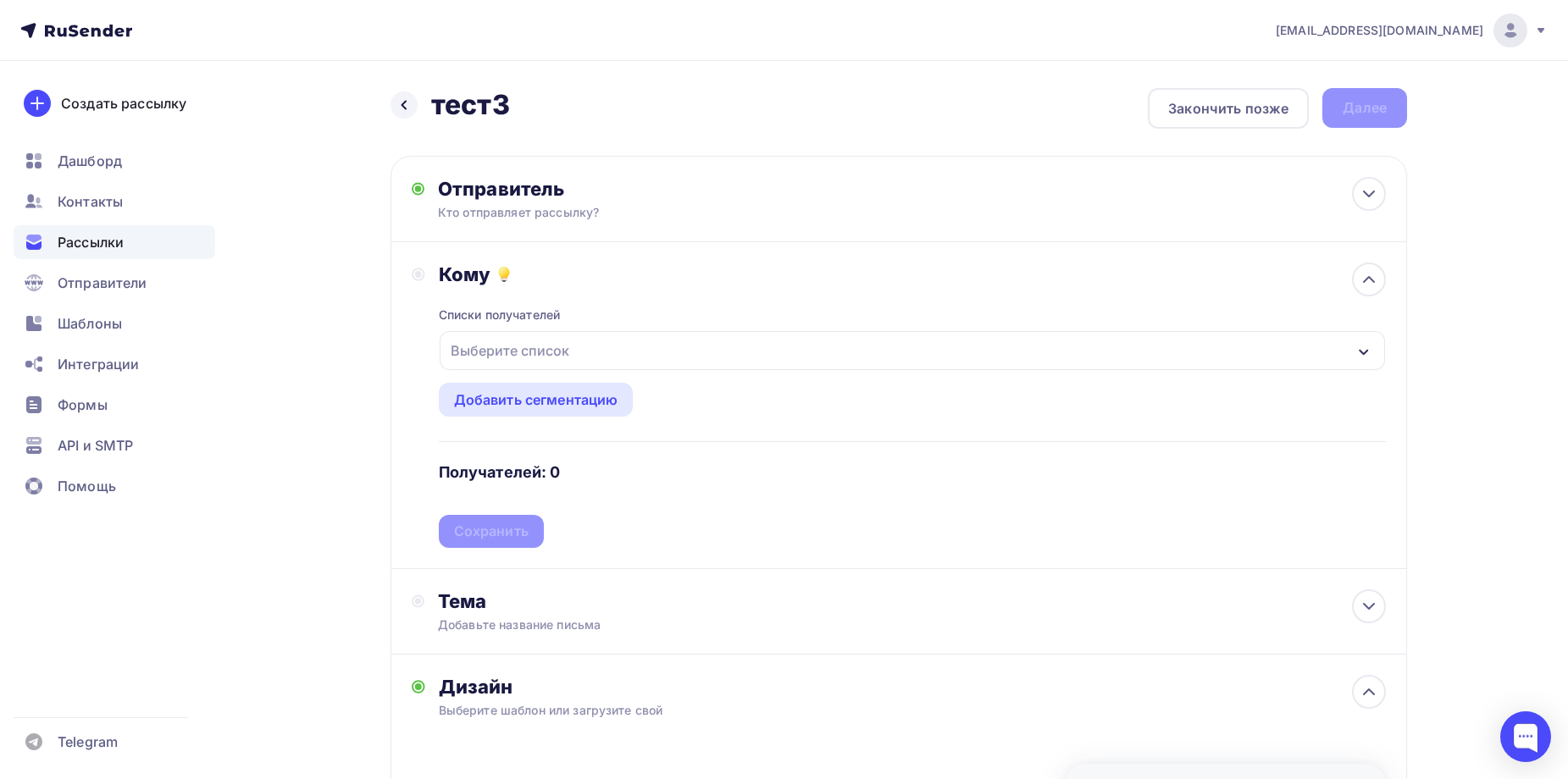
click at [558, 352] on div "Выберите список" at bounding box center [510, 350] width 132 height 31
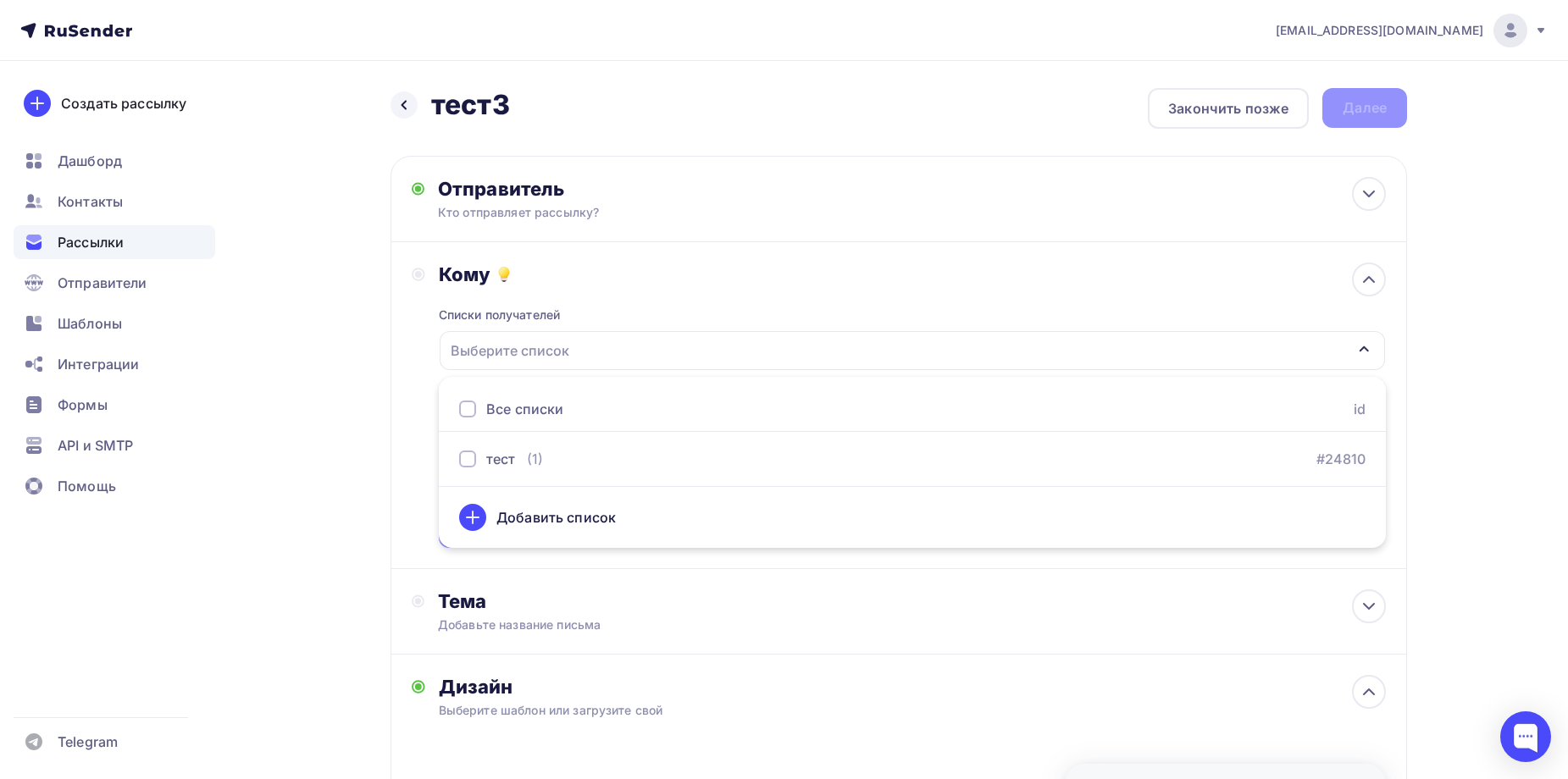
click at [514, 520] on div "Добавить список" at bounding box center [556, 517] width 119 height 20
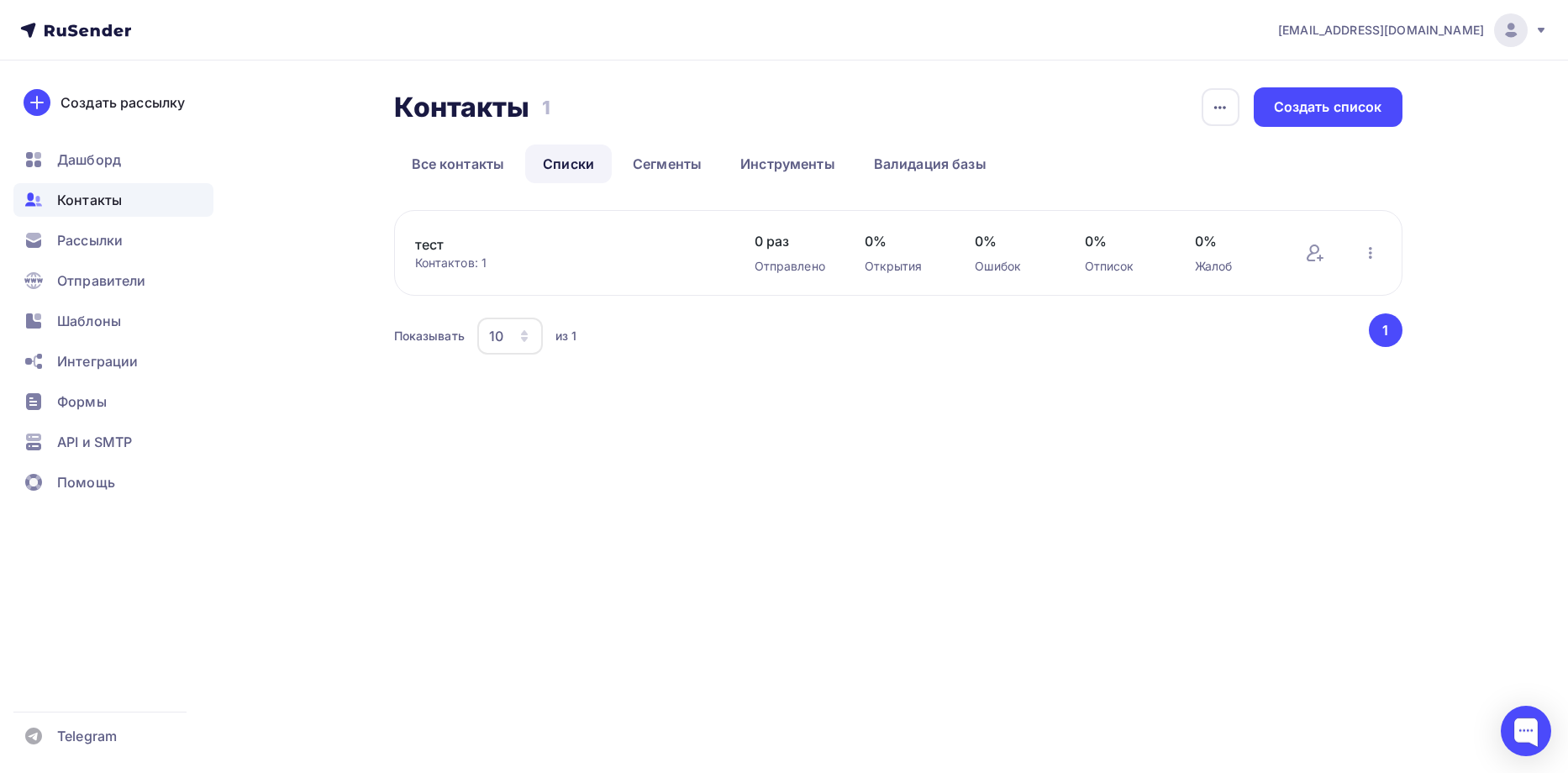
click at [405, 241] on div "тест Контактов: 1 Добавить контакты Переименовать список Скачать список Отписат…" at bounding box center [899, 252] width 1008 height 86
click at [440, 258] on div "Контактов: 1" at bounding box center [568, 263] width 306 height 17
click at [452, 258] on div "Контактов: 1" at bounding box center [568, 263] width 306 height 17
click at [435, 245] on link "тест" at bounding box center [558, 245] width 285 height 20
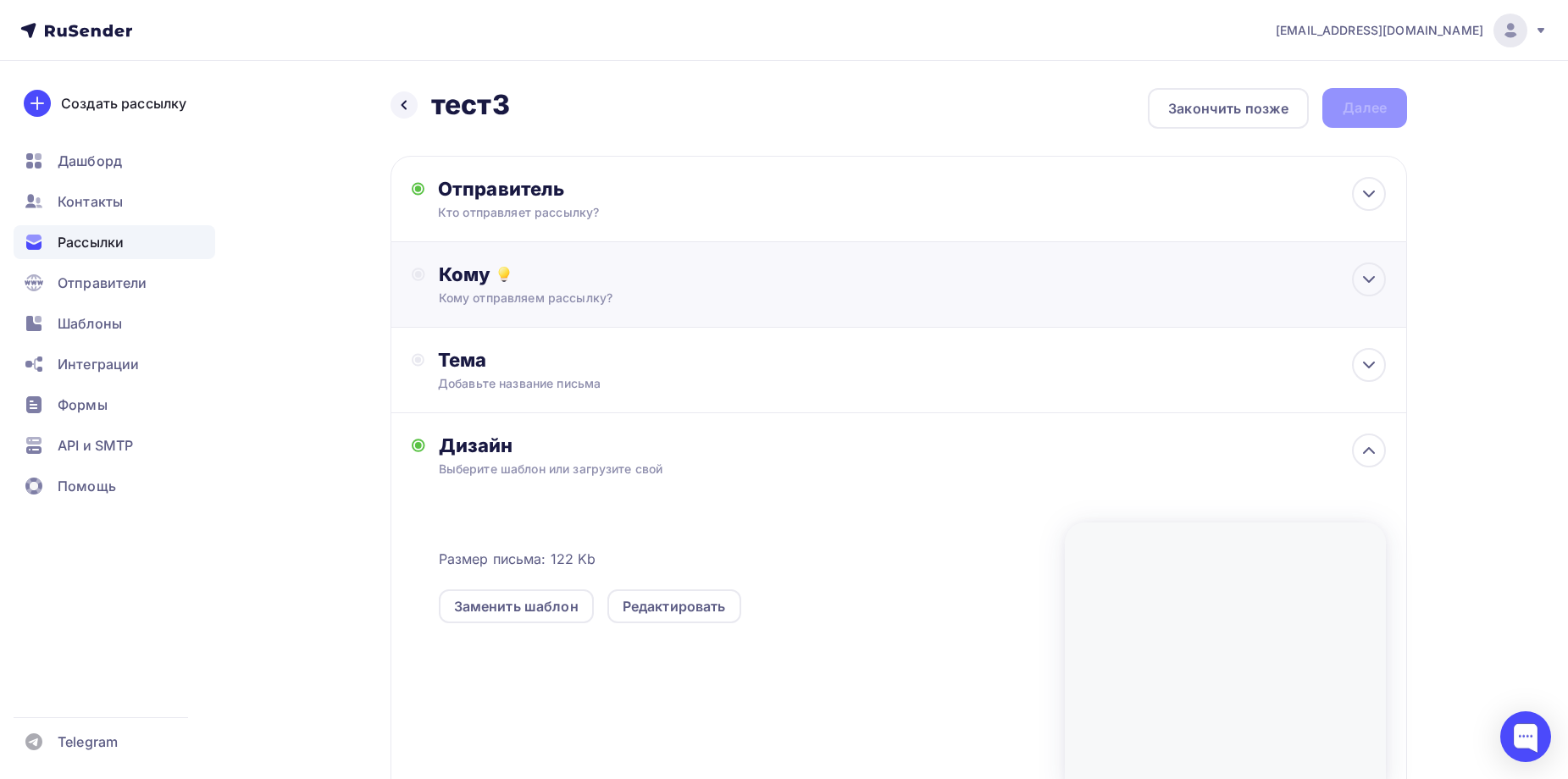
click at [574, 310] on div "Кому Кому отправляем рассылку? Списки получателей Выберите список Все списки id…" at bounding box center [899, 285] width 1017 height 86
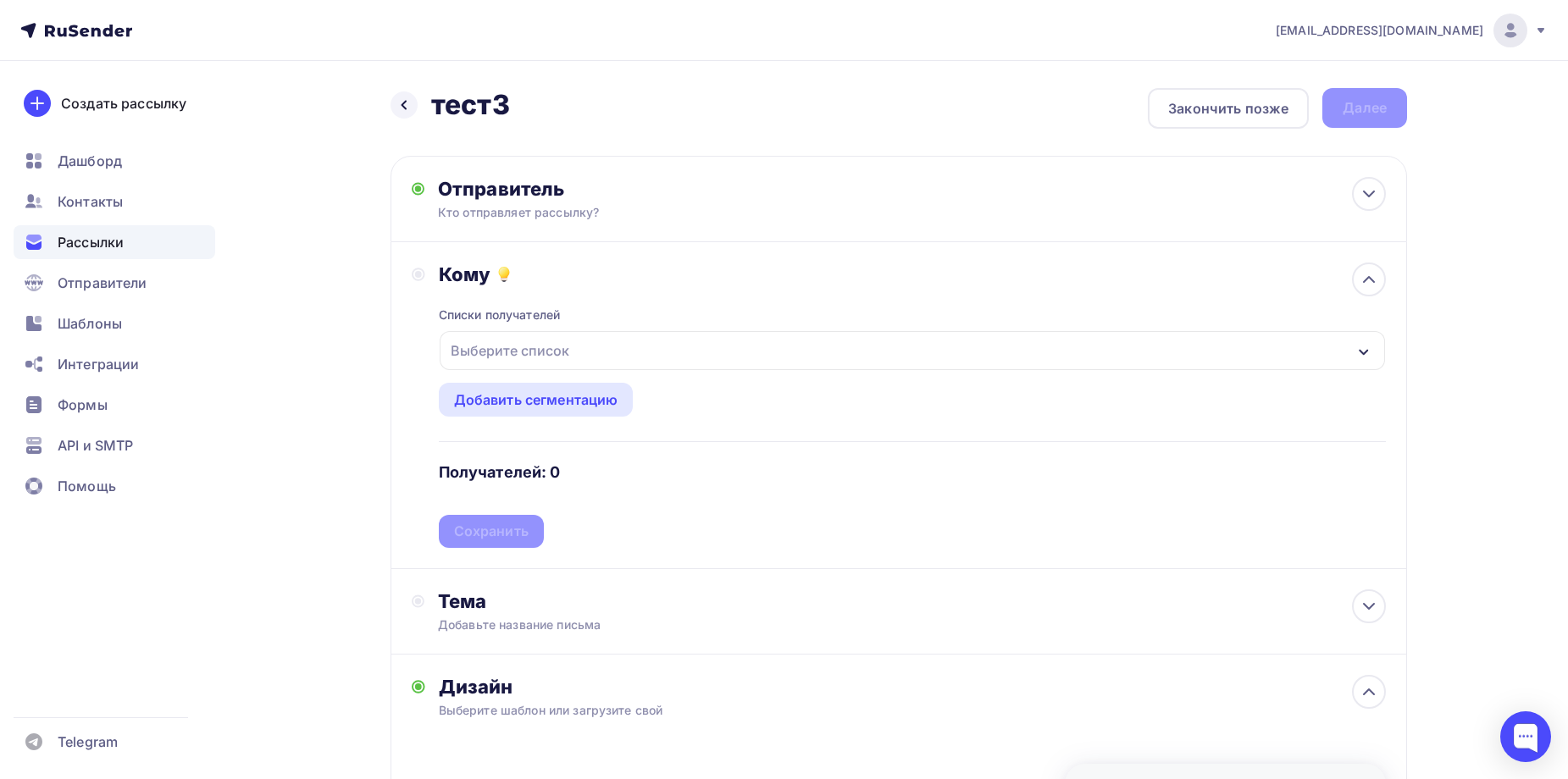
click at [509, 337] on div "Выберите список" at bounding box center [510, 350] width 132 height 31
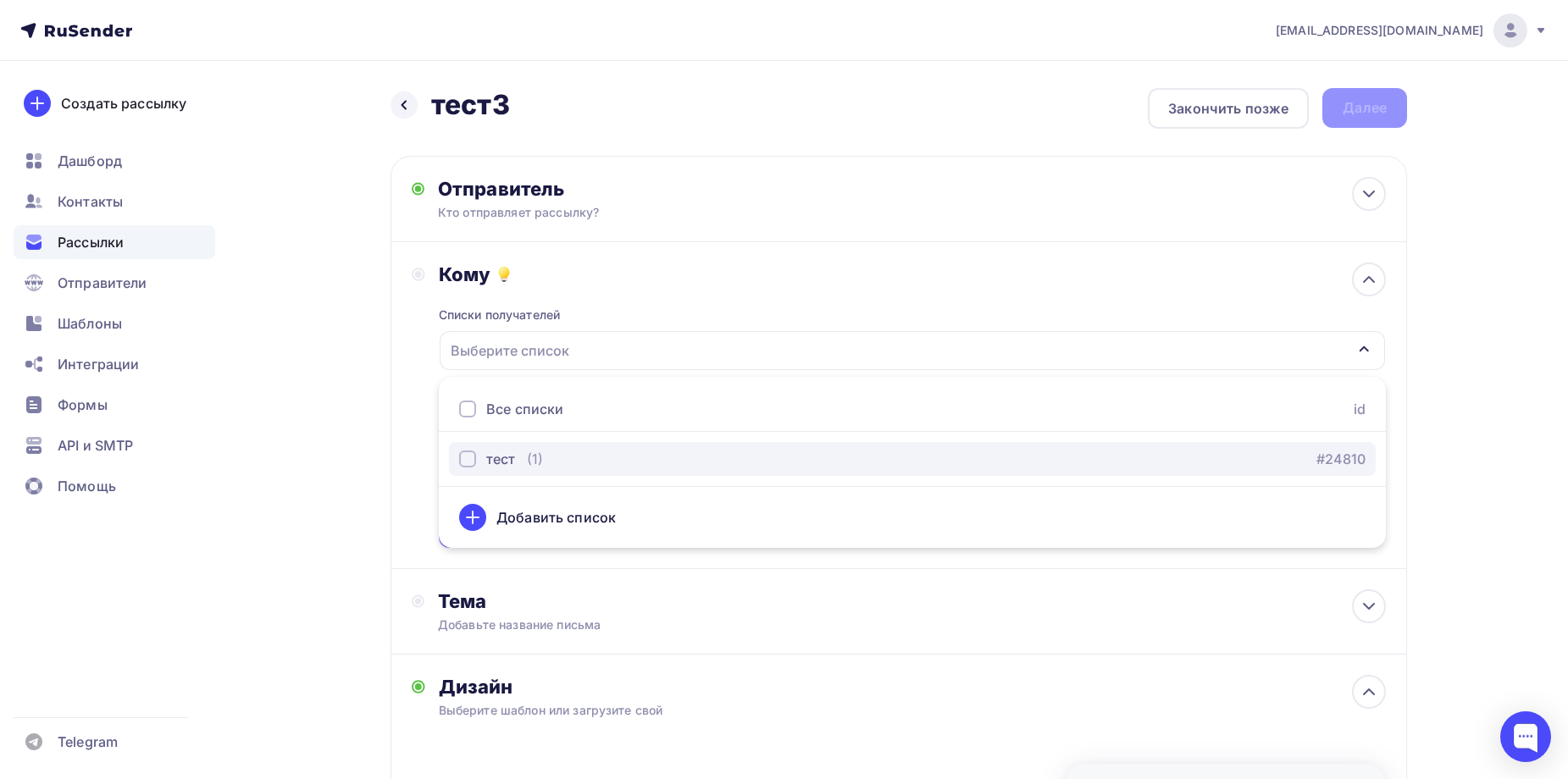
click at [522, 458] on div "тест (1)" at bounding box center [501, 459] width 84 height 20
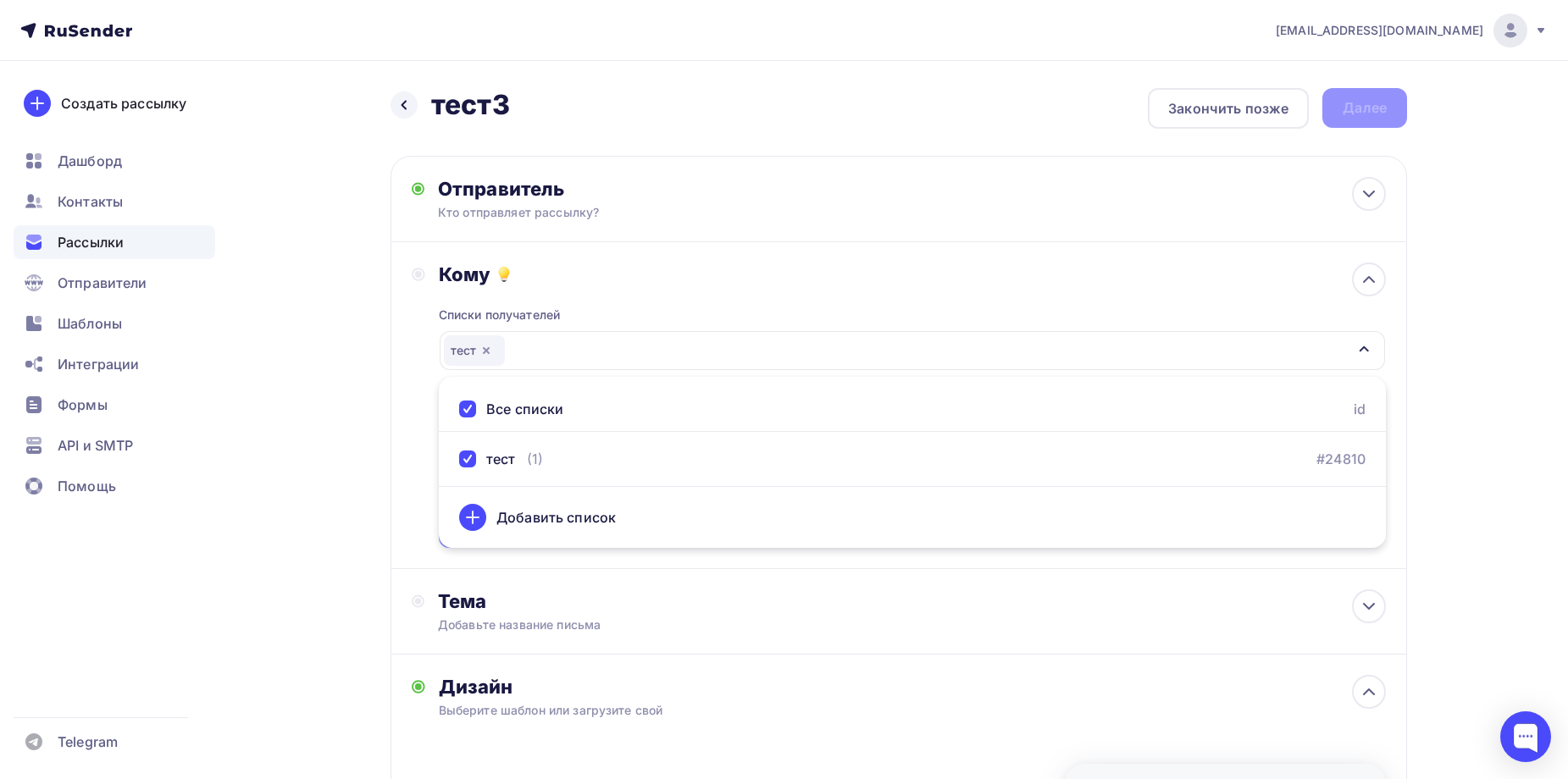
click at [397, 356] on div "Кому Списки получателей тест Все списки id тест (1) #24810 Добавить список Доба…" at bounding box center [899, 405] width 1017 height 327
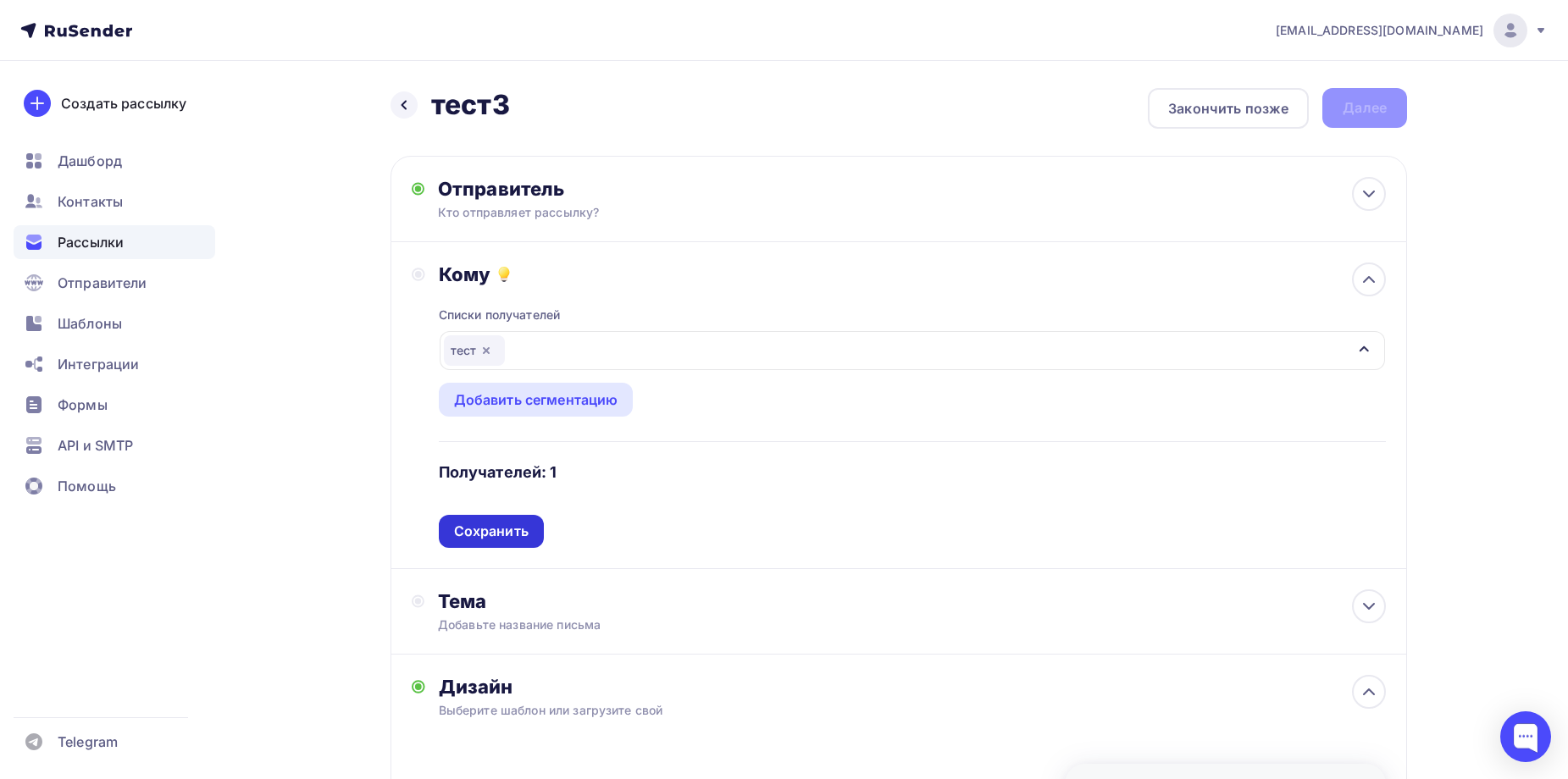
click at [507, 534] on div "Сохранить" at bounding box center [492, 531] width 74 height 20
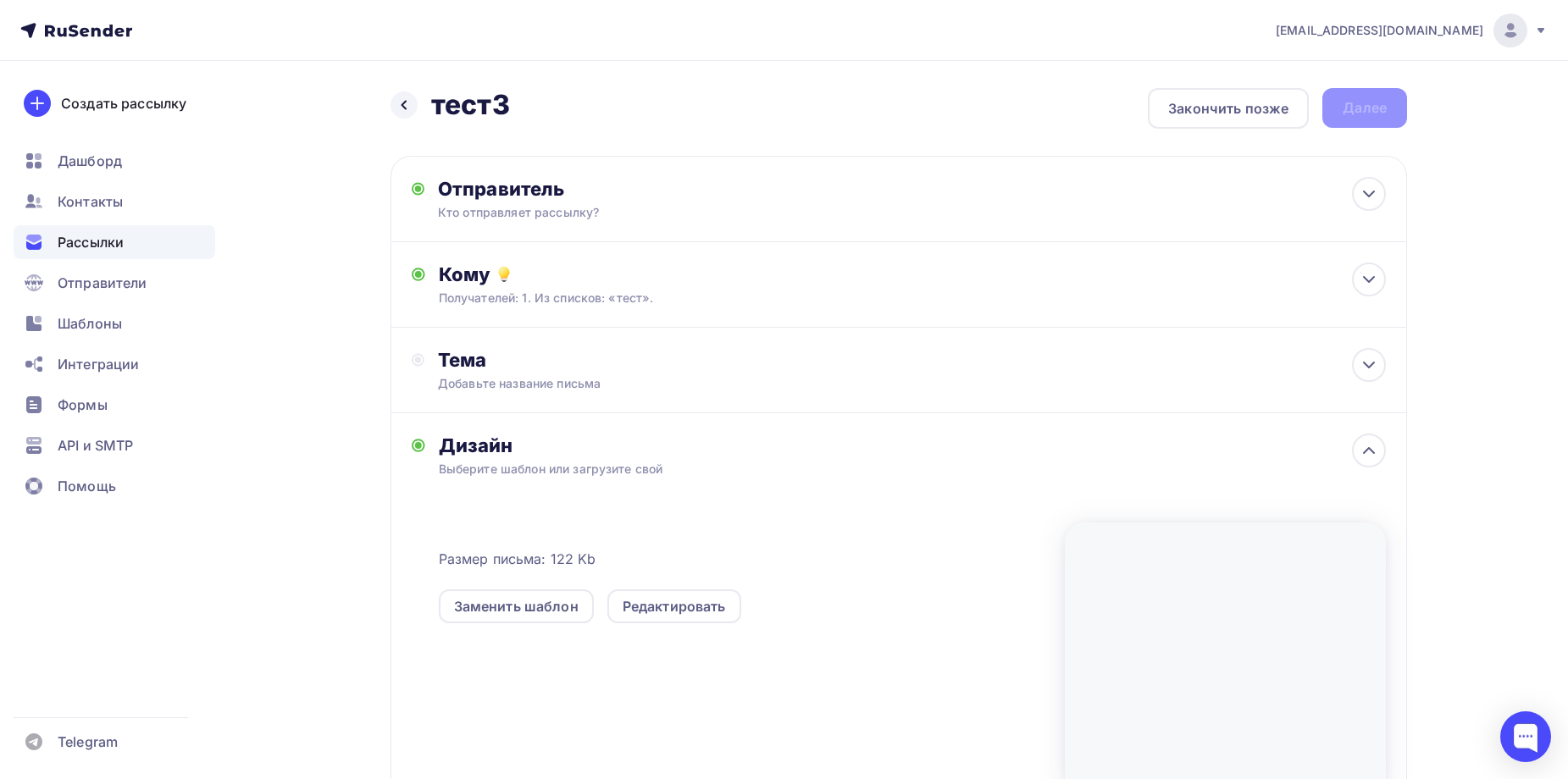
click at [1376, 111] on div "Назад тест3 тест3 Закончить позже Далее" at bounding box center [899, 109] width 1017 height 41
click at [536, 362] on div "Тема" at bounding box center [604, 359] width 334 height 23
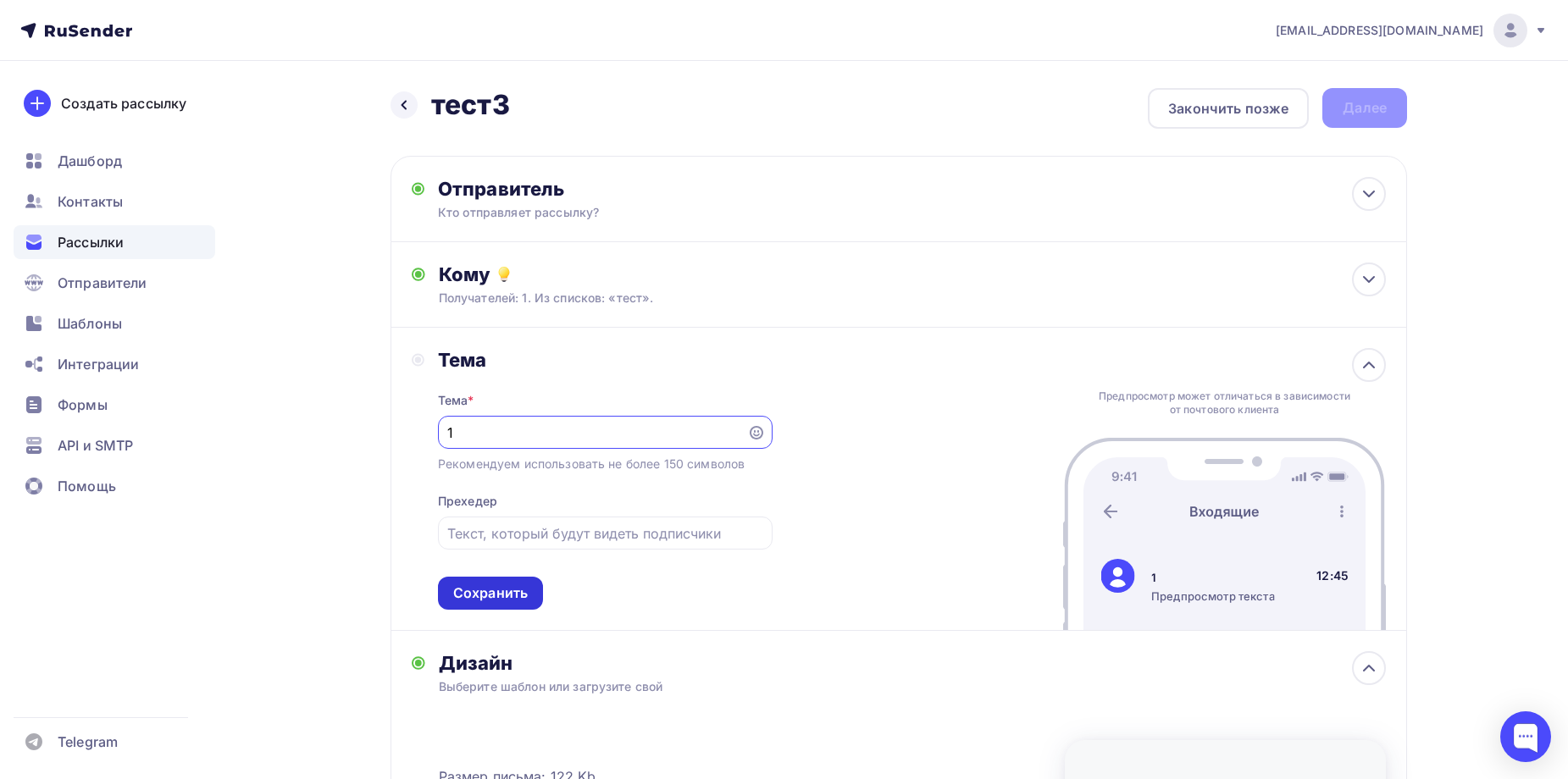
type input "1"
click at [494, 597] on div "Сохранить" at bounding box center [491, 593] width 74 height 20
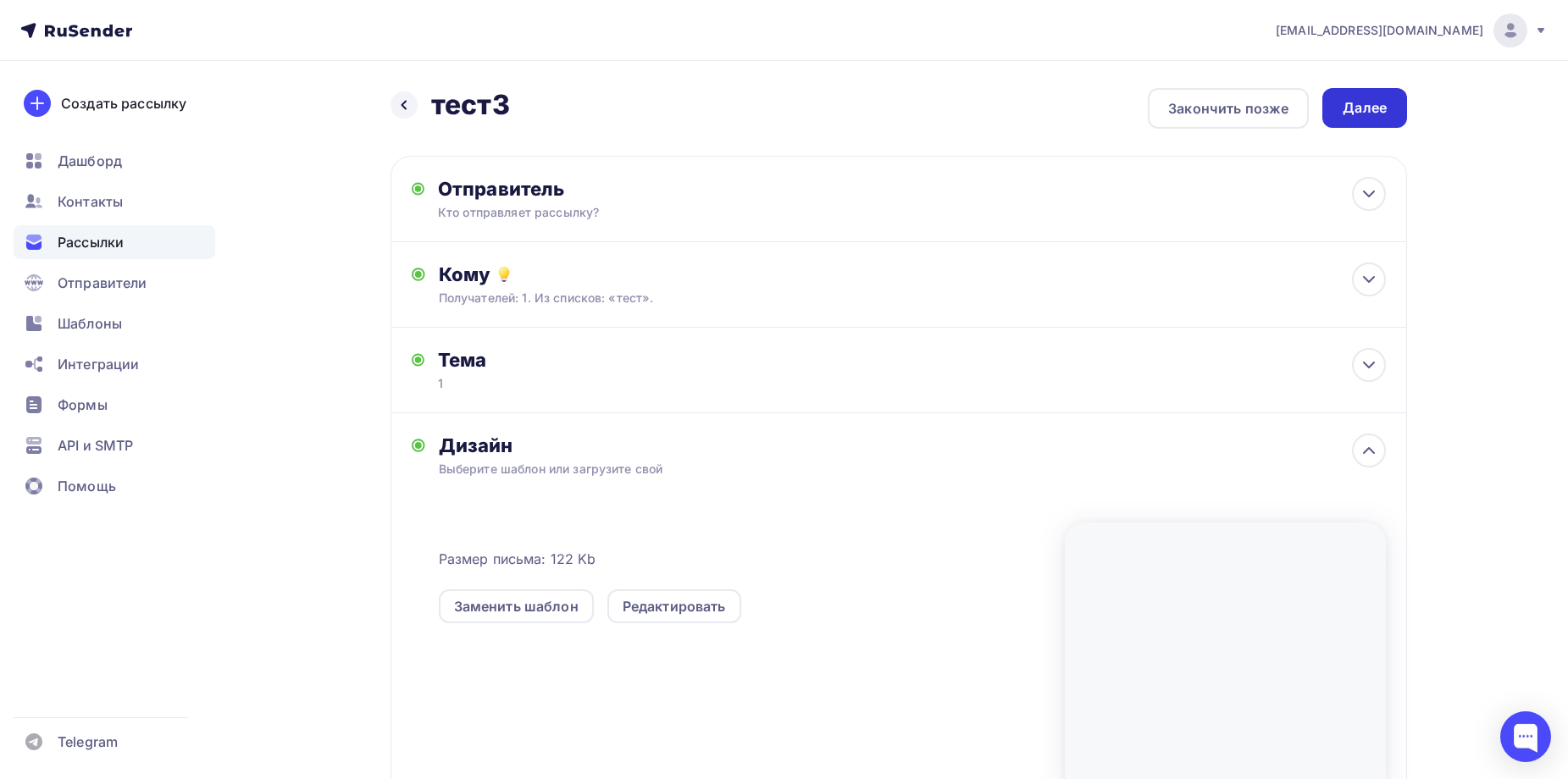
click at [1400, 102] on div "Далее" at bounding box center [1364, 108] width 85 height 40
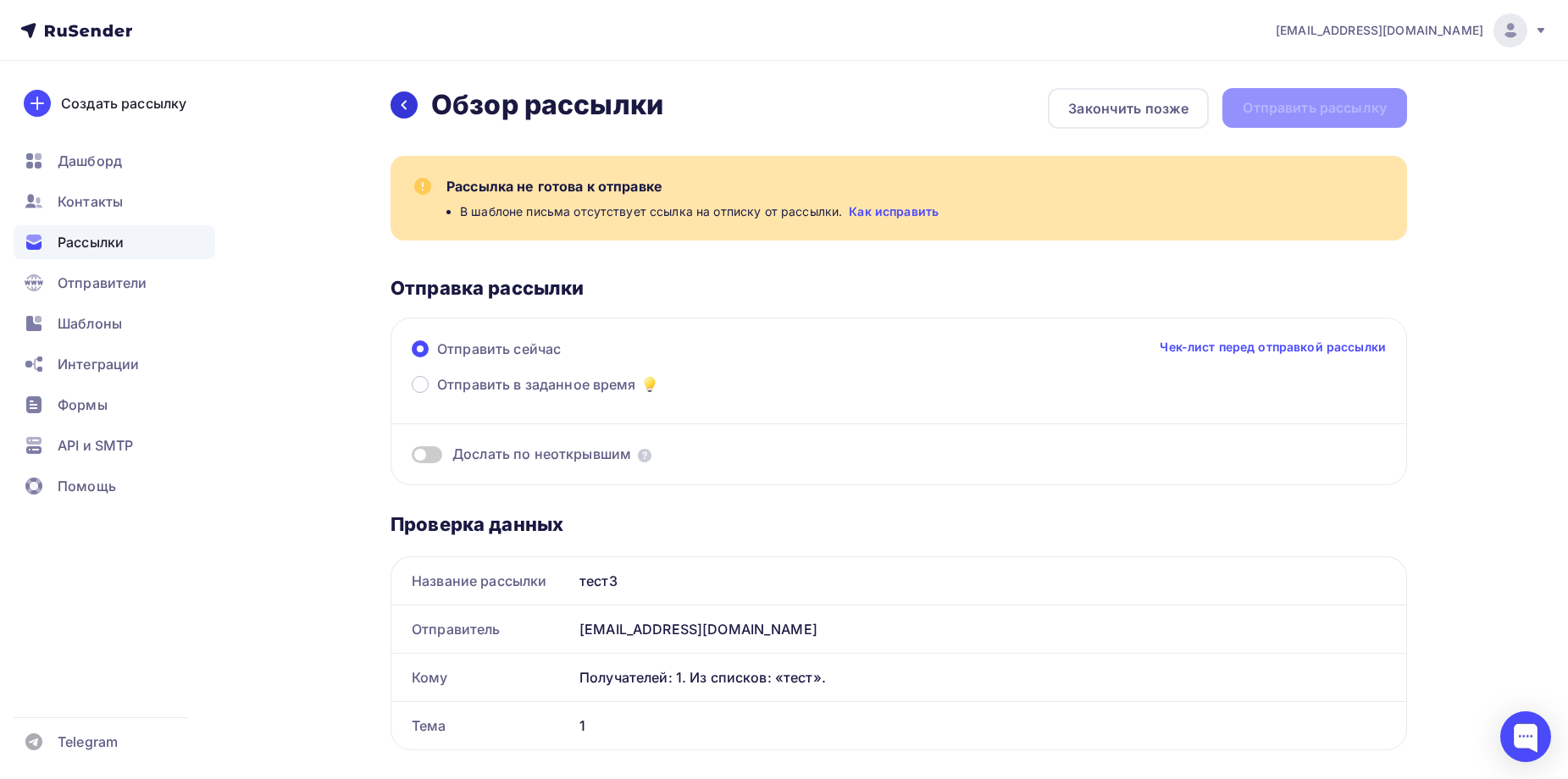
click at [411, 105] on div at bounding box center [404, 104] width 27 height 27
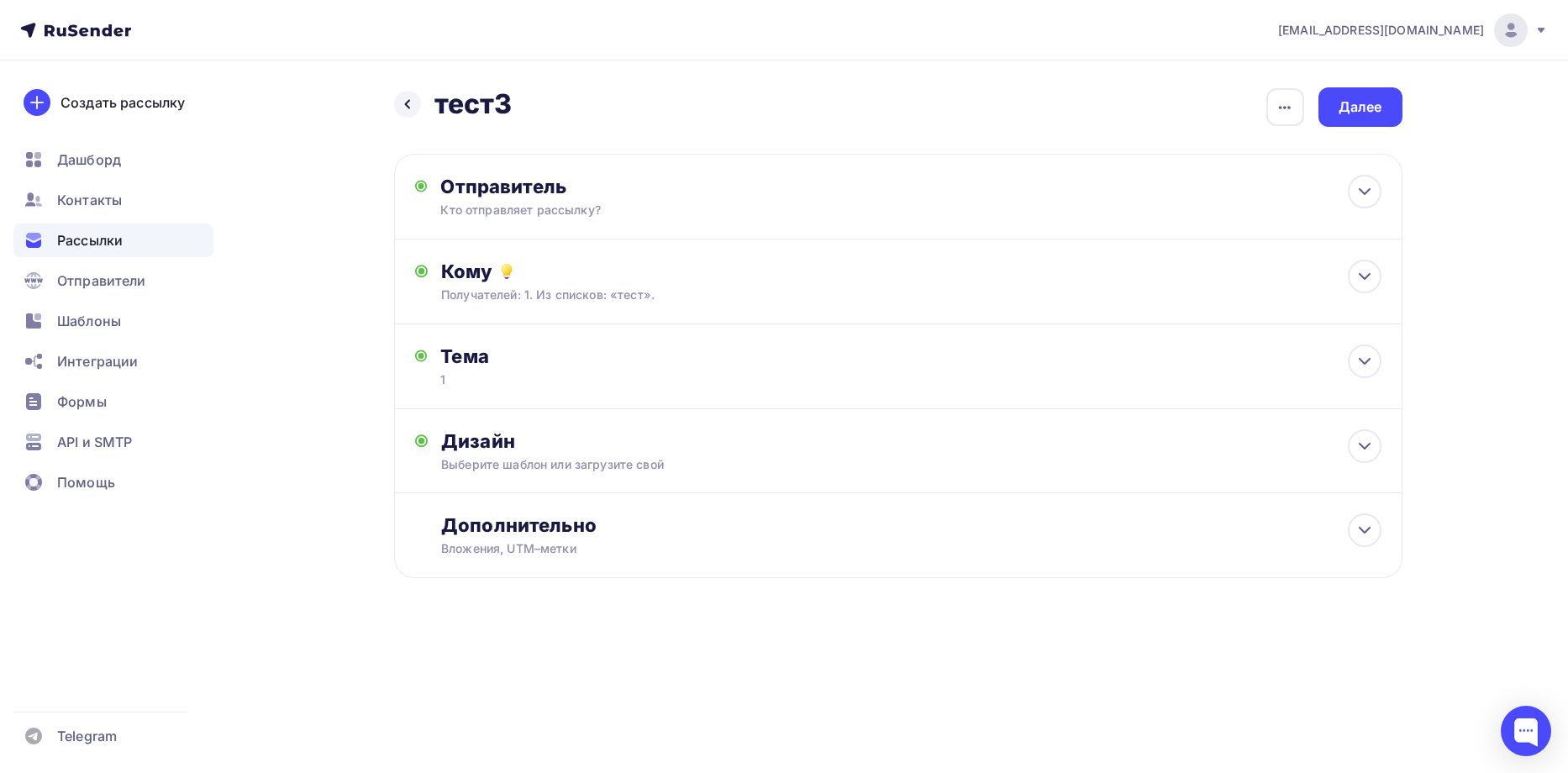
click at [407, 104] on icon at bounding box center [407, 104] width 14 height 14
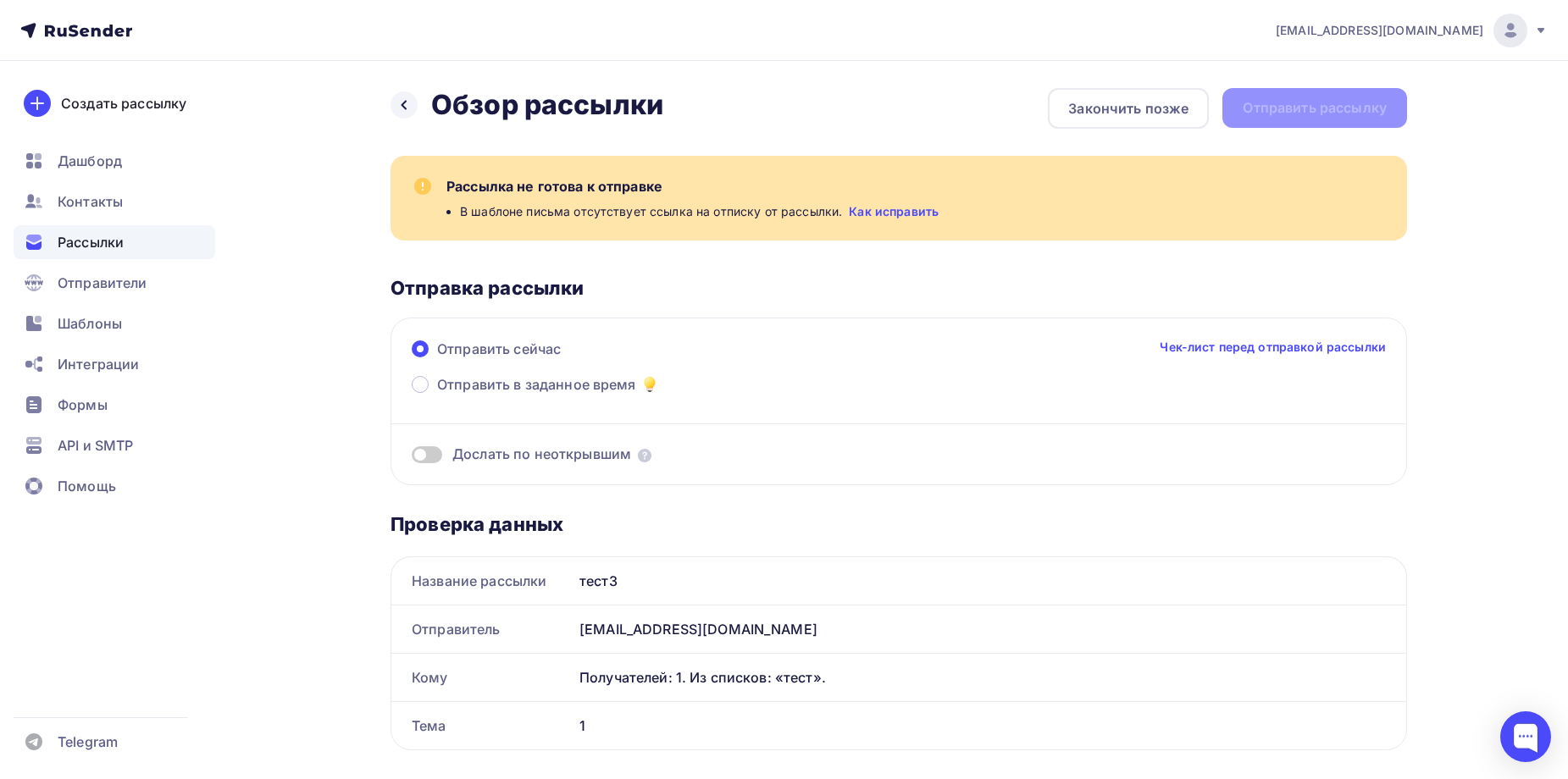
click at [411, 105] on div at bounding box center [404, 104] width 27 height 27
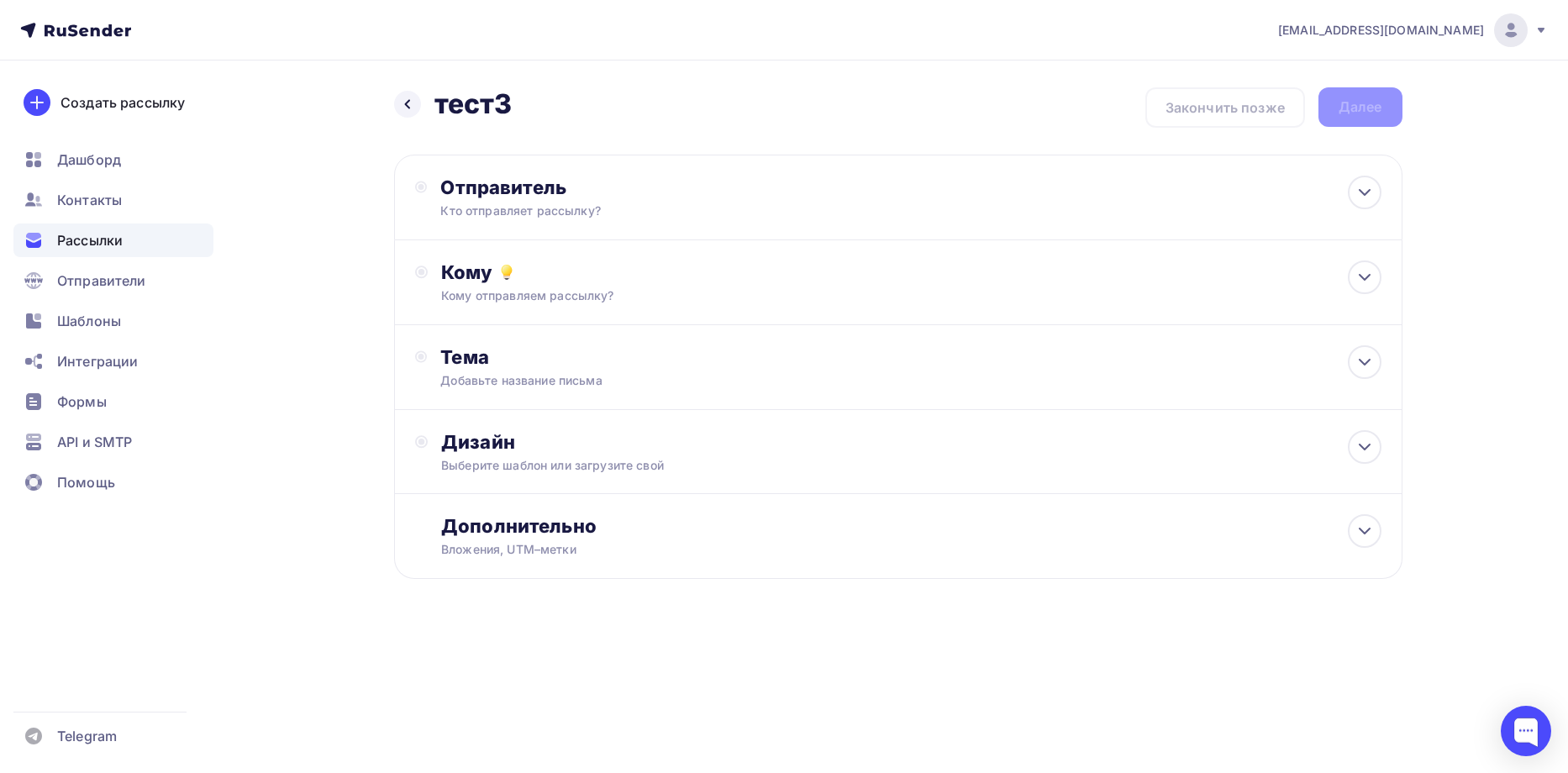
click at [407, 104] on icon at bounding box center [407, 104] width 14 height 14
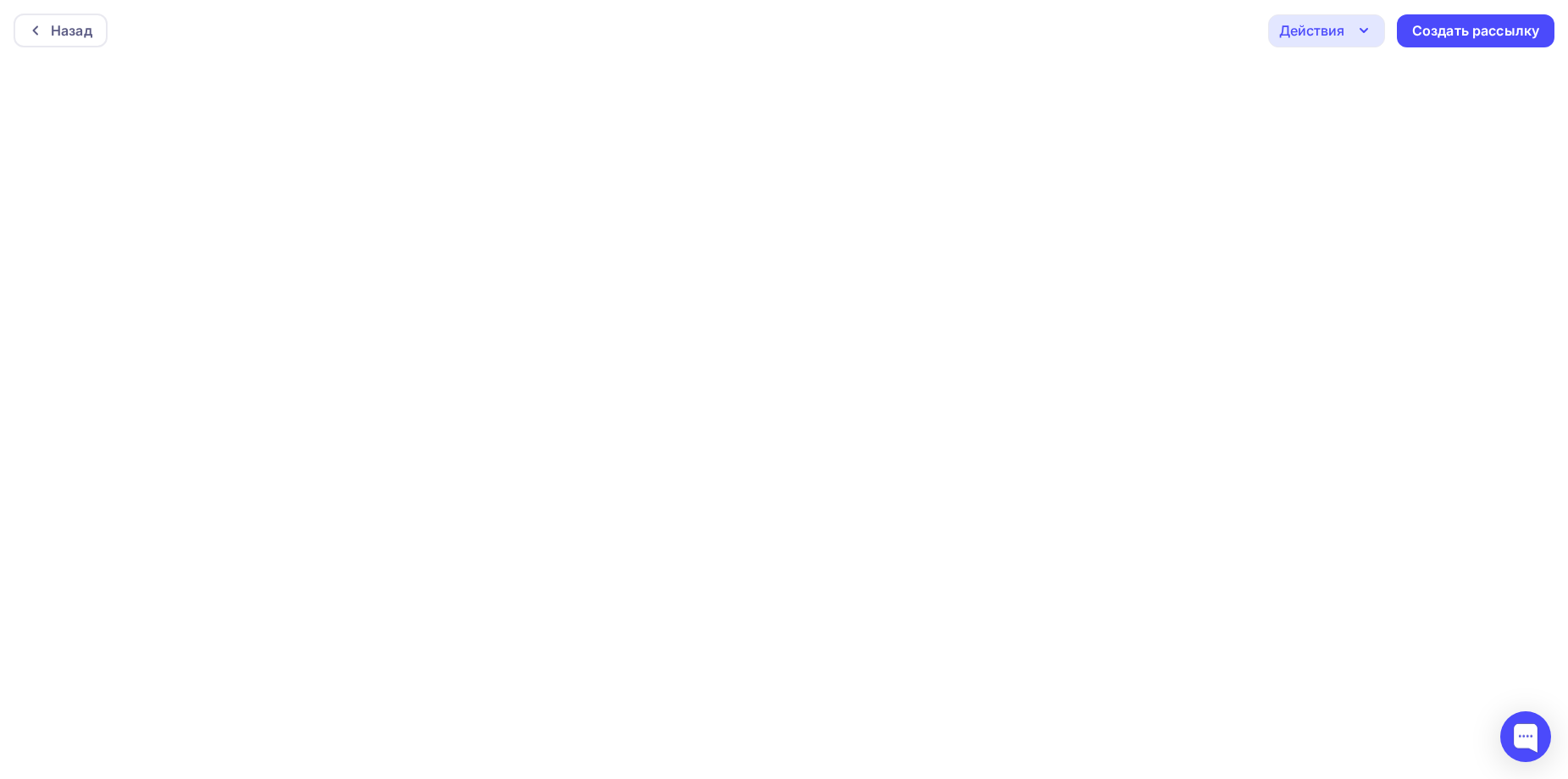
scroll to position [5, 0]
click at [65, 14] on div "Назад" at bounding box center [61, 26] width 94 height 34
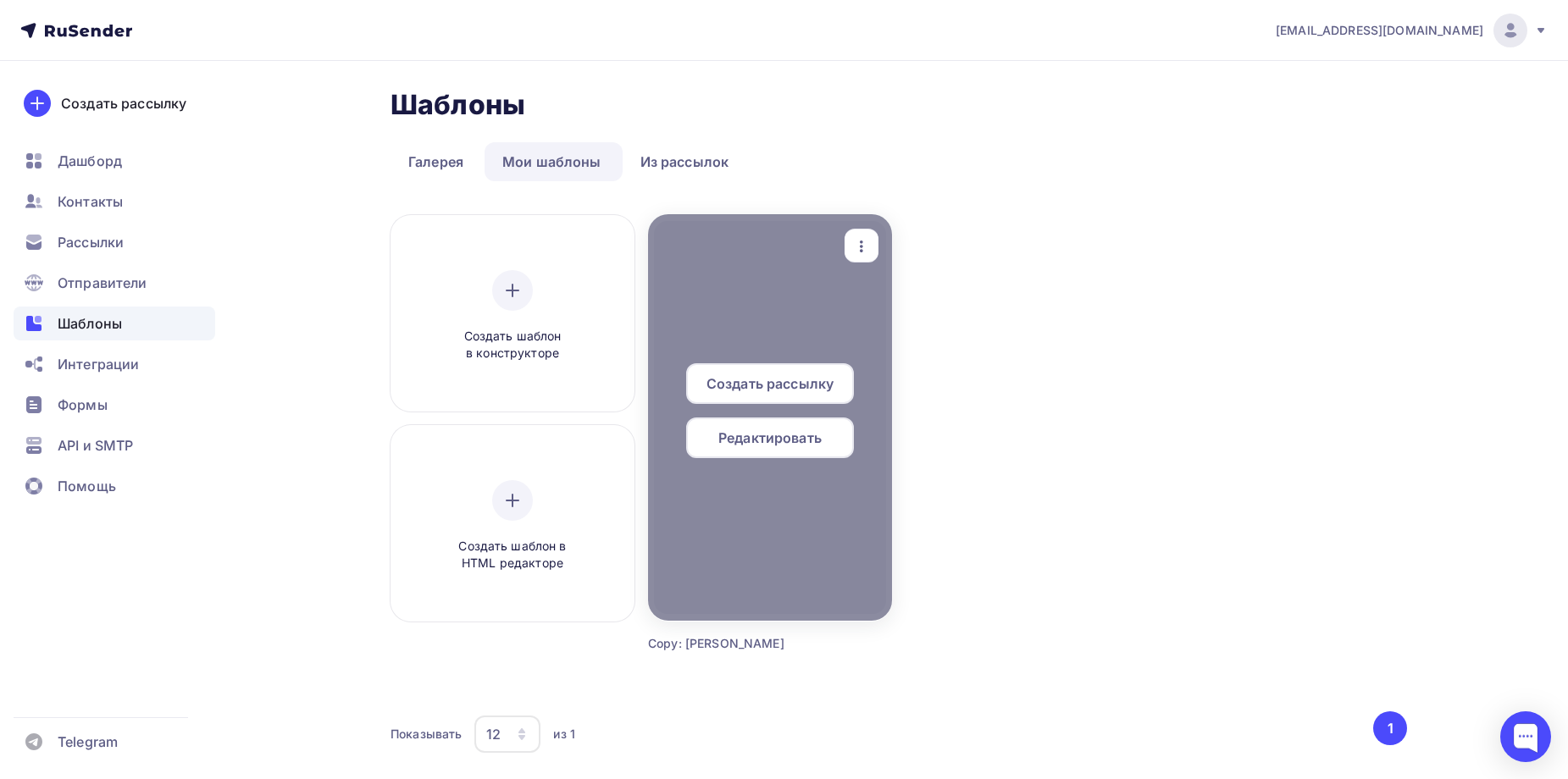
click at [791, 438] on span "Редактировать" at bounding box center [770, 438] width 103 height 20
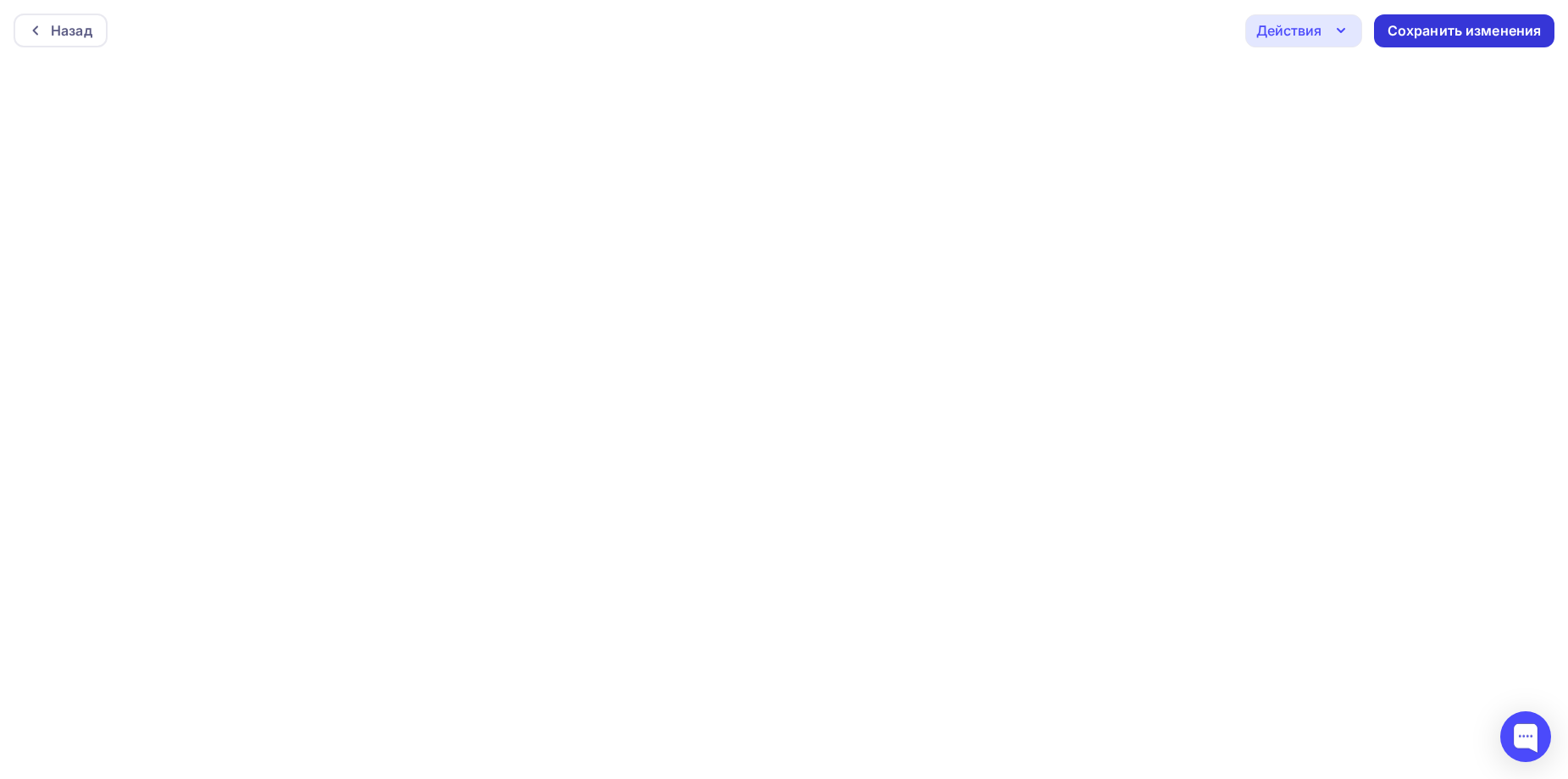
click at [1411, 28] on div "Сохранить изменения" at bounding box center [1466, 31] width 155 height 20
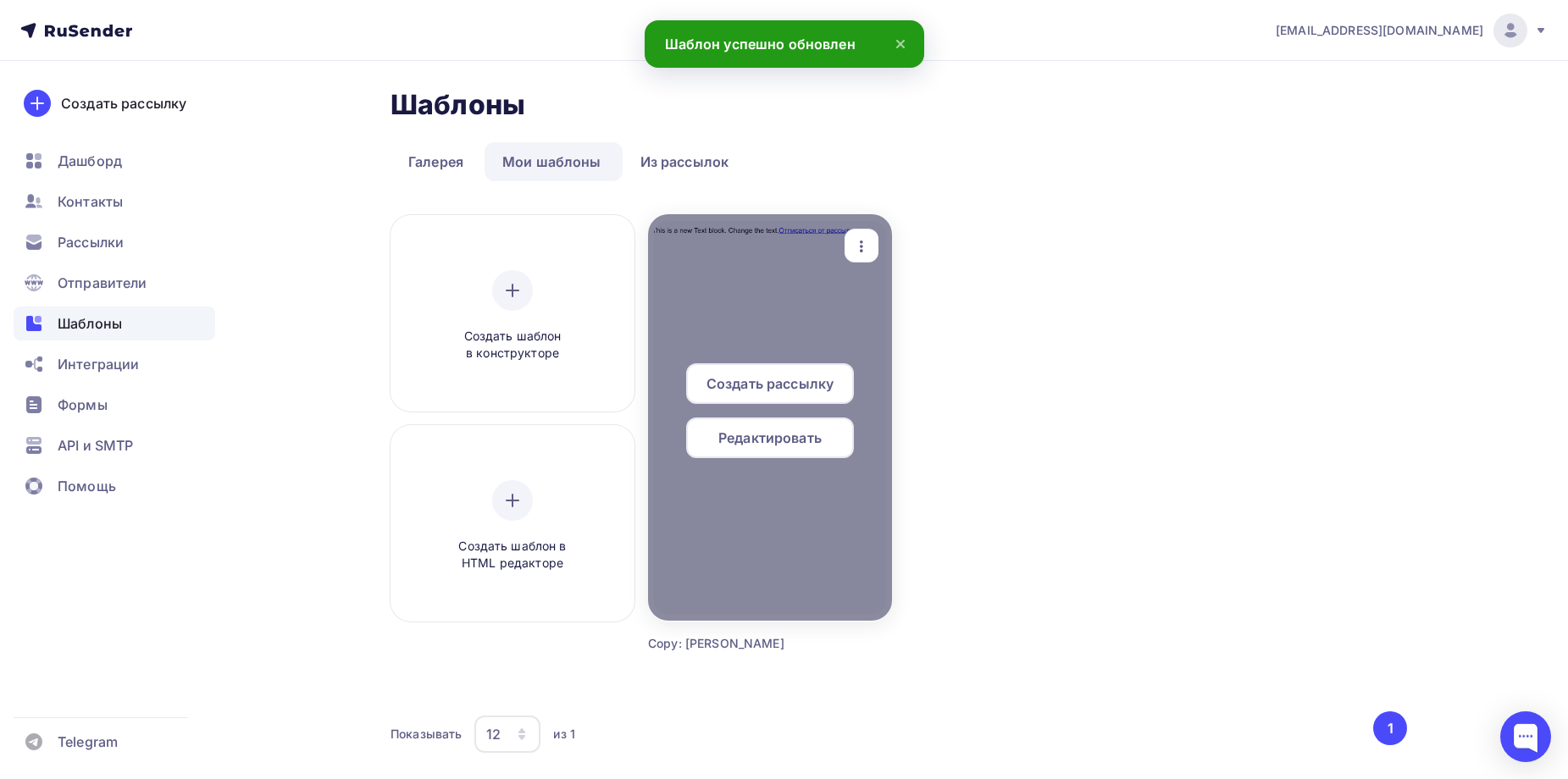
click at [788, 389] on span "Создать рассылку" at bounding box center [770, 383] width 127 height 20
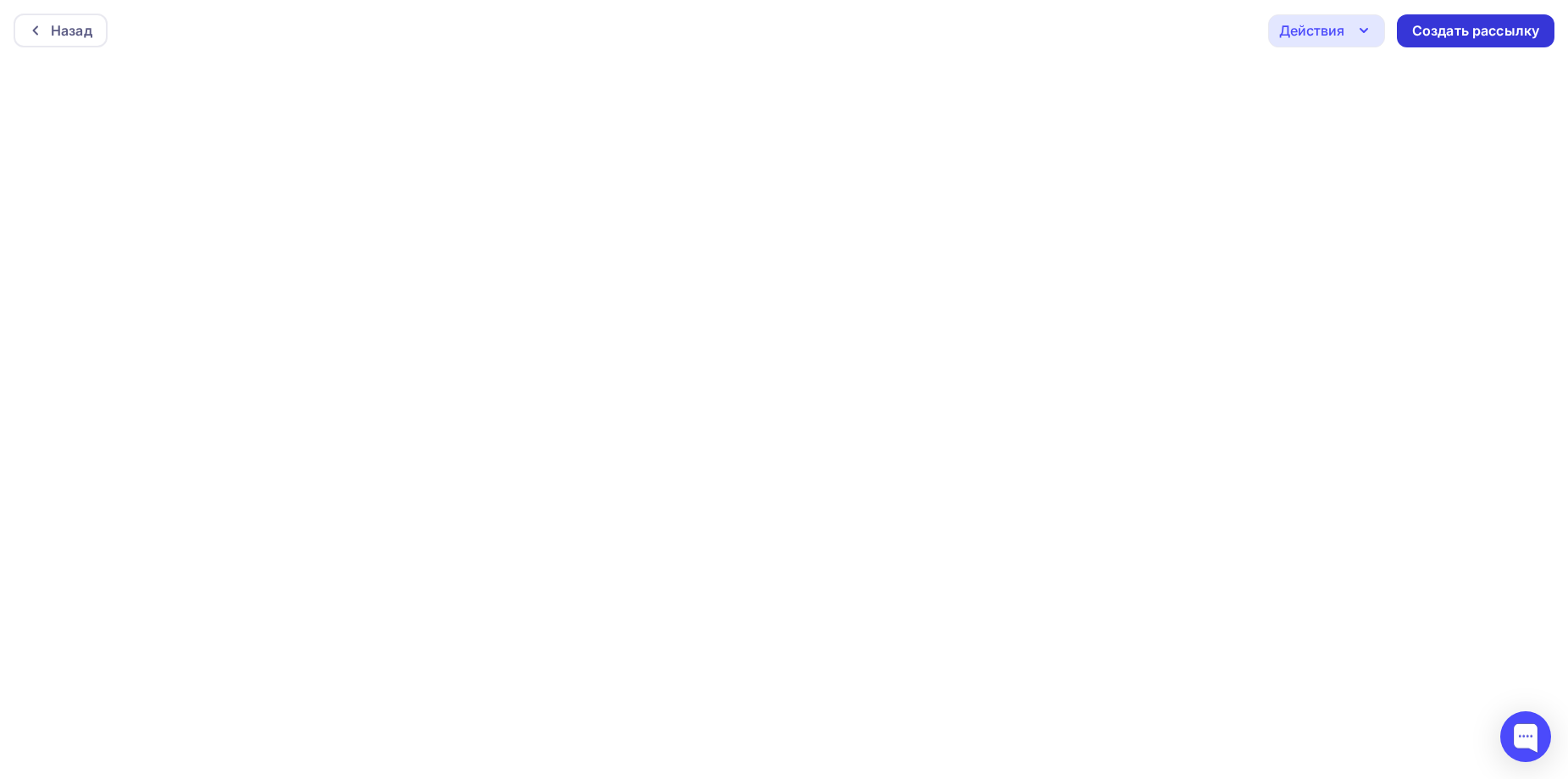
click at [1461, 33] on div "Создать рассылку" at bounding box center [1476, 31] width 127 height 20
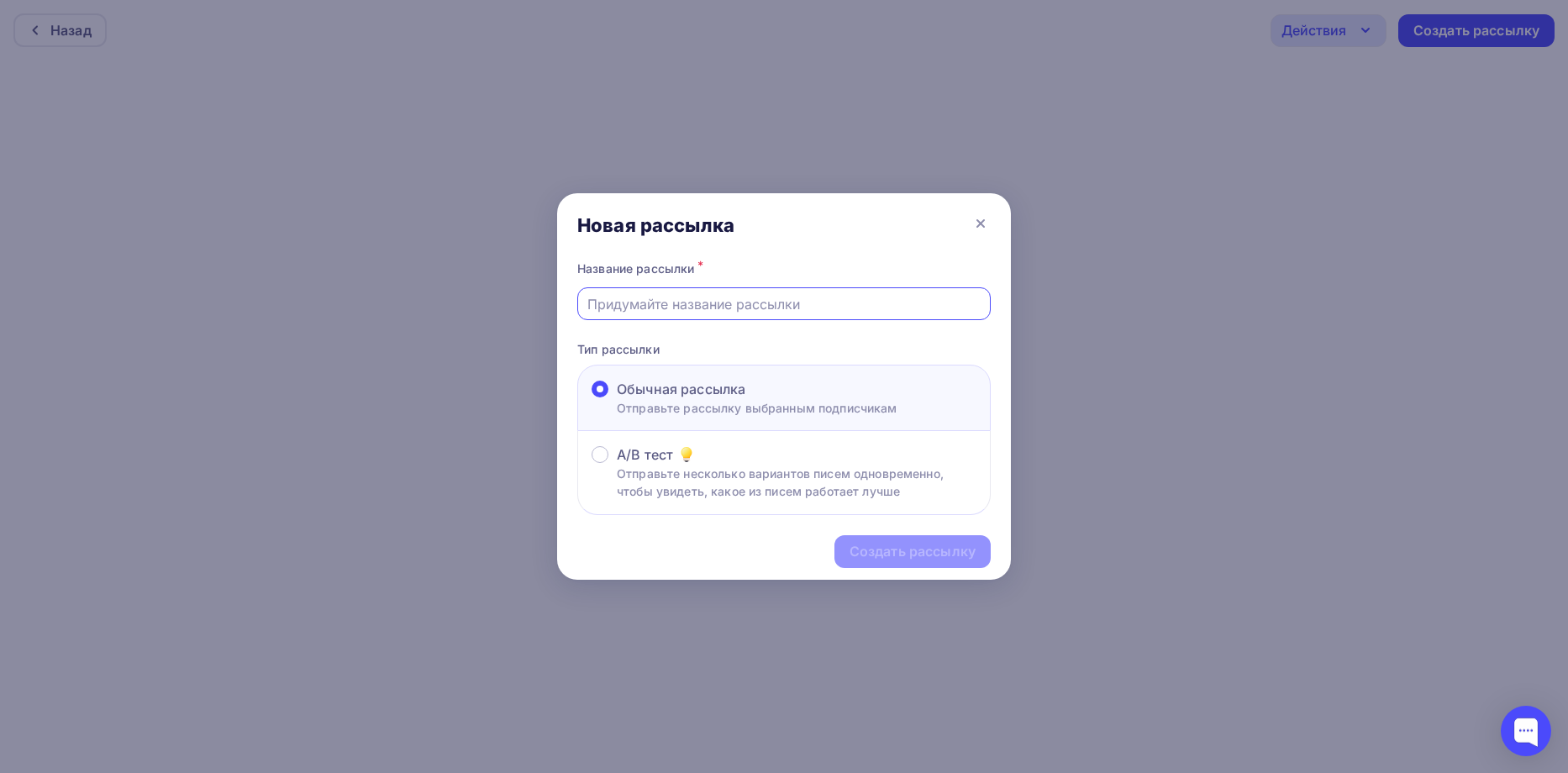
click at [774, 309] on input "text" at bounding box center [784, 304] width 394 height 20
type input "тест1"
click at [722, 341] on p "Тип рассылки" at bounding box center [784, 349] width 414 height 18
click at [930, 545] on div "Создать рассылку" at bounding box center [912, 551] width 126 height 19
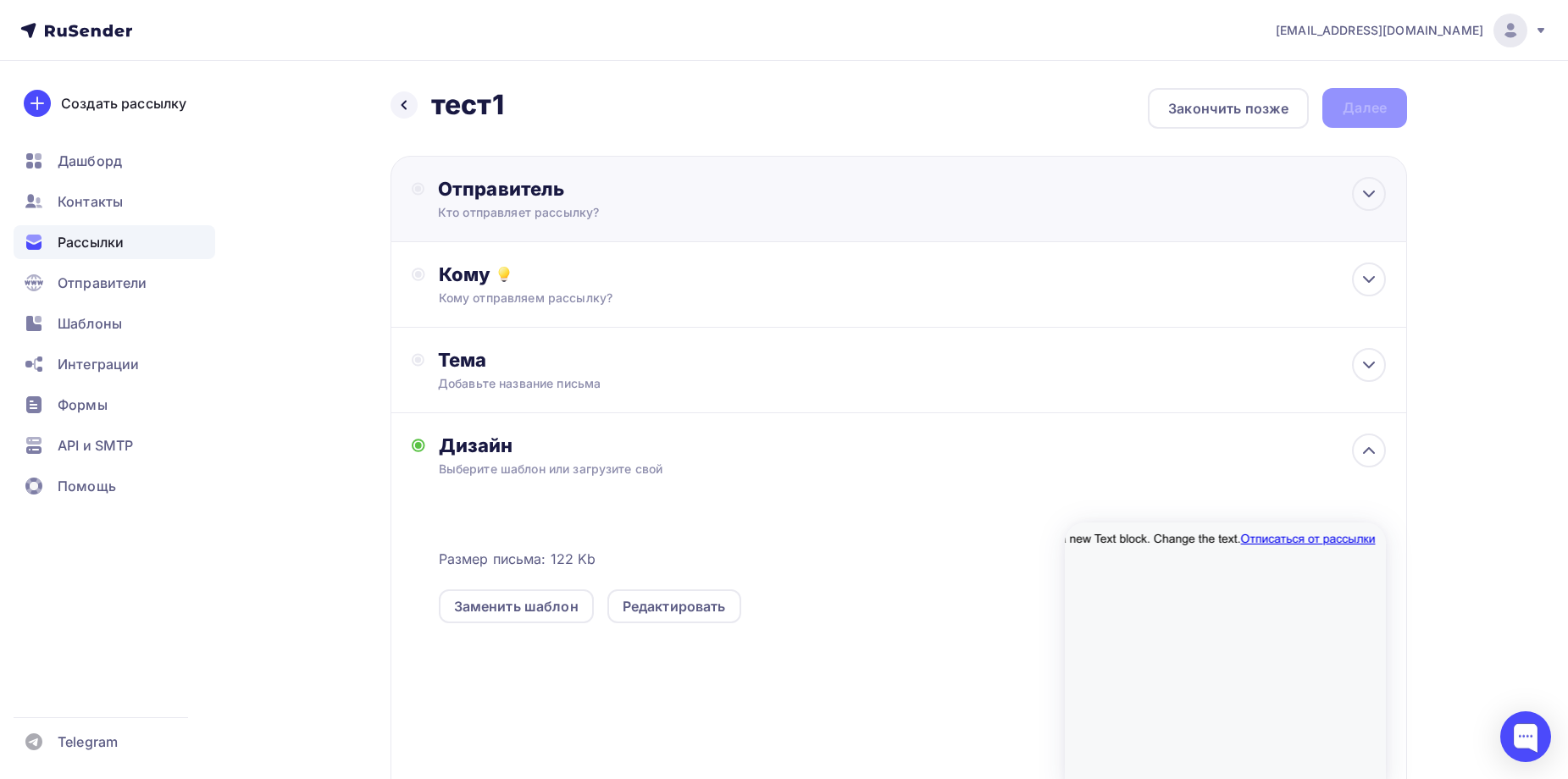
click at [589, 189] on div "Отправитель" at bounding box center [621, 188] width 367 height 23
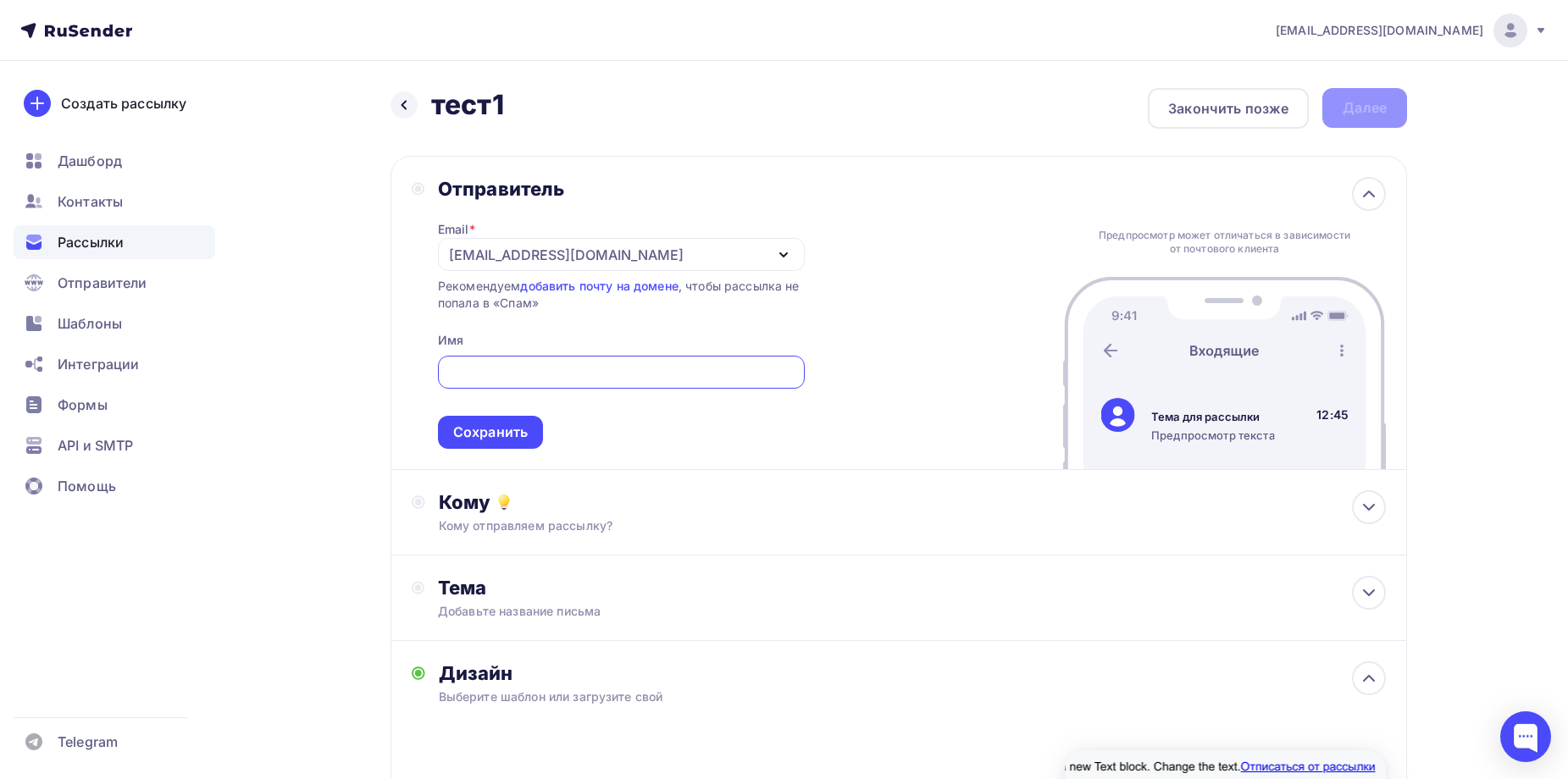
click at [555, 380] on input "text" at bounding box center [620, 372] width 347 height 20
type input "1"
click at [520, 429] on div "Сохранить" at bounding box center [491, 432] width 74 height 20
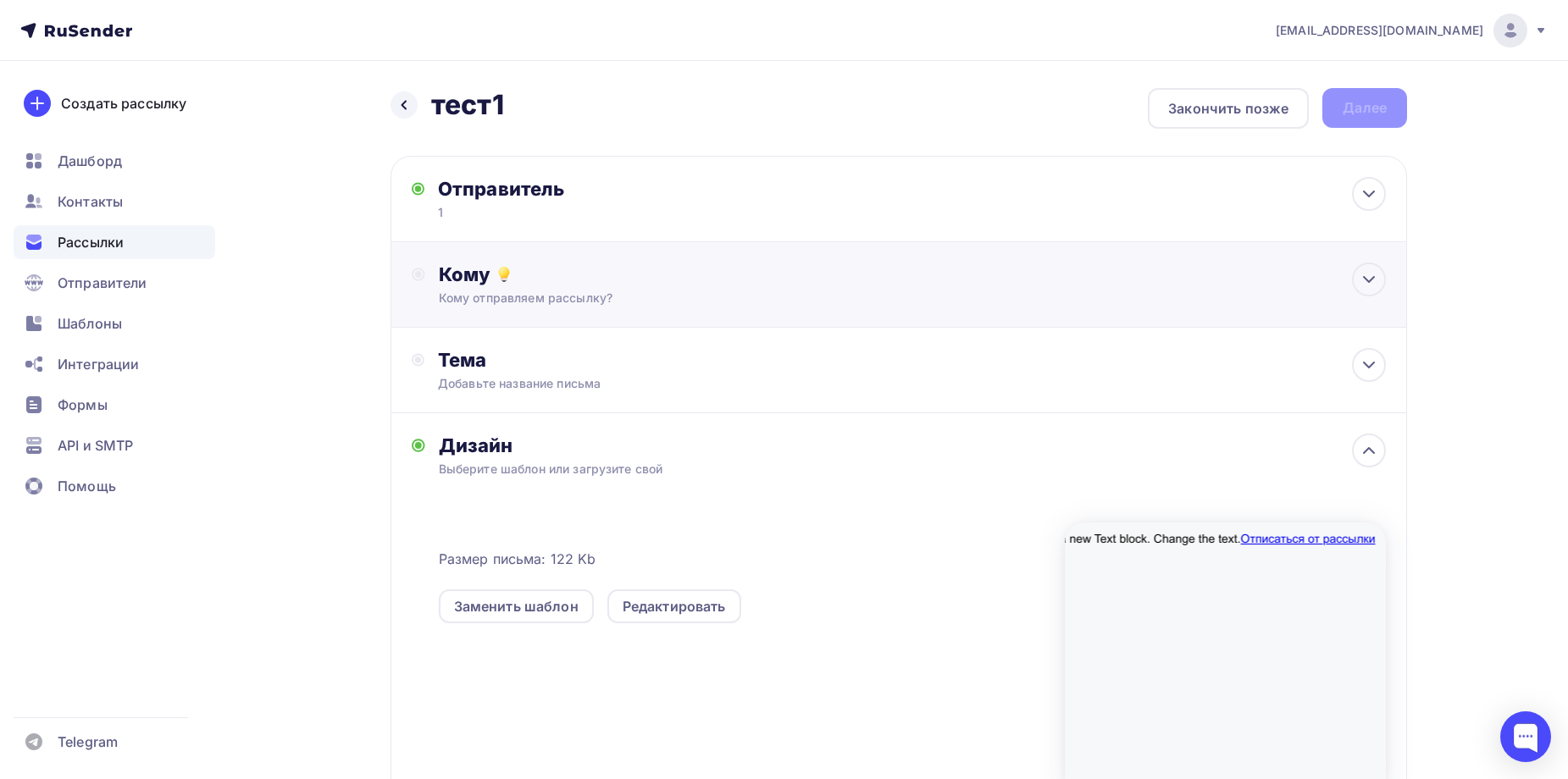
drag, startPoint x: 528, startPoint y: 291, endPoint x: 504, endPoint y: 371, distance: 83.5
click at [529, 291] on div "Кому отправляем рассылку?" at bounding box center [865, 298] width 853 height 17
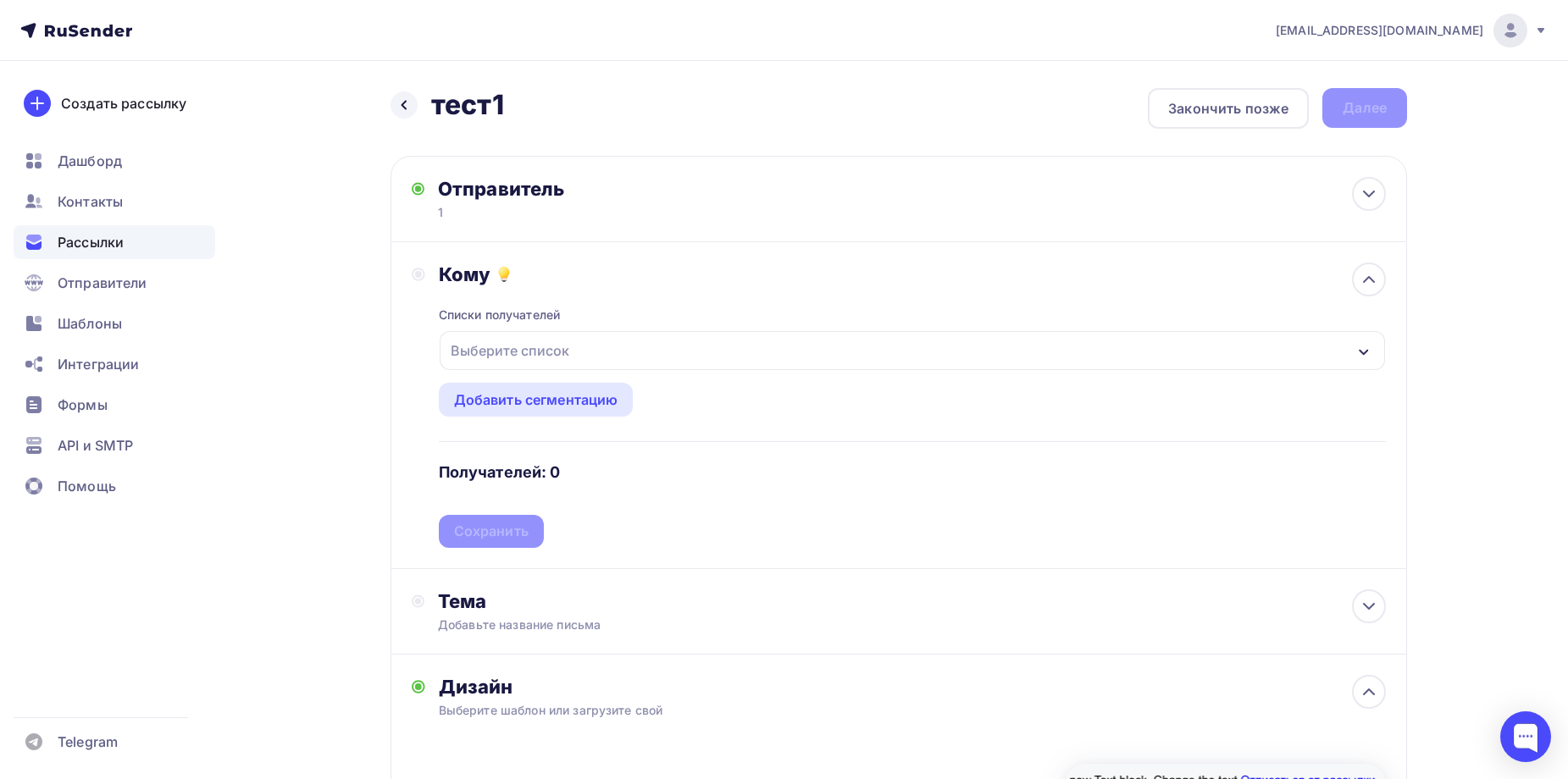
click at [518, 343] on div "Выберите список" at bounding box center [510, 350] width 132 height 31
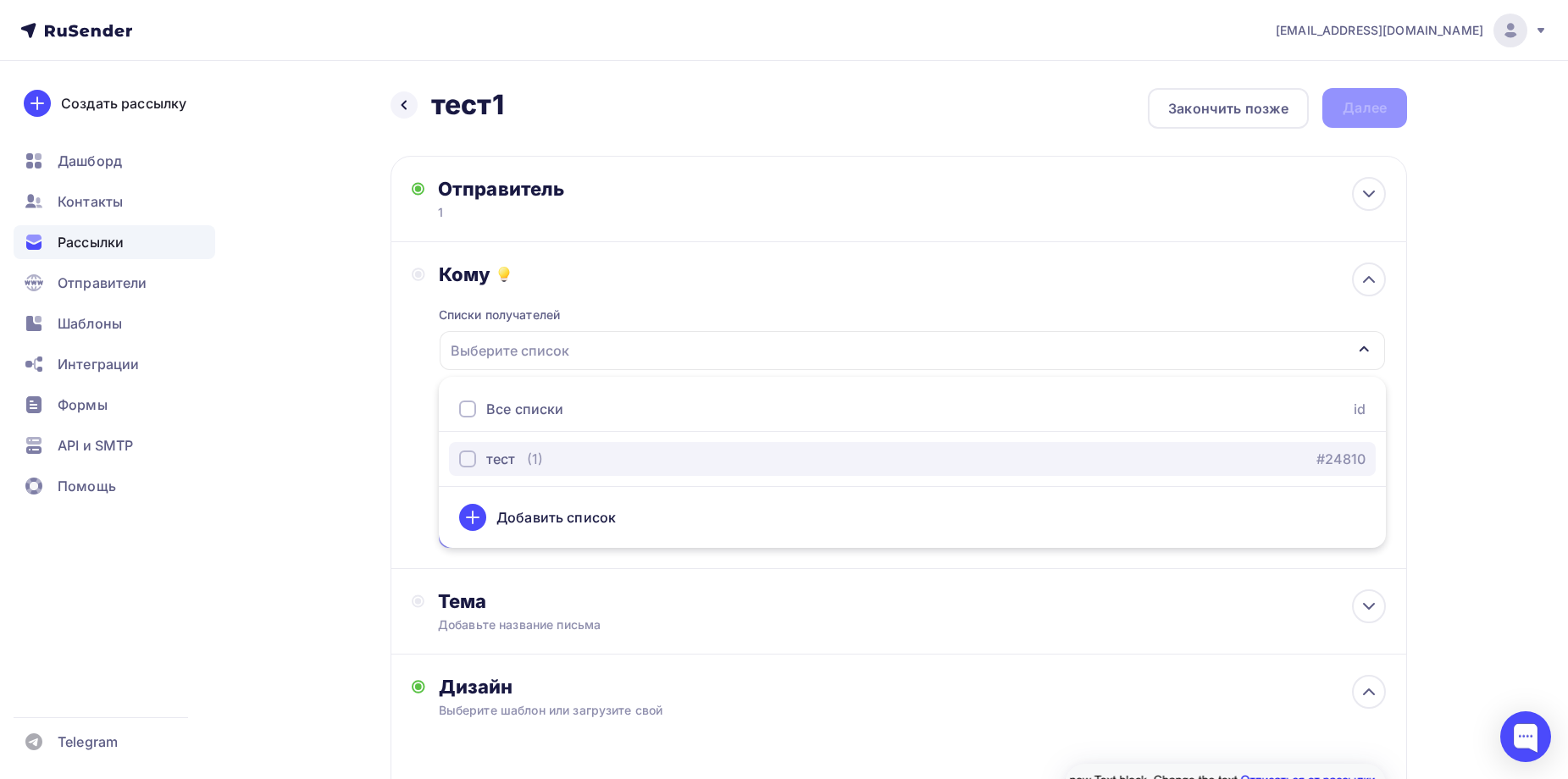
click at [501, 459] on div "тест" at bounding box center [500, 459] width 29 height 20
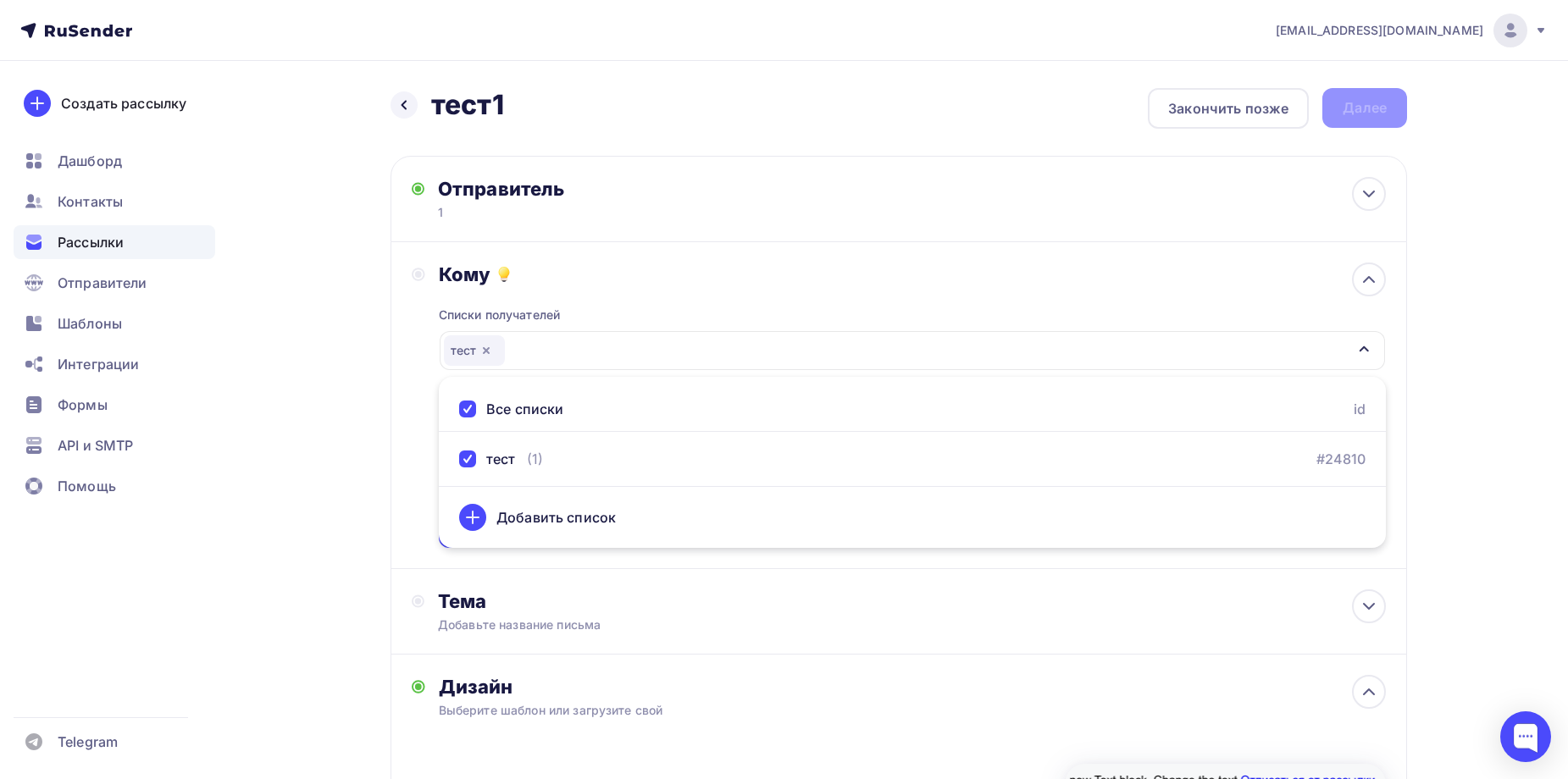
click at [217, 480] on div "Создать рассылку [GEOGRAPHIC_DATA] Контакты Рассылки Отправители Шаблоны Интегр…" at bounding box center [115, 421] width 229 height 719
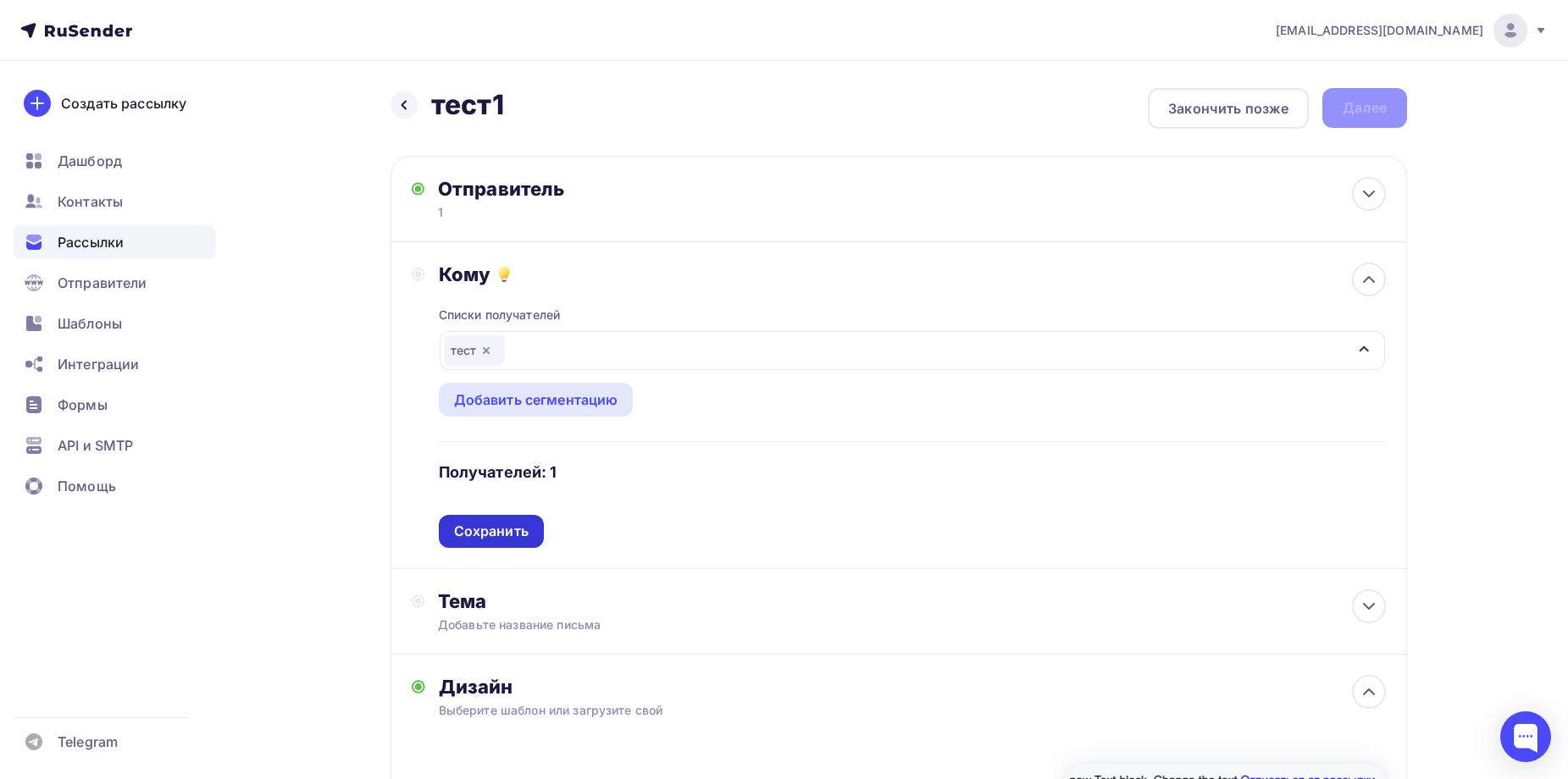
click at [493, 522] on div "Сохранить" at bounding box center [492, 531] width 74 height 20
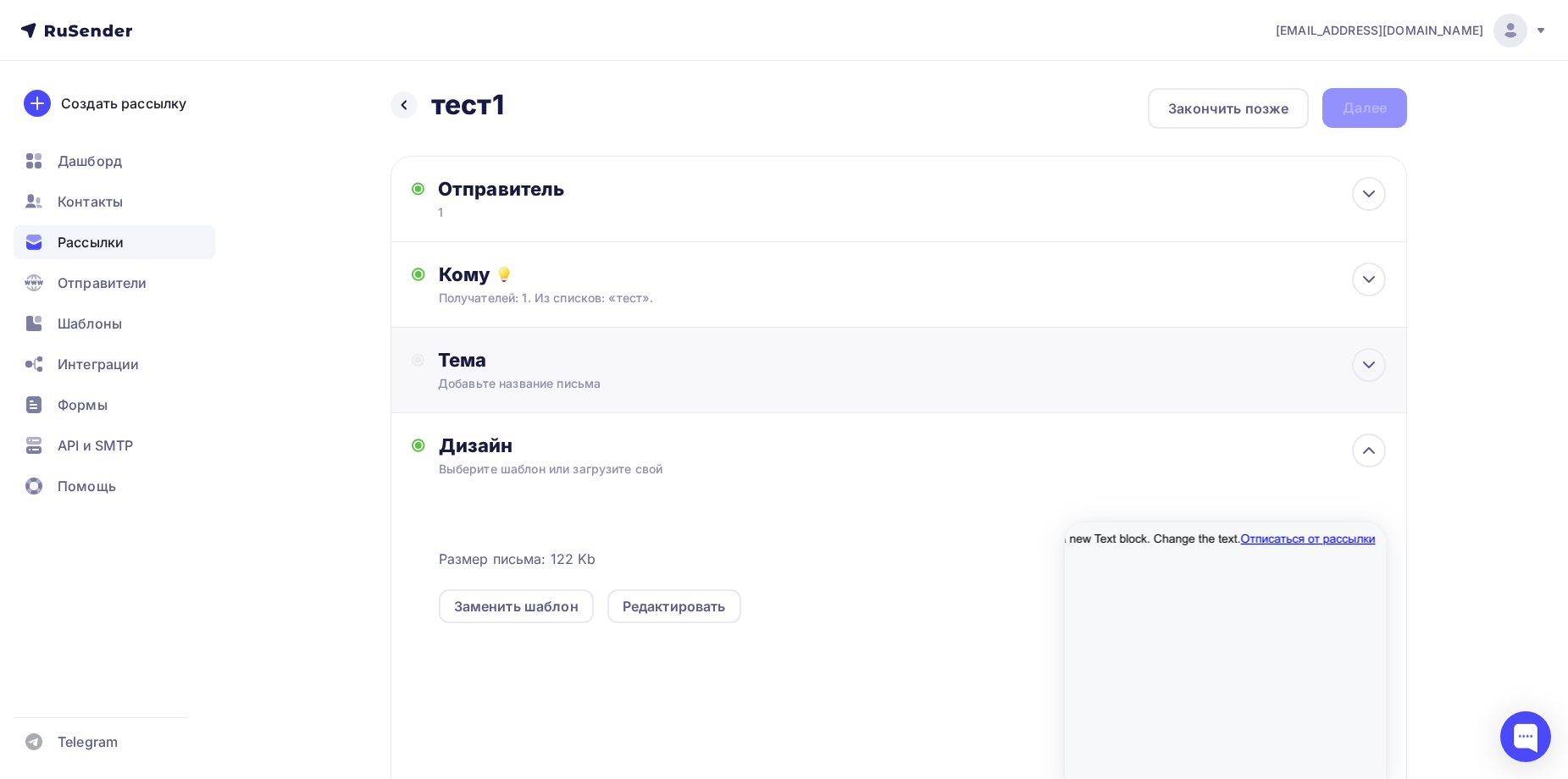
click at [517, 364] on div "Тема" at bounding box center [604, 359] width 334 height 23
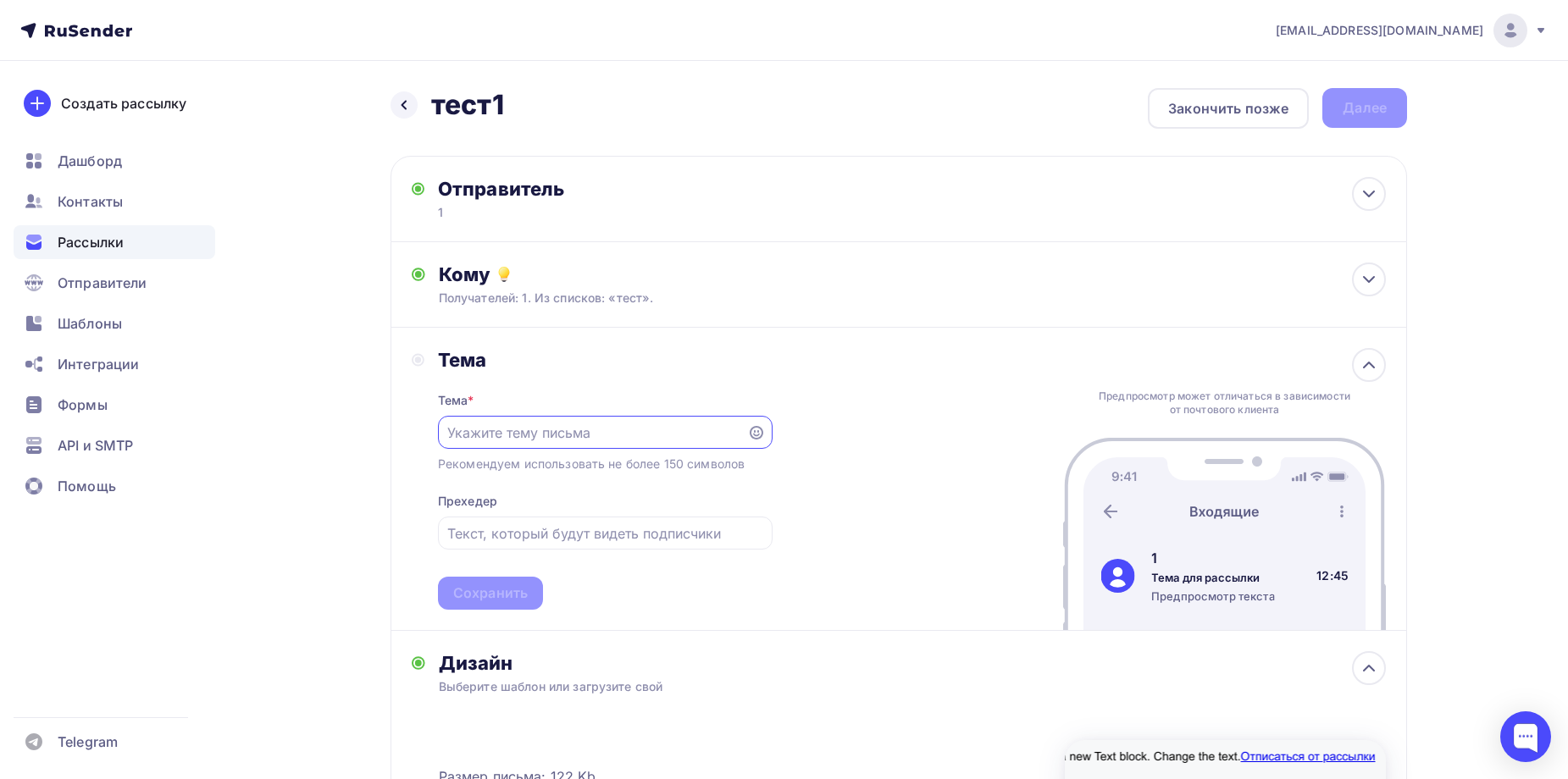
click at [490, 437] on input "text" at bounding box center [591, 433] width 290 height 20
type input "1"
drag, startPoint x: 363, startPoint y: 560, endPoint x: 492, endPoint y: 590, distance: 132.4
click at [376, 570] on div "Назад тест1 тест1 Закончить позже Далее Отправитель 1 Email * [EMAIL_ADDRESS][D…" at bounding box center [783, 631] width 1388 height 1139
click at [492, 593] on div "Сохранить" at bounding box center [491, 593] width 74 height 20
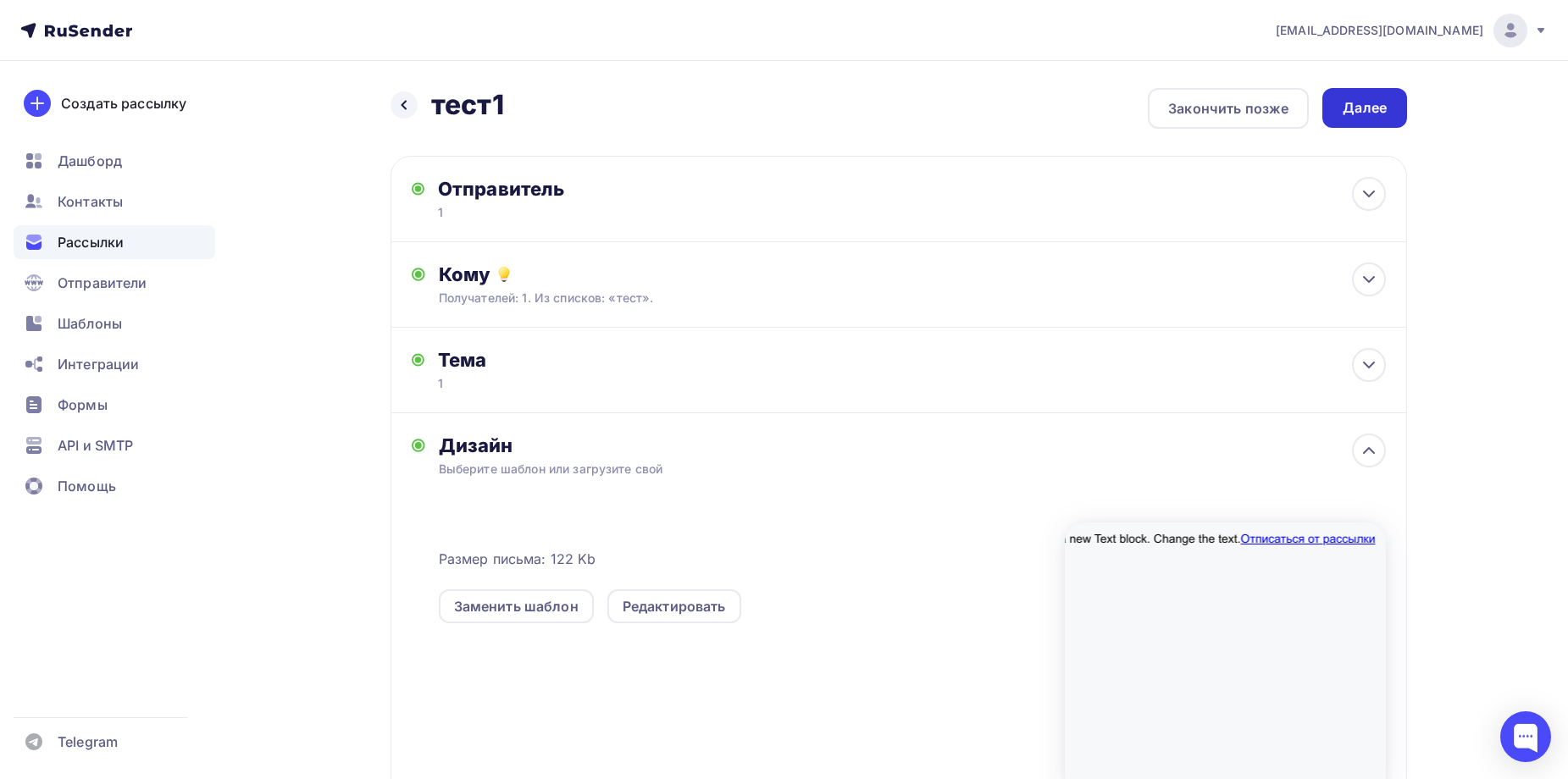
click at [1377, 127] on div "Далее" at bounding box center [1364, 108] width 85 height 40
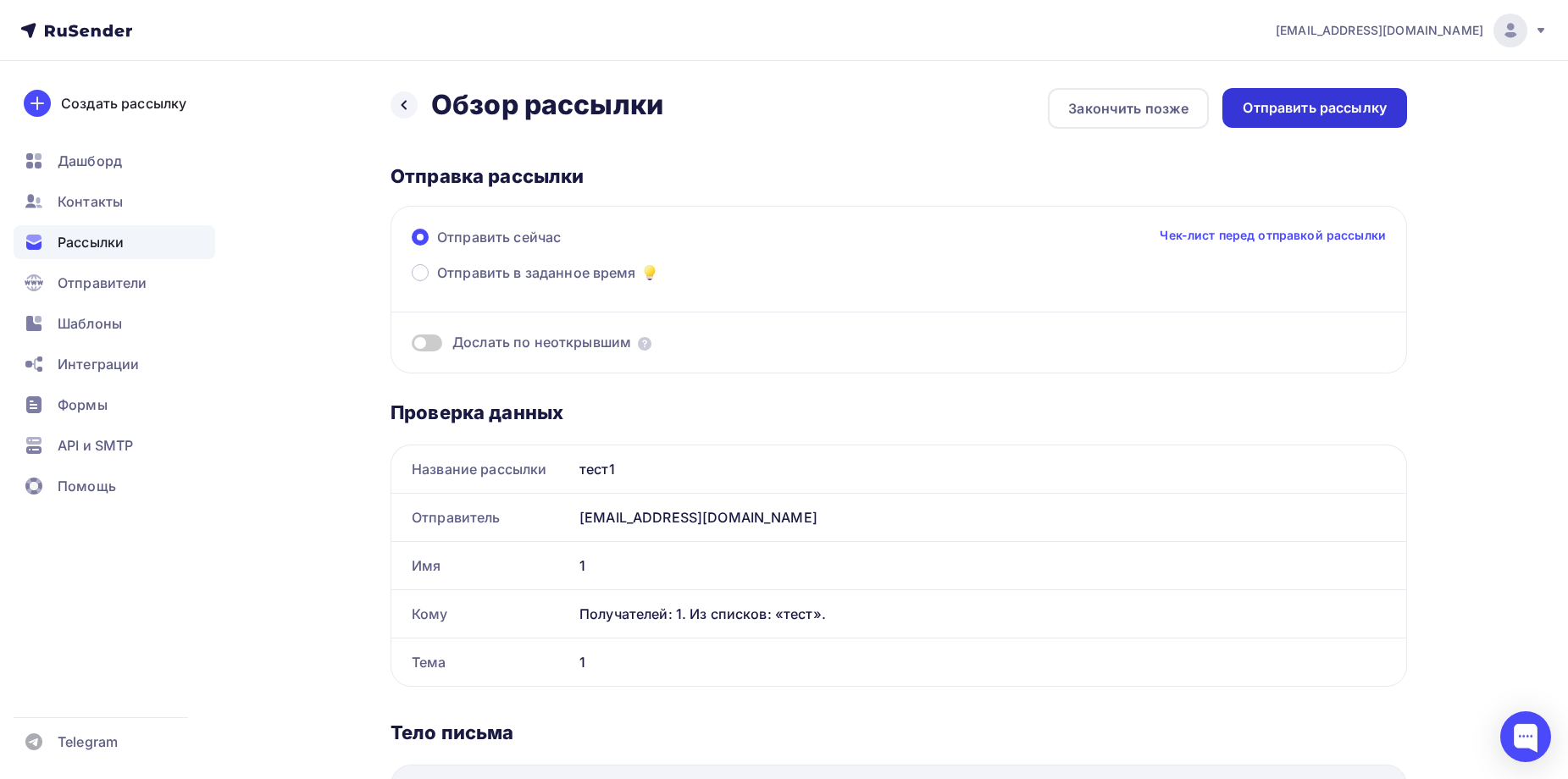
click at [1286, 116] on div "Отправить рассылку" at bounding box center [1315, 108] width 144 height 20
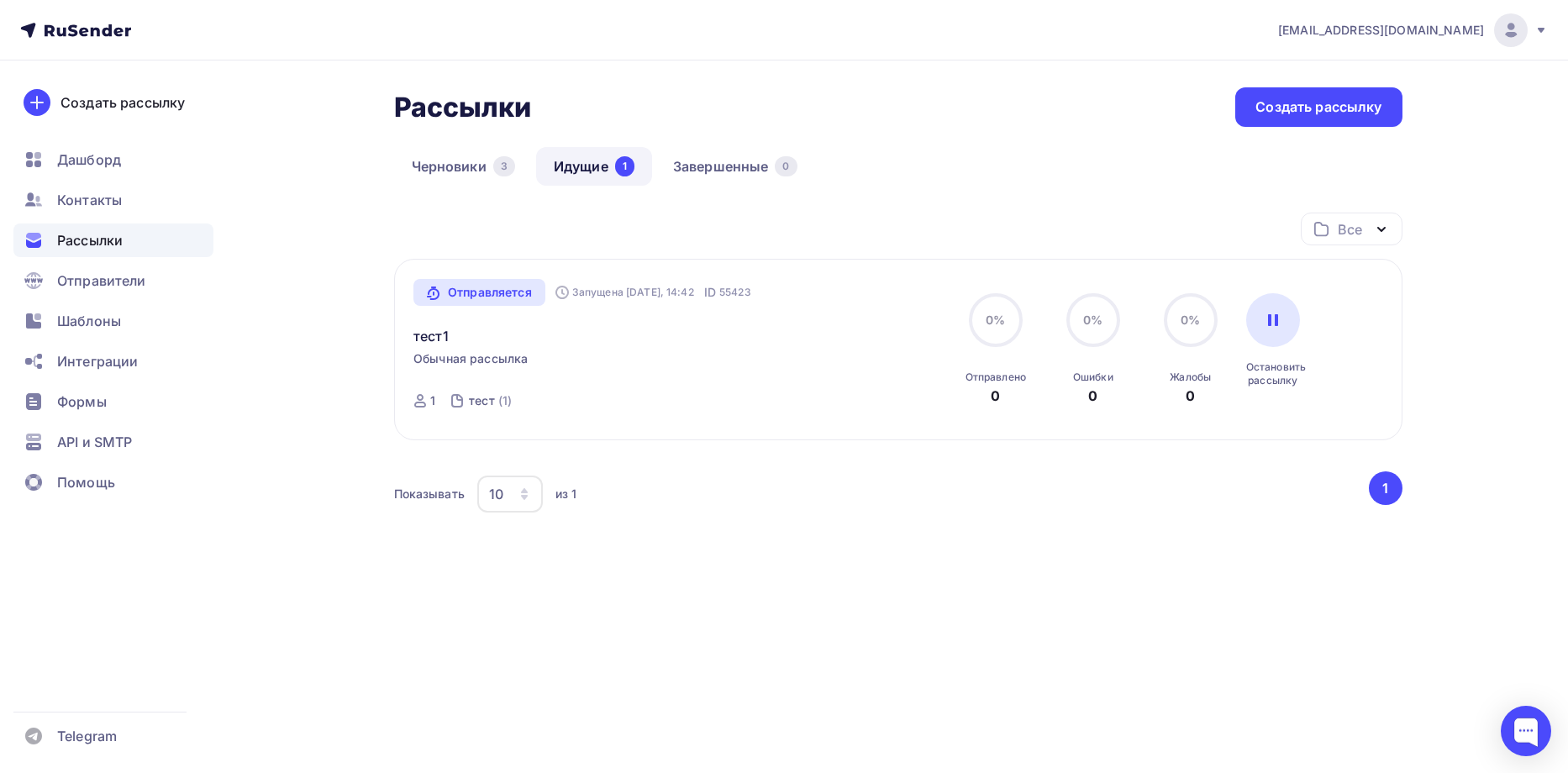
click at [428, 401] on div "1" at bounding box center [425, 401] width 22 height 17
click at [1526, 736] on div at bounding box center [1526, 731] width 51 height 51
